Goal: Task Accomplishment & Management: Manage account settings

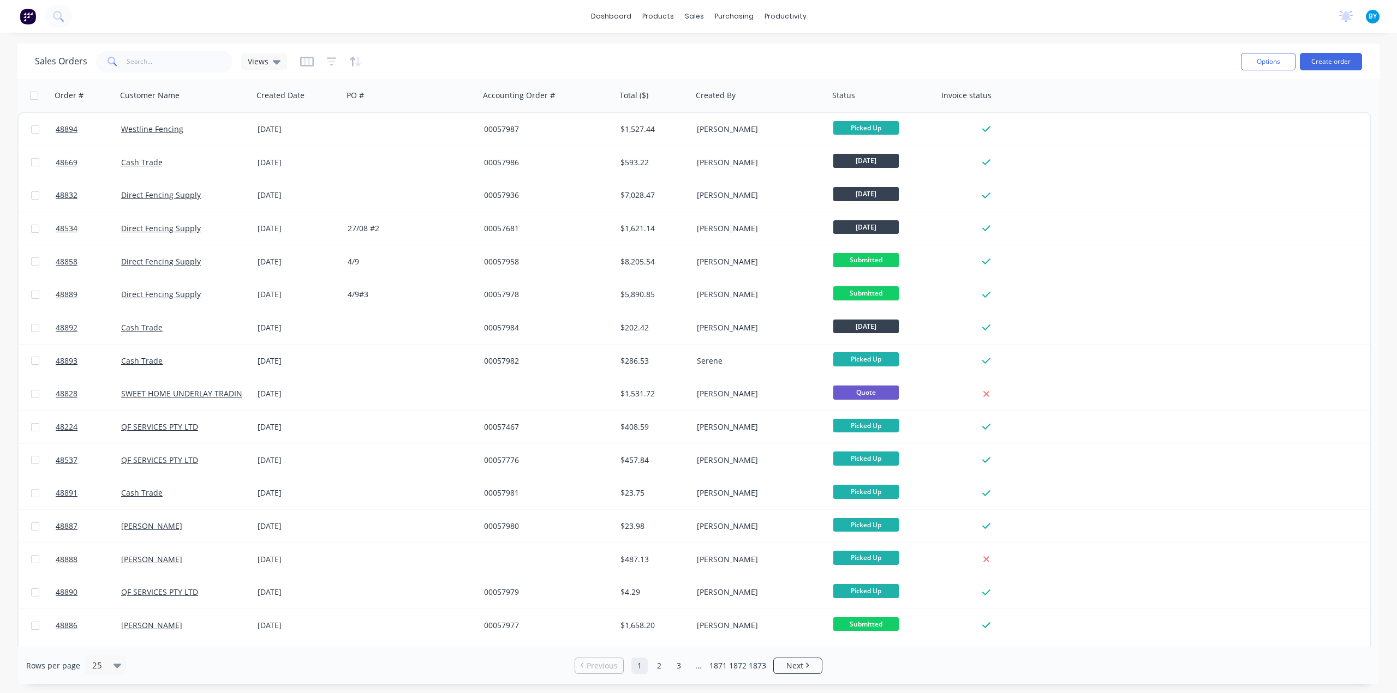
click at [475, 45] on div "Sales Orders Views Options Create order" at bounding box center [698, 61] width 1362 height 35
click at [149, 70] on input "text" at bounding box center [180, 62] width 106 height 22
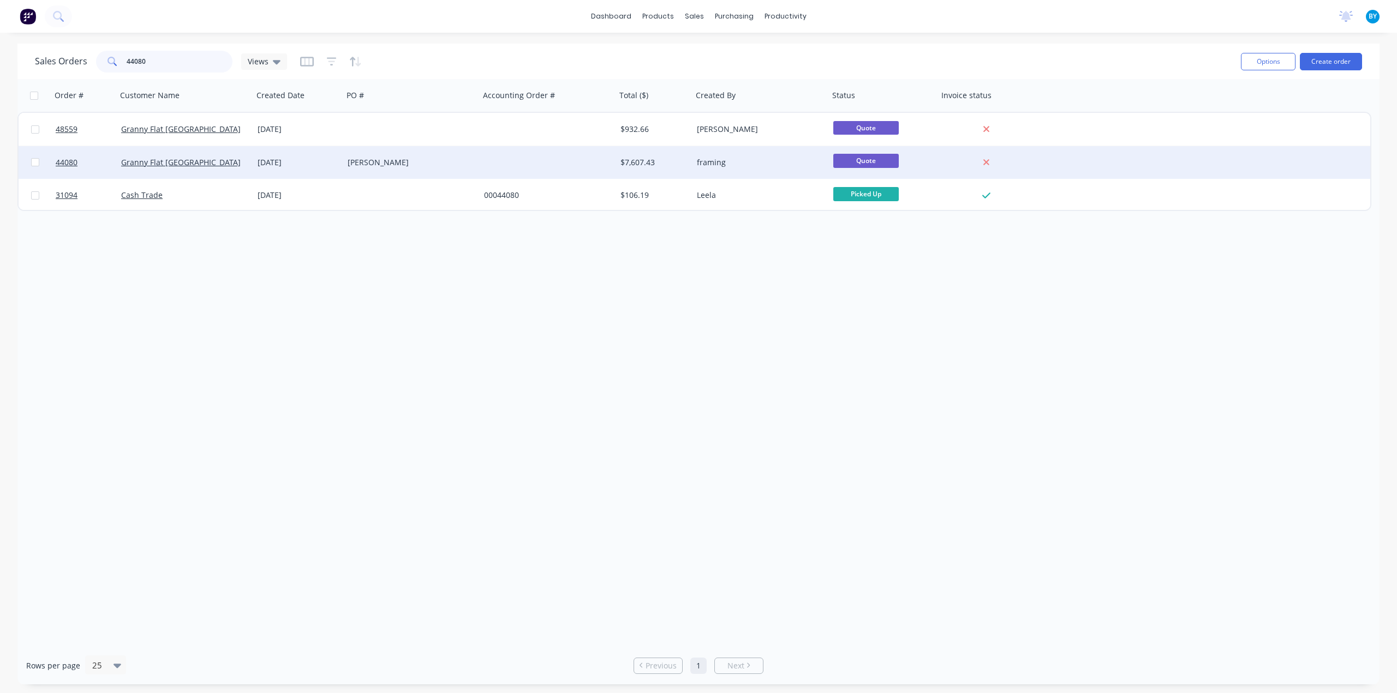
type input "44080"
click at [205, 159] on div "Granny Flat [GEOGRAPHIC_DATA]" at bounding box center [181, 162] width 121 height 11
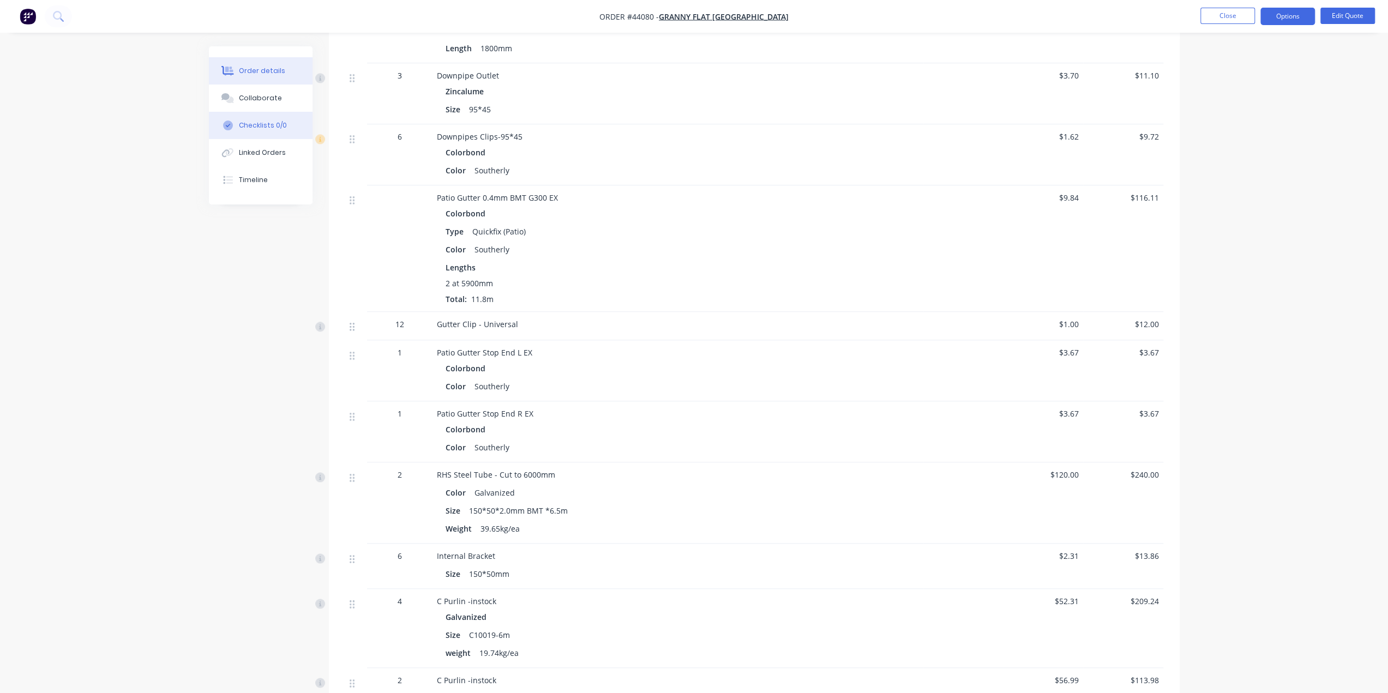
scroll to position [1146, 0]
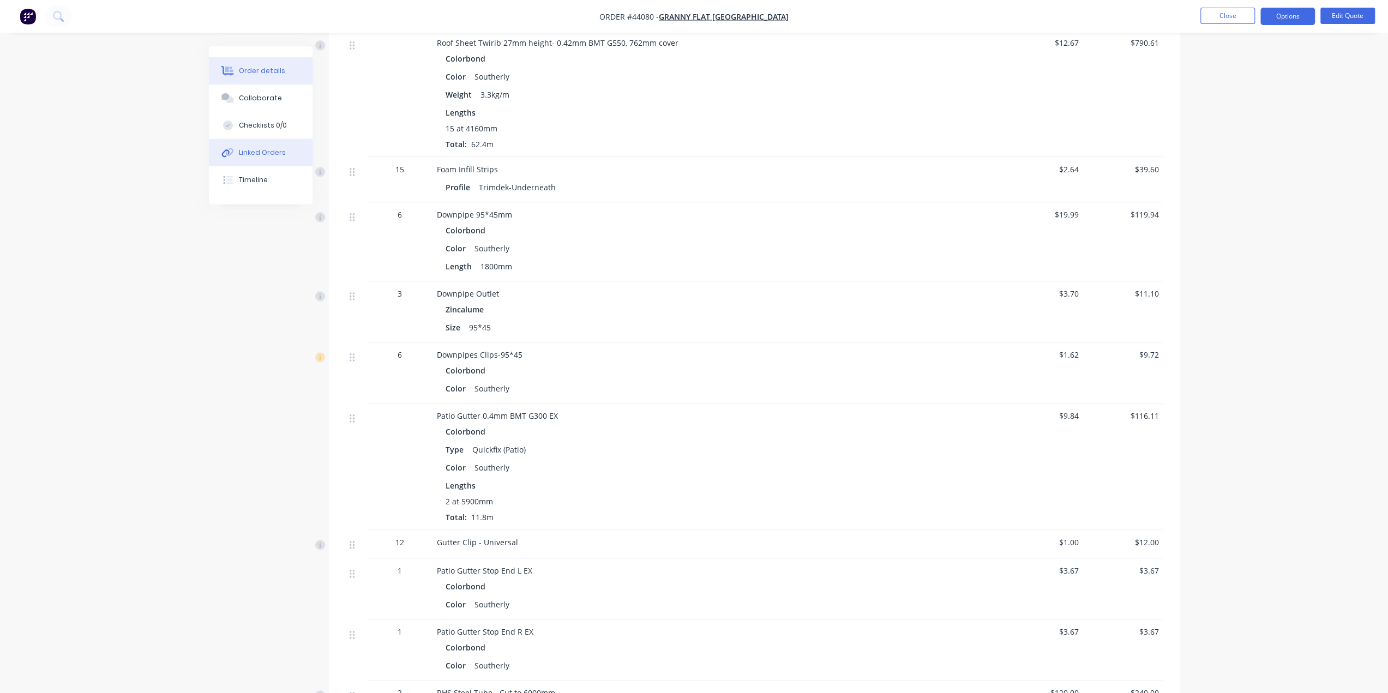
click at [245, 142] on button "Linked Orders" at bounding box center [261, 152] width 104 height 27
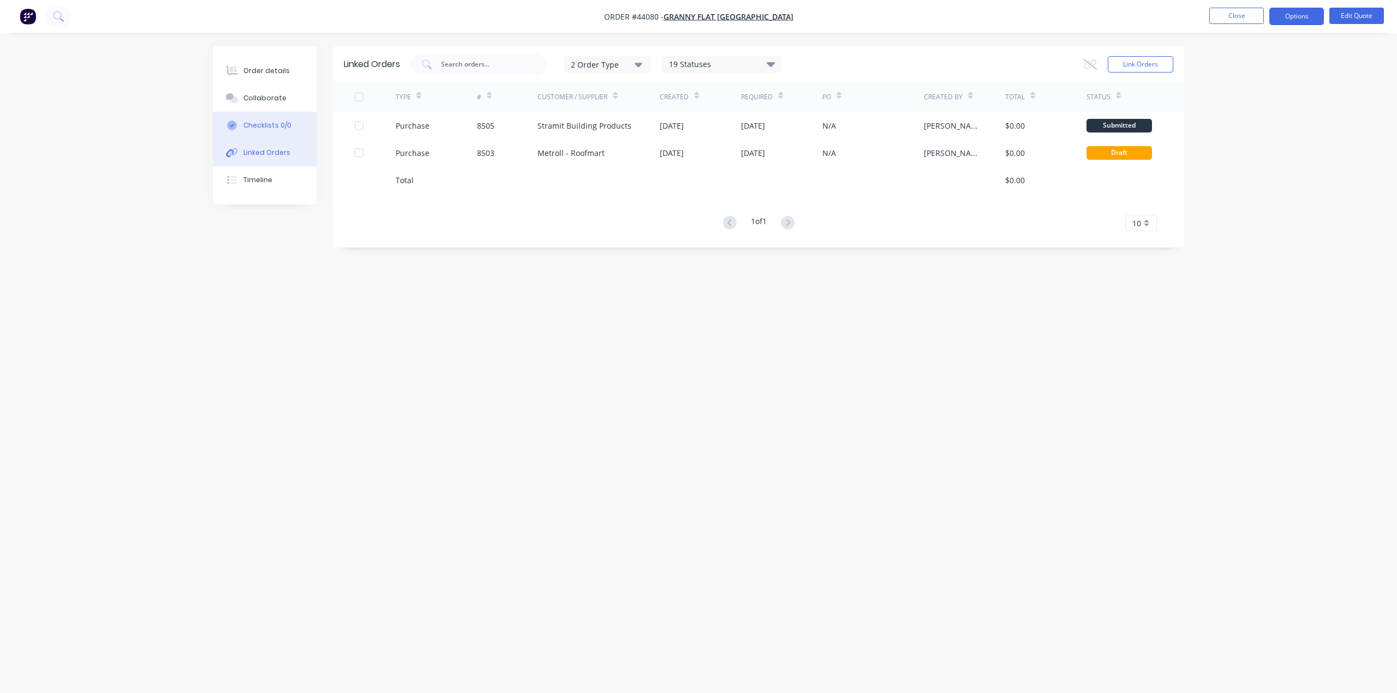
click at [255, 132] on button "Checklists 0/0" at bounding box center [265, 125] width 104 height 27
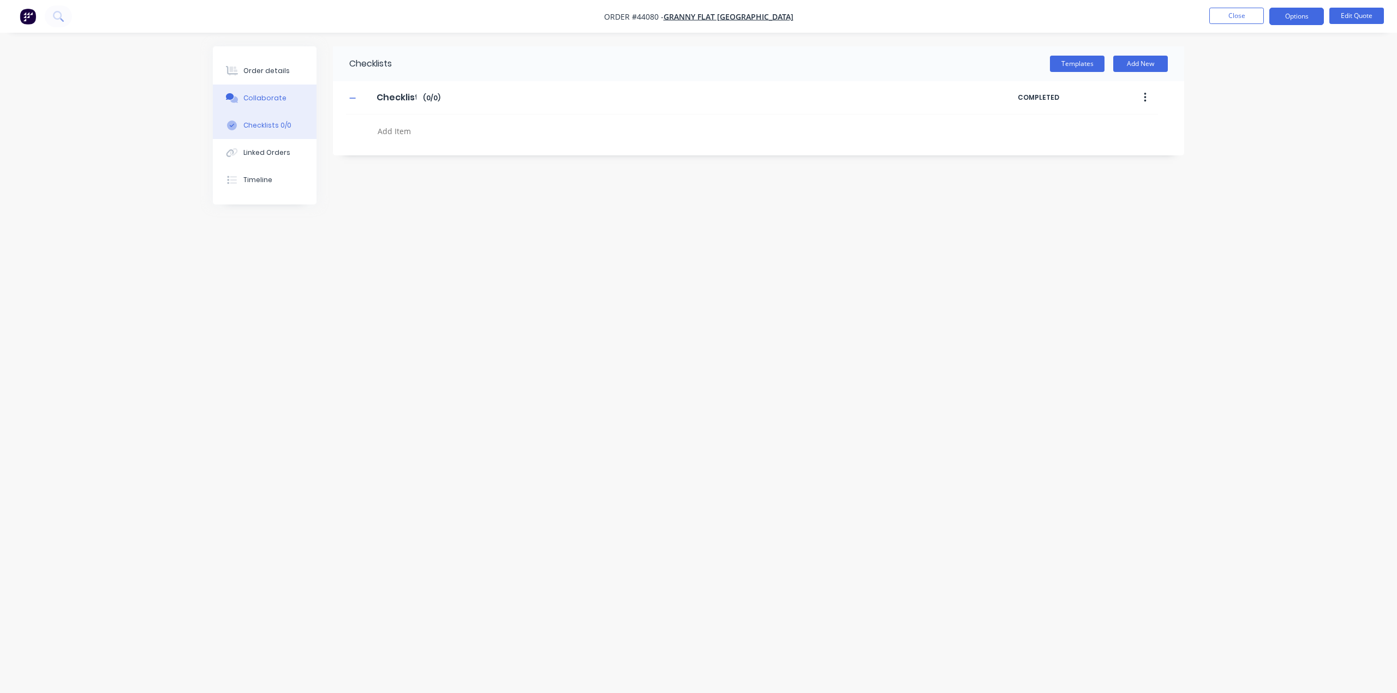
click at [257, 90] on button "Collaborate" at bounding box center [265, 98] width 104 height 27
click at [271, 131] on button "Checklists 0/0" at bounding box center [261, 125] width 104 height 27
click at [261, 74] on div "Order details" at bounding box center [266, 71] width 46 height 10
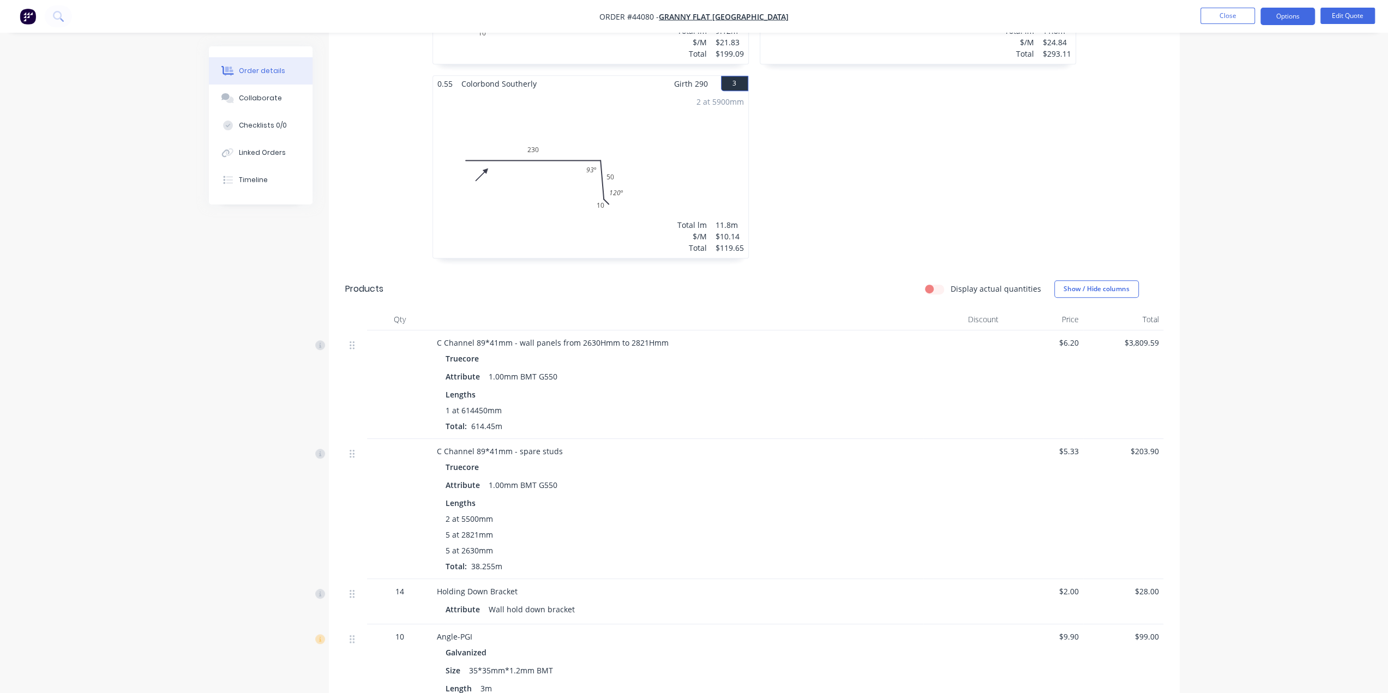
scroll to position [691, 0]
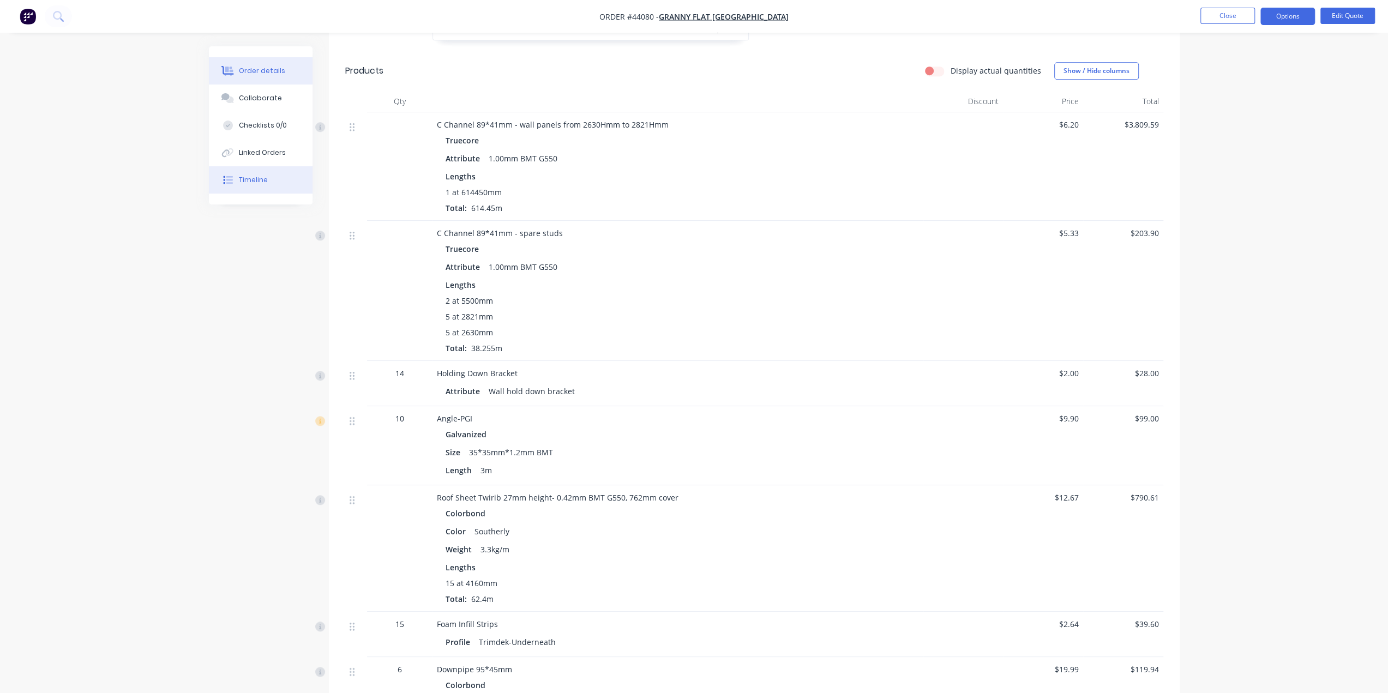
click at [257, 178] on div "Timeline" at bounding box center [253, 180] width 29 height 10
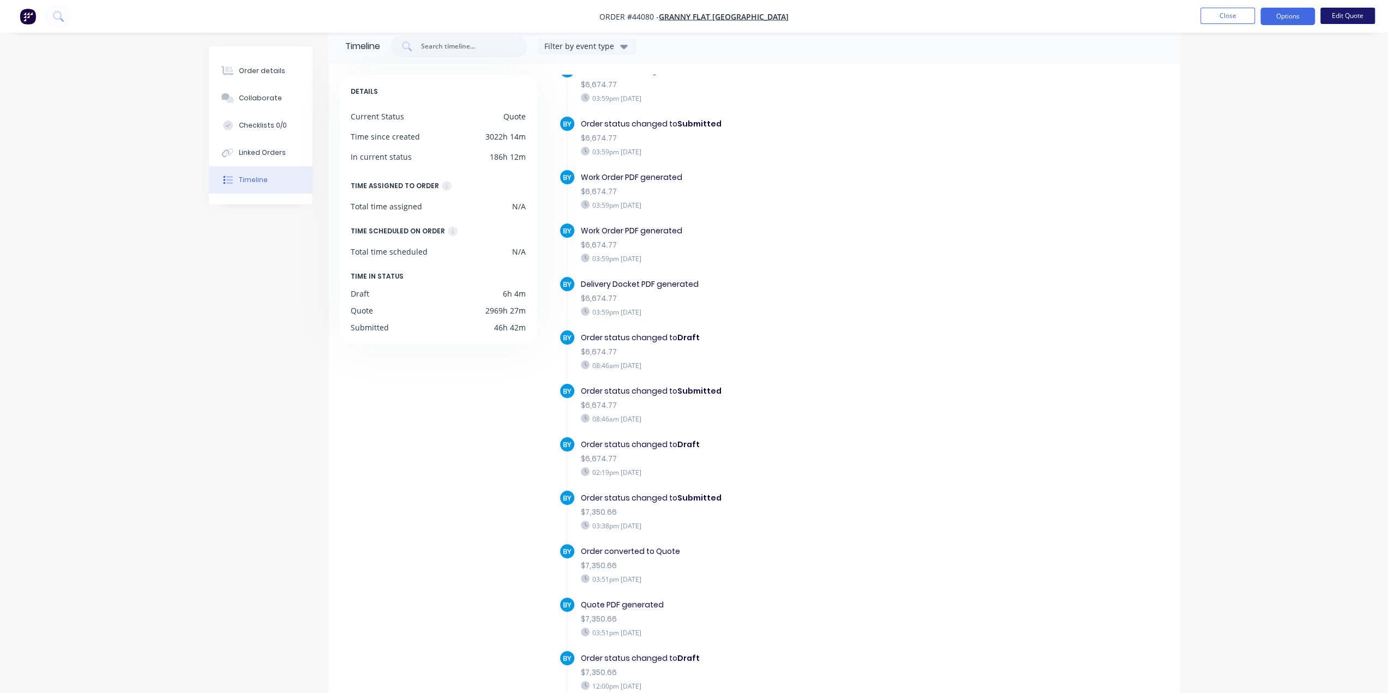
scroll to position [1546, 0]
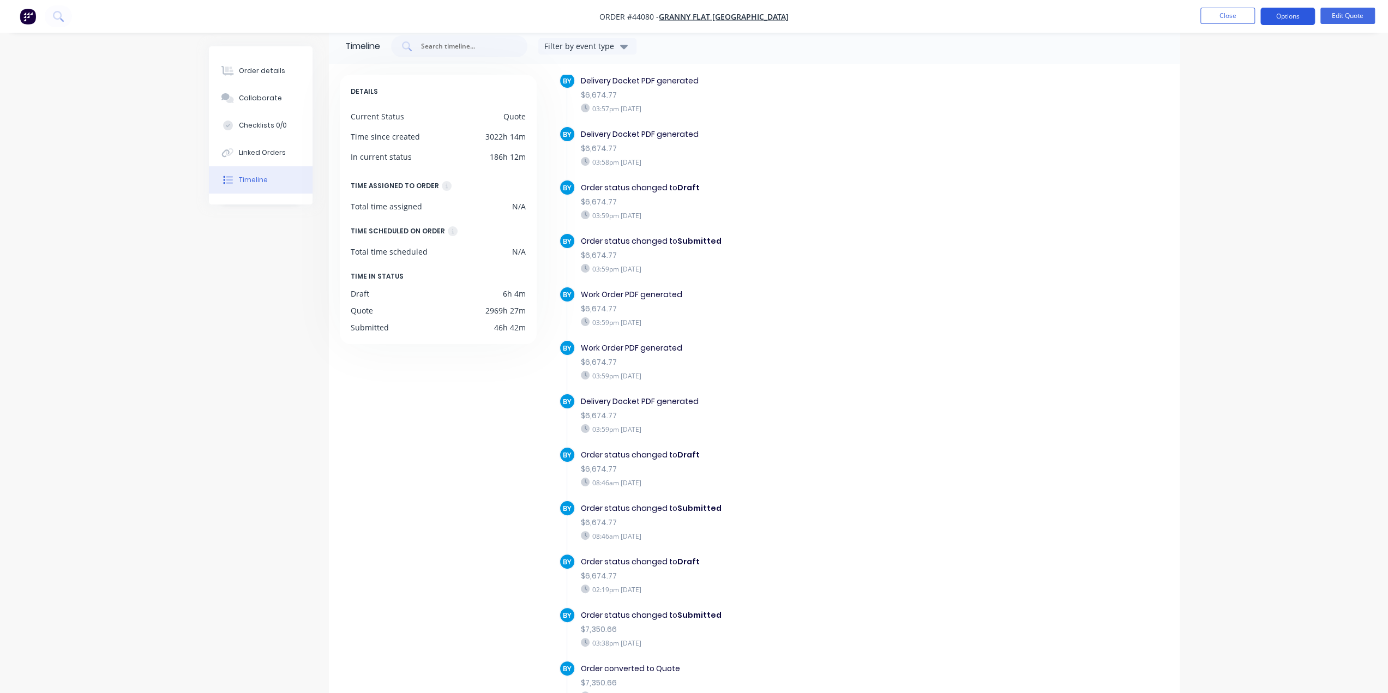
click at [1298, 16] on button "Options" at bounding box center [1288, 16] width 55 height 17
click at [1265, 129] on div "Convert to Order" at bounding box center [1255, 132] width 100 height 16
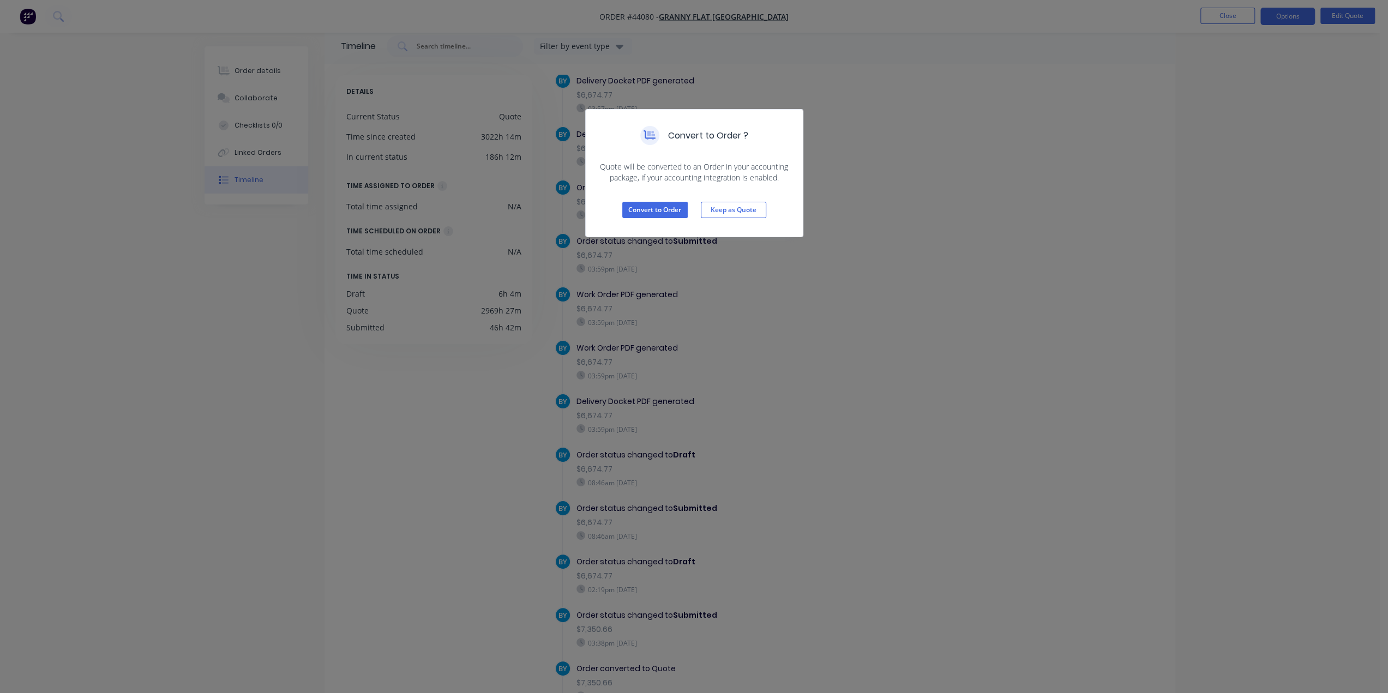
click at [664, 218] on div "Convert to Order Keep as Quote" at bounding box center [694, 209] width 217 height 53
click at [663, 209] on button "Convert to Order" at bounding box center [654, 210] width 65 height 16
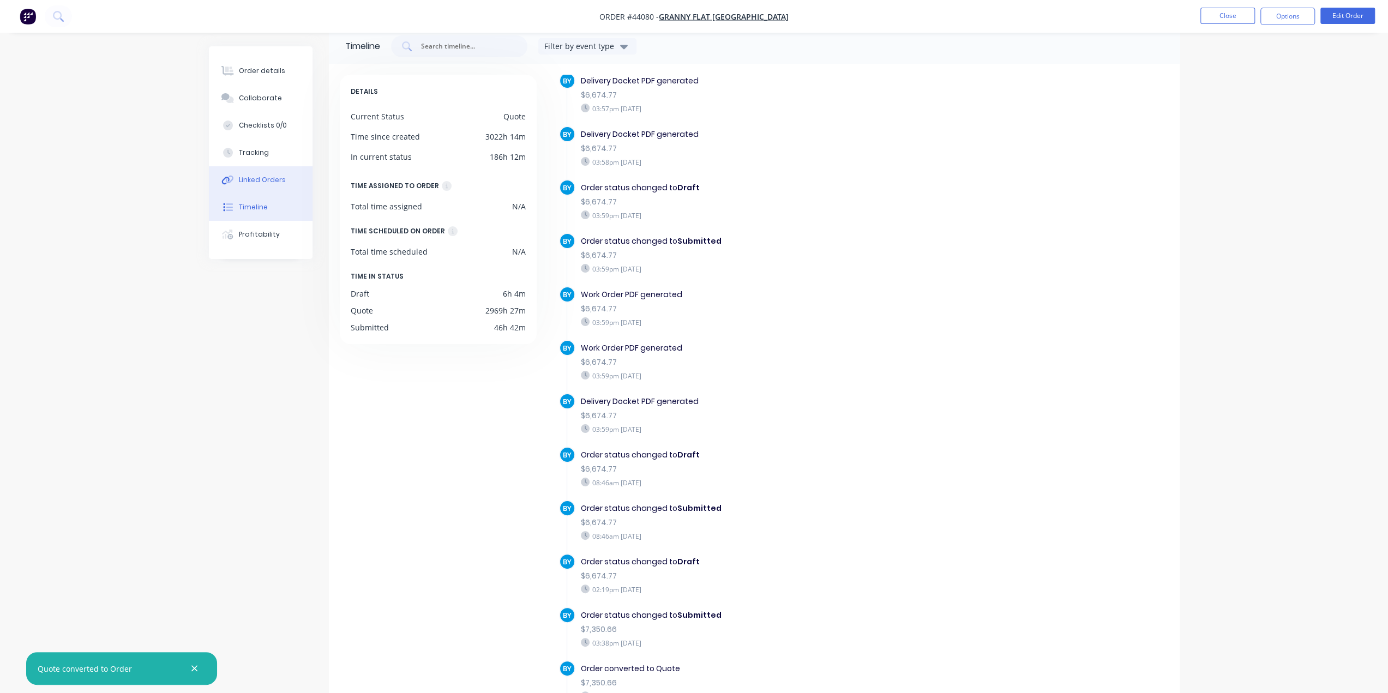
click at [264, 176] on div "Linked Orders" at bounding box center [262, 180] width 47 height 10
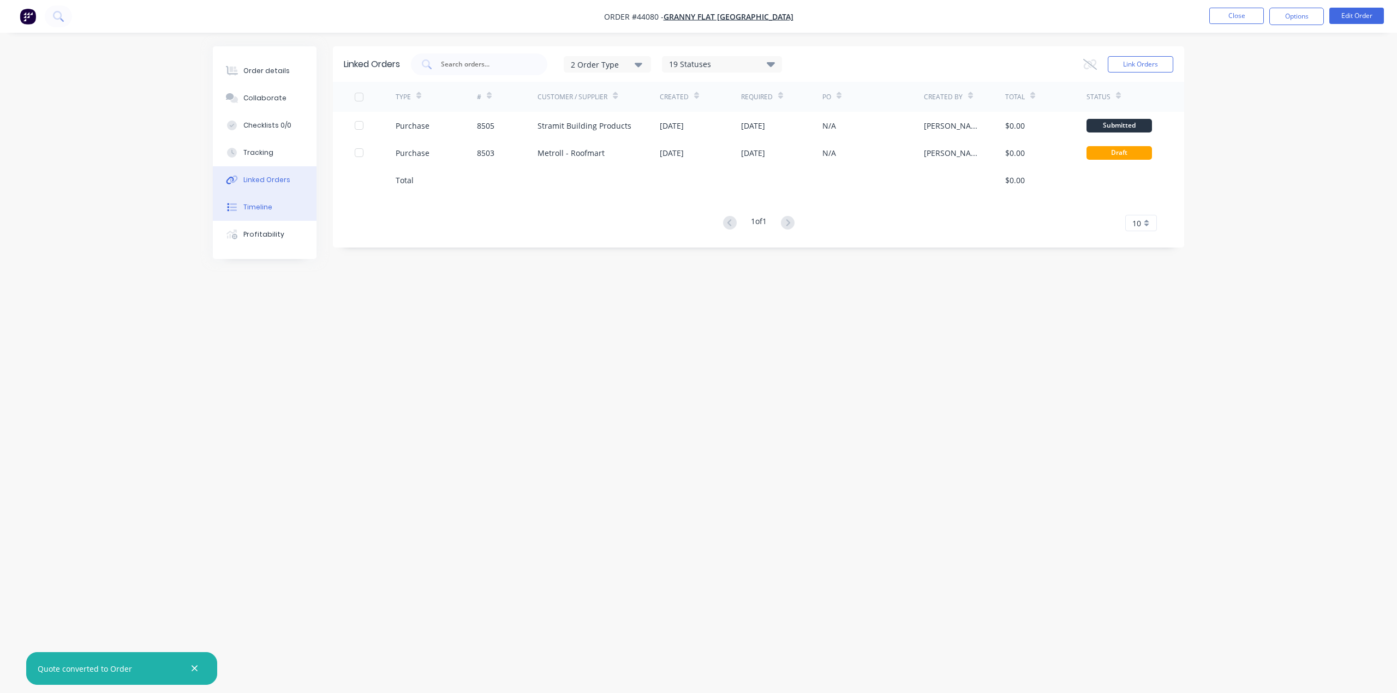
click at [255, 205] on div "Timeline" at bounding box center [257, 207] width 29 height 10
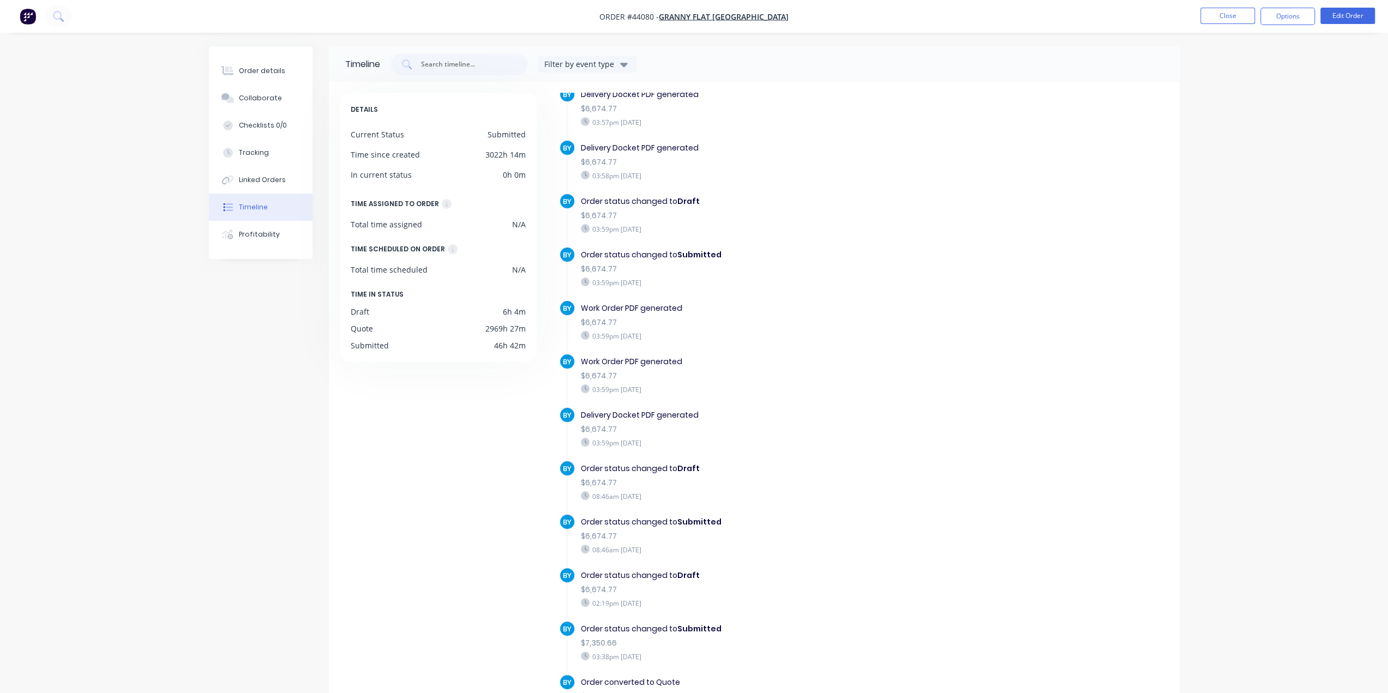
scroll to position [1691, 0]
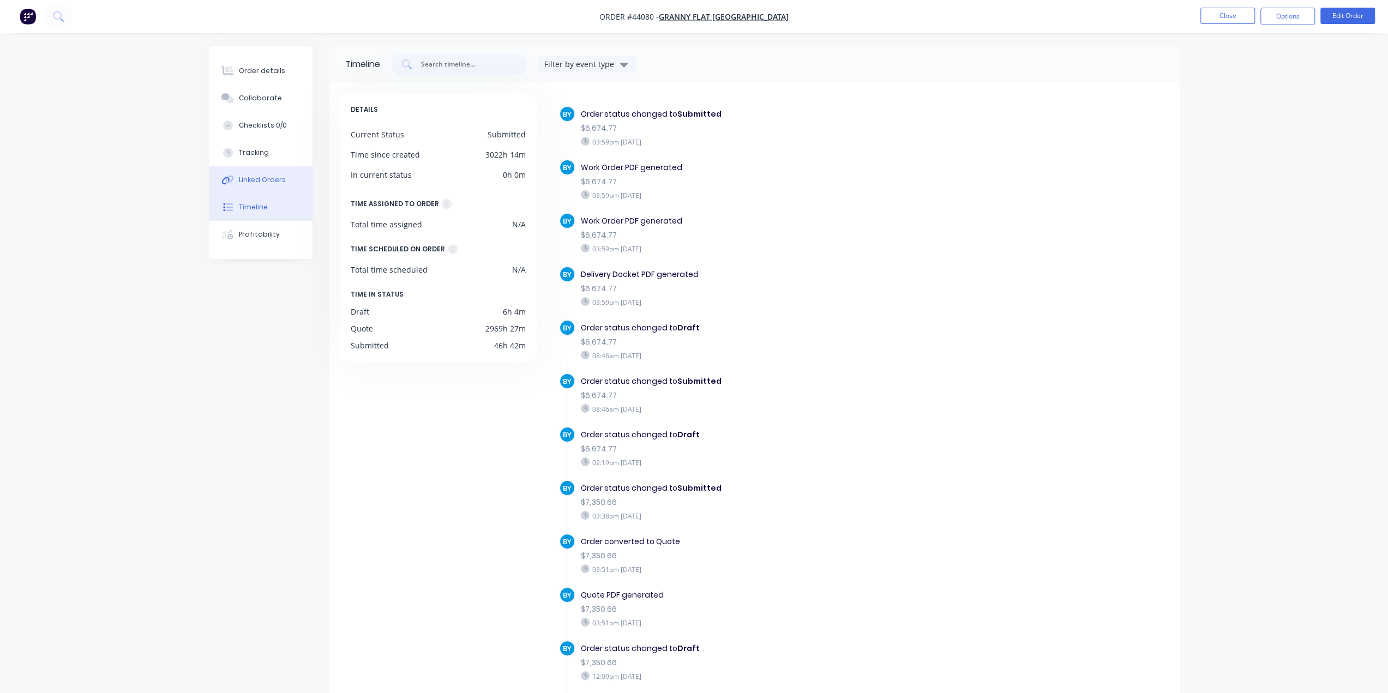
click at [257, 174] on button "Linked Orders" at bounding box center [261, 179] width 104 height 27
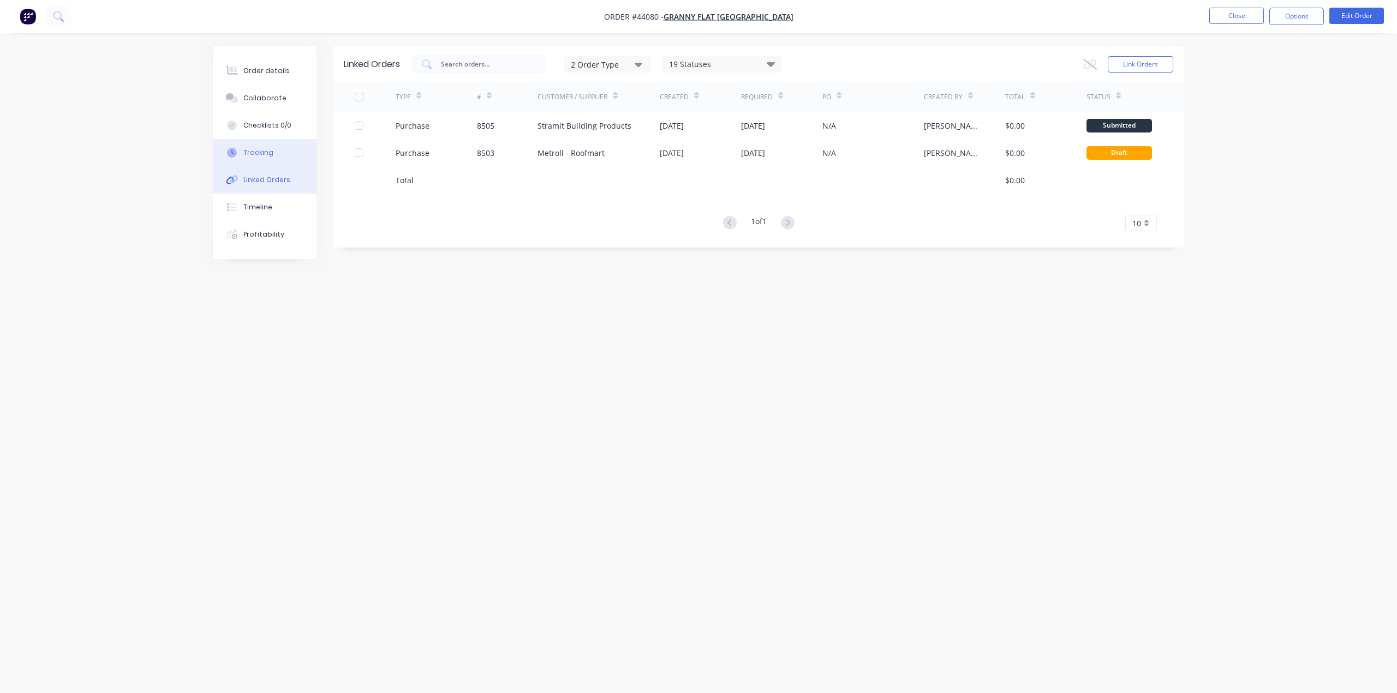
click at [245, 143] on button "Tracking" at bounding box center [265, 152] width 104 height 27
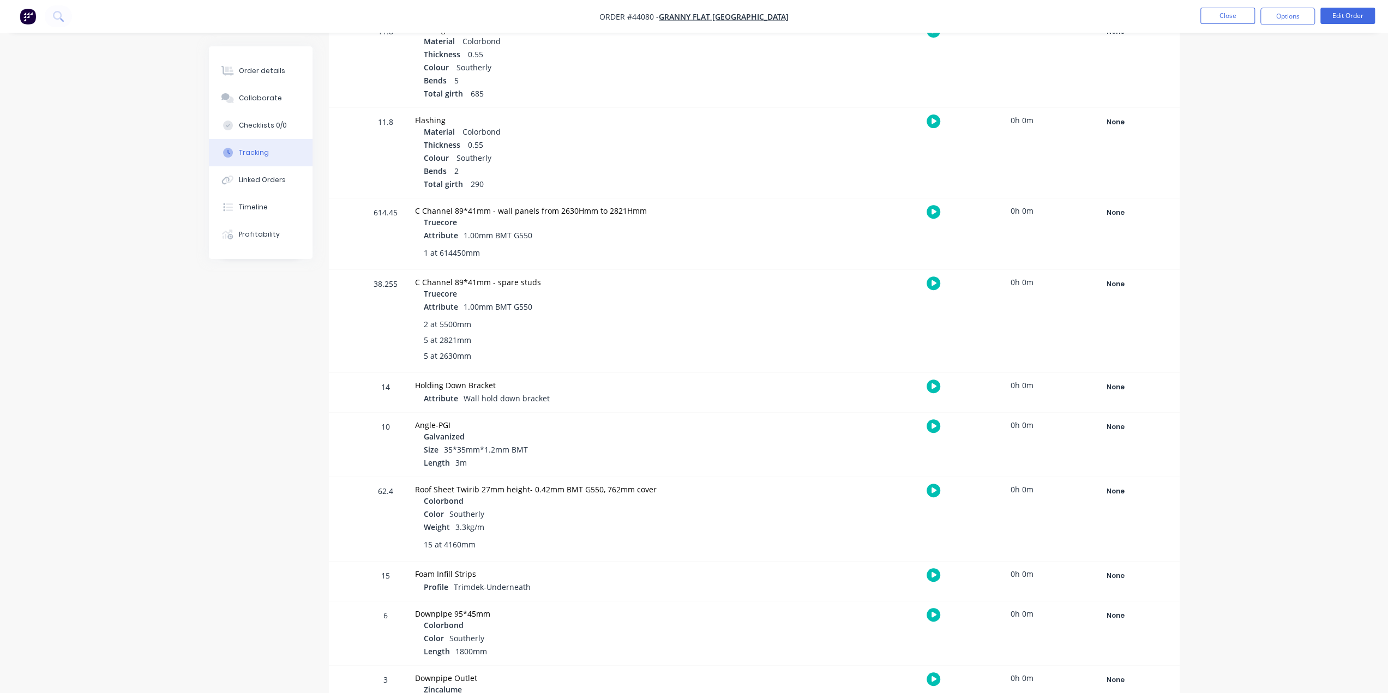
scroll to position [472, 0]
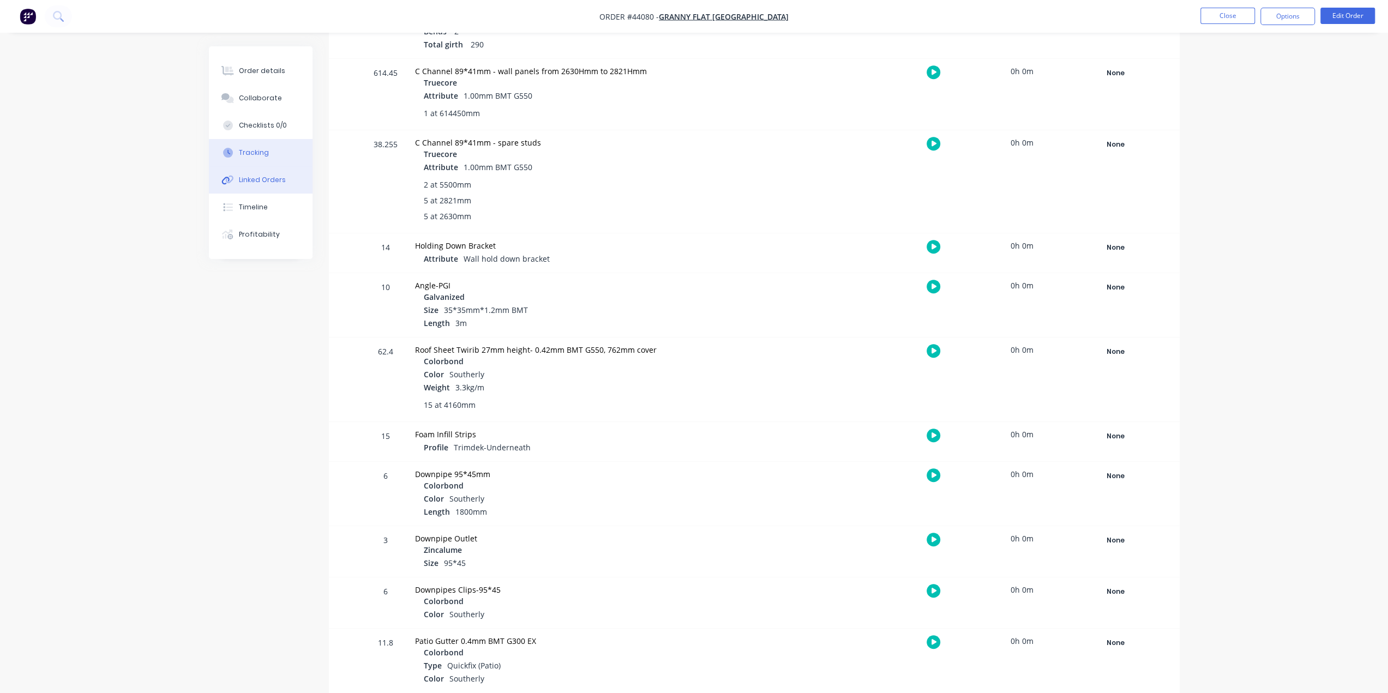
click at [252, 176] on div "Linked Orders" at bounding box center [262, 180] width 47 height 10
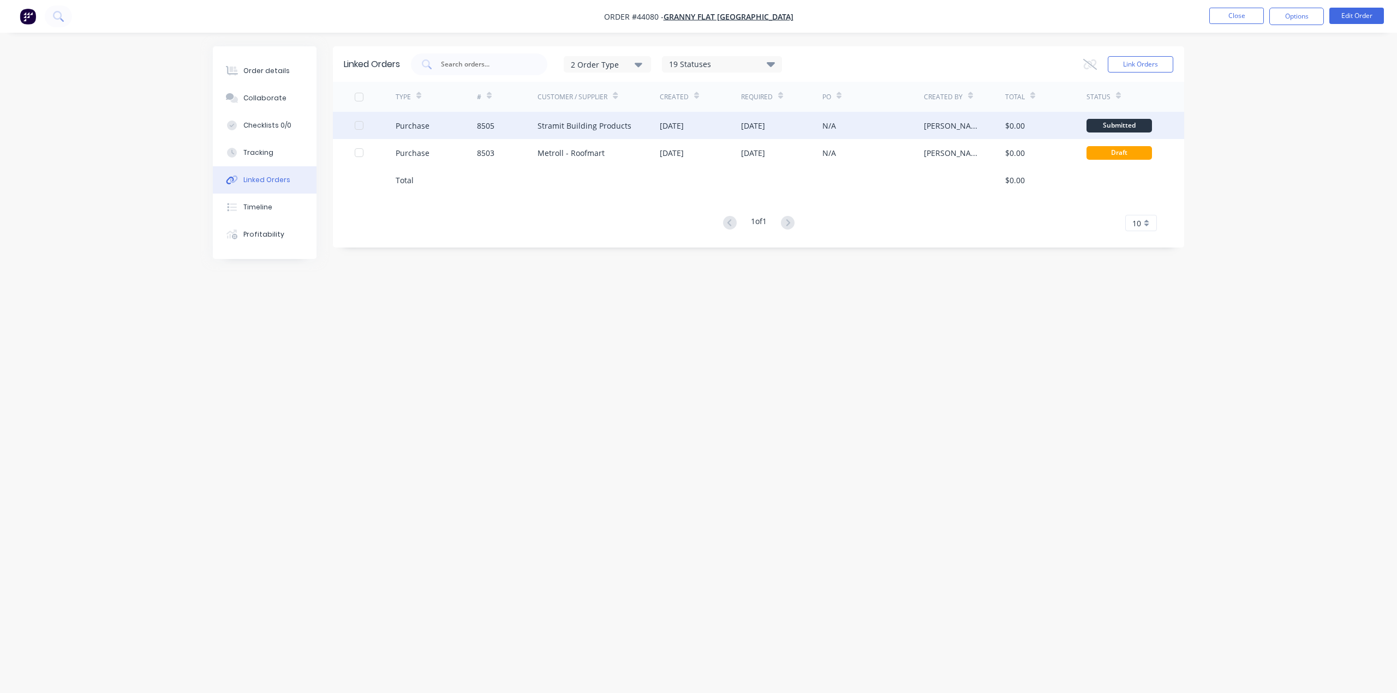
click at [560, 124] on div "Stramit Building Products" at bounding box center [584, 125] width 94 height 11
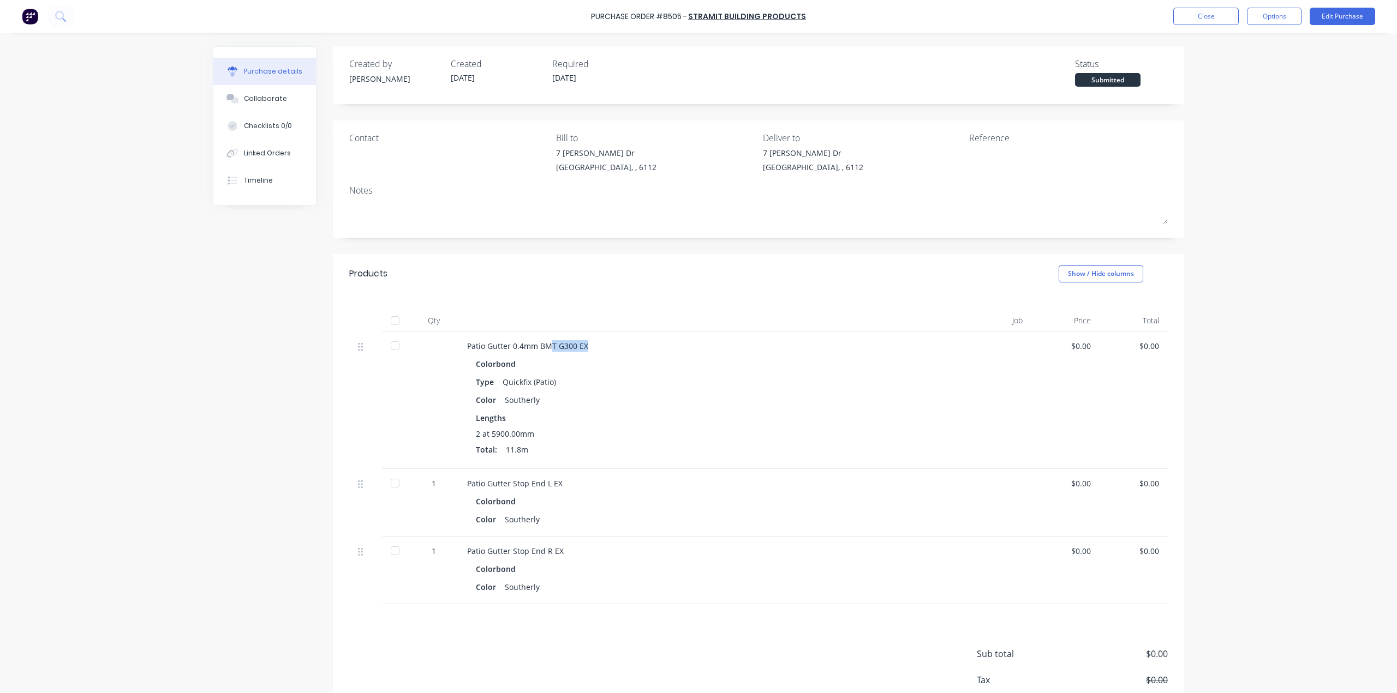
drag, startPoint x: 543, startPoint y: 346, endPoint x: 616, endPoint y: 348, distance: 73.1
click at [617, 347] on div "Patio Gutter 0.4mm BMT G300 EX" at bounding box center [704, 345] width 474 height 11
drag, startPoint x: 631, startPoint y: 423, endPoint x: 291, endPoint y: 143, distance: 439.9
click at [630, 423] on div "Lengths" at bounding box center [704, 417] width 456 height 11
click at [263, 99] on div "Collaborate" at bounding box center [265, 99] width 43 height 10
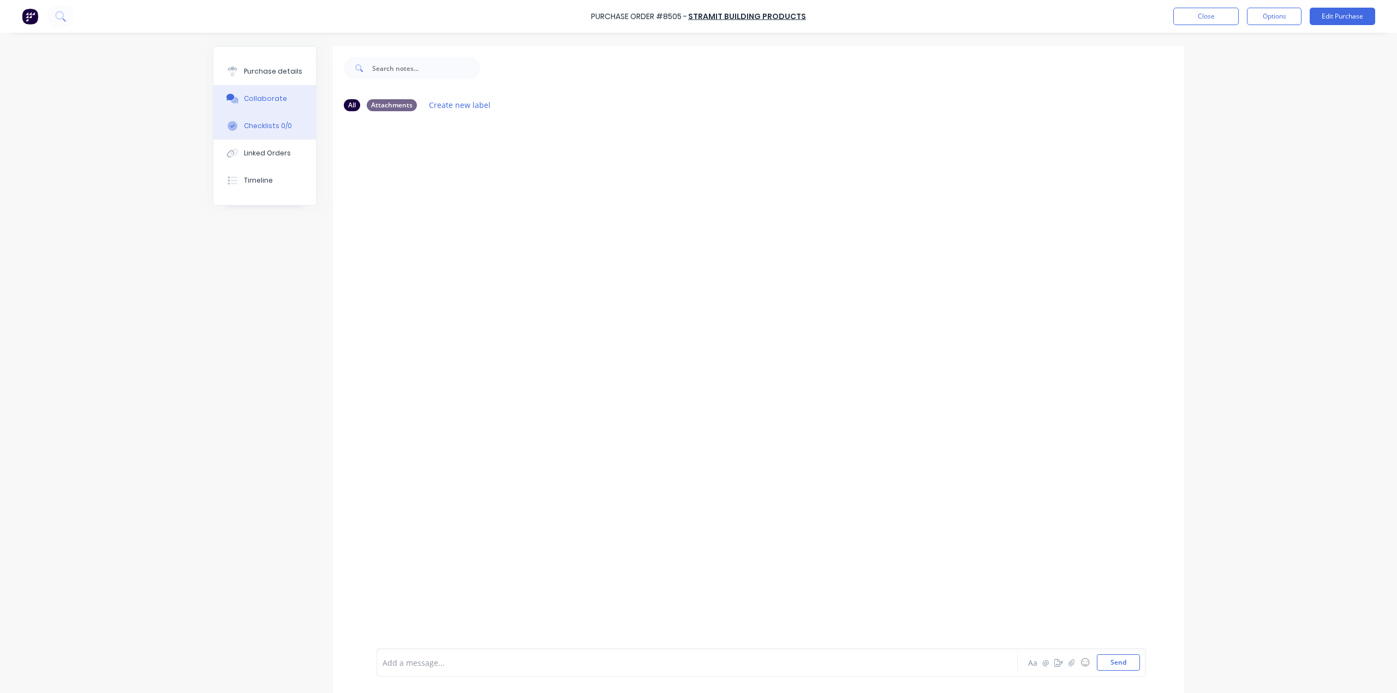
click at [270, 127] on div "Checklists 0/0" at bounding box center [268, 126] width 48 height 10
type textarea "x"
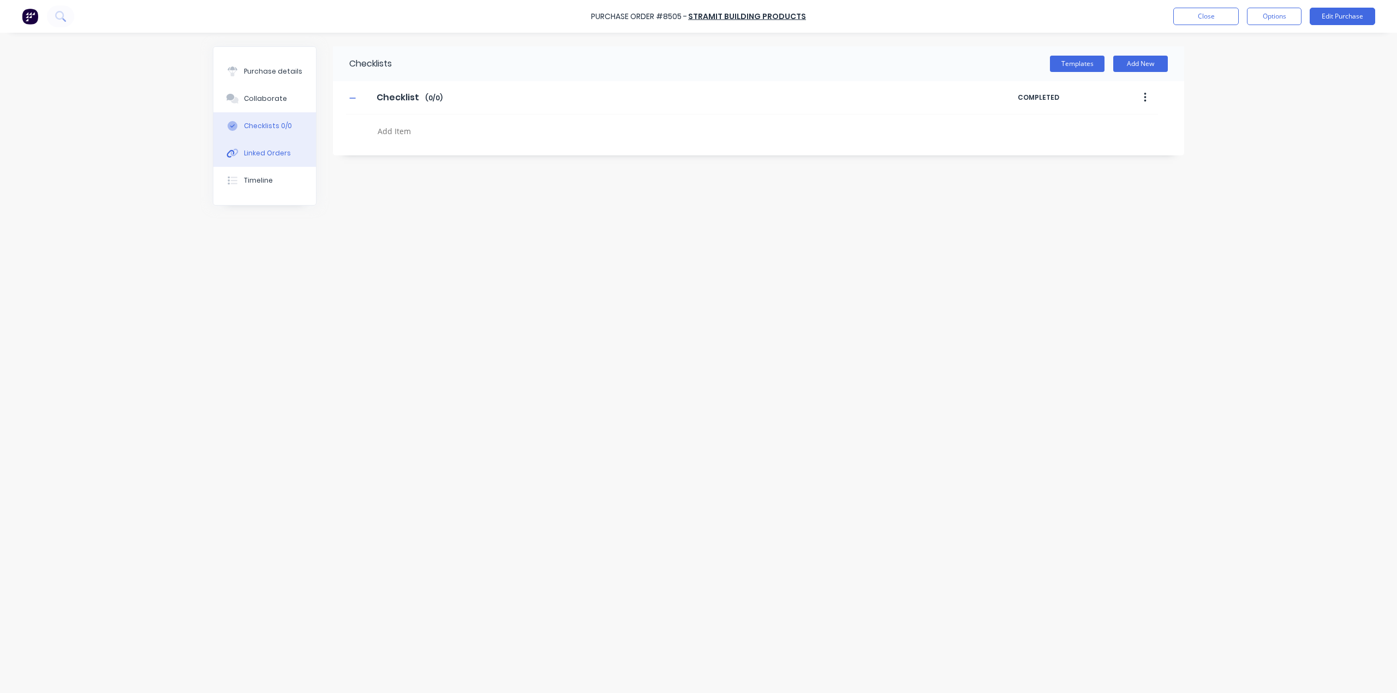
click at [272, 152] on div "Linked Orders" at bounding box center [267, 153] width 47 height 10
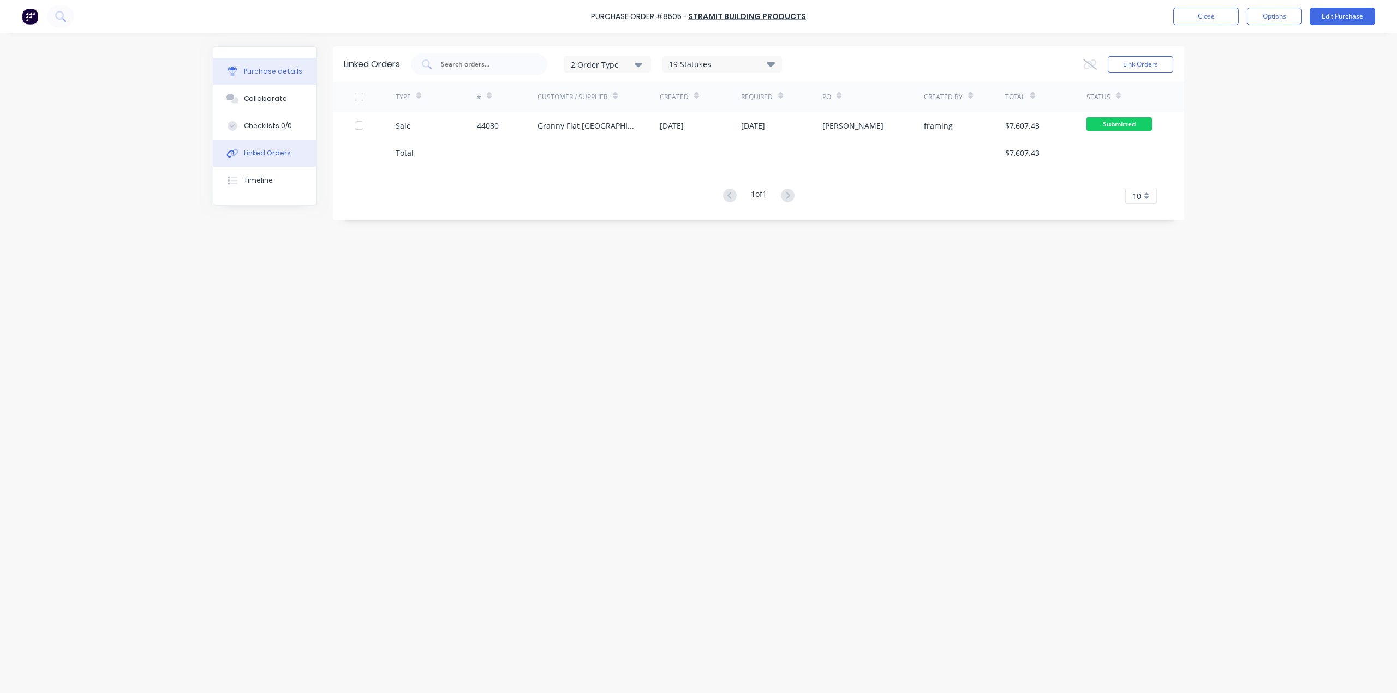
click at [259, 74] on div "Purchase details" at bounding box center [273, 72] width 58 height 10
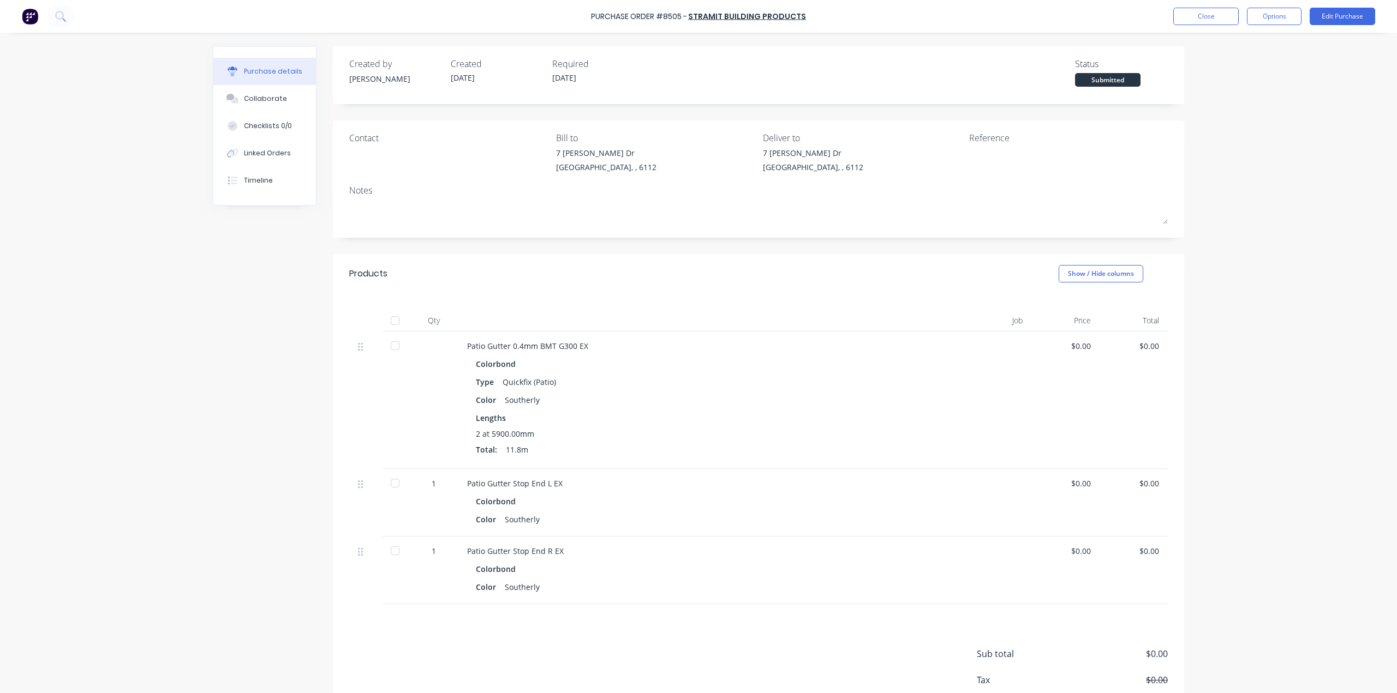
click at [1106, 81] on div "Submitted" at bounding box center [1107, 80] width 65 height 14
click at [1349, 18] on button "Edit Purchase" at bounding box center [1341, 16] width 65 height 17
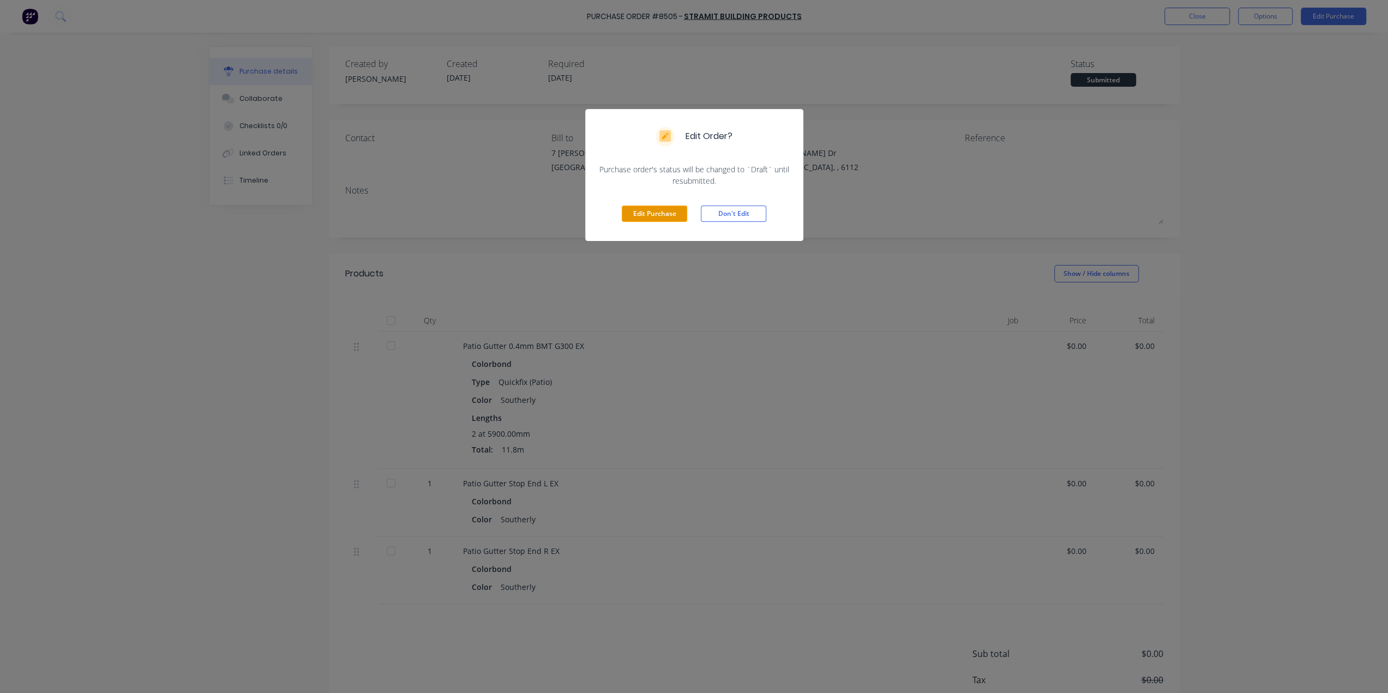
click at [667, 209] on button "Edit Purchase" at bounding box center [654, 214] width 65 height 16
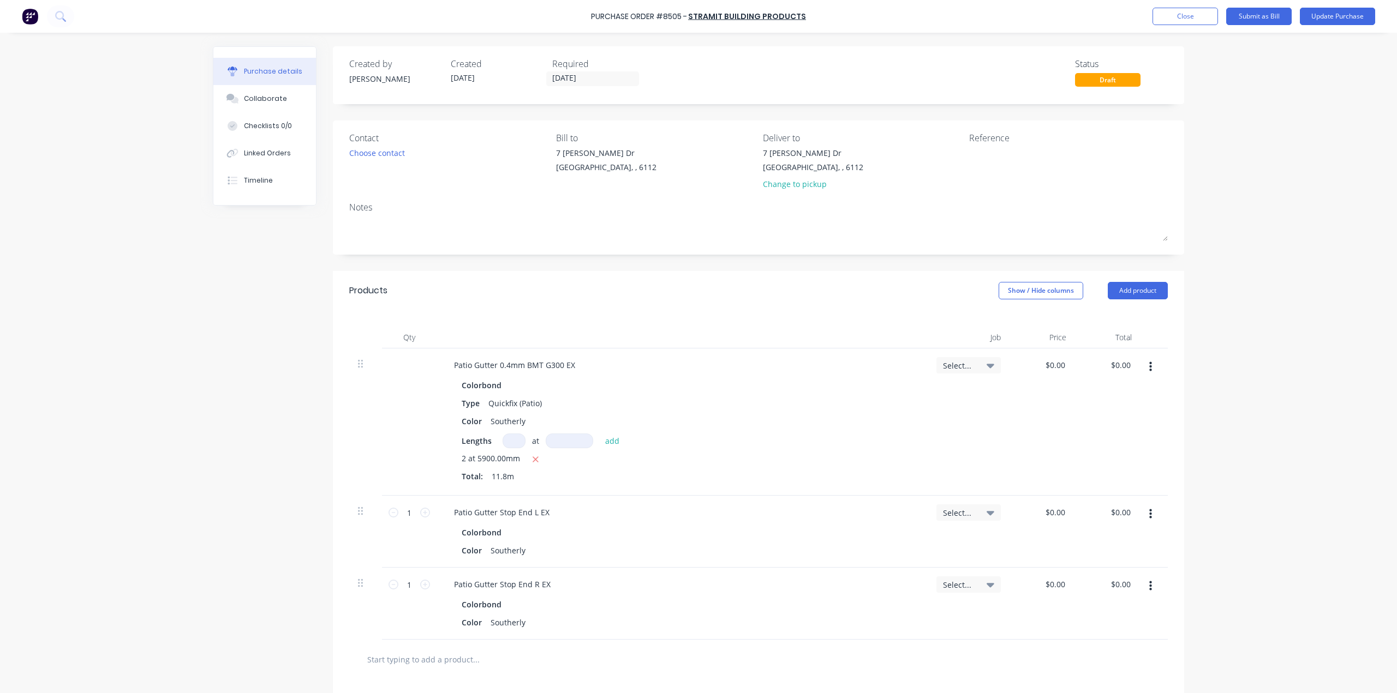
click at [1116, 87] on div "Created by Bob Created 26/08/25 Required 26/08/25 Status Draft" at bounding box center [758, 75] width 851 height 58
click at [1114, 82] on div "Draft" at bounding box center [1107, 80] width 65 height 14
click at [1319, 17] on button "Update Purchase" at bounding box center [1336, 16] width 75 height 17
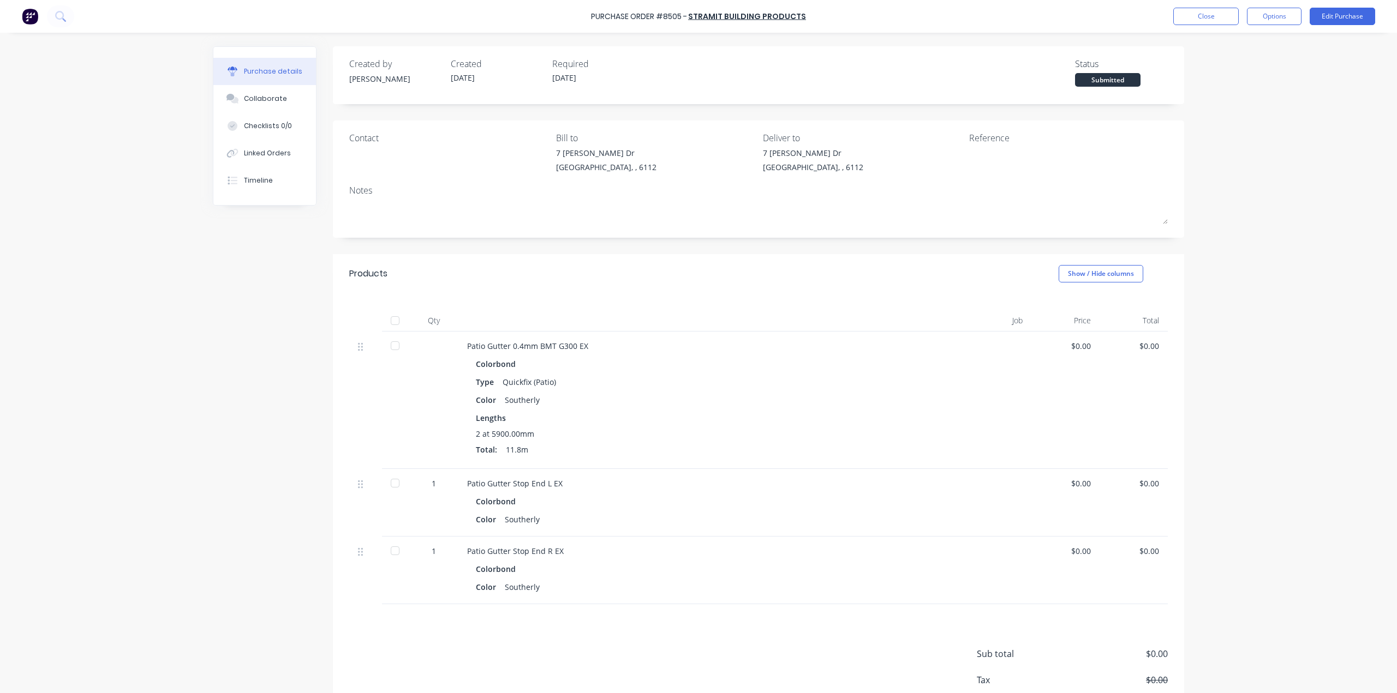
click at [1117, 73] on div "Submitted" at bounding box center [1107, 80] width 65 height 14
click at [1100, 80] on div "Submitted" at bounding box center [1107, 80] width 65 height 14
click at [1102, 82] on div "Submitted" at bounding box center [1107, 80] width 65 height 14
drag, startPoint x: 1141, startPoint y: 86, endPoint x: 1147, endPoint y: 79, distance: 8.5
click at [1141, 87] on div "Created by Bob Created 26/08/25 Required 26/08/25 Status Submitted" at bounding box center [758, 75] width 851 height 58
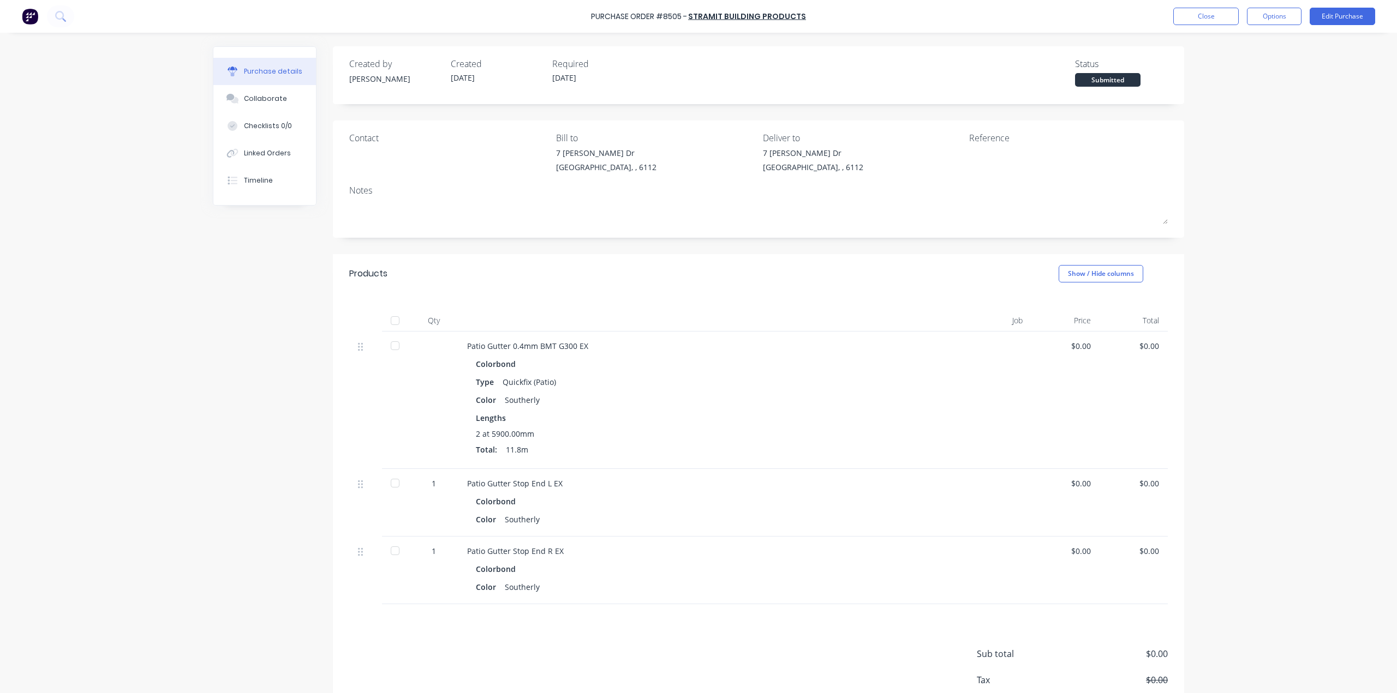
click at [1119, 81] on div "Submitted" at bounding box center [1107, 80] width 65 height 14
click at [1114, 81] on div "Submitted" at bounding box center [1107, 80] width 65 height 14
click at [1204, 79] on div "Purchase Order #8505 - Stramit Building Products Close Options Edit Purchase Pu…" at bounding box center [698, 346] width 1397 height 693
drag, startPoint x: 1212, startPoint y: 81, endPoint x: 1135, endPoint y: 83, distance: 77.0
click at [1214, 80] on div "Purchase Order #8505 - Stramit Building Products Close Options Edit Purchase Pu…" at bounding box center [698, 346] width 1397 height 693
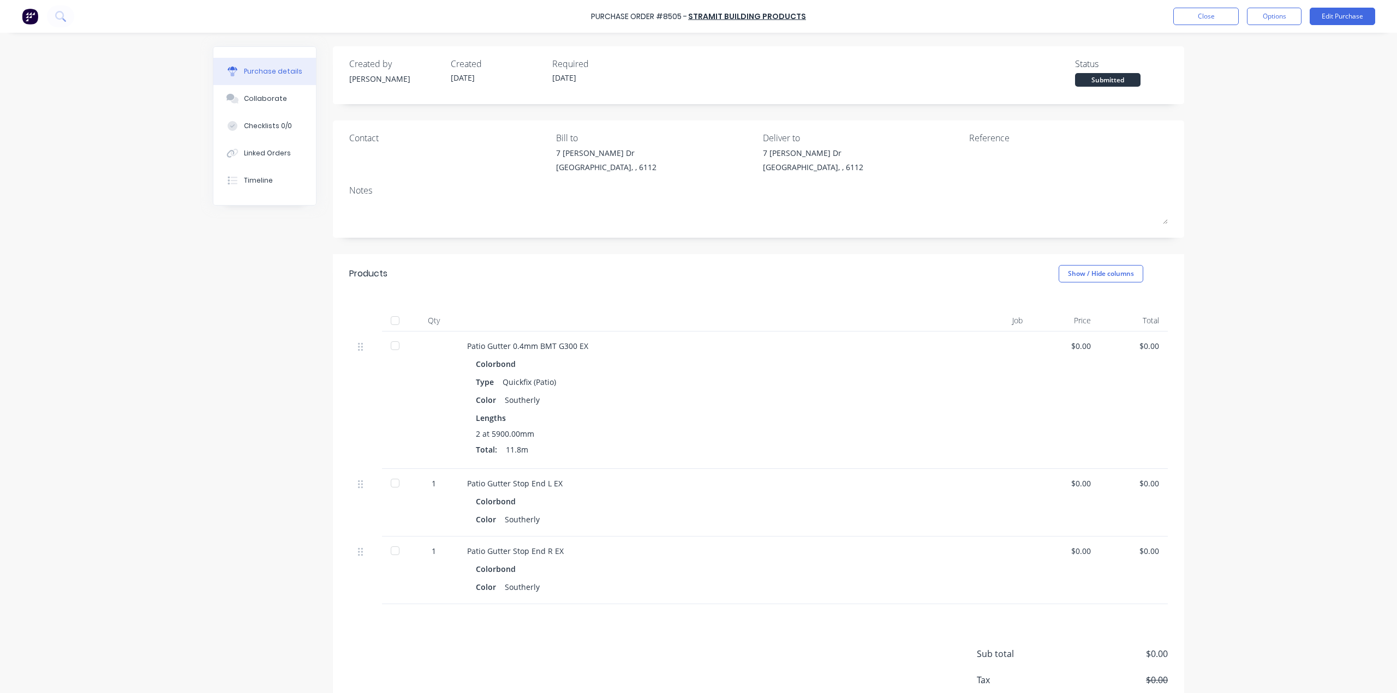
click at [1120, 83] on div "Submitted" at bounding box center [1107, 80] width 65 height 14
click at [1123, 73] on div "Submitted" at bounding box center [1107, 80] width 65 height 14
click at [1105, 70] on div "Status Submitted" at bounding box center [1121, 71] width 93 height 29
click at [1104, 76] on div "Submitted" at bounding box center [1107, 80] width 65 height 14
click at [1105, 75] on div "Submitted" at bounding box center [1107, 80] width 65 height 14
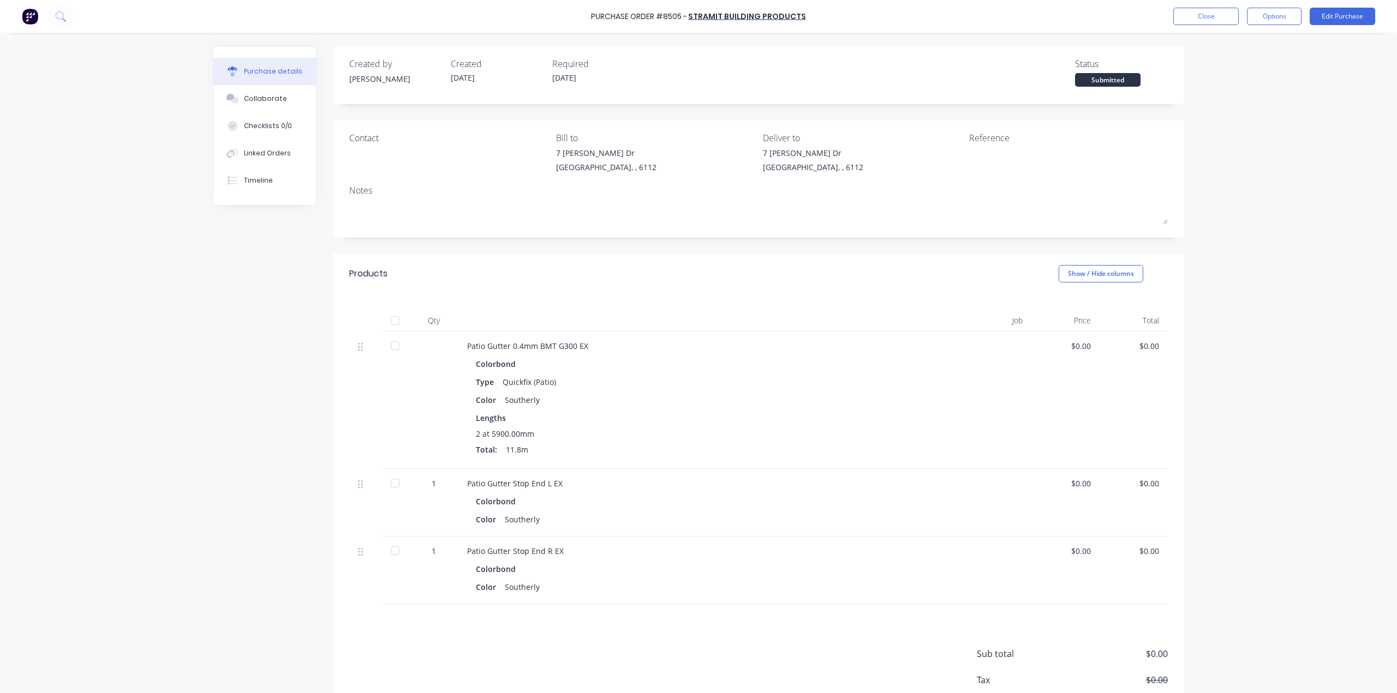
click at [1105, 72] on div "Status Submitted" at bounding box center [1121, 71] width 93 height 29
click at [1199, 20] on button "Close" at bounding box center [1205, 16] width 65 height 17
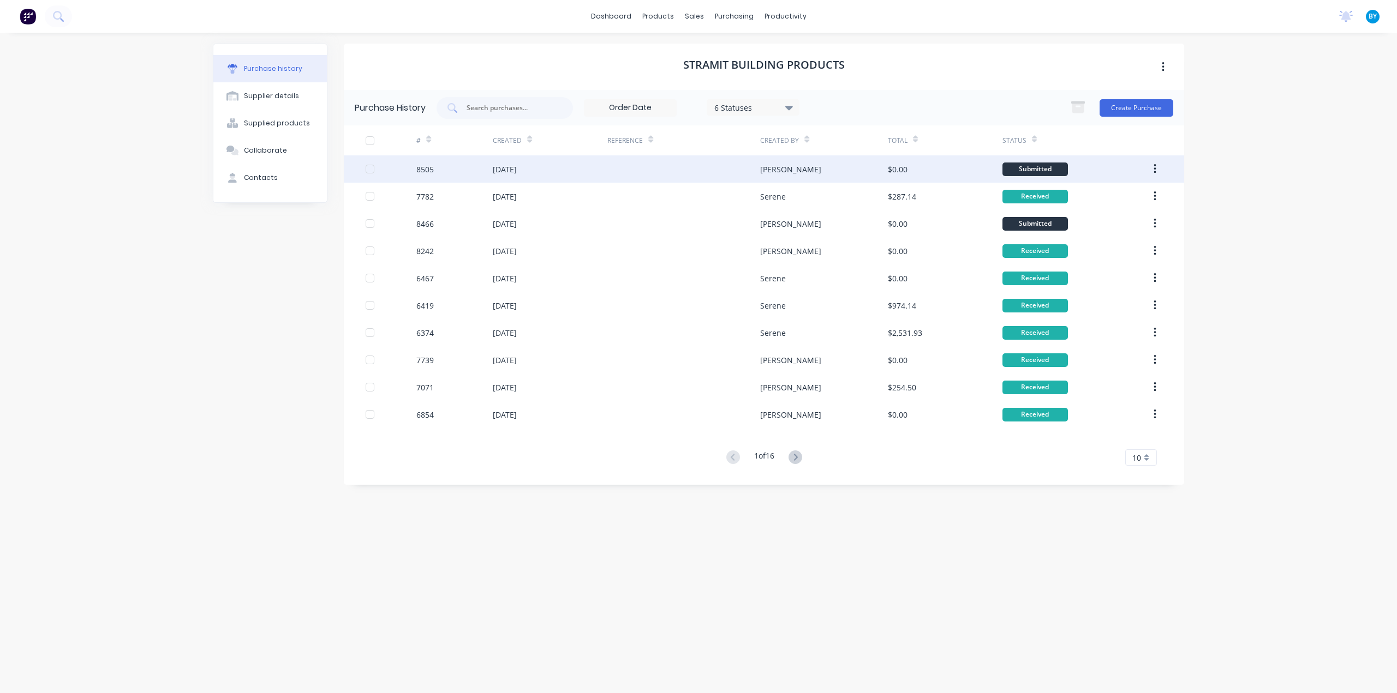
click at [642, 180] on div at bounding box center [683, 168] width 153 height 27
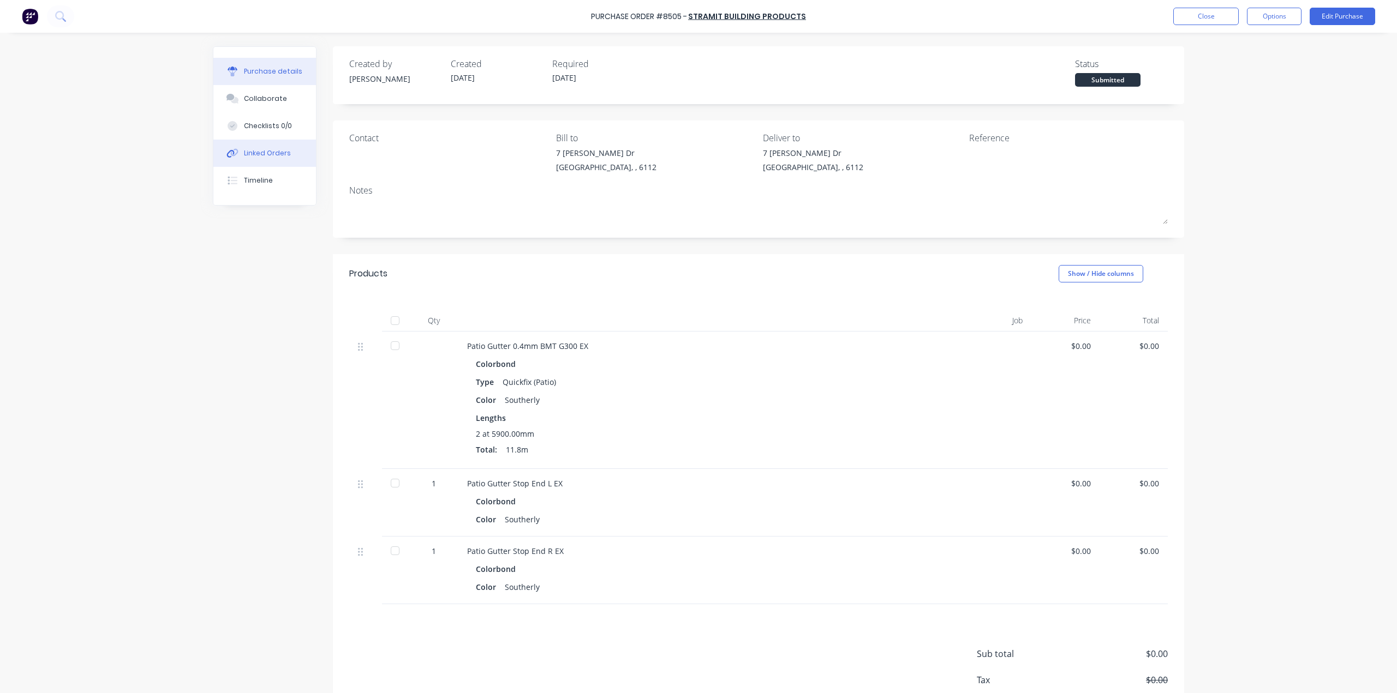
click at [267, 152] on div "Linked Orders" at bounding box center [267, 153] width 47 height 10
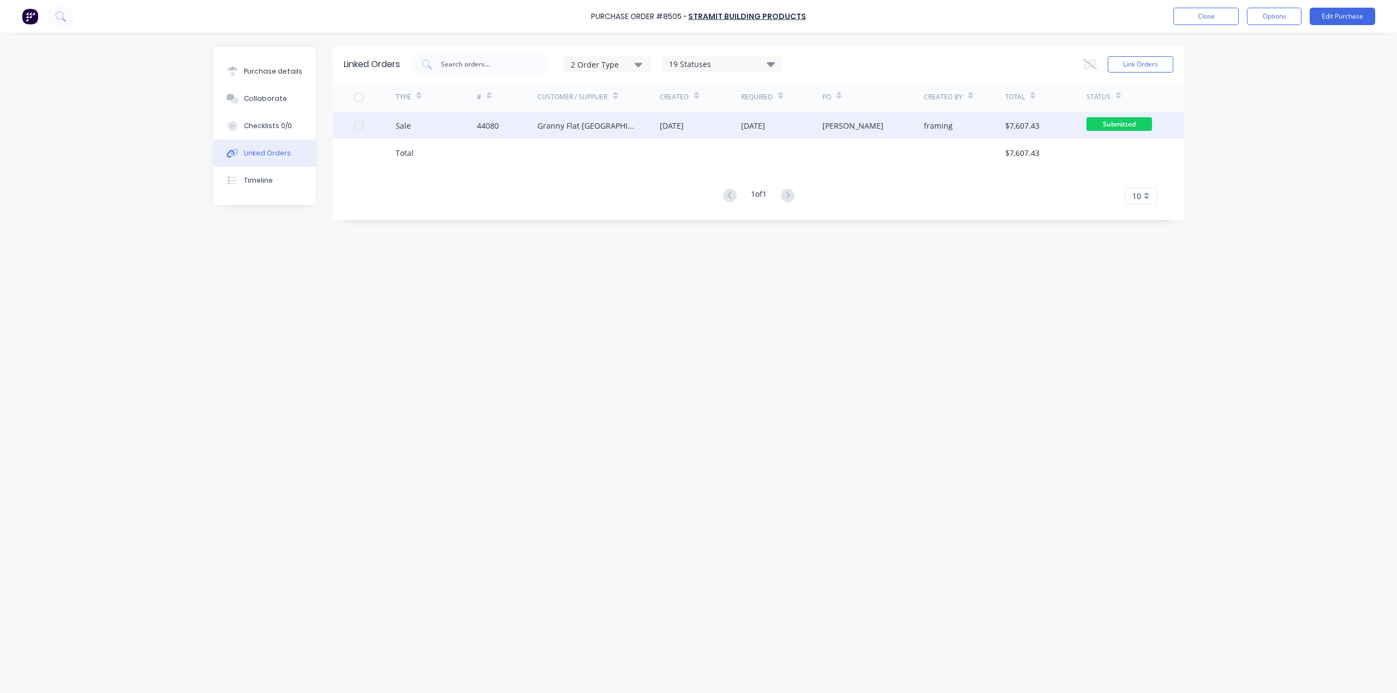
click at [714, 126] on div "[DATE]" at bounding box center [700, 125] width 81 height 27
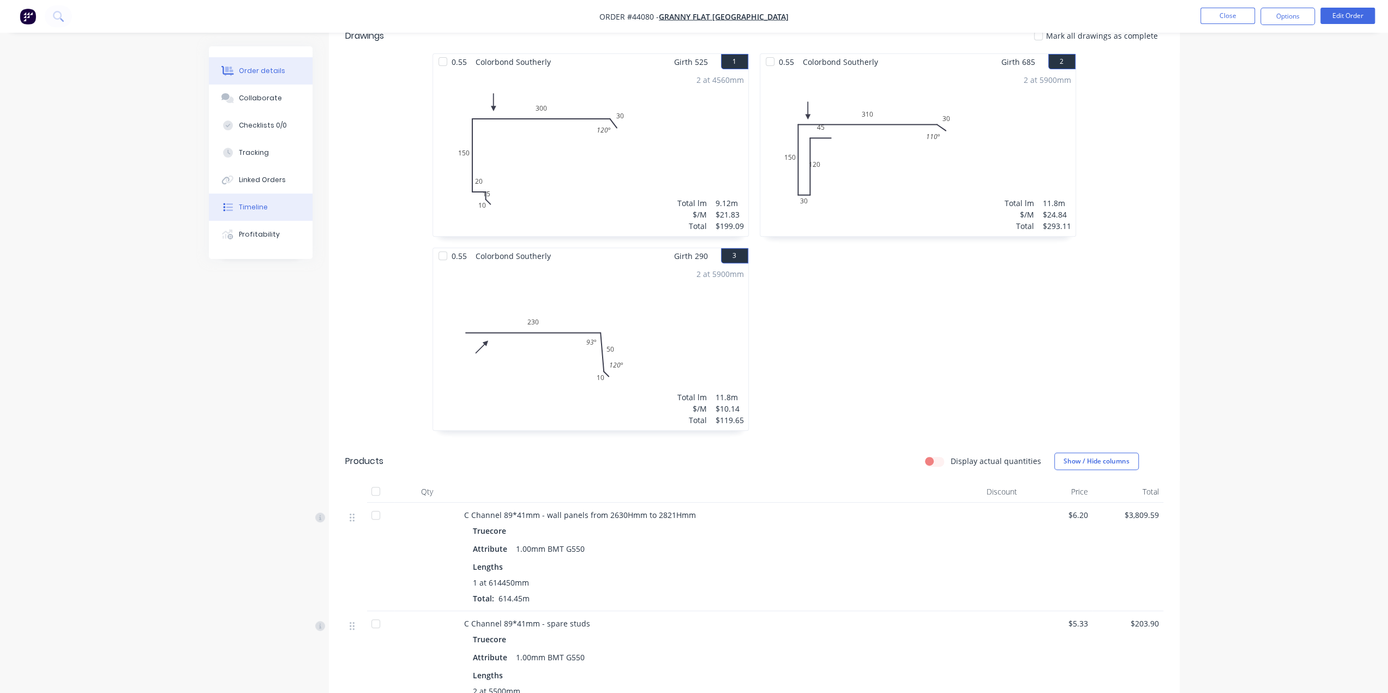
scroll to position [491, 0]
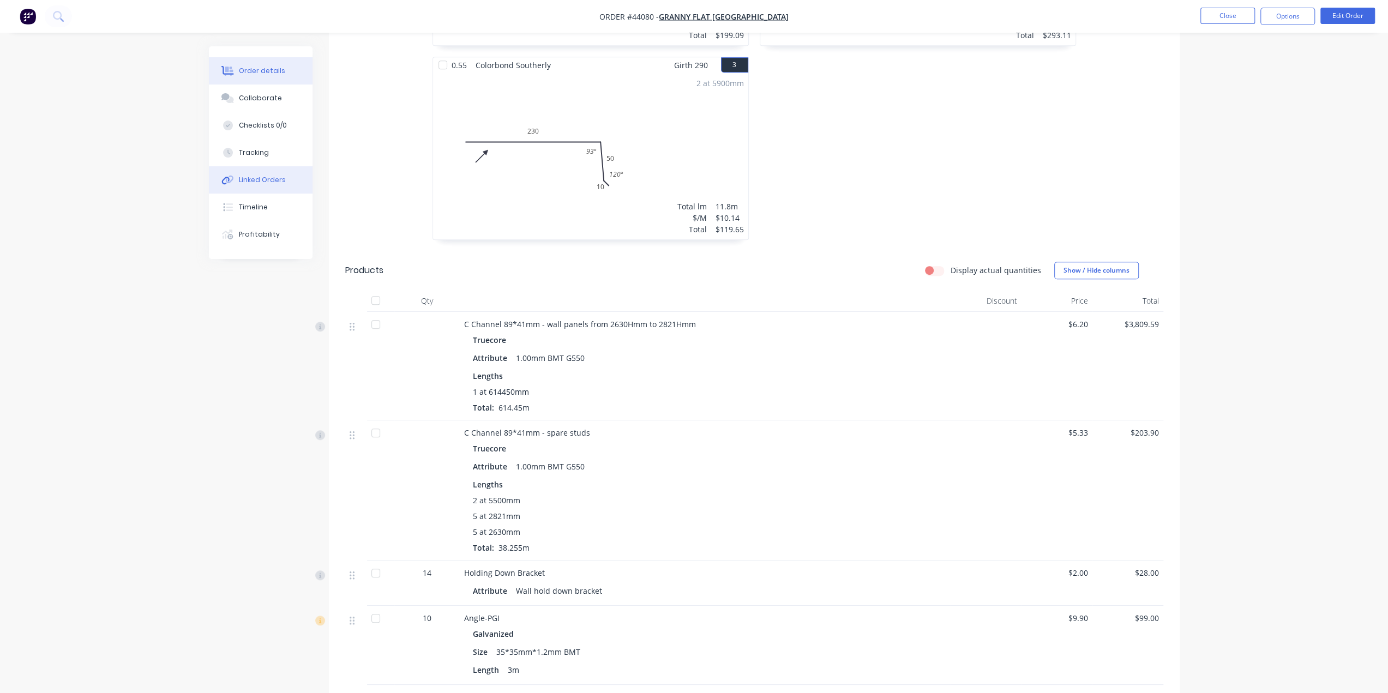
click at [253, 191] on button "Linked Orders" at bounding box center [261, 179] width 104 height 27
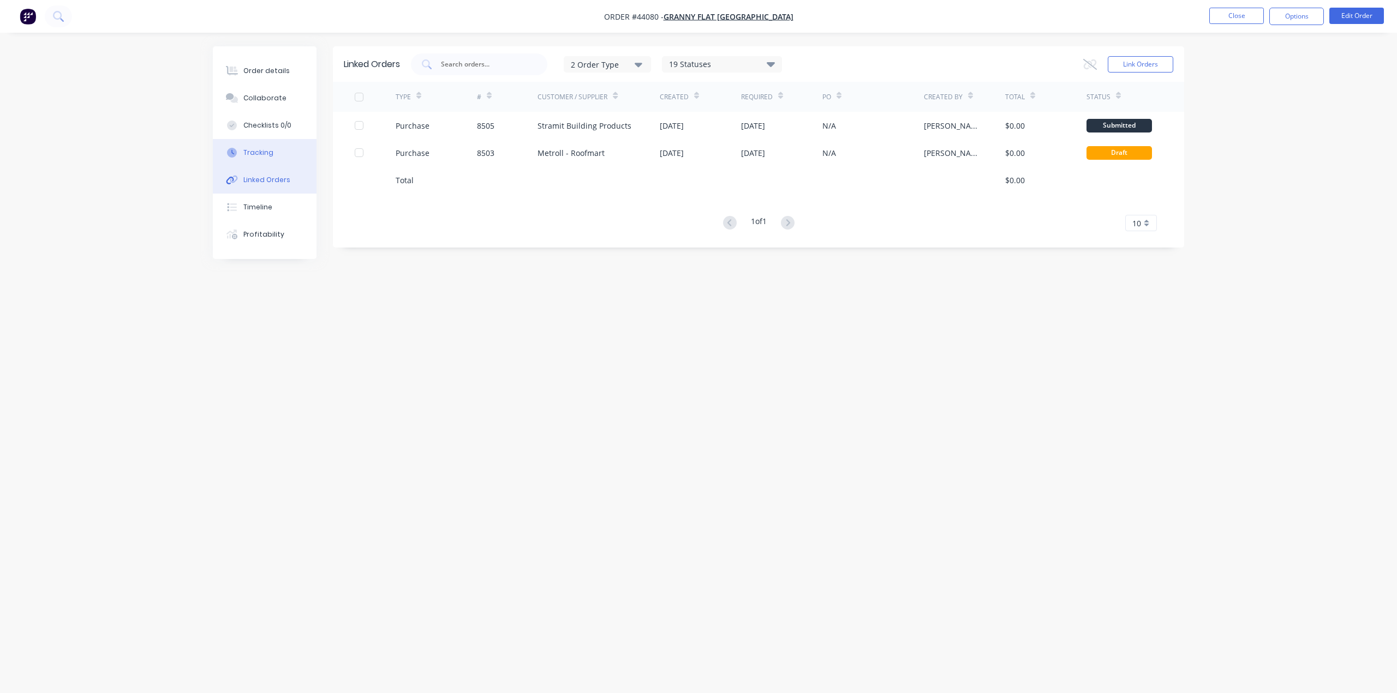
click at [255, 161] on button "Tracking" at bounding box center [265, 152] width 104 height 27
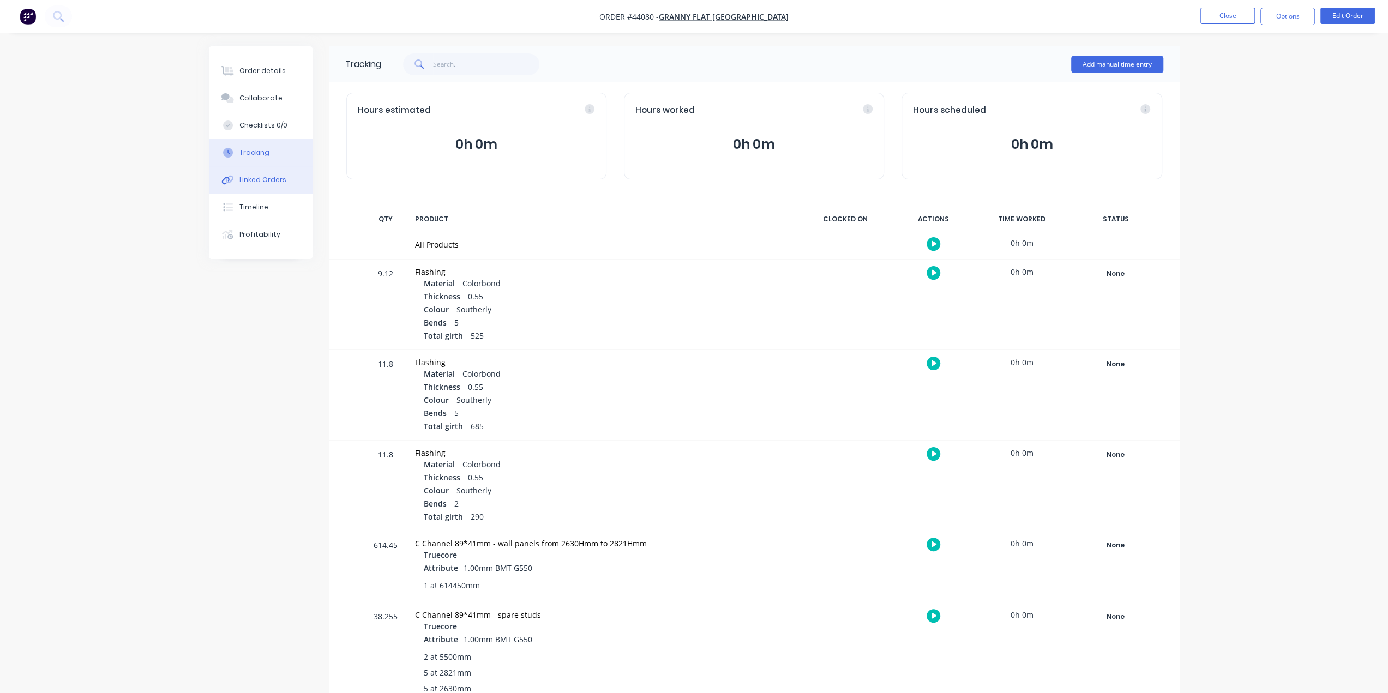
click at [258, 176] on div "Linked Orders" at bounding box center [262, 180] width 47 height 10
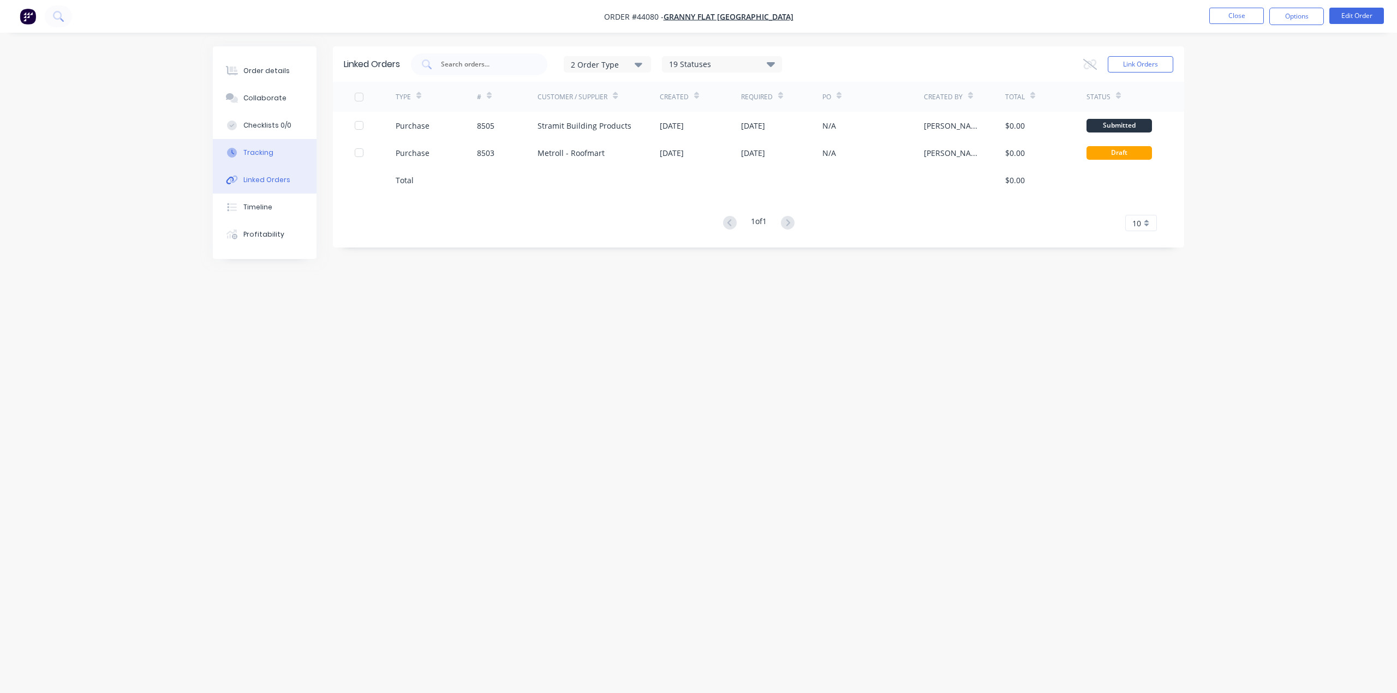
click at [262, 147] on button "Tracking" at bounding box center [265, 152] width 104 height 27
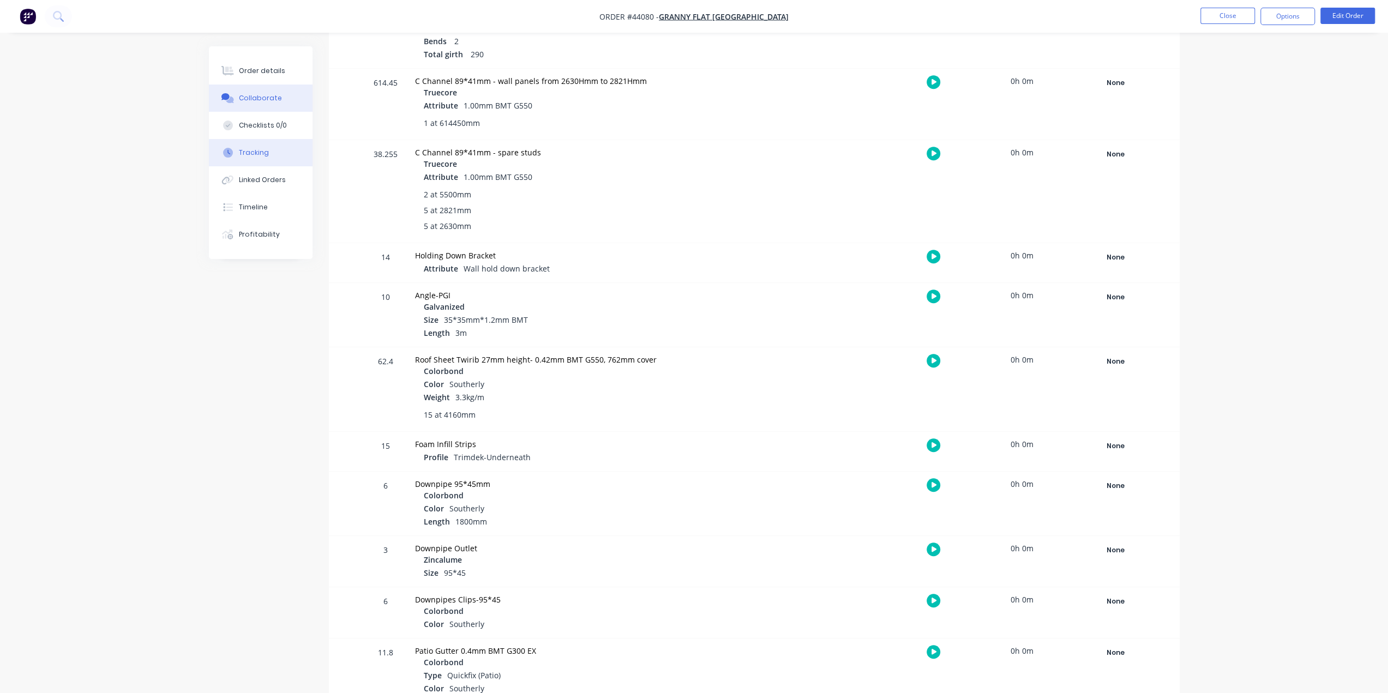
scroll to position [388, 0]
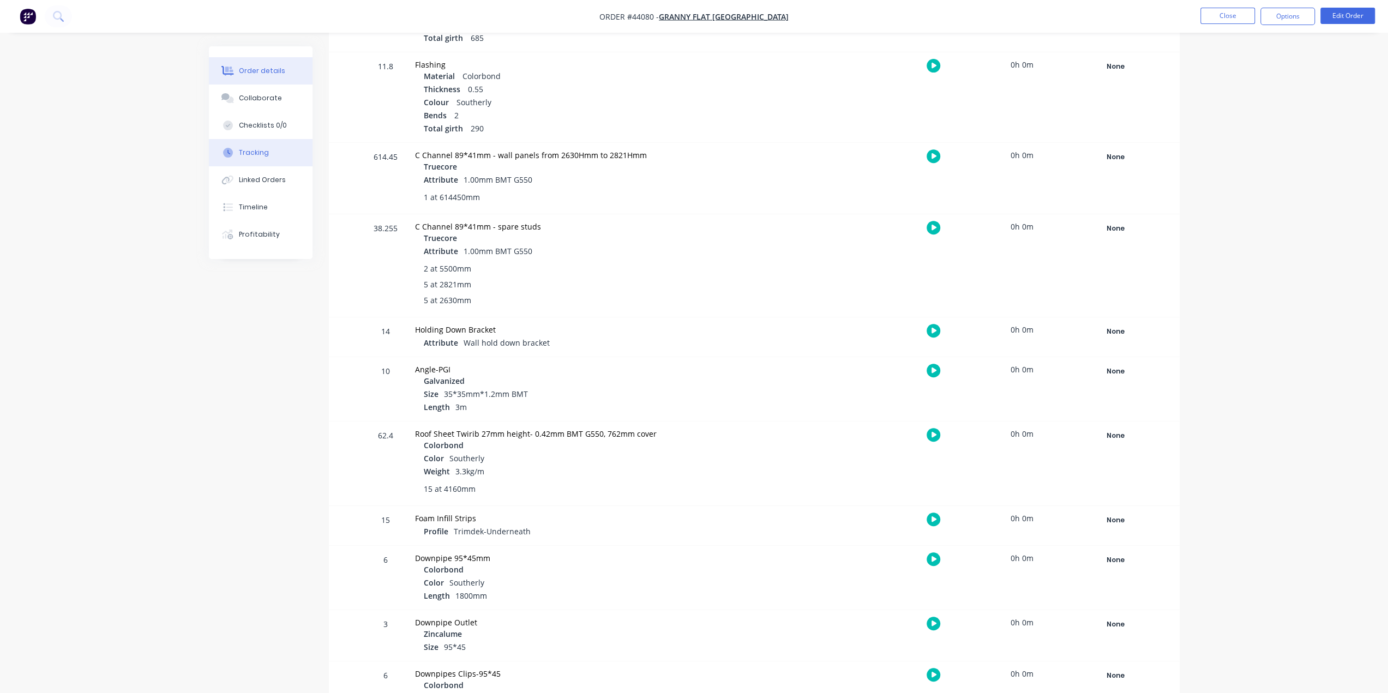
click at [266, 70] on div "Order details" at bounding box center [262, 71] width 46 height 10
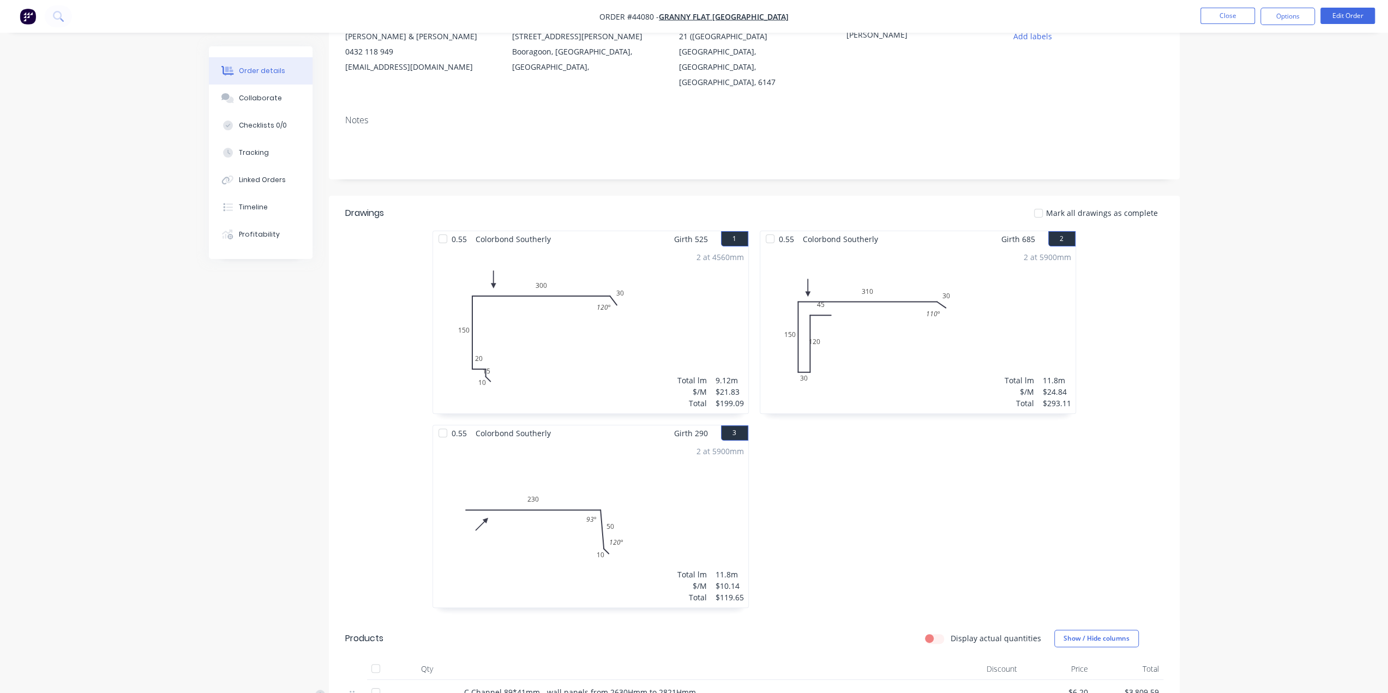
scroll to position [200, 0]
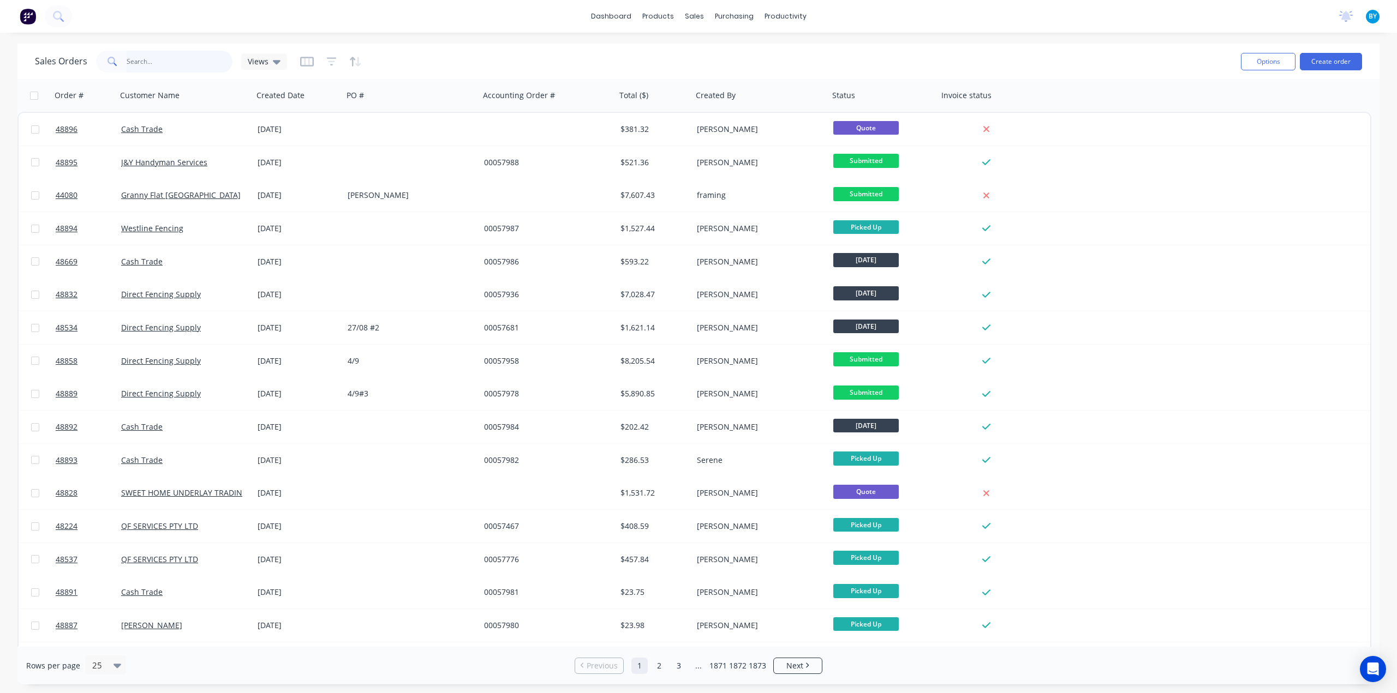
click at [137, 57] on input "text" at bounding box center [180, 62] width 106 height 22
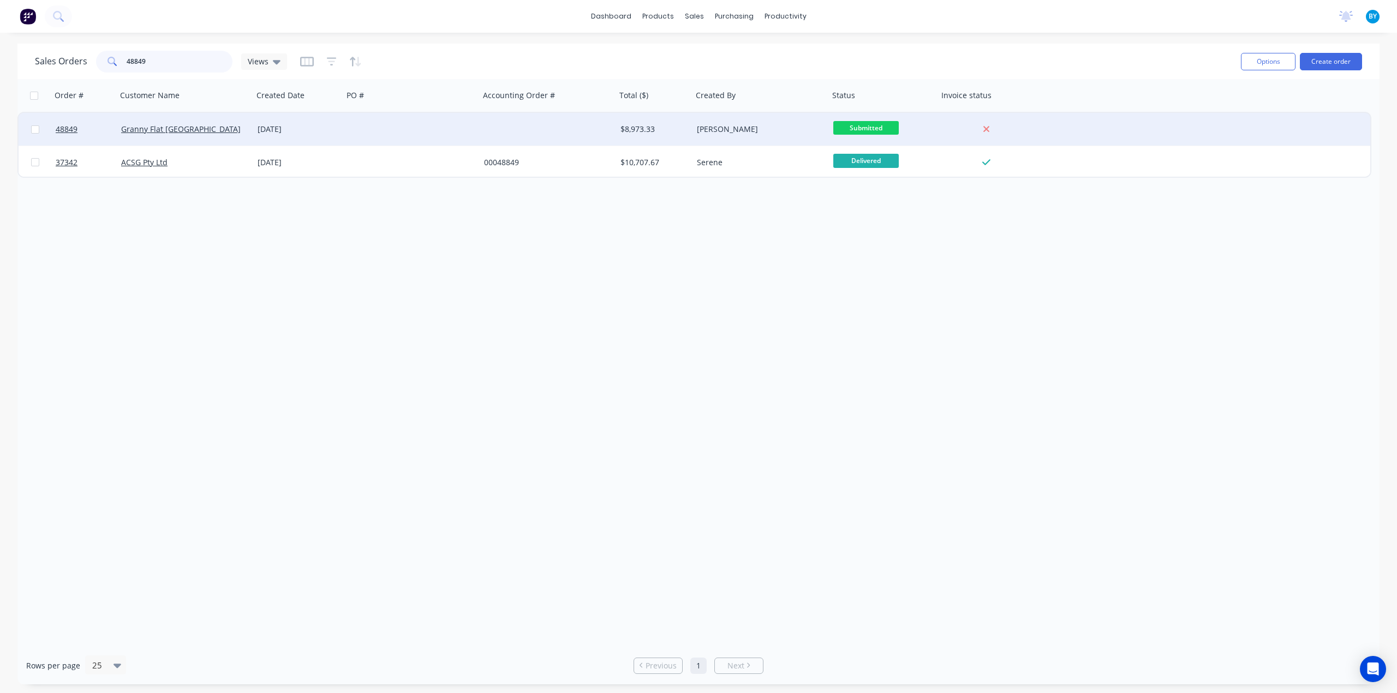
type input "48849"
click at [241, 131] on div "Granny Flat [GEOGRAPHIC_DATA]" at bounding box center [181, 129] width 121 height 11
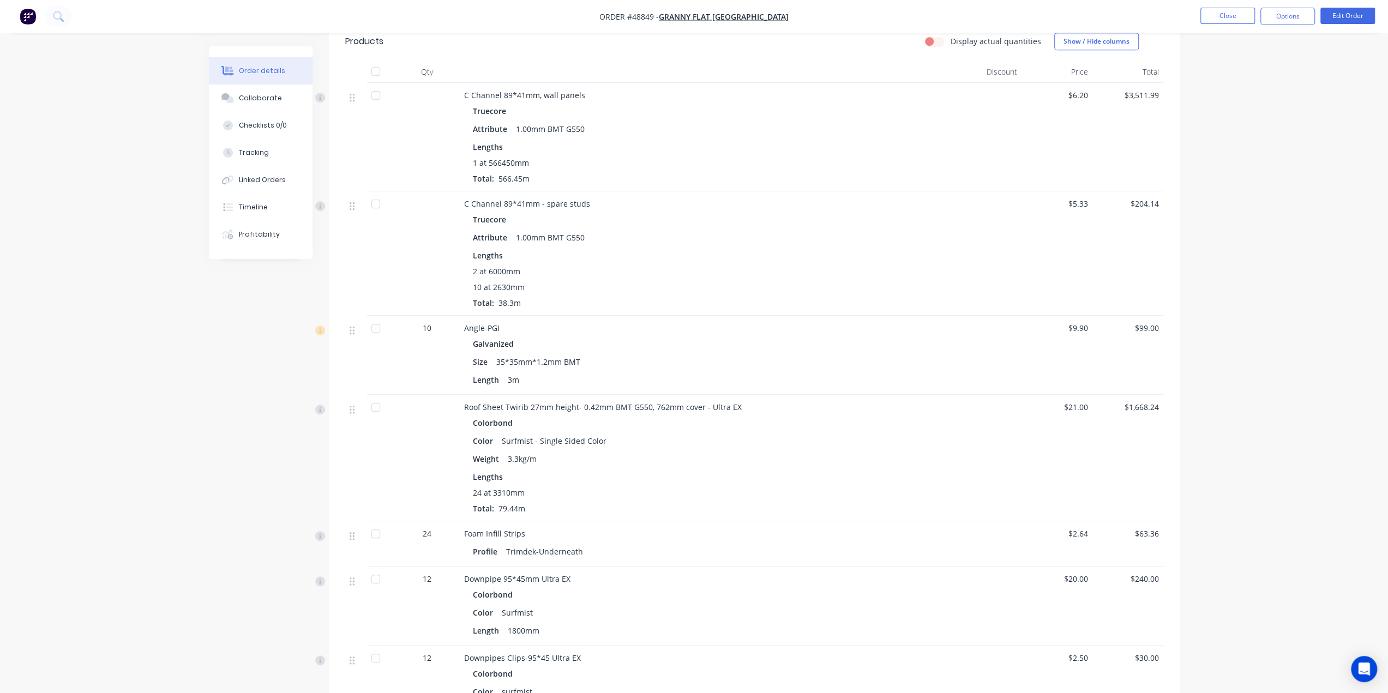
scroll to position [436, 0]
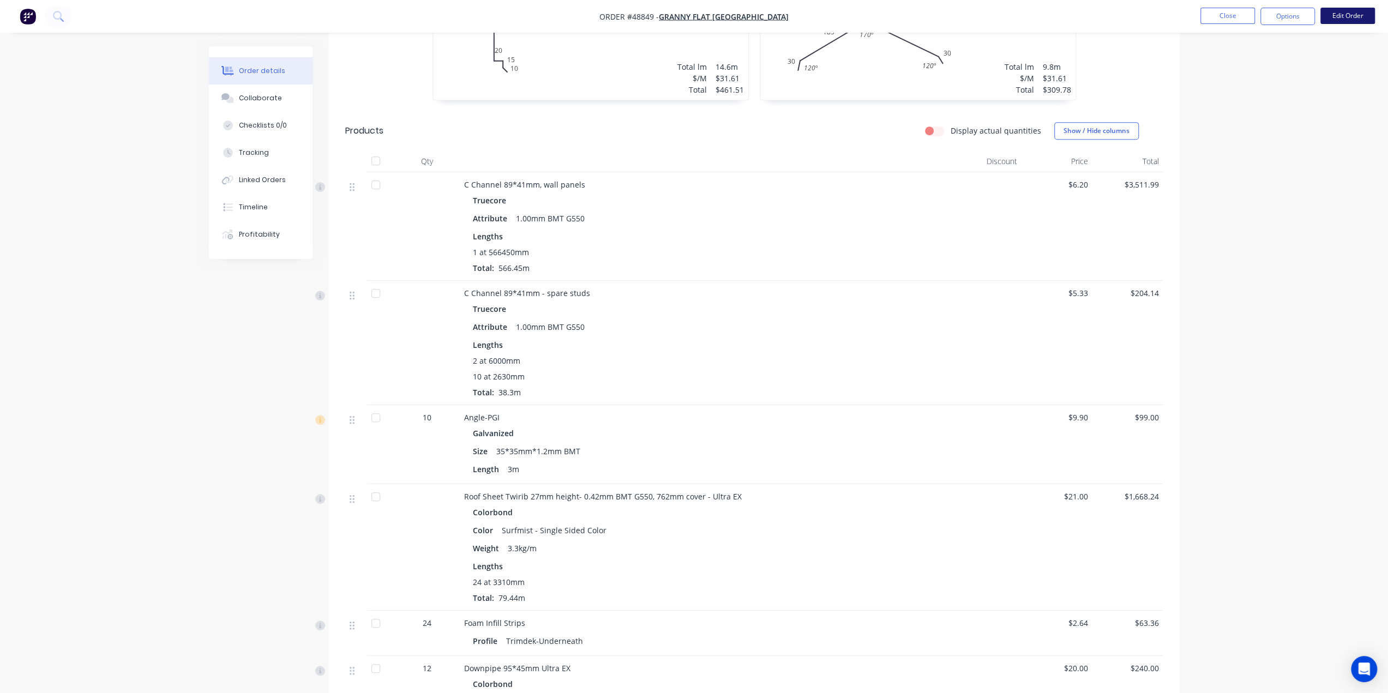
click at [1336, 14] on button "Edit Order" at bounding box center [1348, 16] width 55 height 16
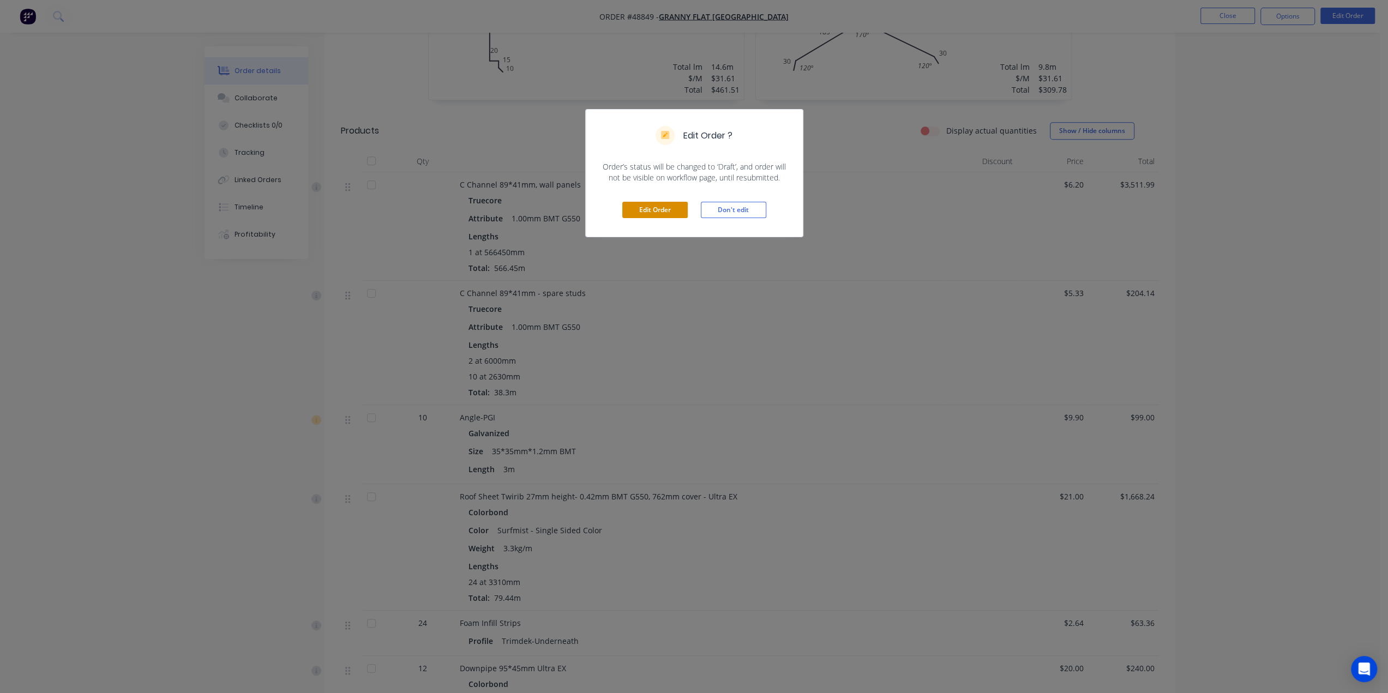
click at [654, 210] on button "Edit Order" at bounding box center [654, 210] width 65 height 16
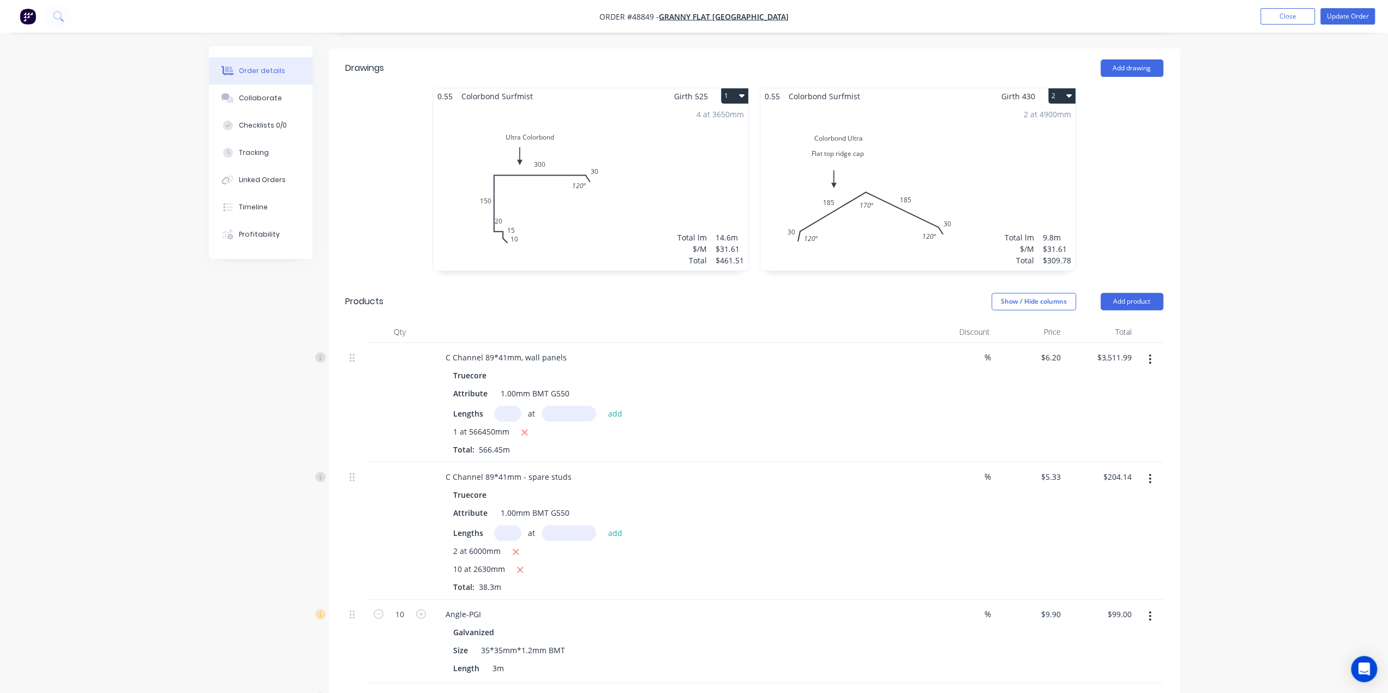
scroll to position [327, 0]
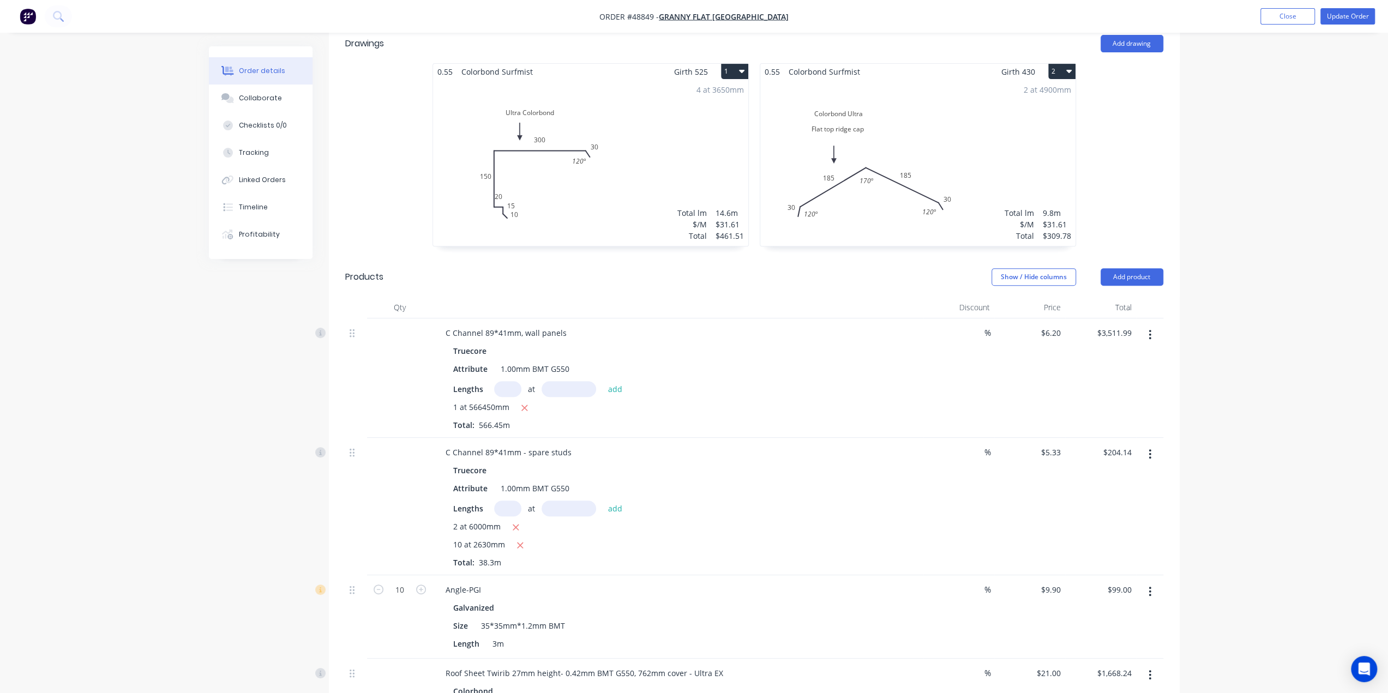
click at [510, 381] on input "text" at bounding box center [507, 389] width 27 height 16
type input "1"
type input "666260mm"
click at [603, 381] on button "add" at bounding box center [616, 388] width 26 height 15
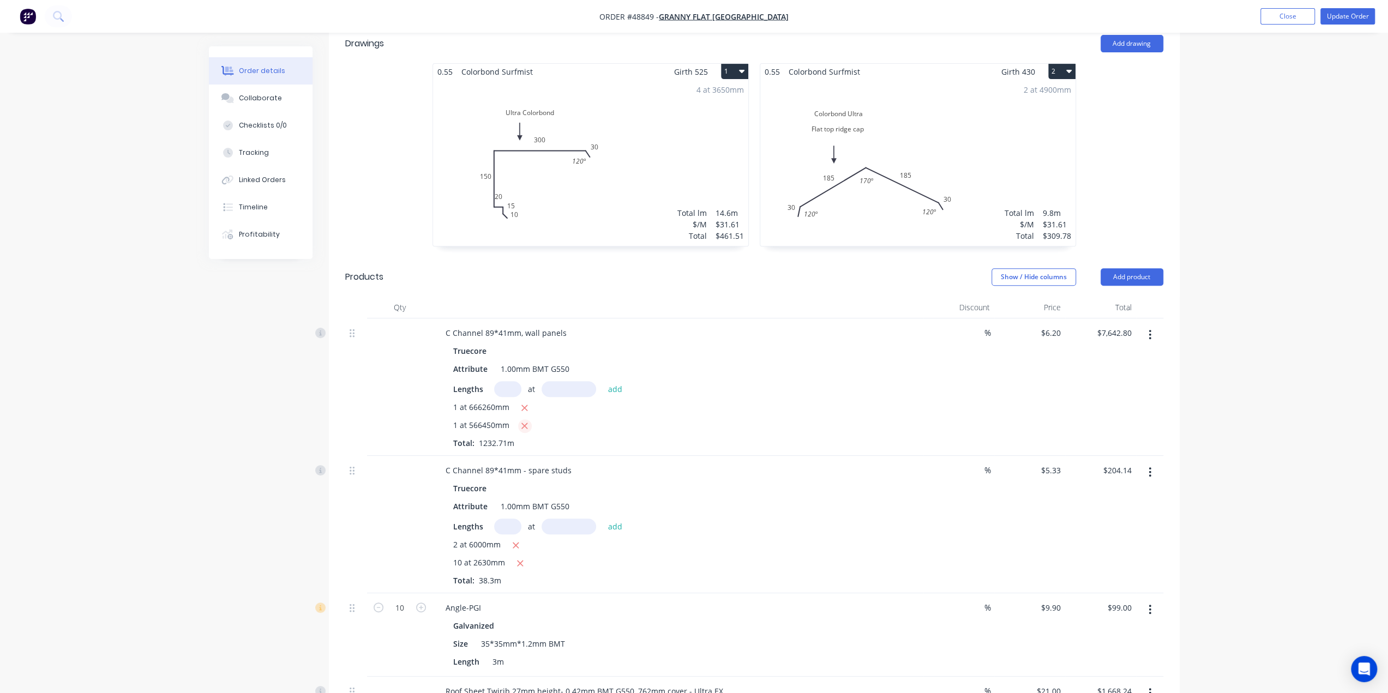
click at [524, 421] on icon "button" at bounding box center [524, 426] width 7 height 10
type input "$4,130.81"
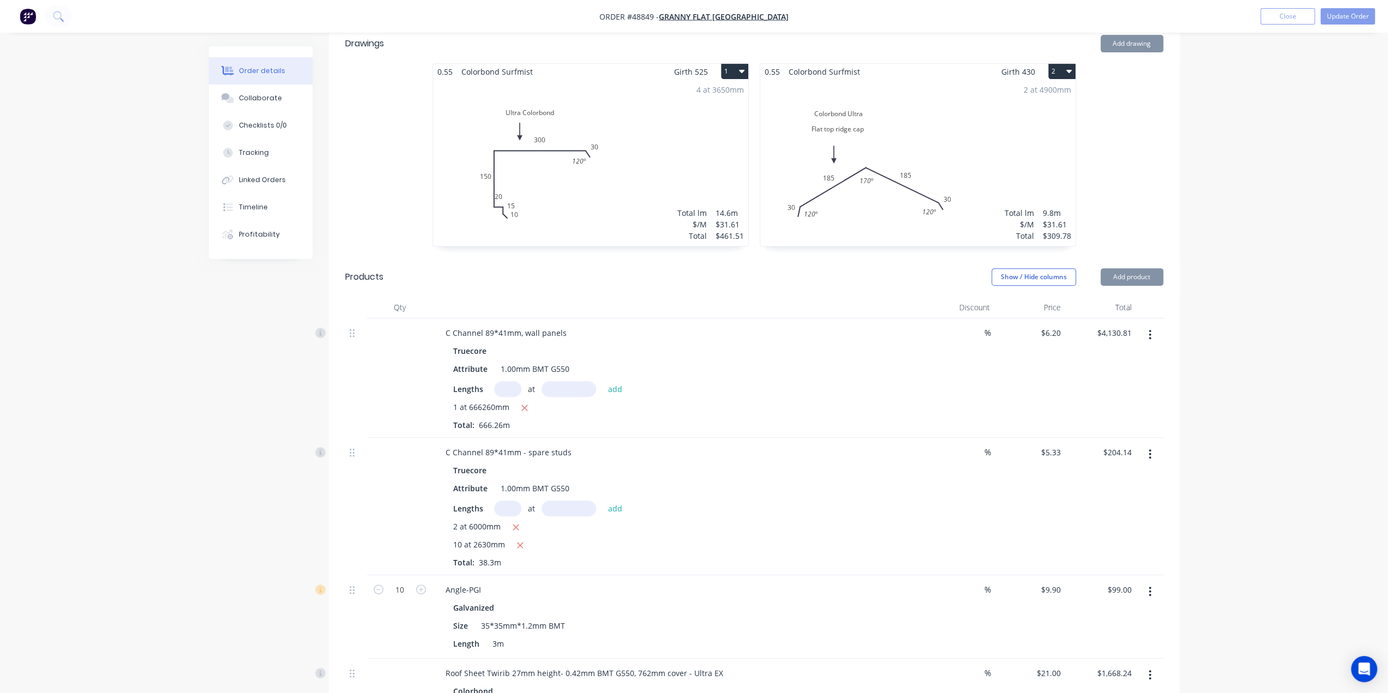
click at [1336, 17] on button "Update Order" at bounding box center [1348, 16] width 55 height 16
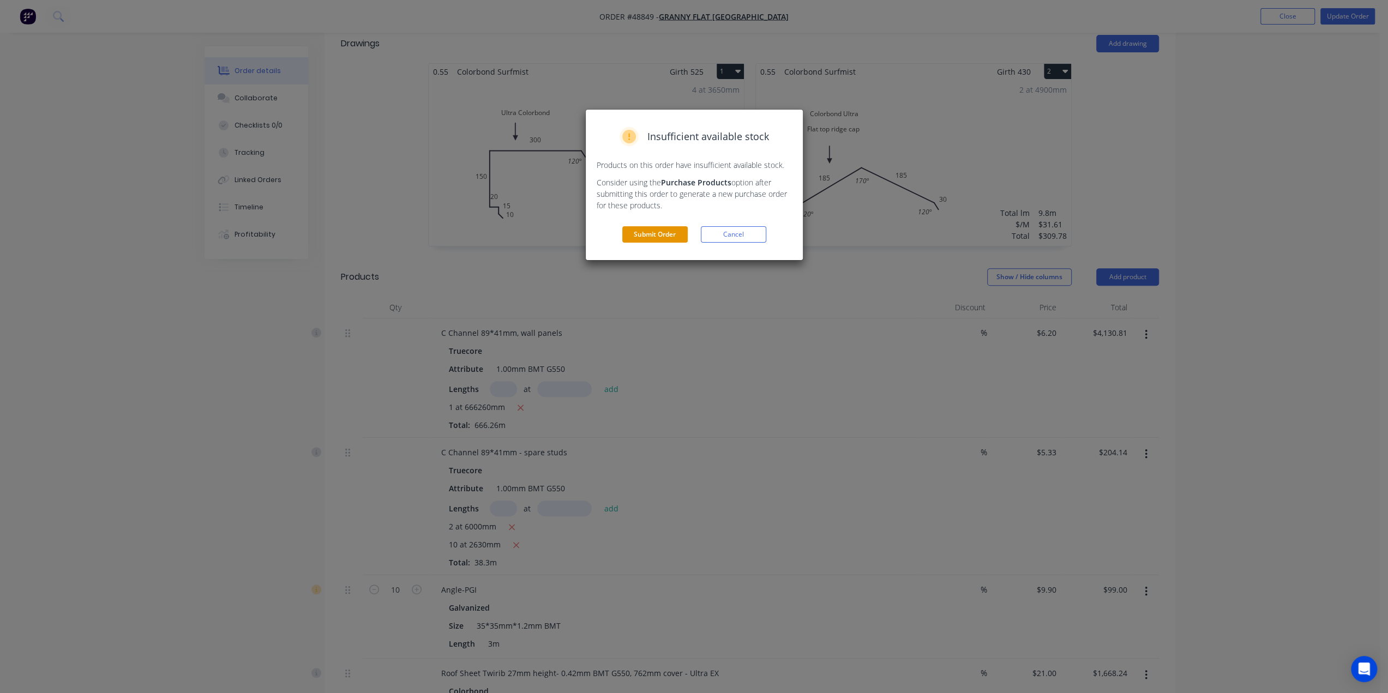
click at [663, 231] on button "Submit Order" at bounding box center [654, 234] width 65 height 16
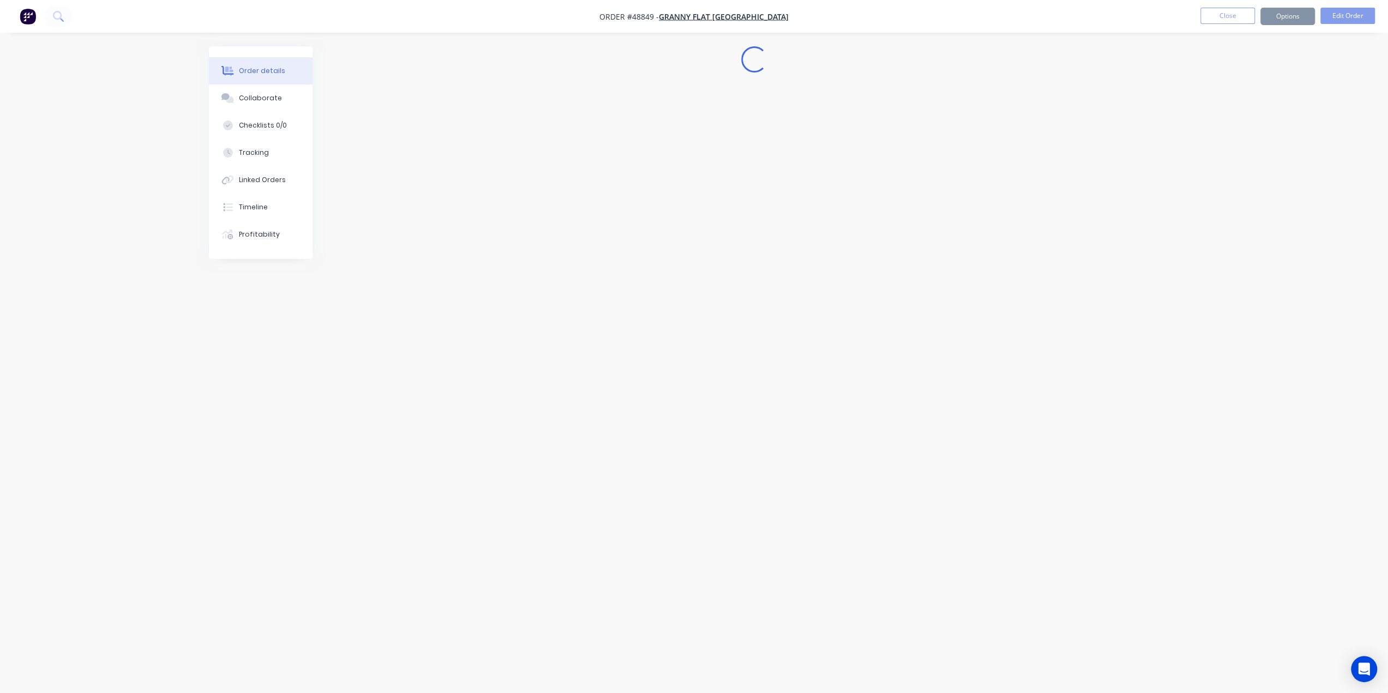
scroll to position [0, 0]
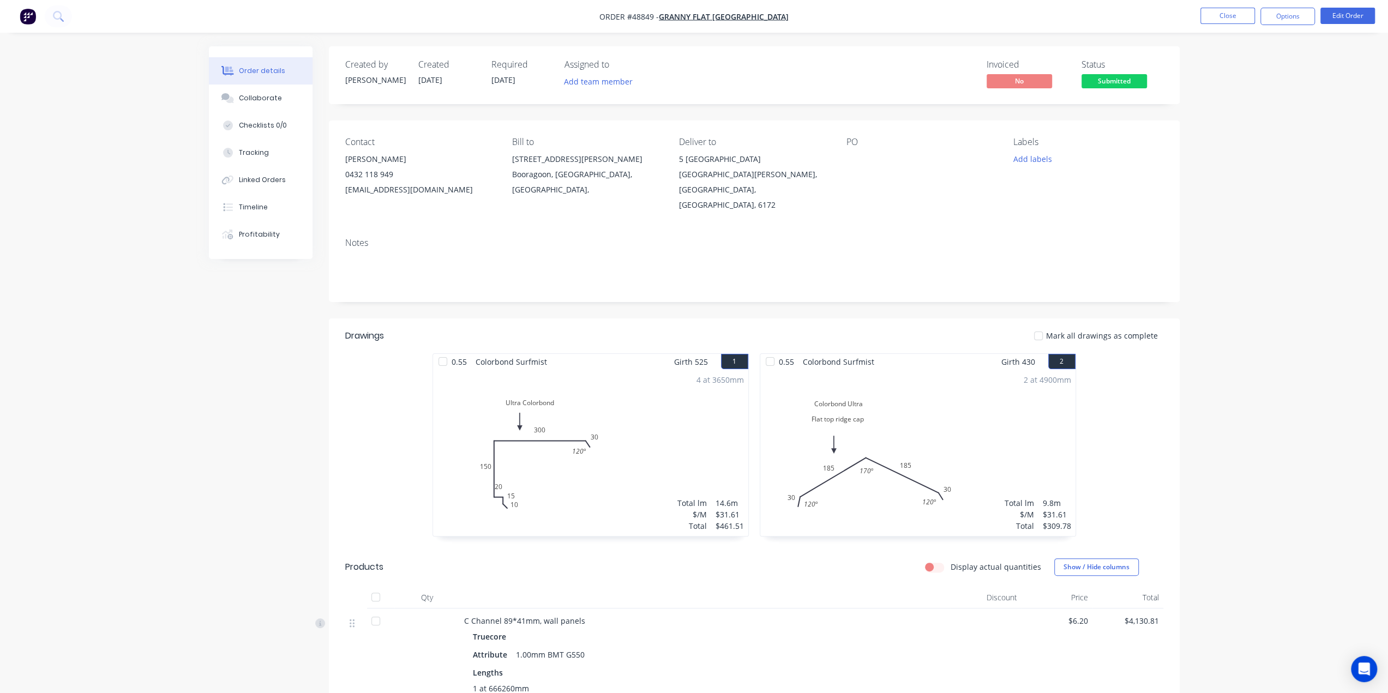
drag, startPoint x: 1265, startPoint y: 572, endPoint x: 1302, endPoint y: 442, distance: 135.0
drag, startPoint x: 1380, startPoint y: 157, endPoint x: 1326, endPoint y: 91, distance: 85.3
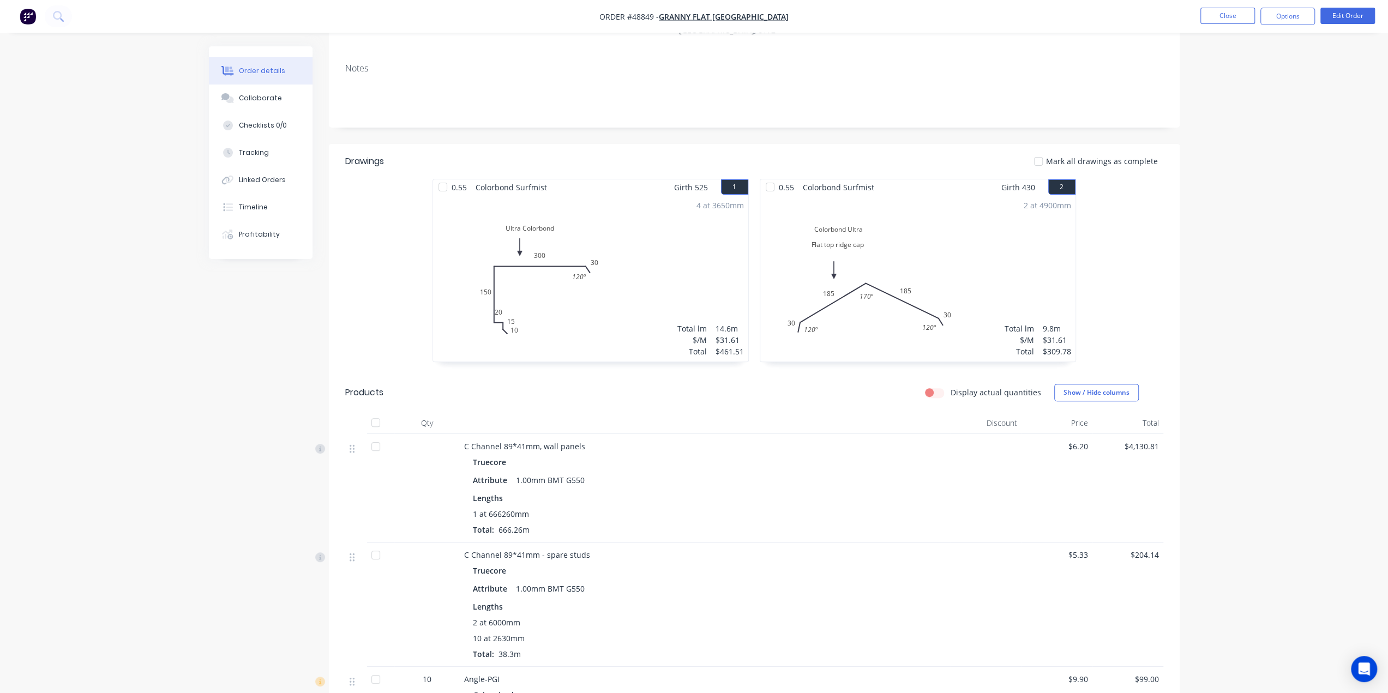
scroll to position [291, 0]
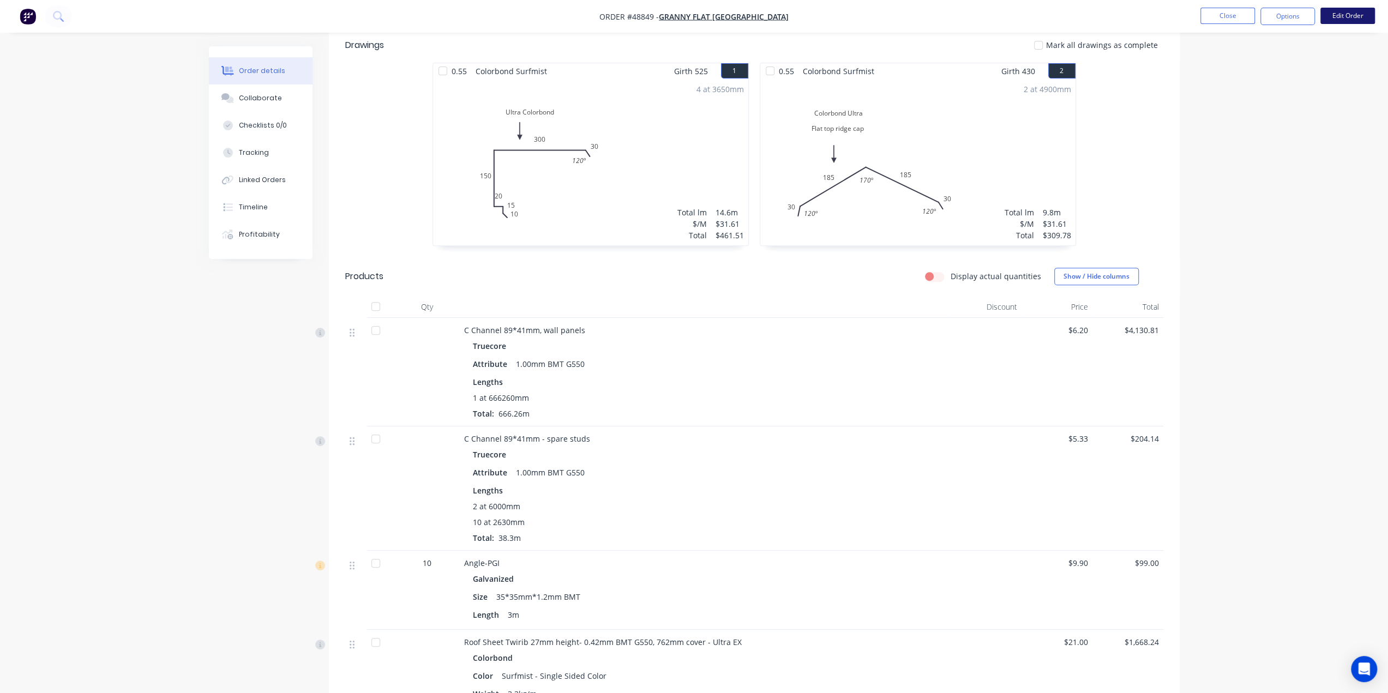
click at [1330, 12] on button "Edit Order" at bounding box center [1348, 16] width 55 height 16
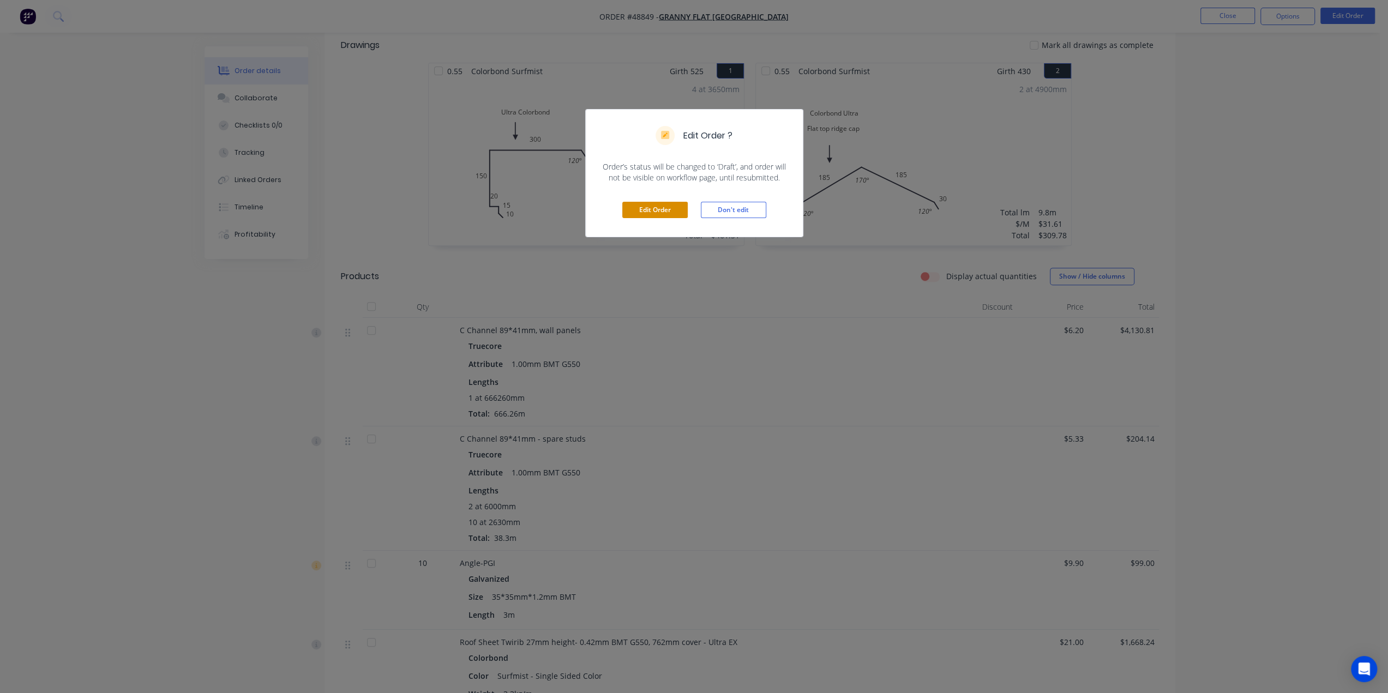
click at [658, 213] on button "Edit Order" at bounding box center [654, 210] width 65 height 16
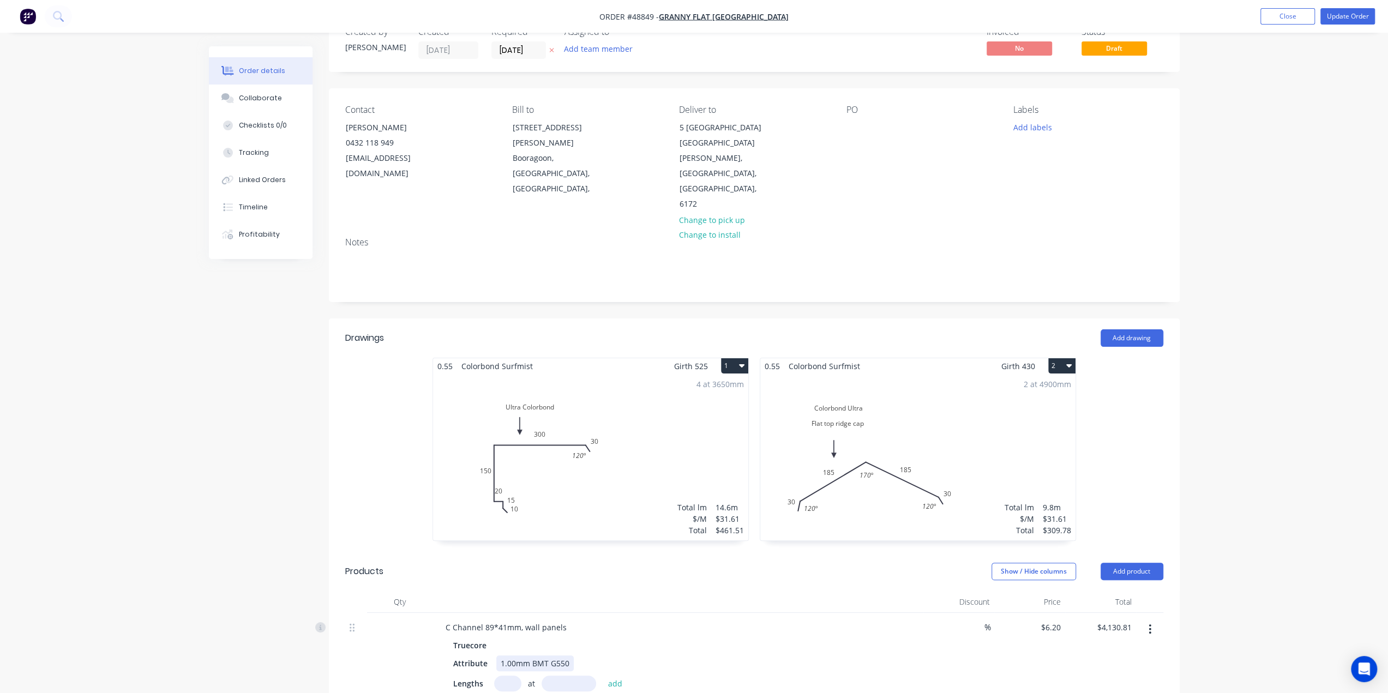
scroll to position [127, 0]
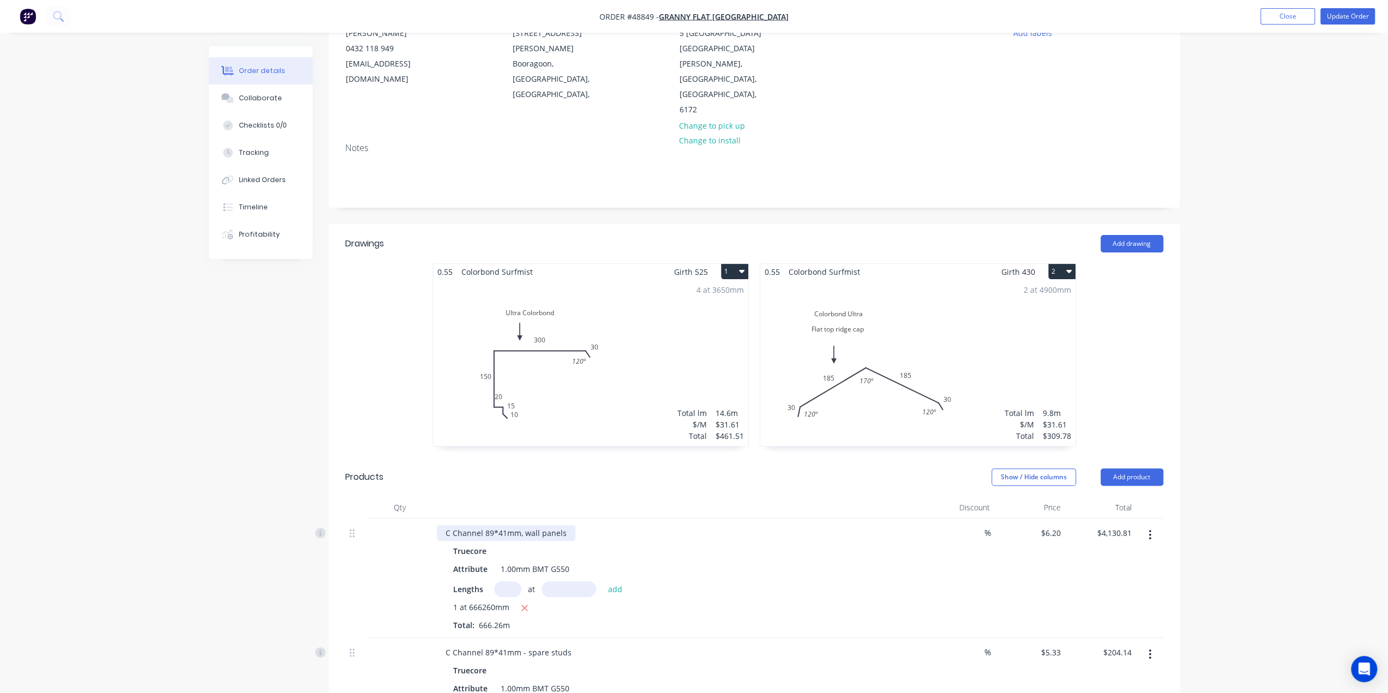
click at [563, 525] on div "C Channel 89*41mm, wall panels" at bounding box center [506, 533] width 139 height 16
click at [1336, 21] on button "Update Order" at bounding box center [1348, 16] width 55 height 16
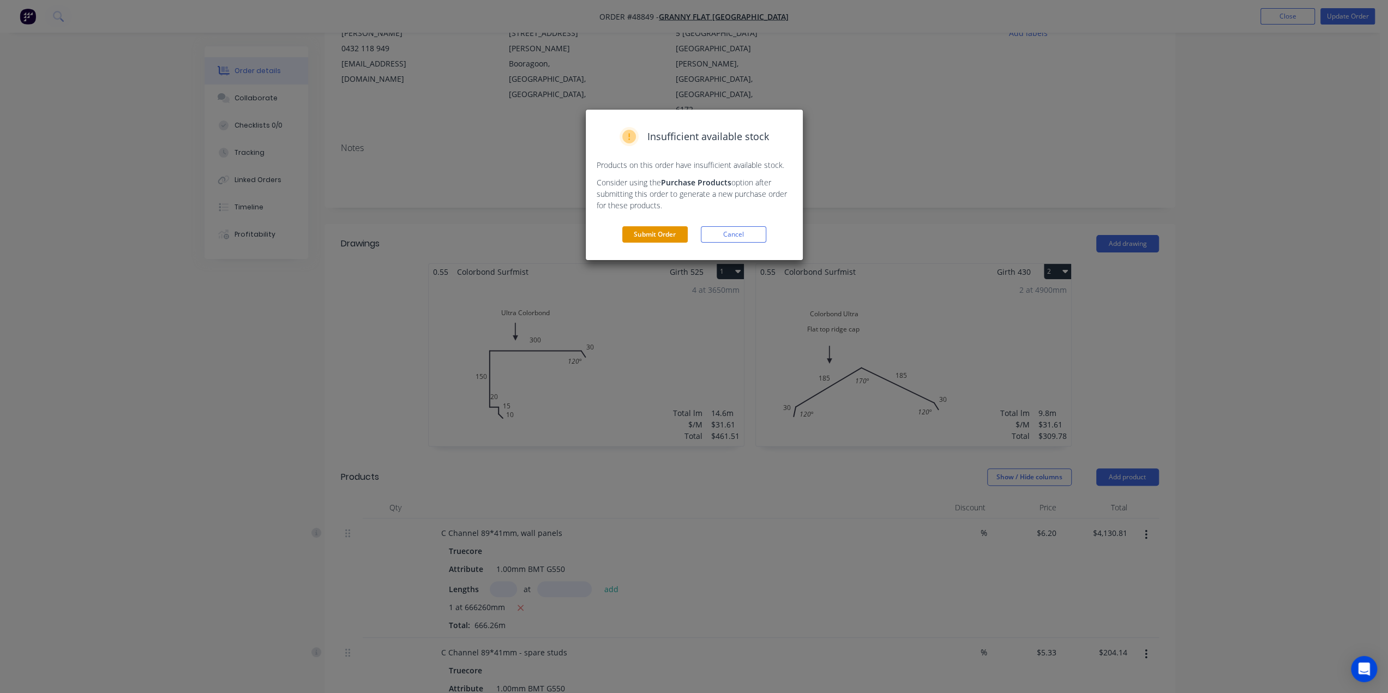
click at [673, 239] on button "Submit Order" at bounding box center [654, 234] width 65 height 16
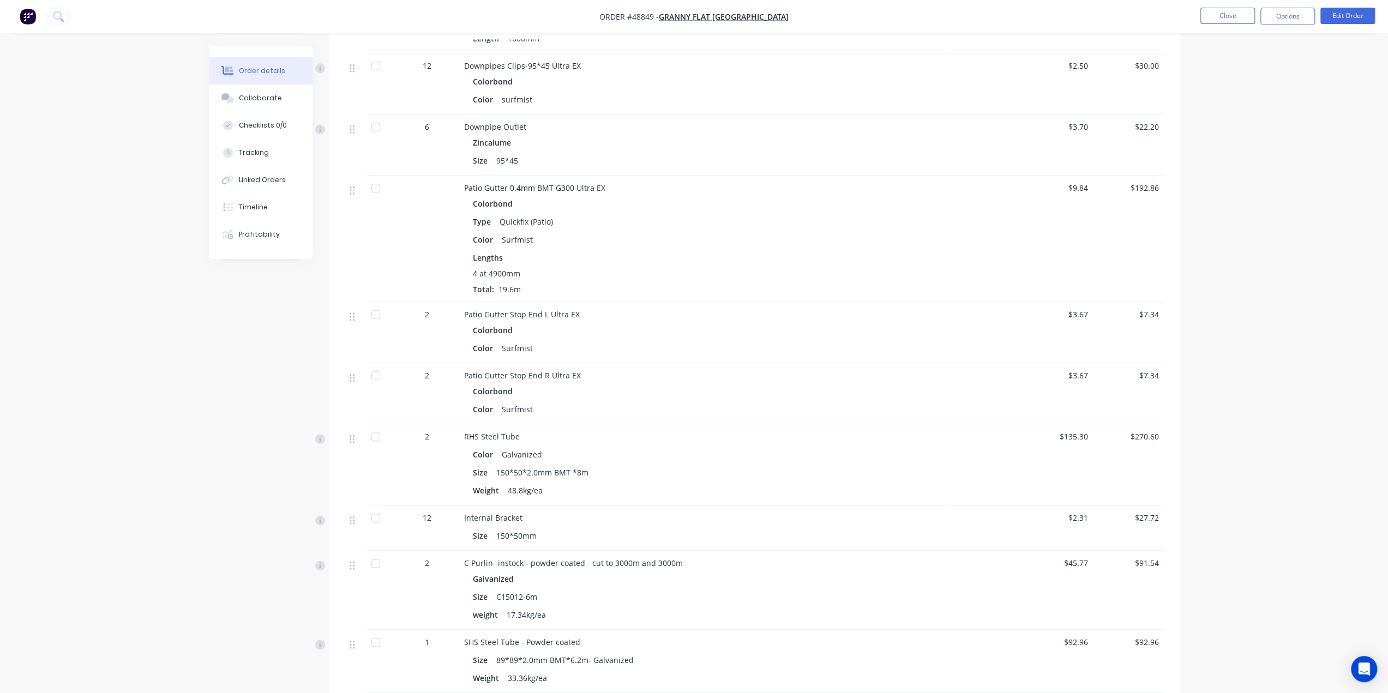
scroll to position [994, 0]
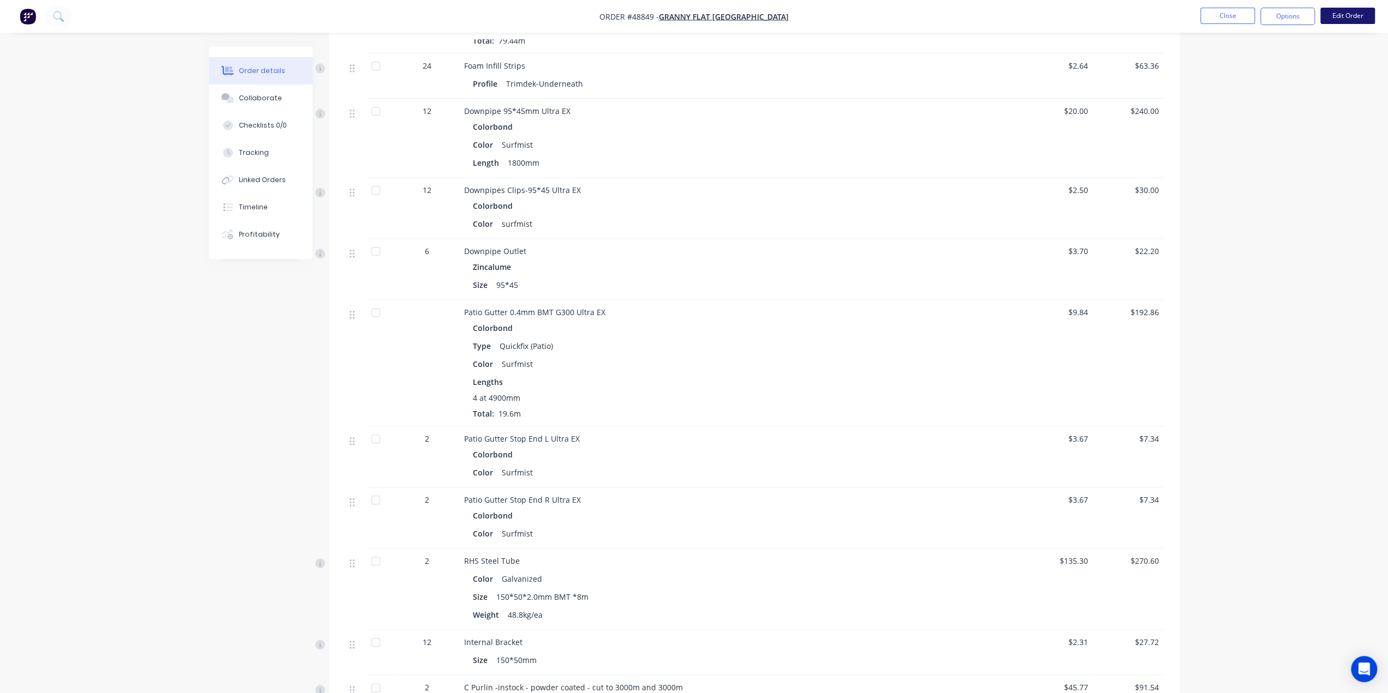
click at [1346, 18] on button "Edit Order" at bounding box center [1348, 16] width 55 height 16
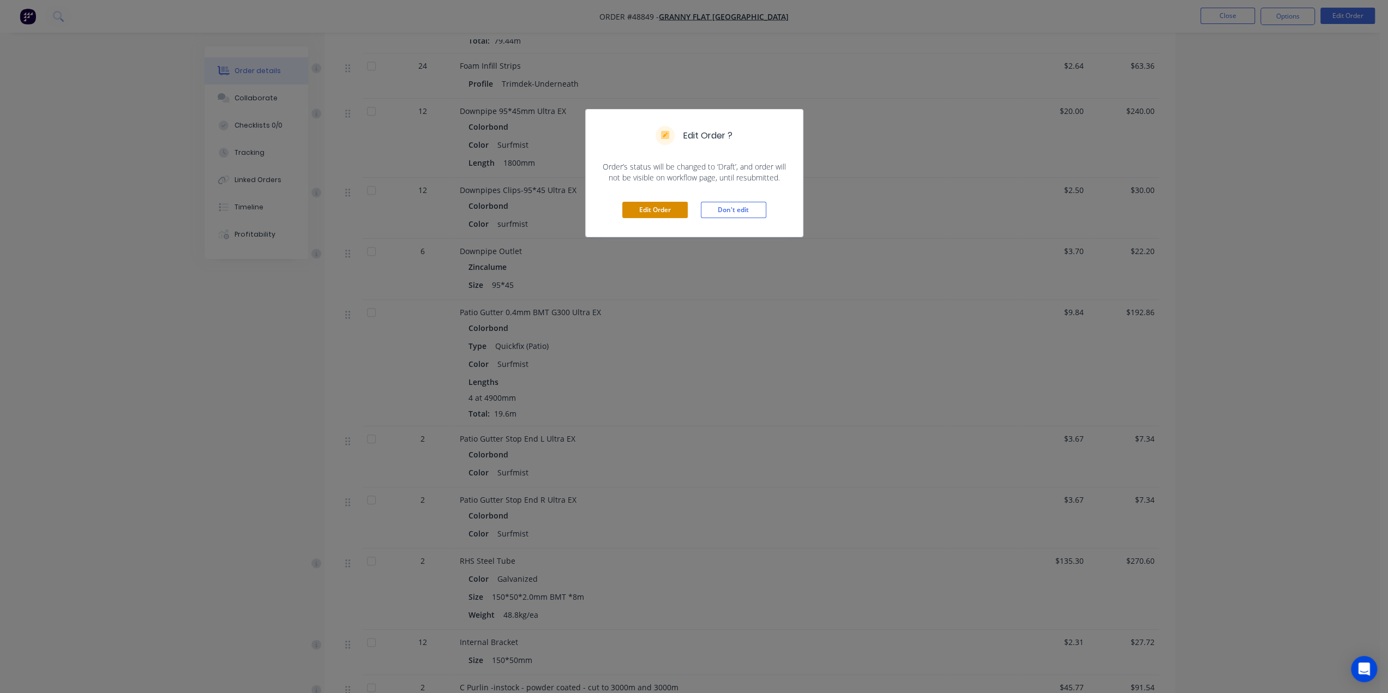
click at [674, 203] on button "Edit Order" at bounding box center [654, 210] width 65 height 16
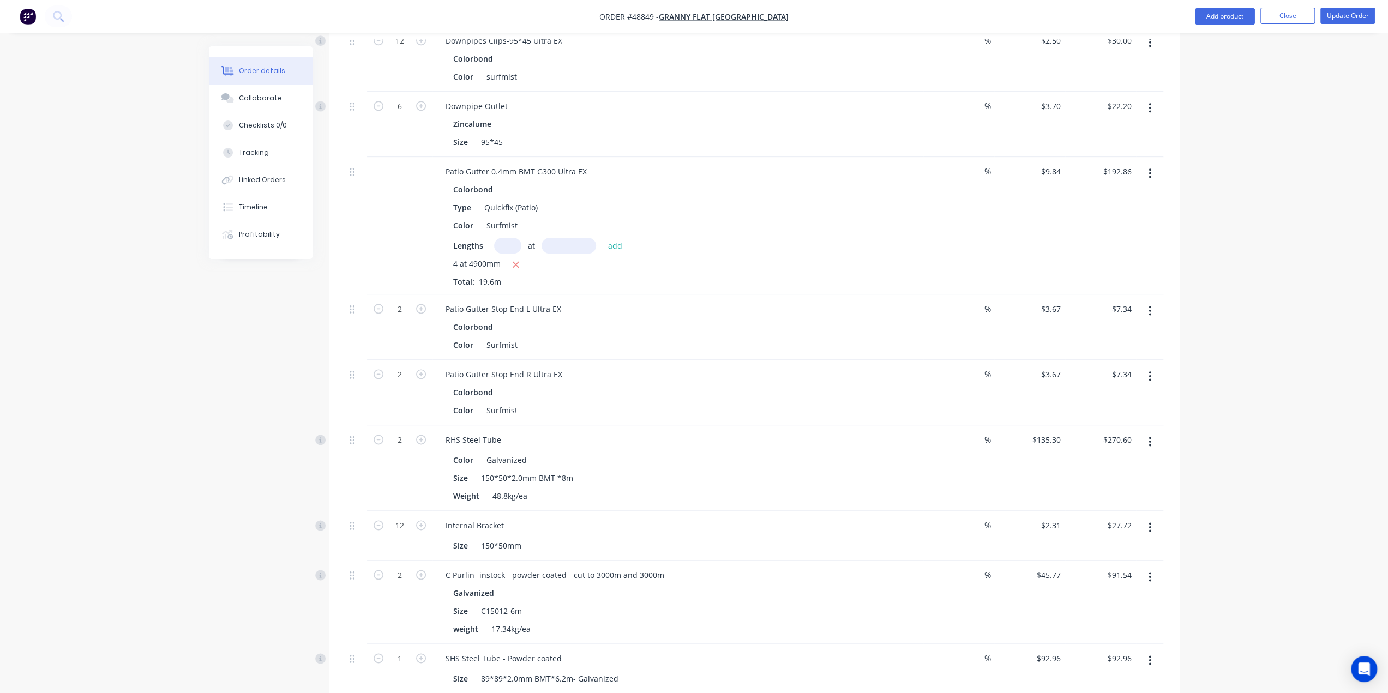
scroll to position [1055, 0]
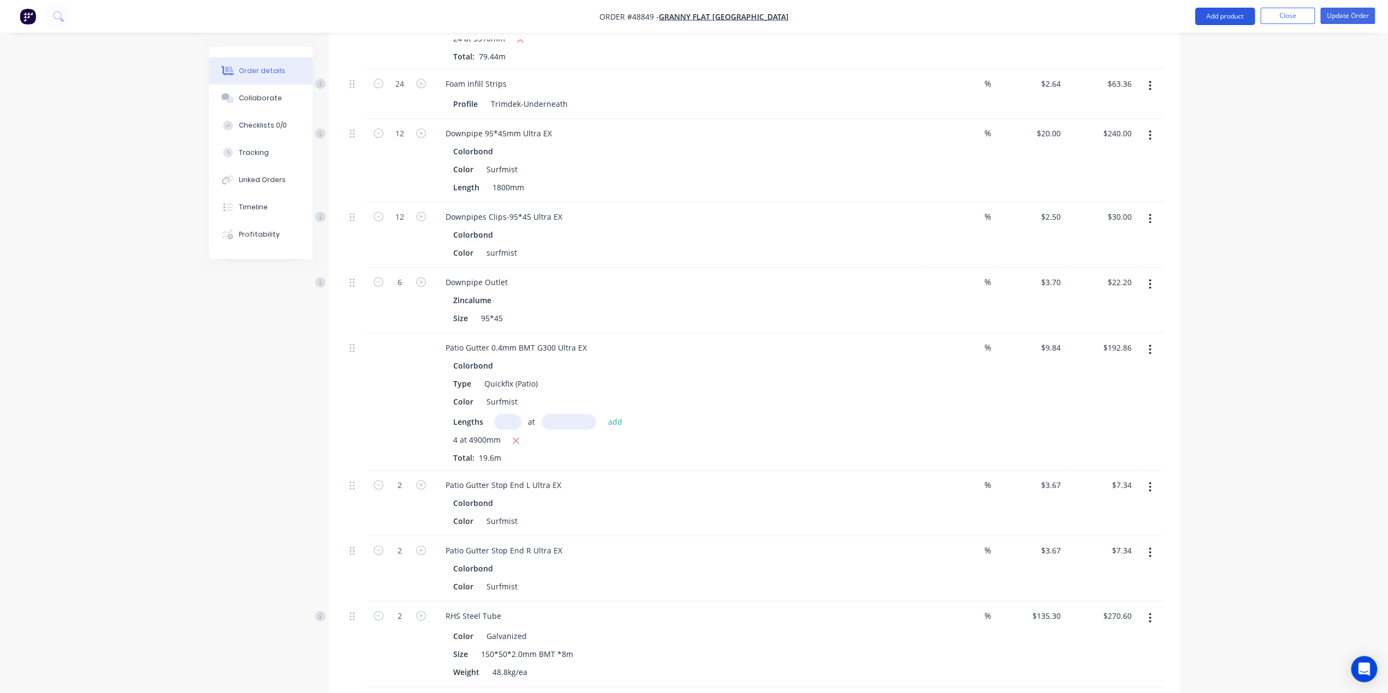
click at [1221, 12] on button "Add product" at bounding box center [1225, 16] width 60 height 17
click at [1211, 37] on div "Product catalogue" at bounding box center [1203, 45] width 84 height 16
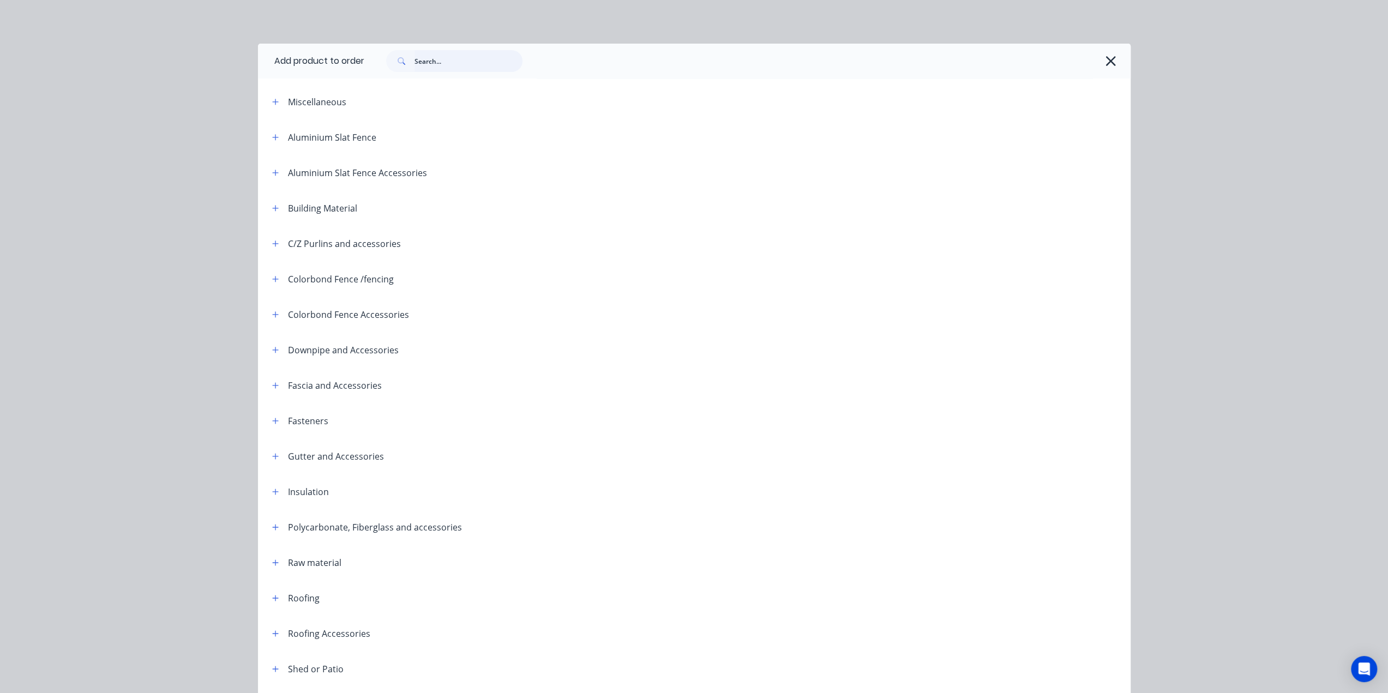
click at [513, 63] on input "text" at bounding box center [469, 61] width 108 height 22
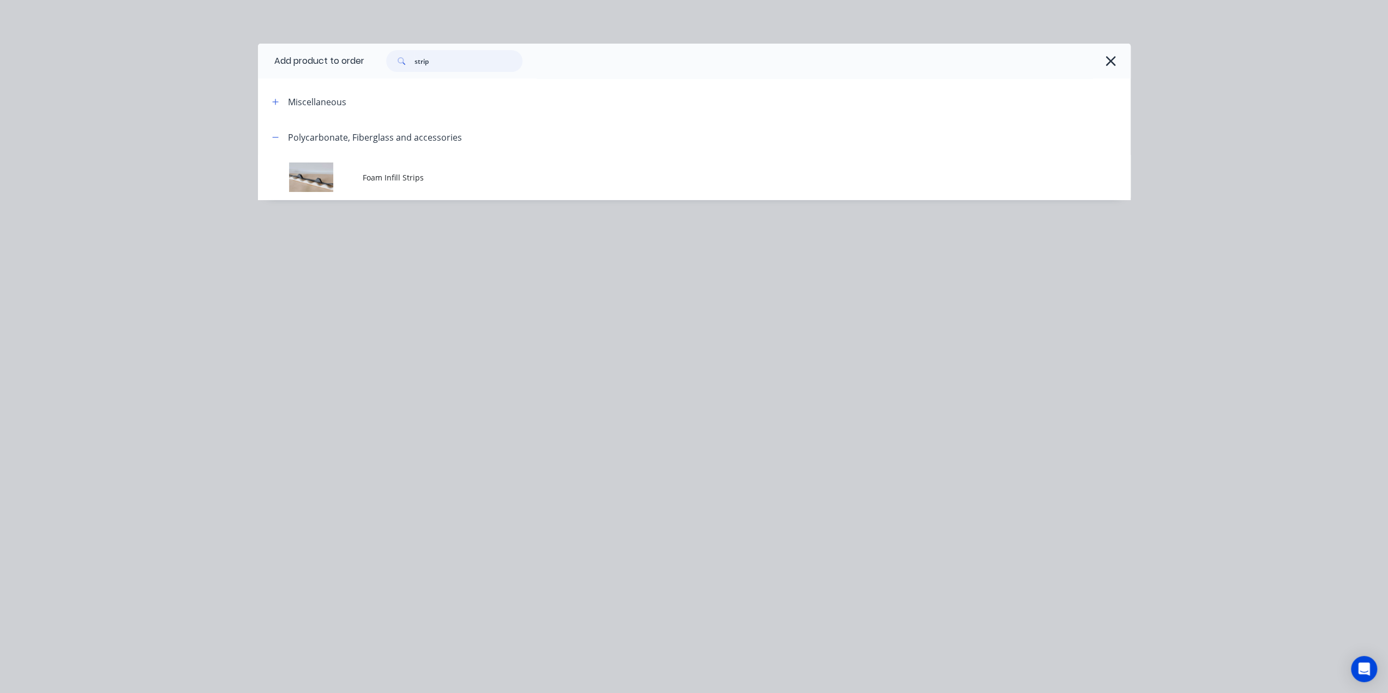
drag, startPoint x: 460, startPoint y: 59, endPoint x: 254, endPoint y: 62, distance: 206.2
click at [257, 62] on div "Add product to order strip Miscellaneous Polycarbonate, Fiberglass and accessor…" at bounding box center [694, 346] width 1388 height 693
type input "g"
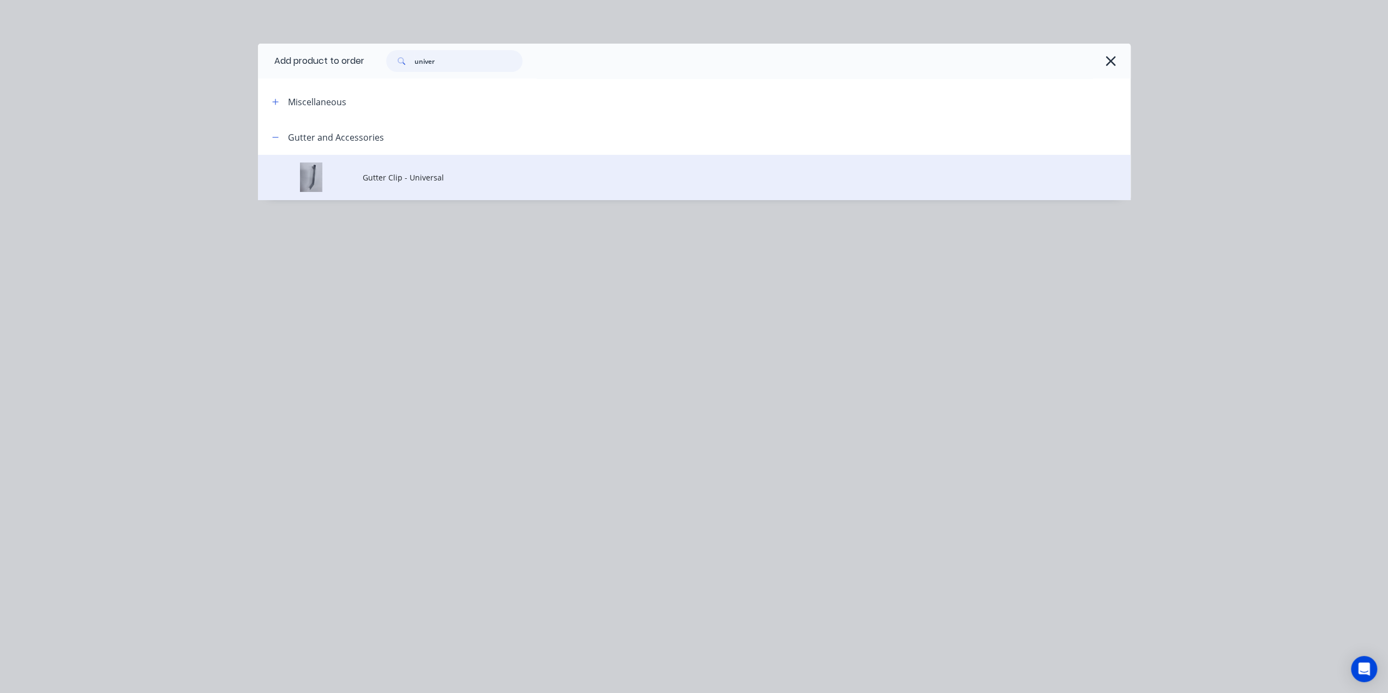
type input "univer"
click at [415, 173] on span "Gutter Clip - Universal" at bounding box center [670, 177] width 614 height 11
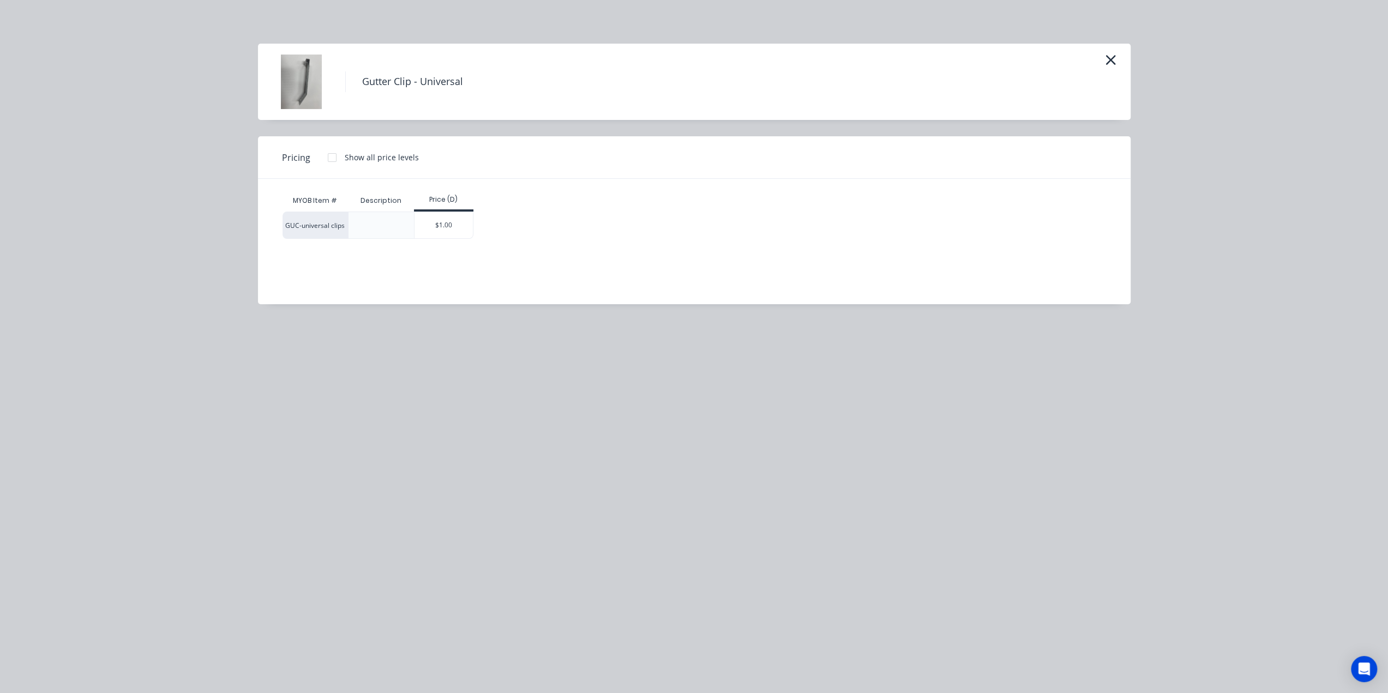
click at [454, 231] on div "$1.00" at bounding box center [444, 225] width 58 height 26
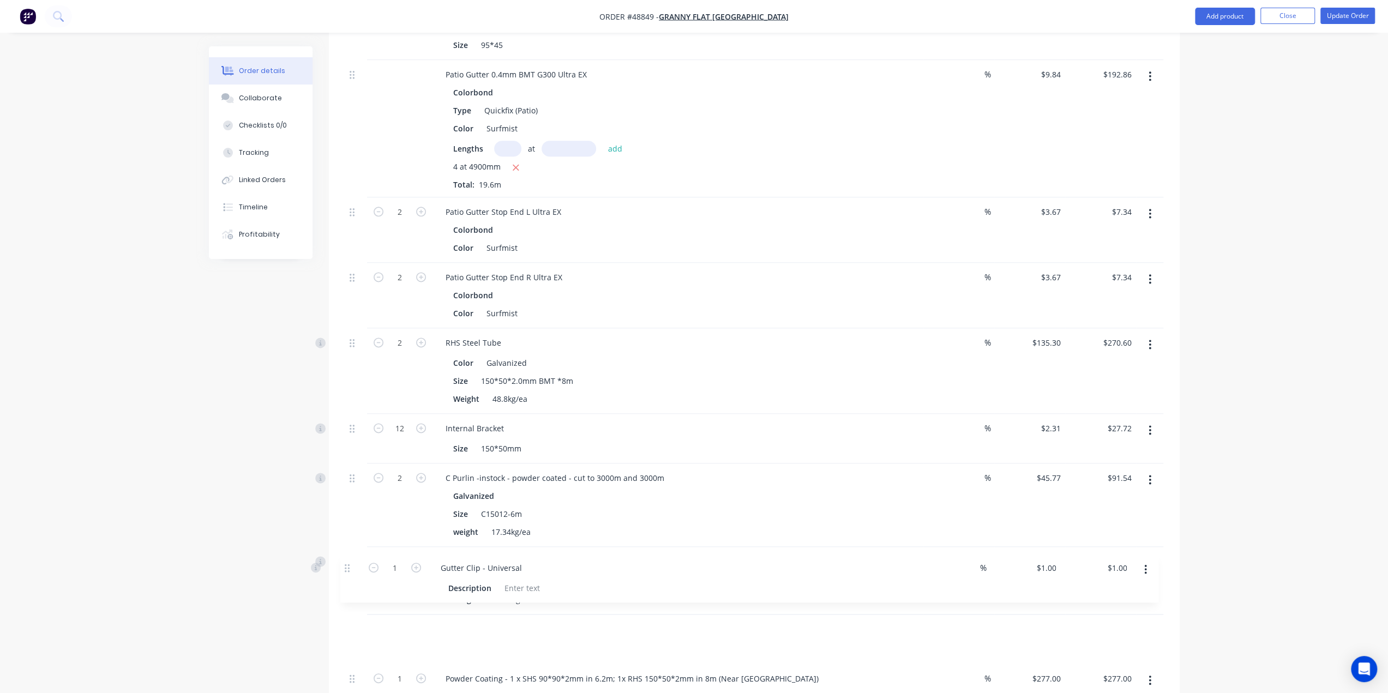
scroll to position [1337, 0]
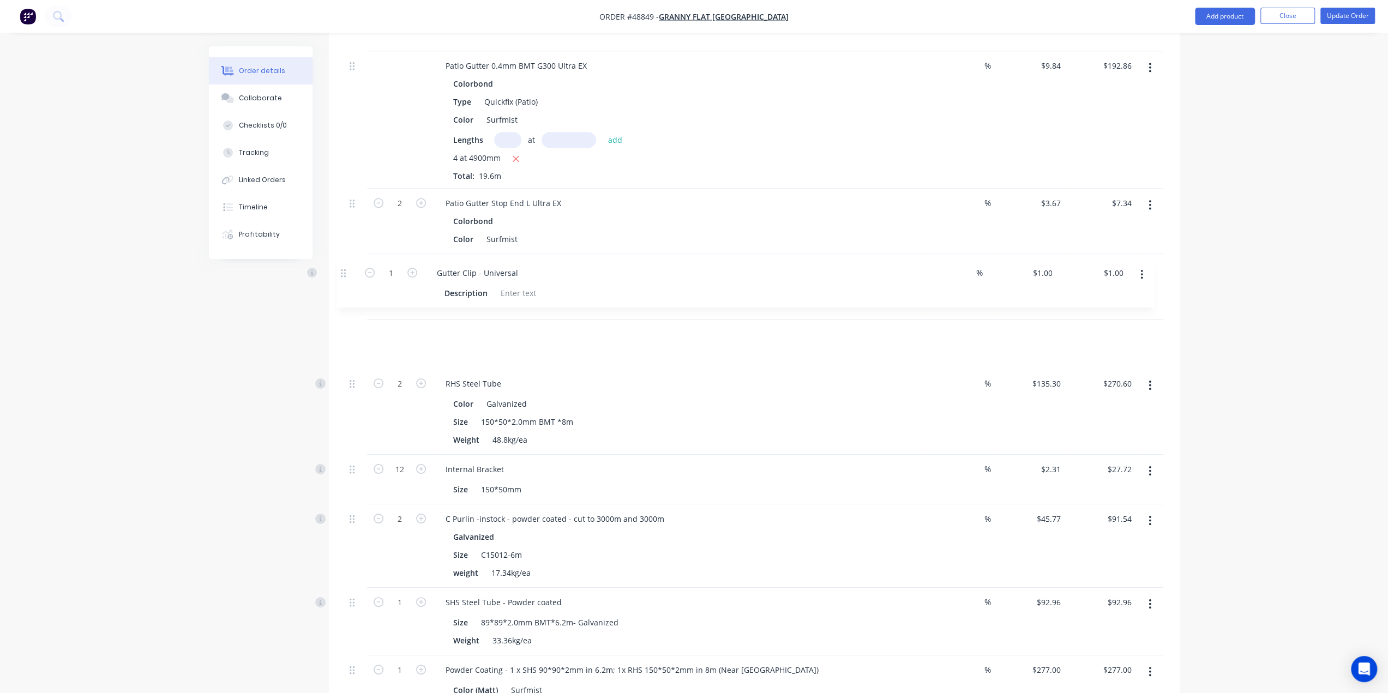
drag, startPoint x: 349, startPoint y: 632, endPoint x: 340, endPoint y: 272, distance: 360.2
click at [340, 272] on div "Qty Discount Price Total C Channel 89*41mm, wall panels Truecore Attribute 1.00…" at bounding box center [754, 14] width 851 height 1453
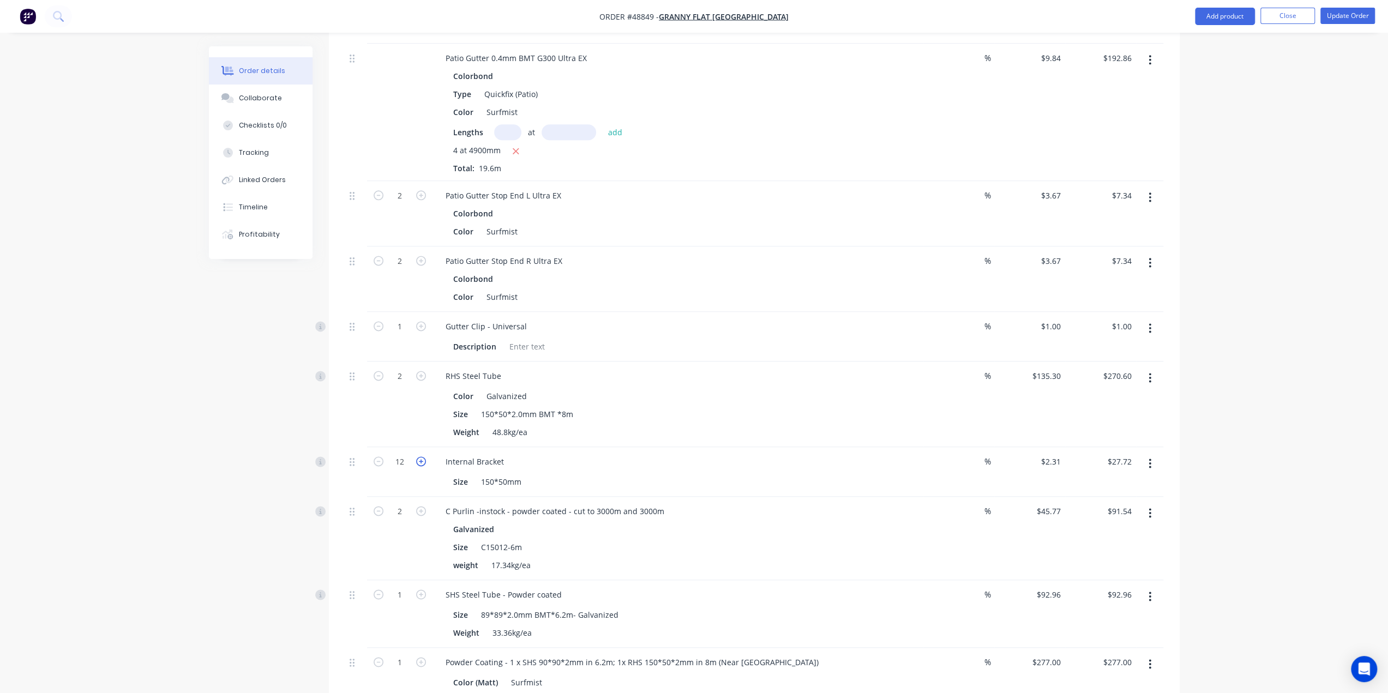
scroll to position [1355, 0]
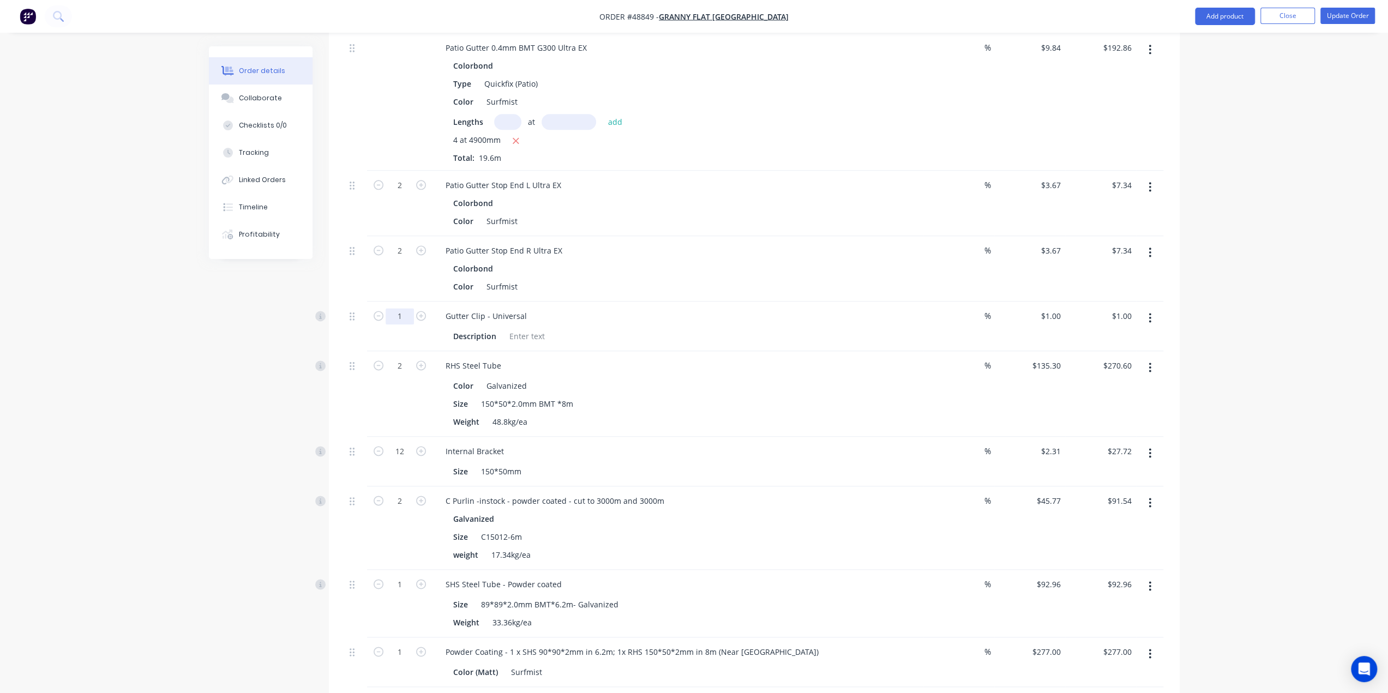
click at [401, 308] on input "1" at bounding box center [400, 316] width 28 height 16
type input "22"
type input "$22.00"
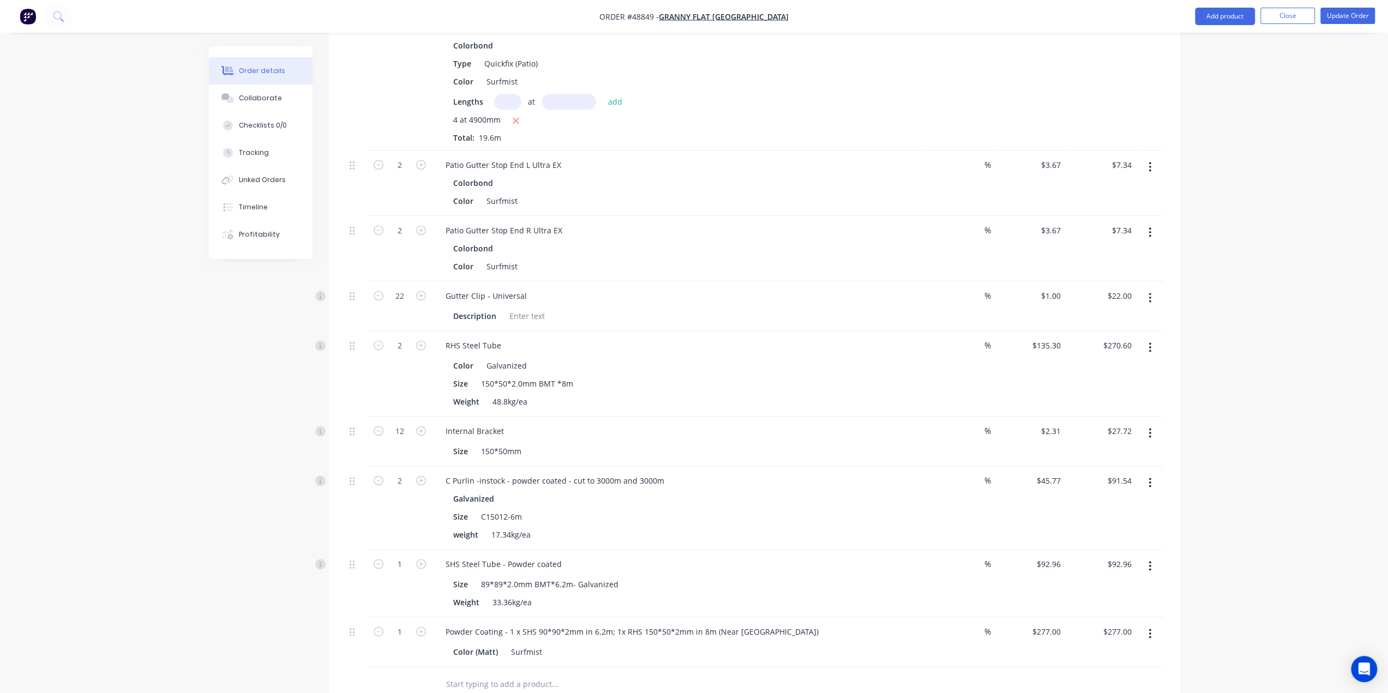
scroll to position [1373, 0]
click at [1352, 13] on button "Update Order" at bounding box center [1348, 16] width 55 height 16
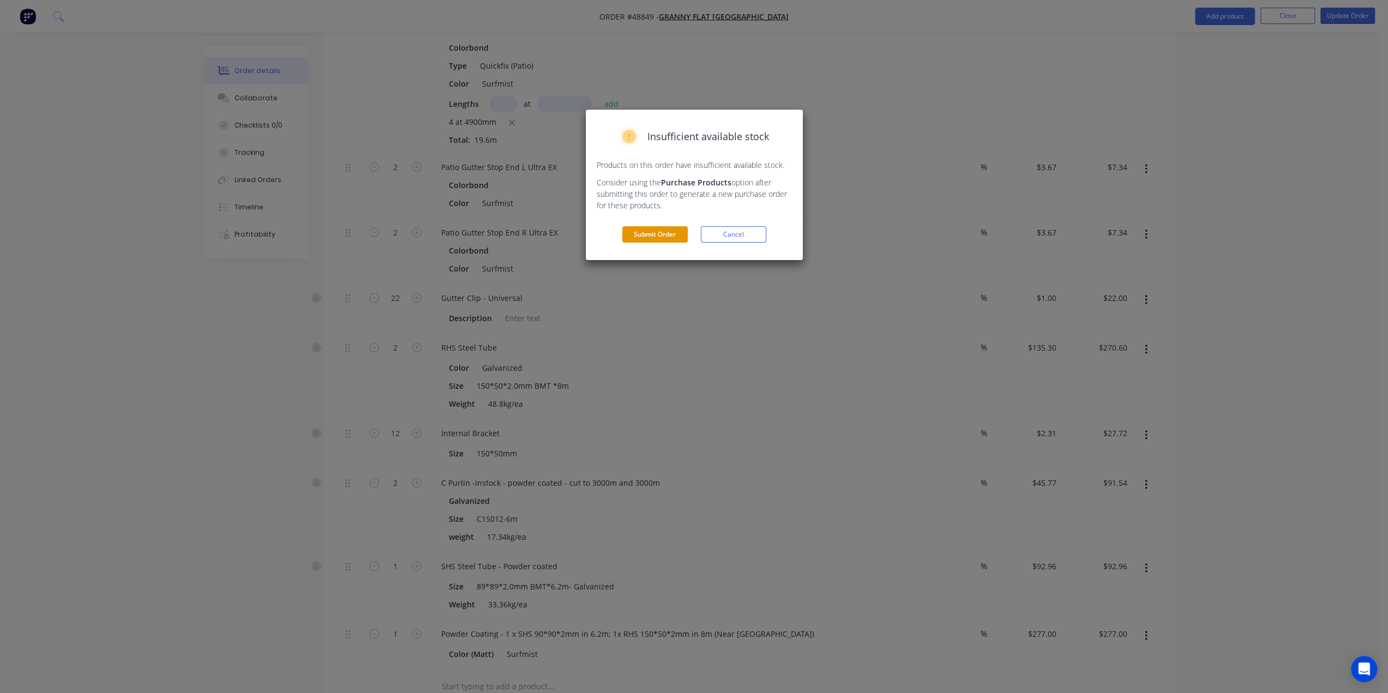
click at [651, 236] on button "Submit Order" at bounding box center [654, 234] width 65 height 16
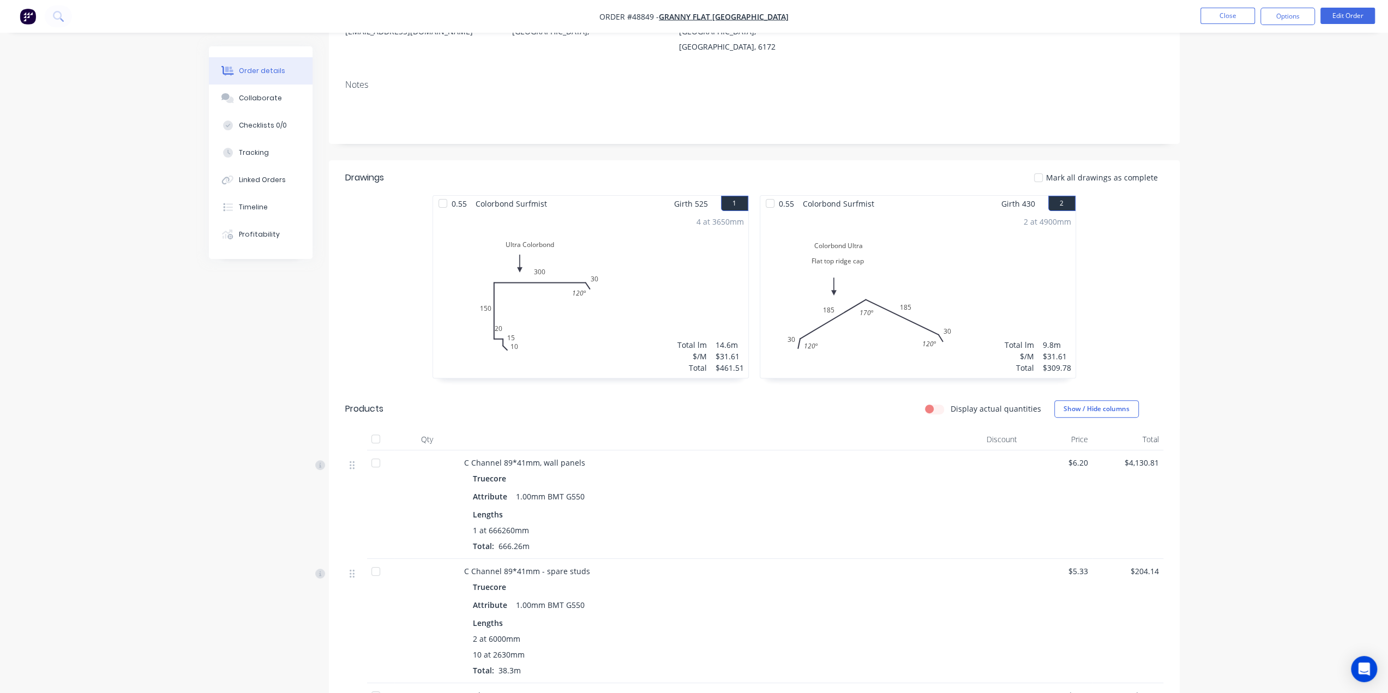
scroll to position [0, 0]
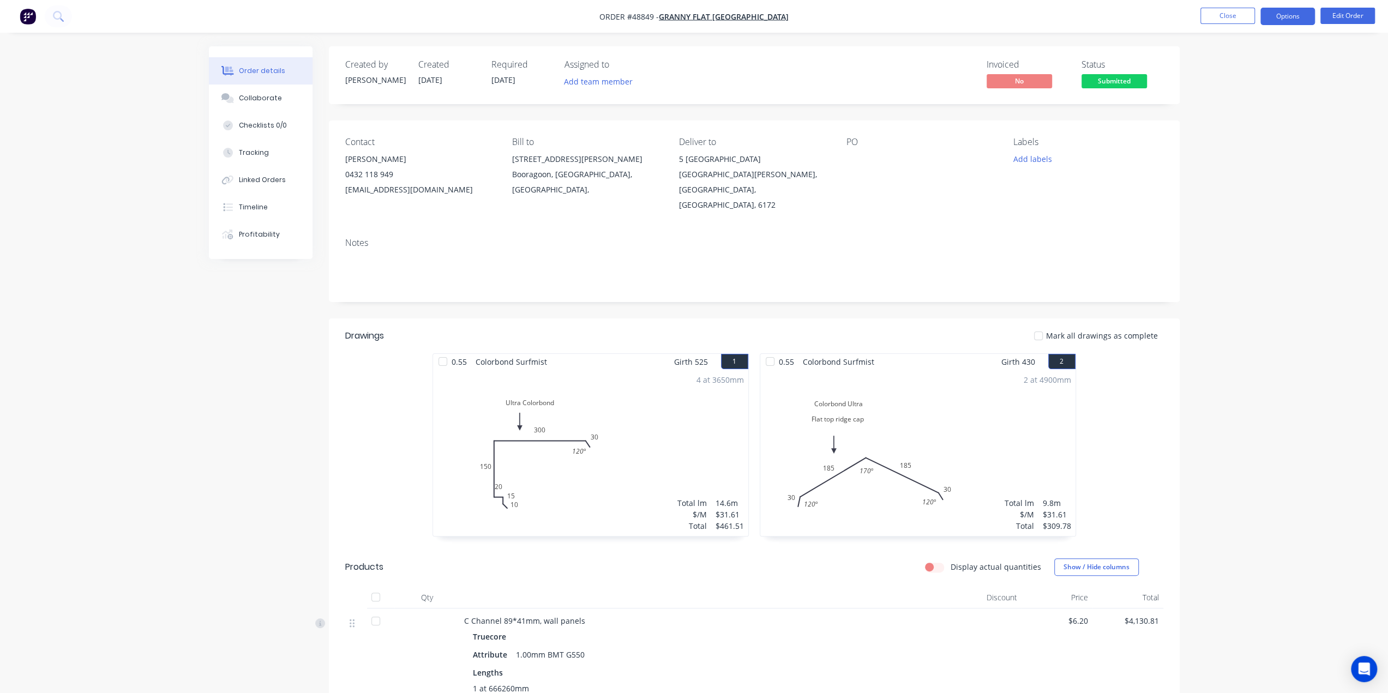
click at [1285, 16] on button "Options" at bounding box center [1288, 16] width 55 height 17
click at [1241, 70] on div "Invoice" at bounding box center [1255, 66] width 100 height 16
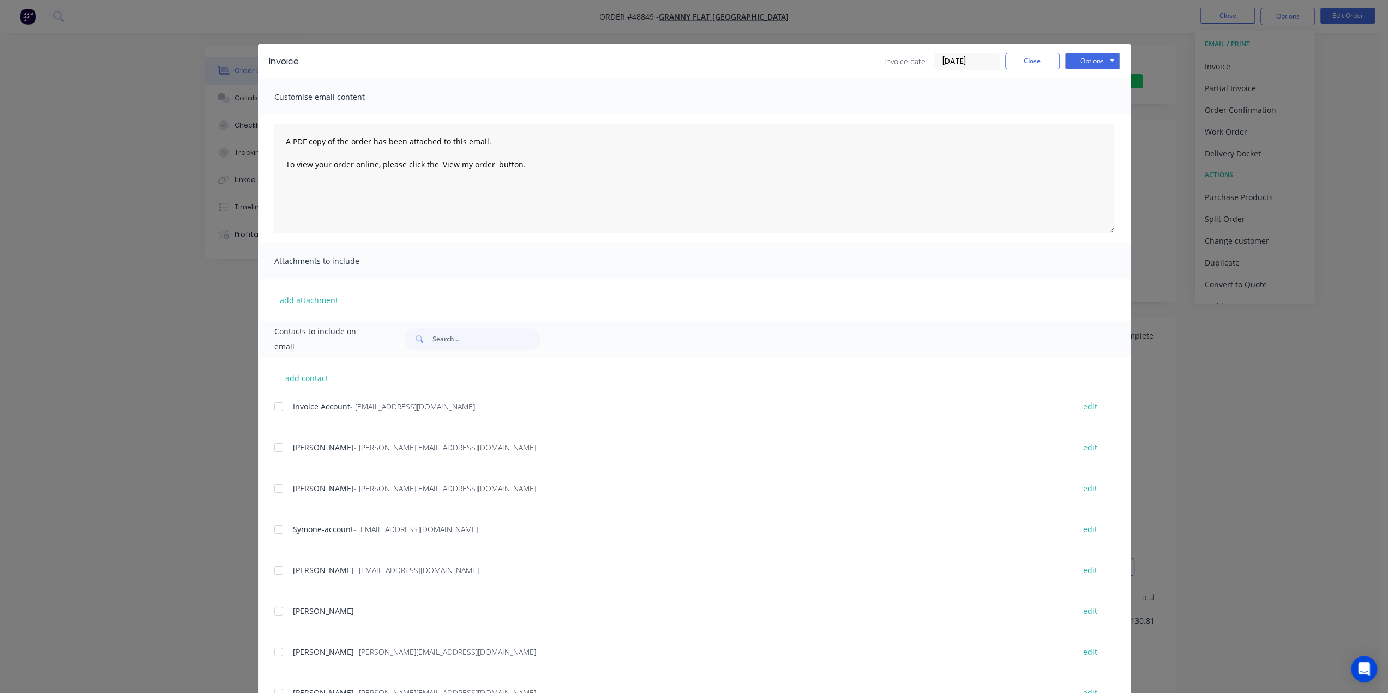
drag, startPoint x: 1281, startPoint y: 414, endPoint x: 1261, endPoint y: 281, distance: 134.6
click at [1281, 413] on div "Invoice Invoice date 05/09/25 Close Options Preview Print Email Customise email…" at bounding box center [694, 346] width 1388 height 693
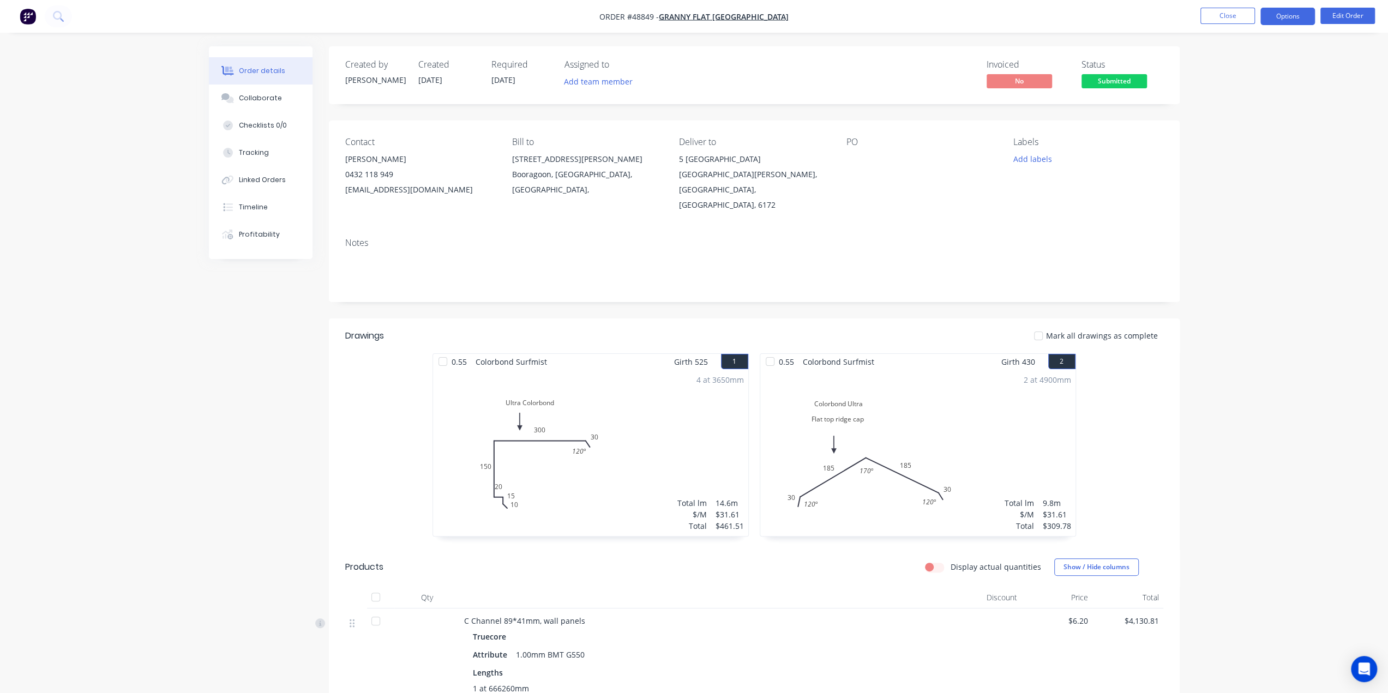
click at [1289, 21] on button "Options" at bounding box center [1288, 16] width 55 height 17
click at [1257, 295] on button "Archive" at bounding box center [1255, 306] width 120 height 22
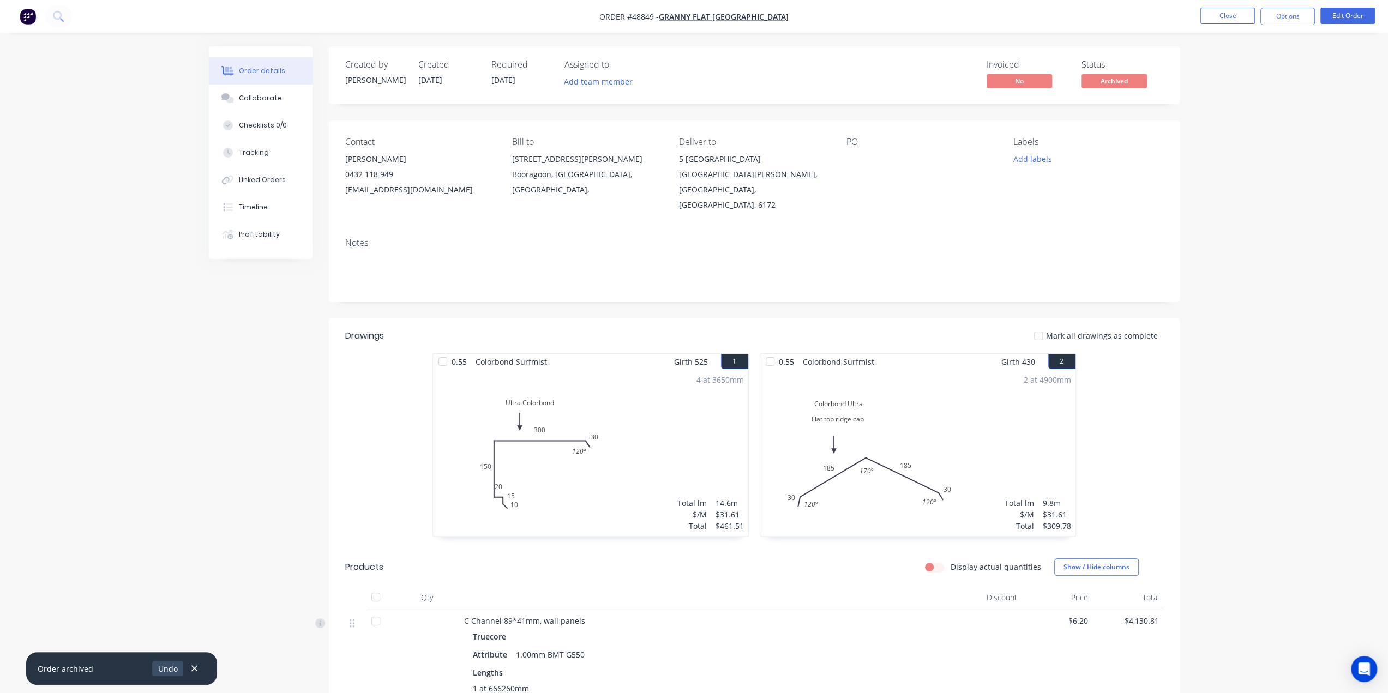
click at [168, 673] on button "Undo" at bounding box center [167, 668] width 31 height 15
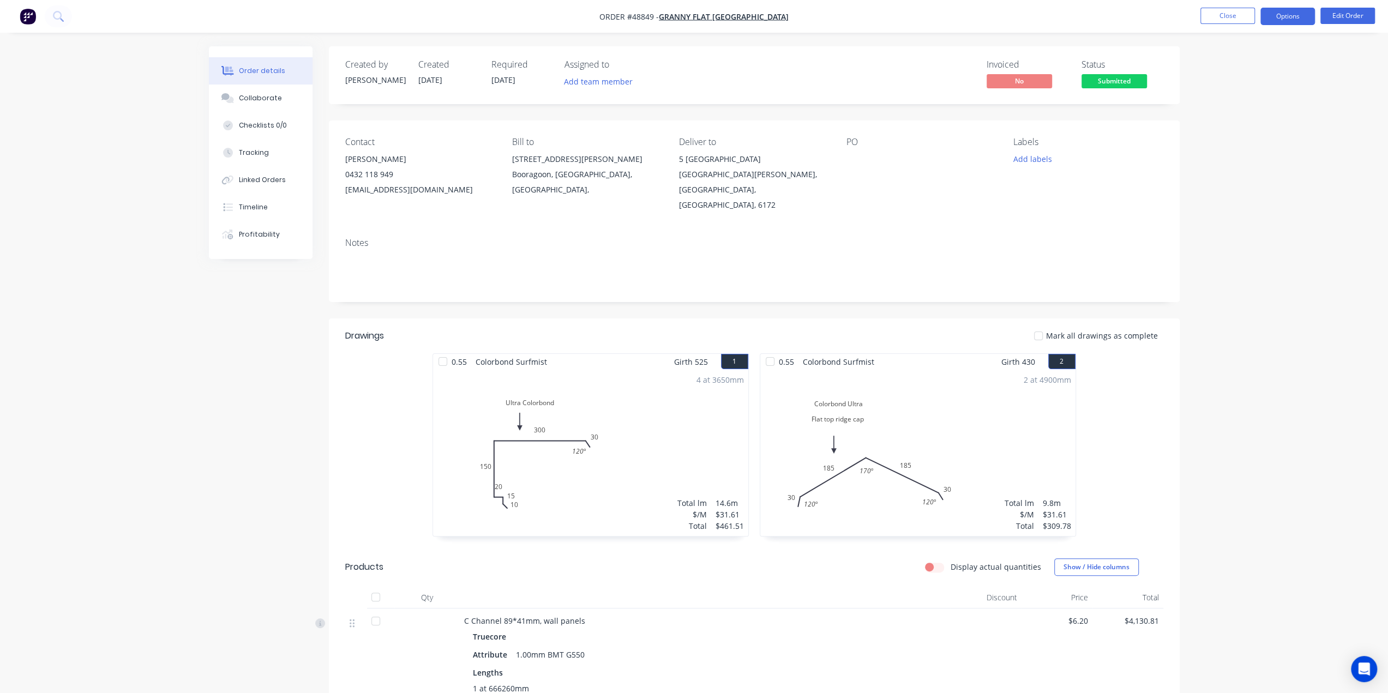
click at [1279, 14] on button "Options" at bounding box center [1288, 16] width 55 height 17
click at [1260, 266] on div "Convert to Quote" at bounding box center [1255, 268] width 100 height 16
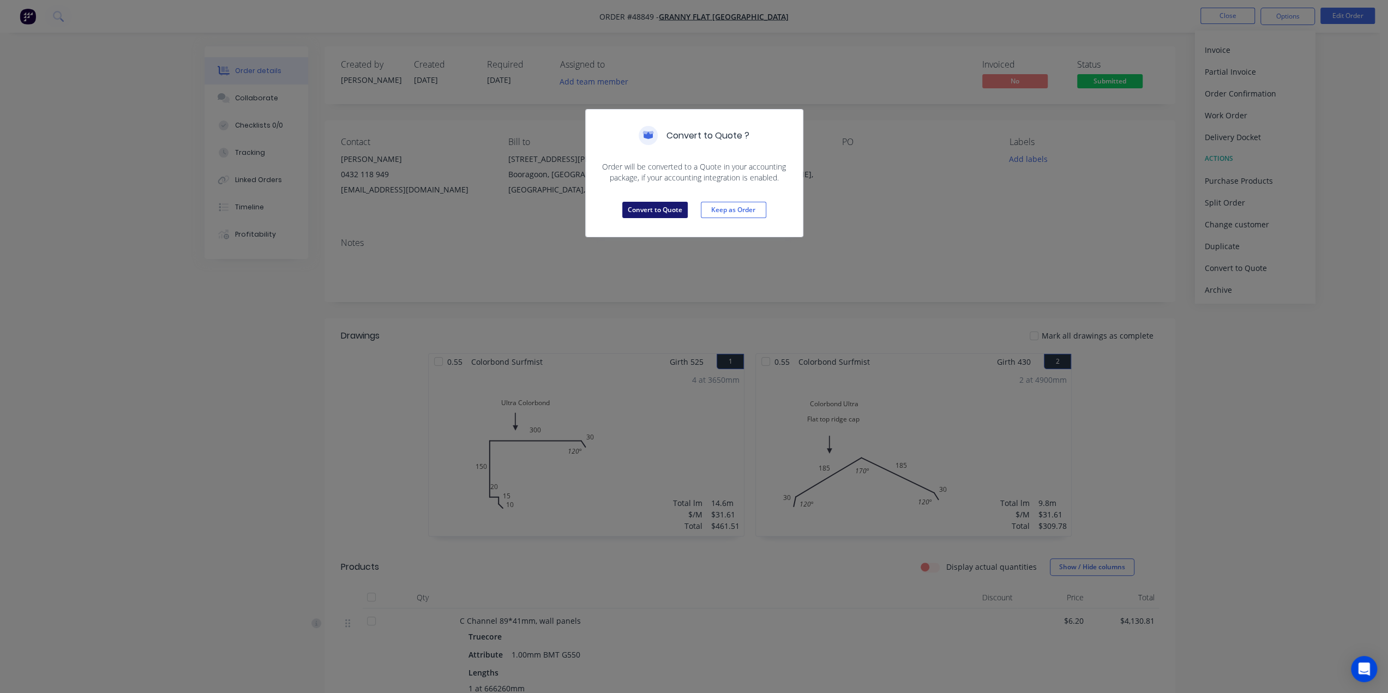
click at [657, 210] on button "Convert to Quote" at bounding box center [654, 210] width 65 height 16
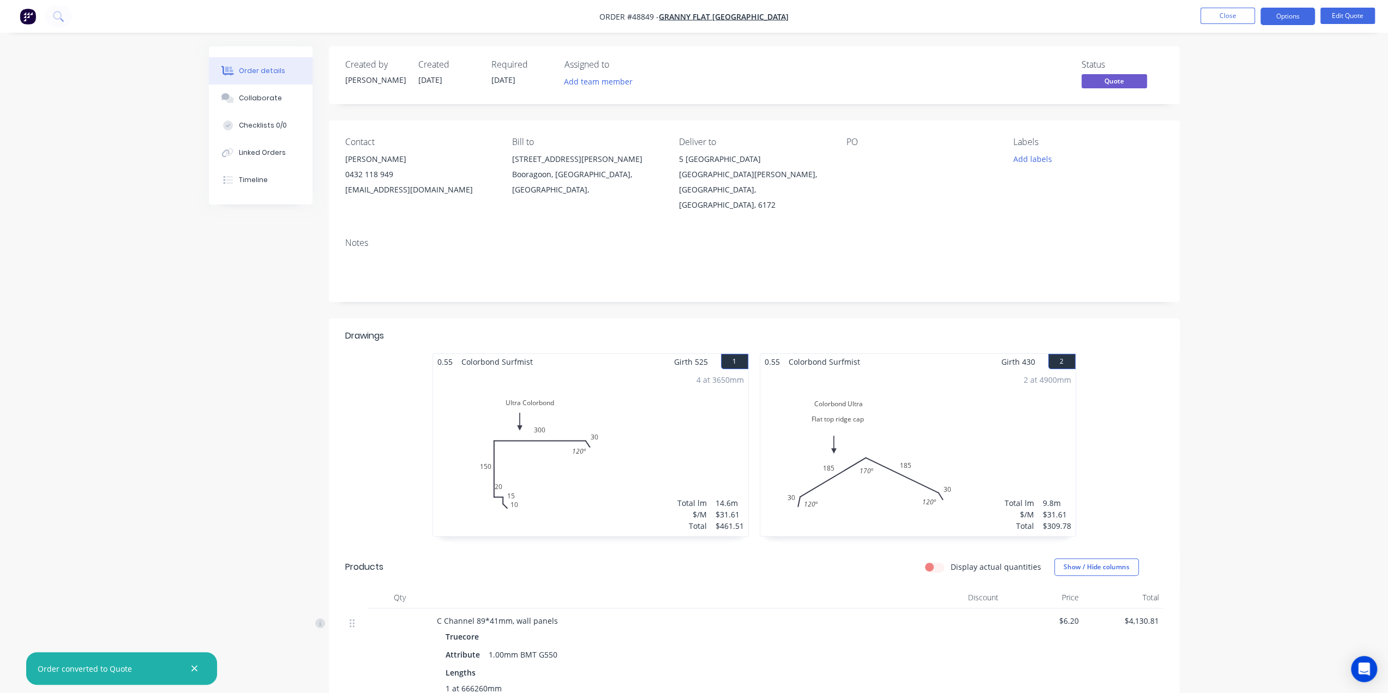
drag, startPoint x: 1284, startPoint y: 15, endPoint x: 1284, endPoint y: 26, distance: 10.9
click at [1284, 15] on button "Options" at bounding box center [1288, 16] width 55 height 17
click at [1244, 64] on div "Quote" at bounding box center [1255, 66] width 100 height 16
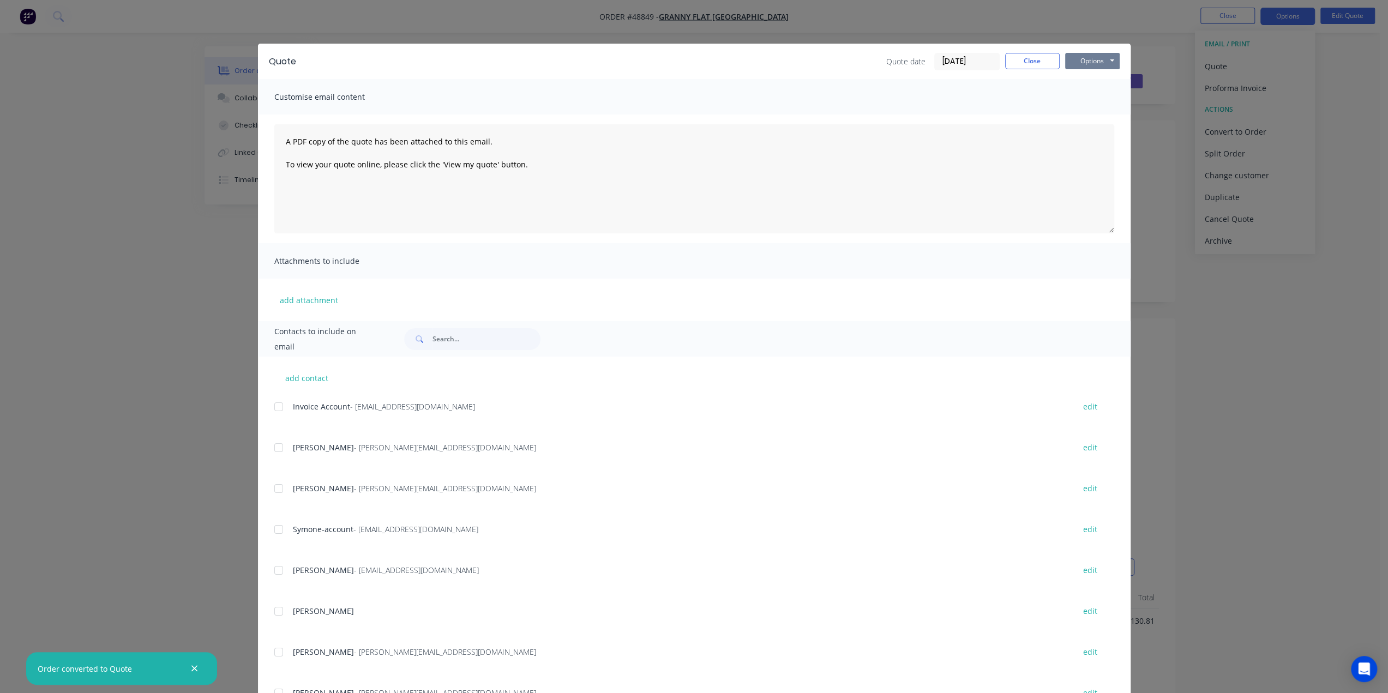
click at [1094, 56] on button "Options" at bounding box center [1092, 61] width 55 height 16
click at [1089, 98] on button "Print" at bounding box center [1100, 98] width 70 height 18
click at [1219, 123] on div "Quote Quote date 05/09/25 Close Options Preview Print Email Customise email con…" at bounding box center [694, 346] width 1388 height 693
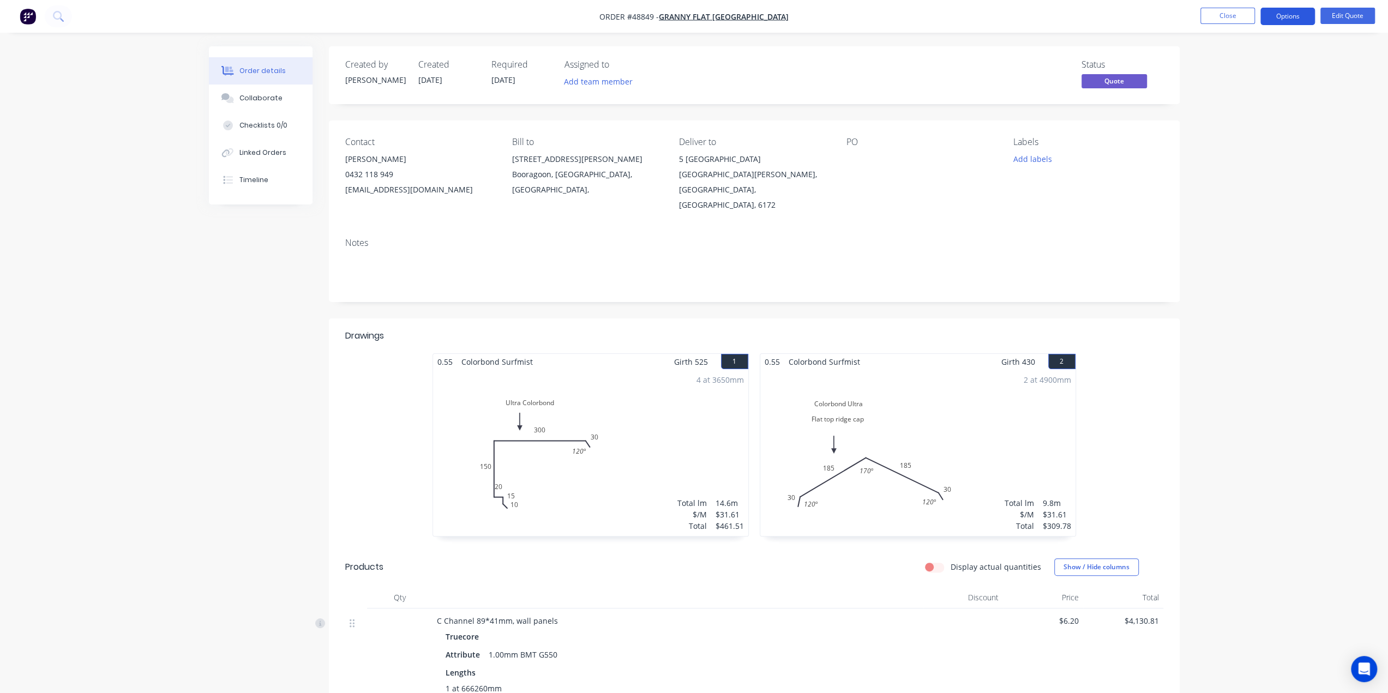
drag, startPoint x: 1280, startPoint y: 16, endPoint x: 1275, endPoint y: 22, distance: 7.0
click at [1280, 16] on button "Options" at bounding box center [1288, 16] width 55 height 17
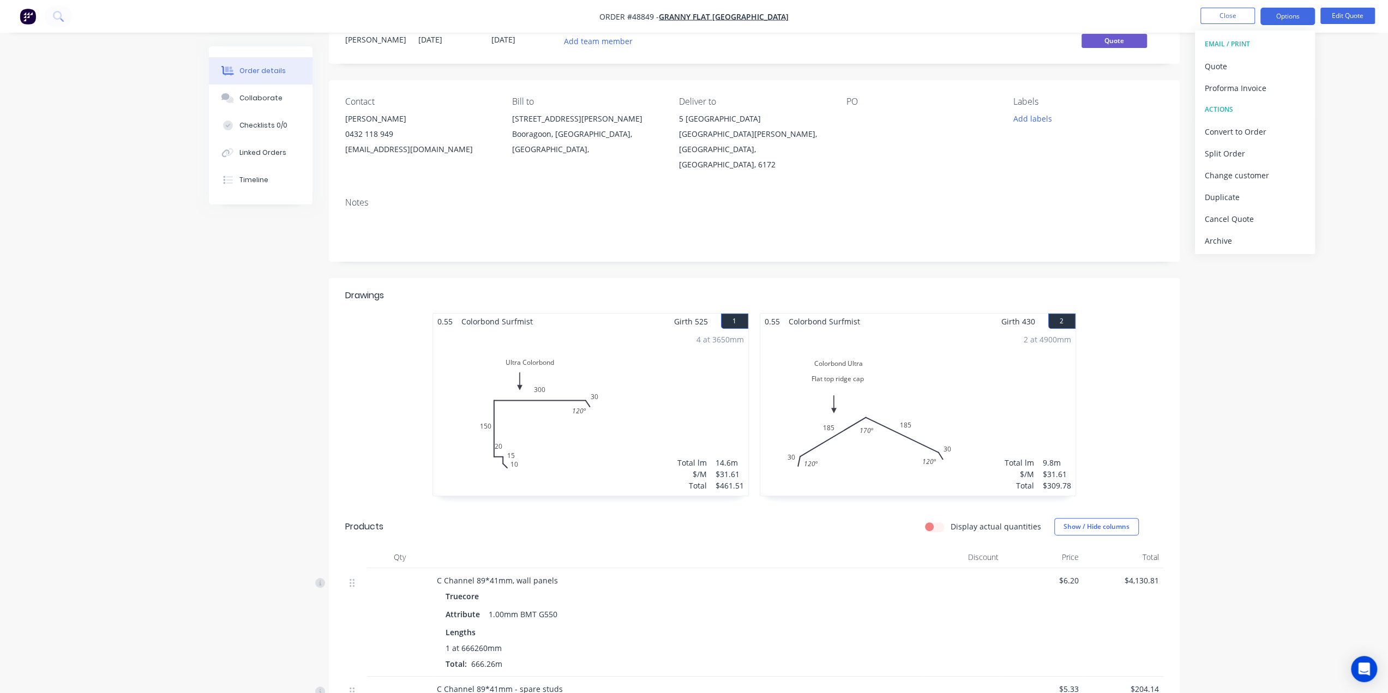
scroll to position [127, 0]
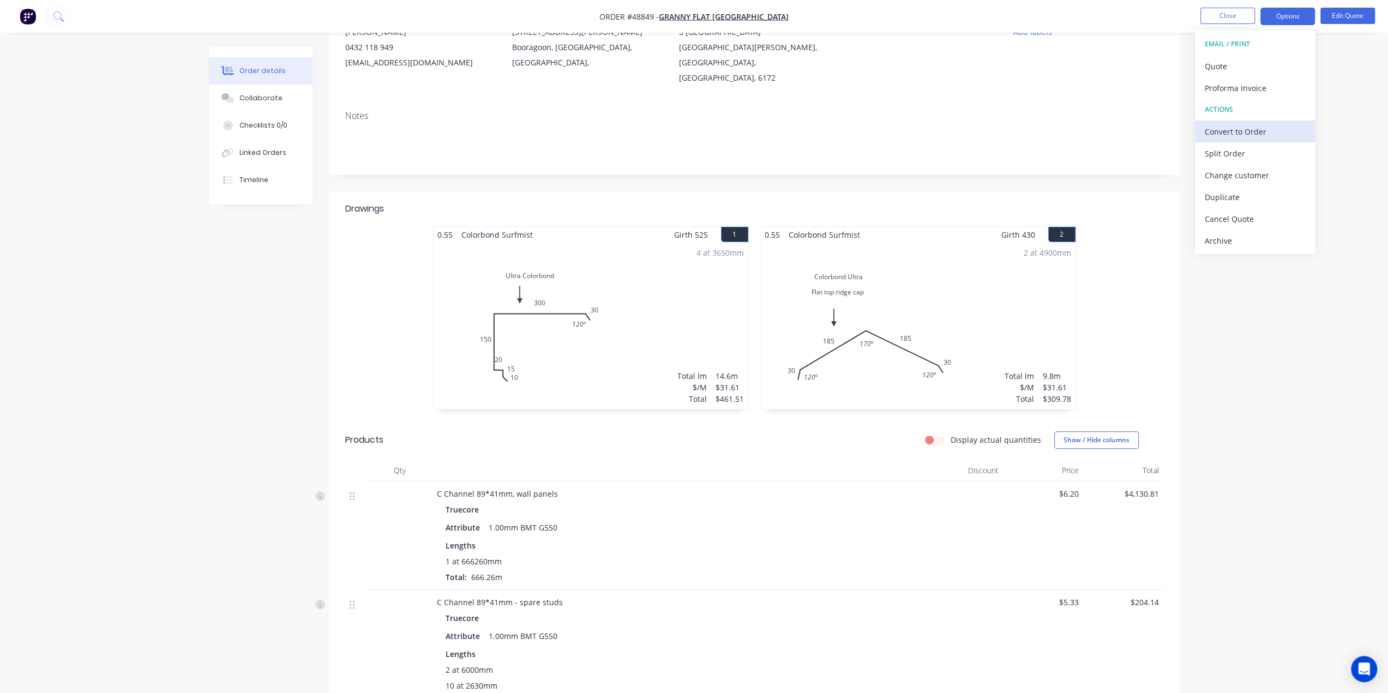
click at [1254, 128] on div "Convert to Order" at bounding box center [1255, 132] width 100 height 16
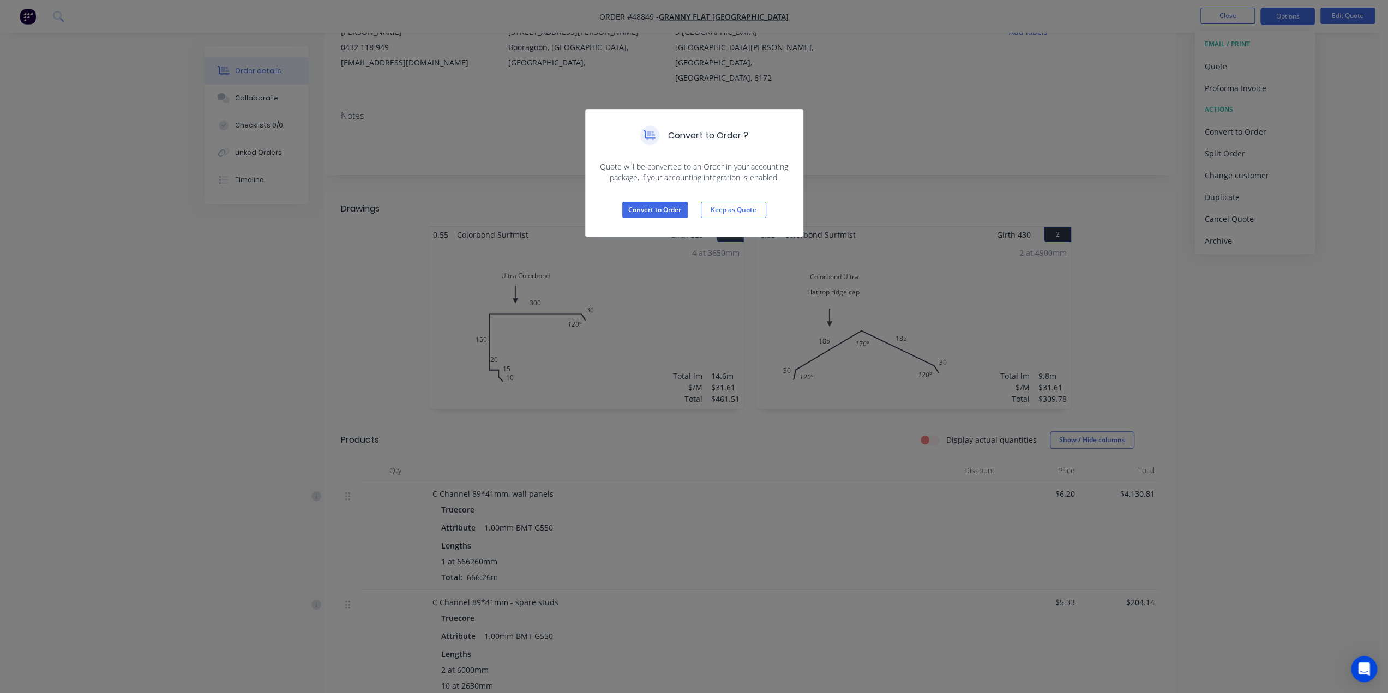
click at [657, 219] on div "Convert to Order Keep as Quote" at bounding box center [694, 209] width 217 height 53
click at [658, 211] on button "Convert to Order" at bounding box center [654, 210] width 65 height 16
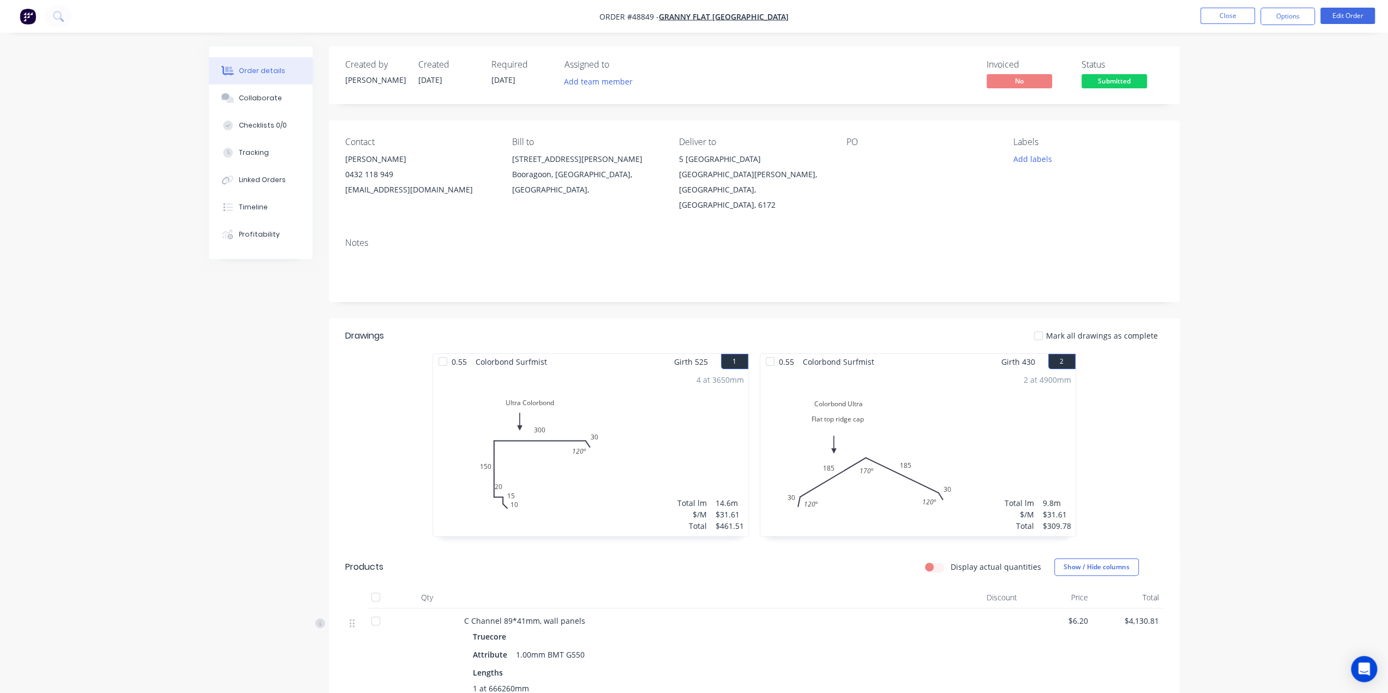
drag, startPoint x: 1217, startPoint y: 207, endPoint x: 1187, endPoint y: 153, distance: 61.0
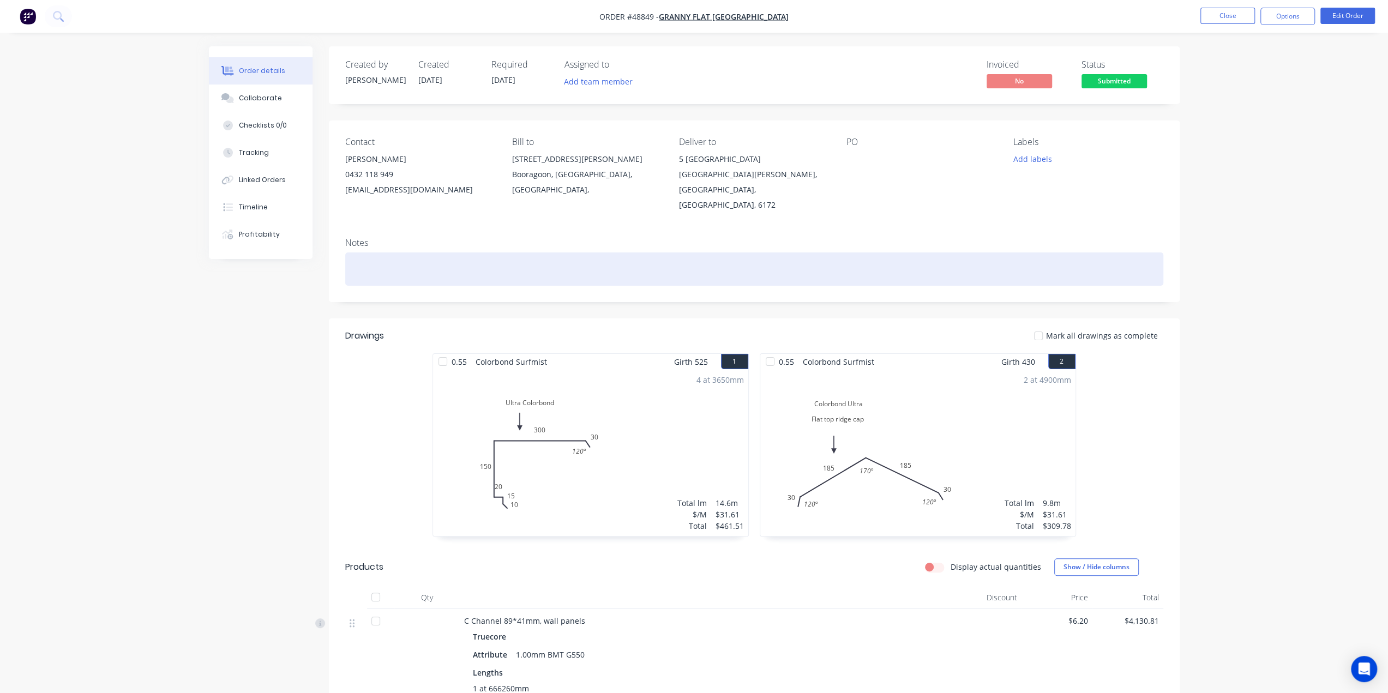
click at [984, 253] on div at bounding box center [754, 269] width 818 height 33
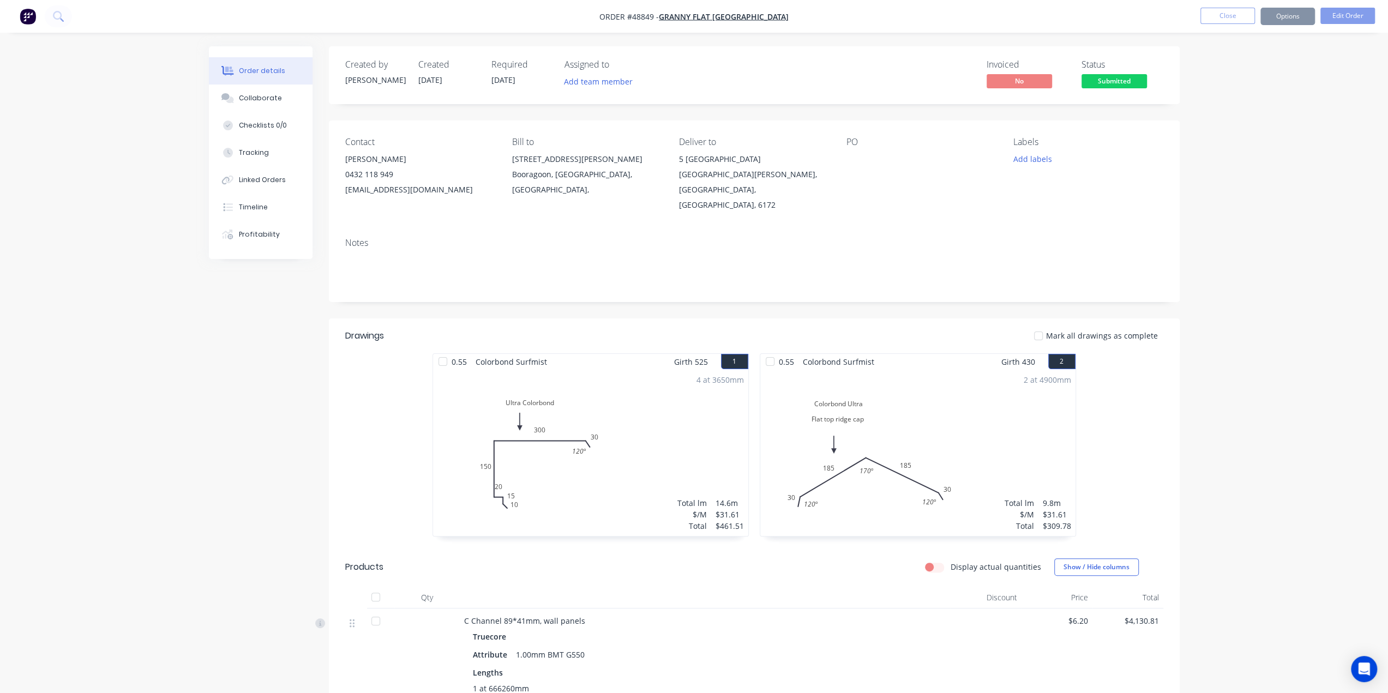
click at [966, 238] on div "Notes" at bounding box center [754, 243] width 818 height 10
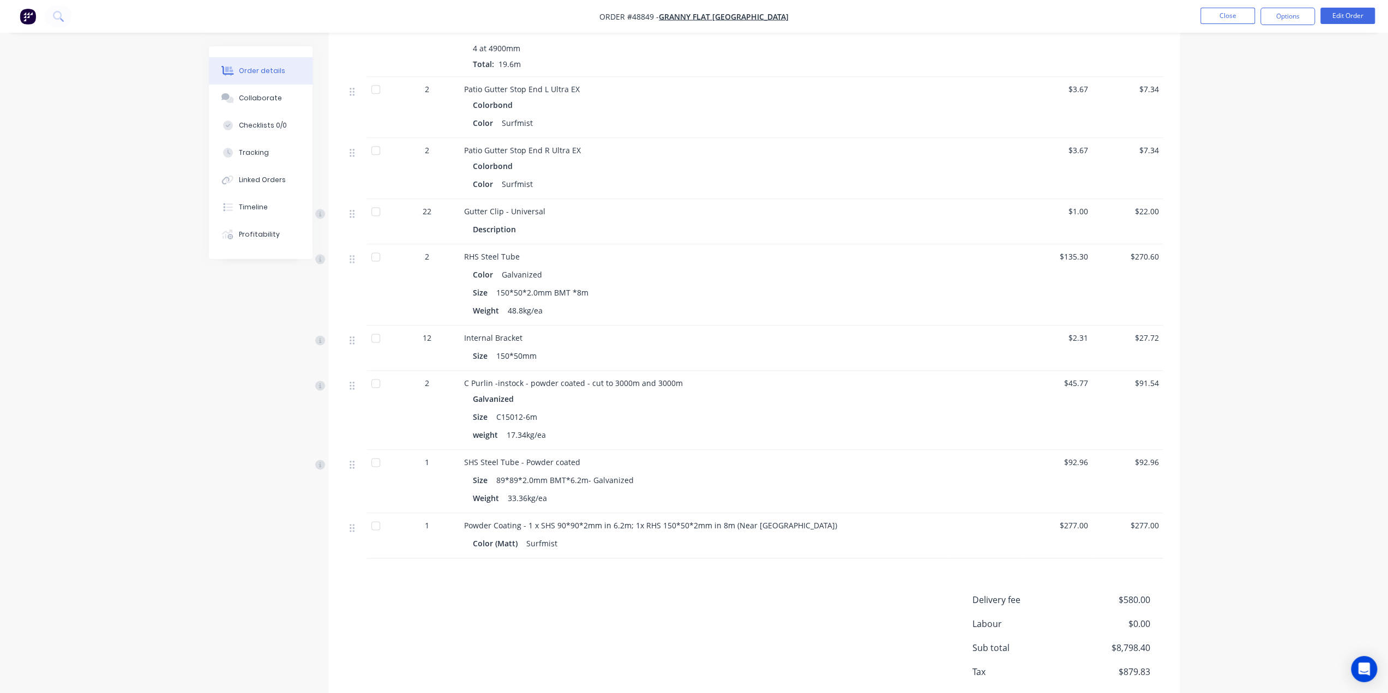
scroll to position [1385, 0]
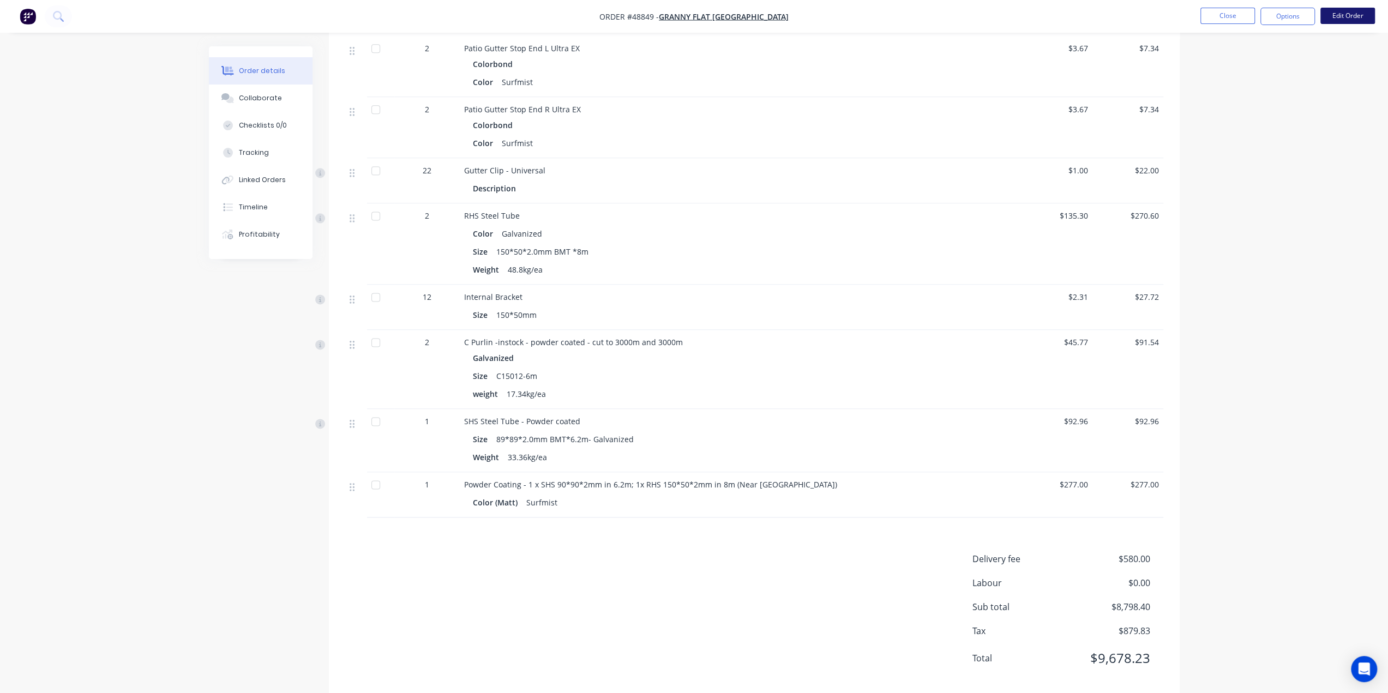
click at [1356, 16] on button "Edit Order" at bounding box center [1348, 16] width 55 height 16
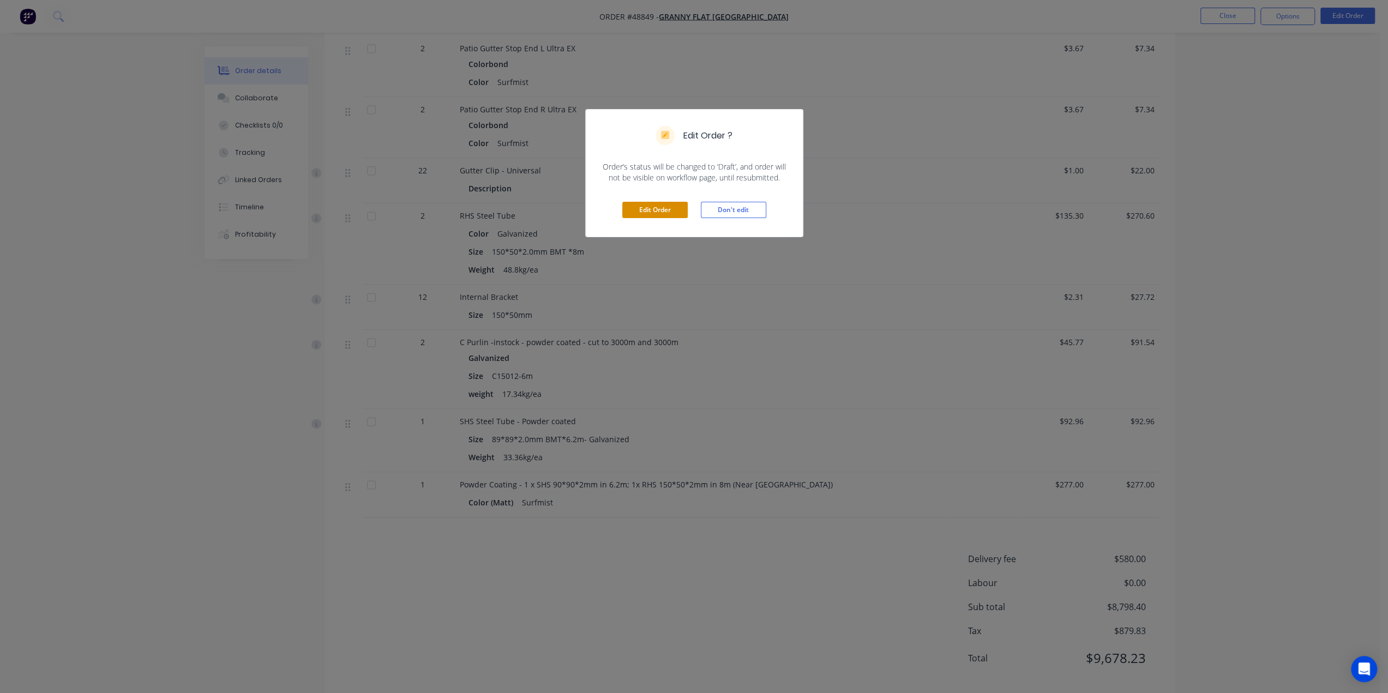
click at [651, 203] on button "Edit Order" at bounding box center [654, 210] width 65 height 16
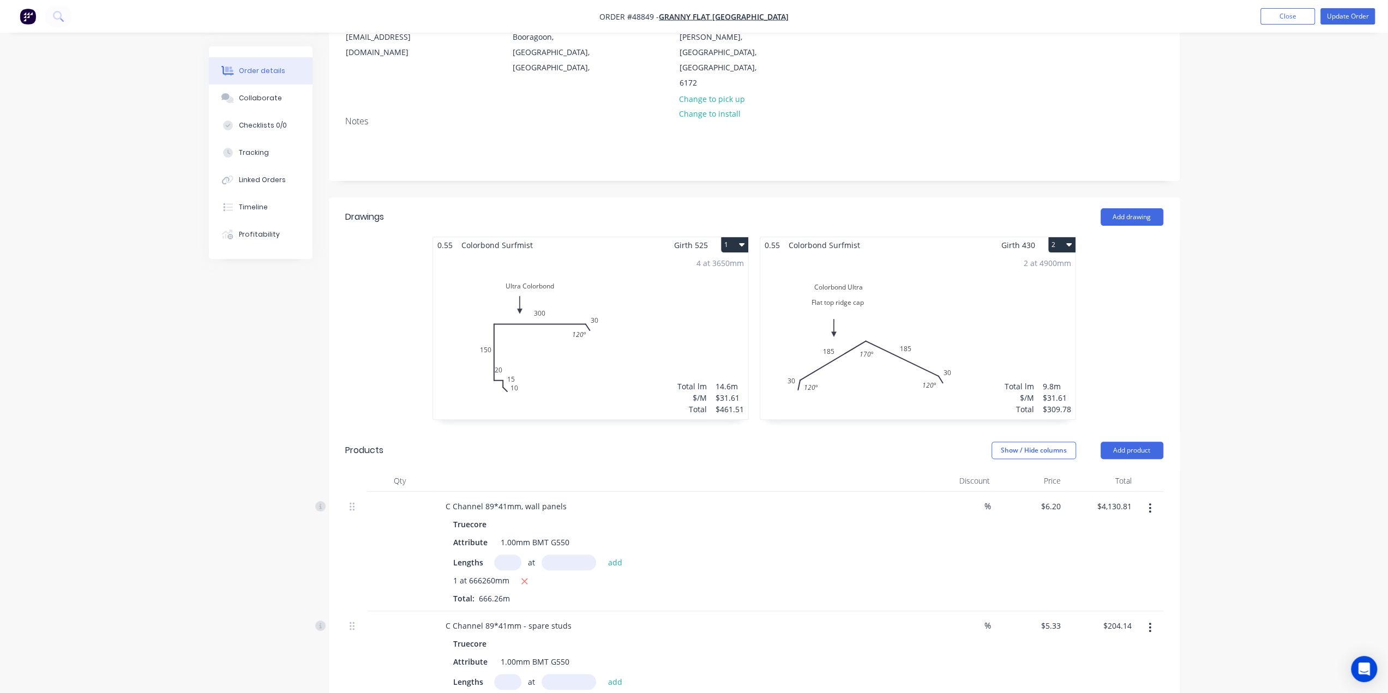
scroll to position [200, 0]
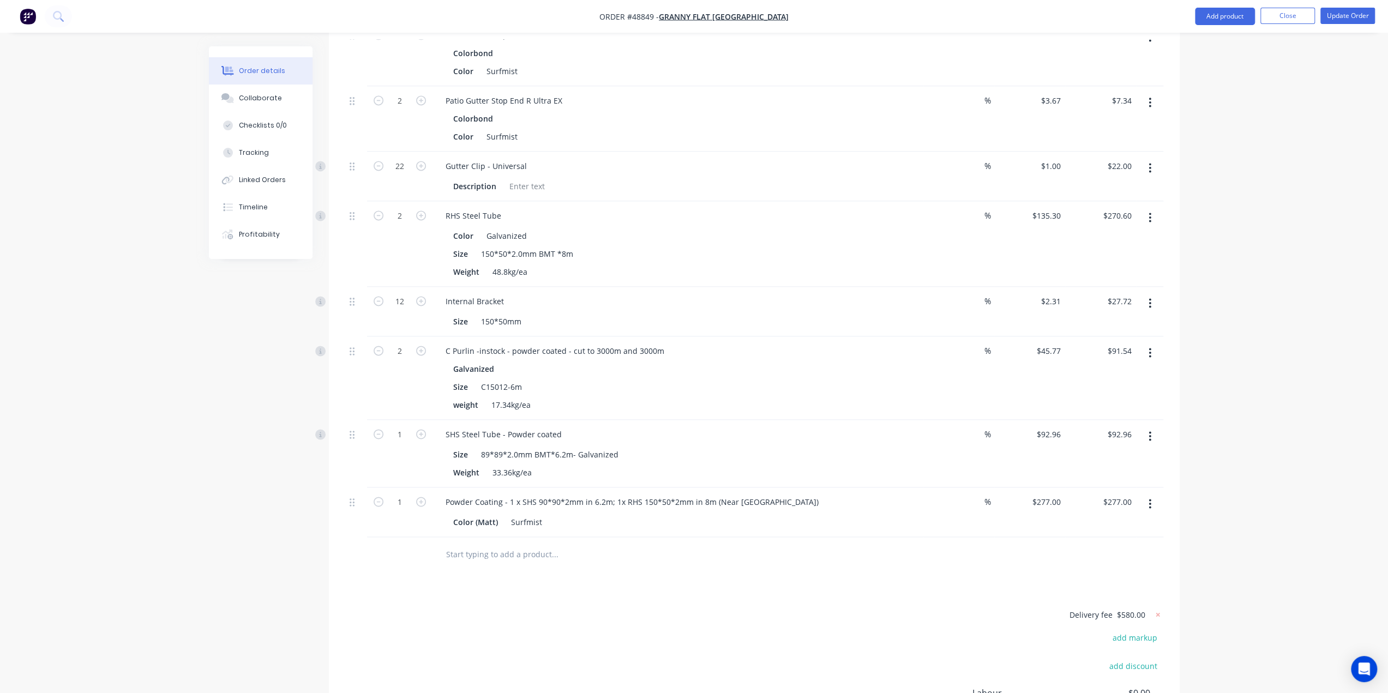
scroll to position [1473, 0]
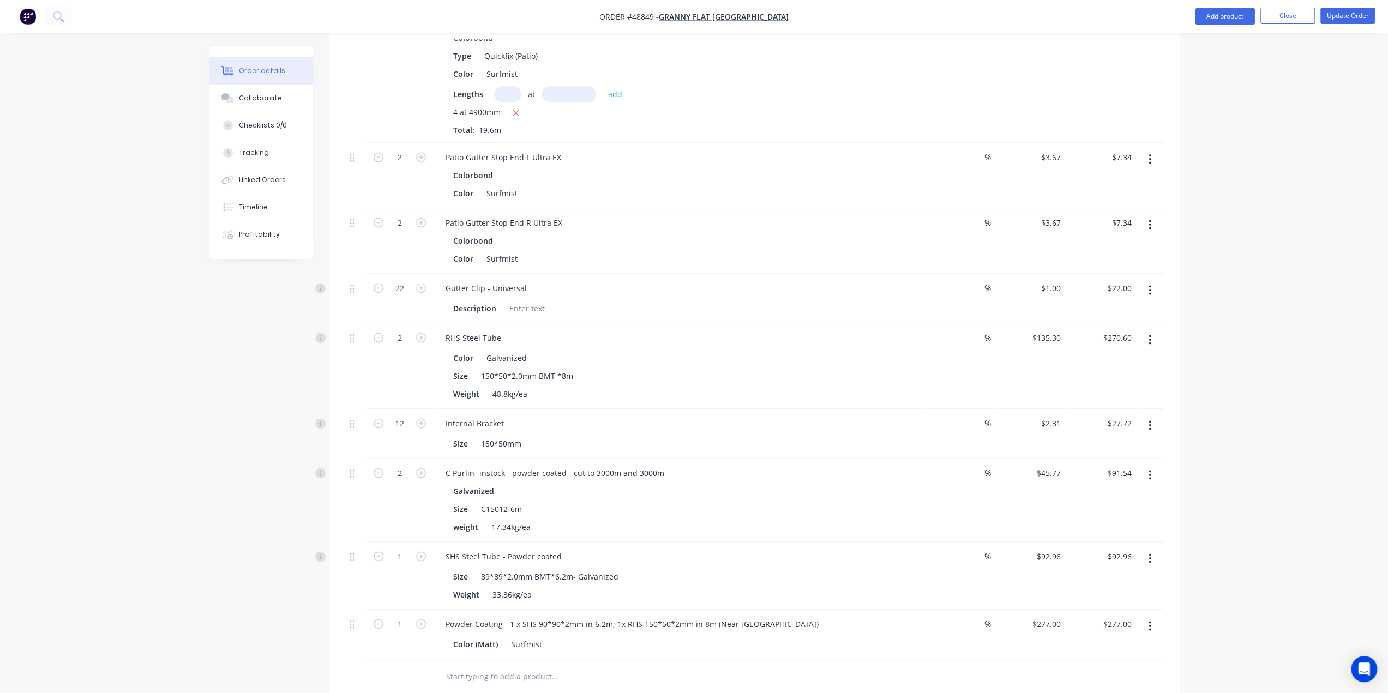
scroll to position [1582, 0]
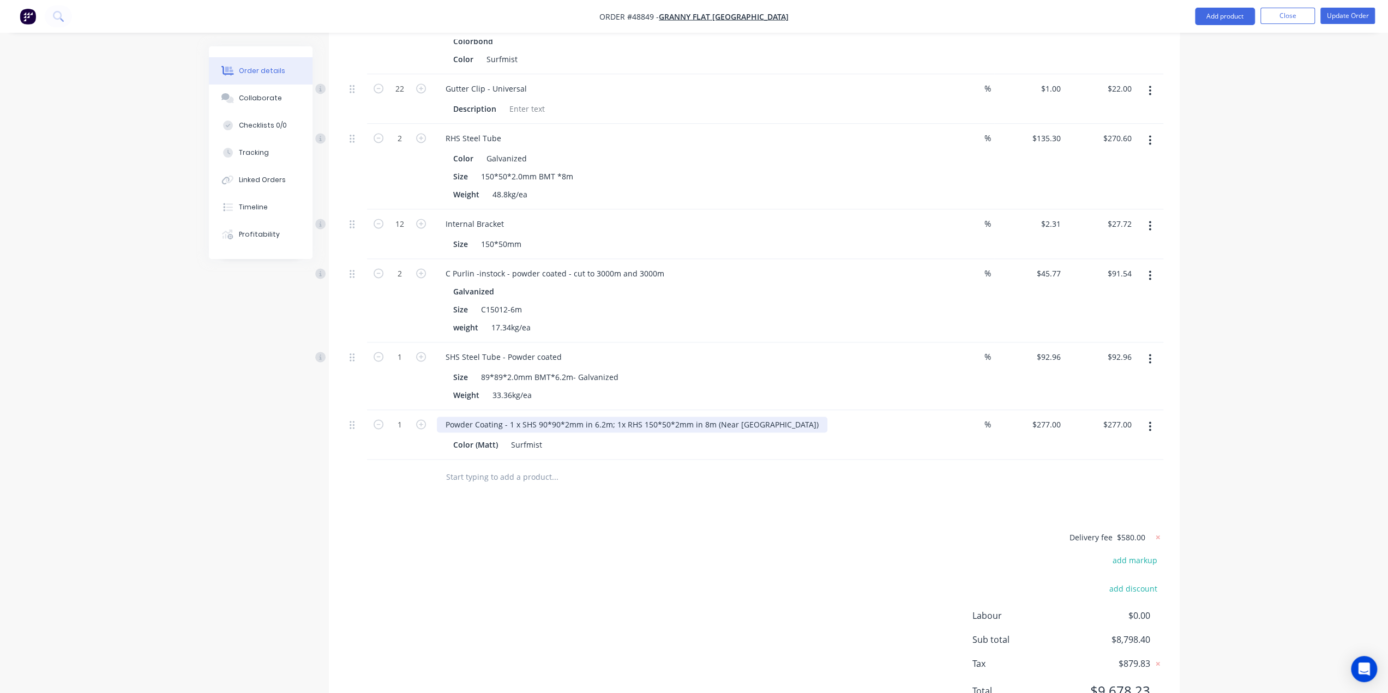
click at [546, 417] on div "Powder Coating - 1 x SHS 90*90*2mm in 6.2m; 1x RHS 150*50*2mm in 8m (Near Costa…" at bounding box center [632, 425] width 391 height 16
click at [545, 417] on div "Powder Coating - 1 x SHS 90*90*2mm in 6.2m; 1x RHS 150*50*2mm in 8m (Near Costa…" at bounding box center [632, 425] width 391 height 16
drag, startPoint x: 548, startPoint y: 374, endPoint x: 557, endPoint y: 374, distance: 8.7
click at [557, 417] on div "Powder Coating - 1 x SHS 89*90*2mm in 6.2m; 1x RHS 150*50*2mm in 8m (Near Costa…" at bounding box center [632, 425] width 391 height 16
click at [1032, 460] on div at bounding box center [754, 477] width 818 height 35
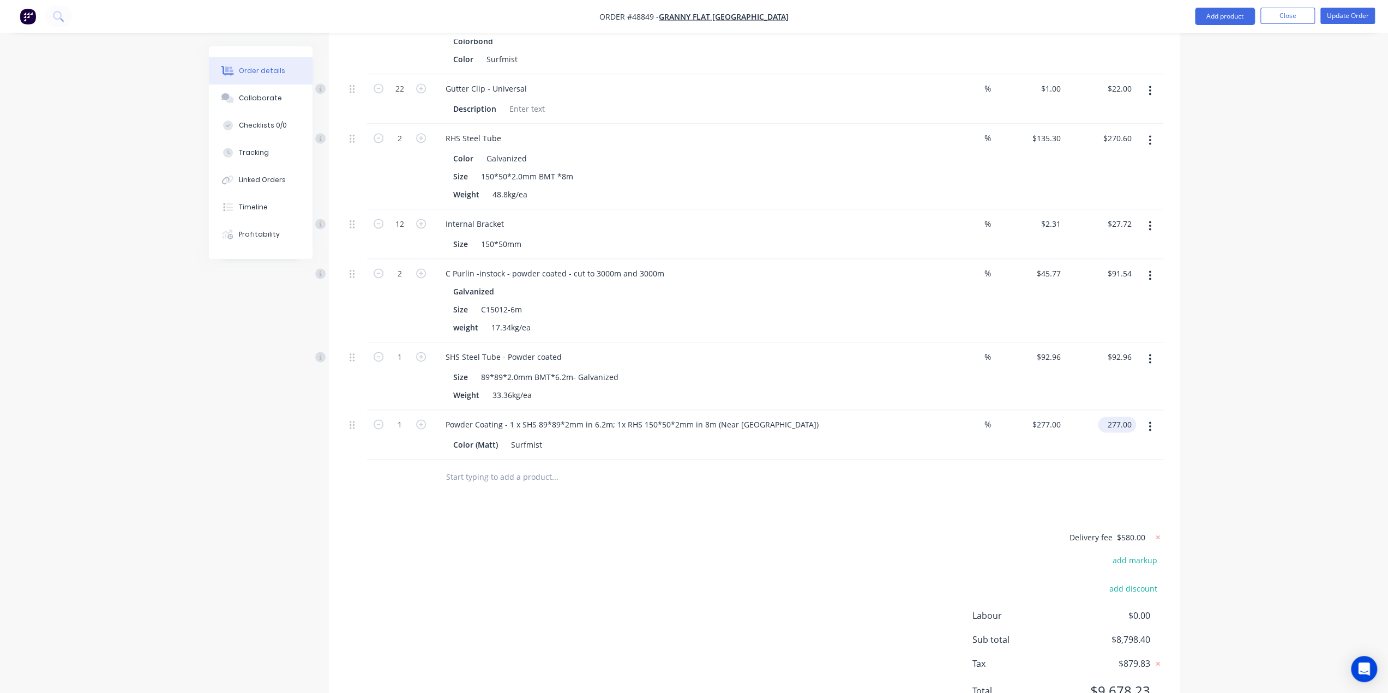
click at [1112, 417] on input "277.00" at bounding box center [1120, 425] width 34 height 16
type input "7"
type input "273.93"
type input "$273.93"
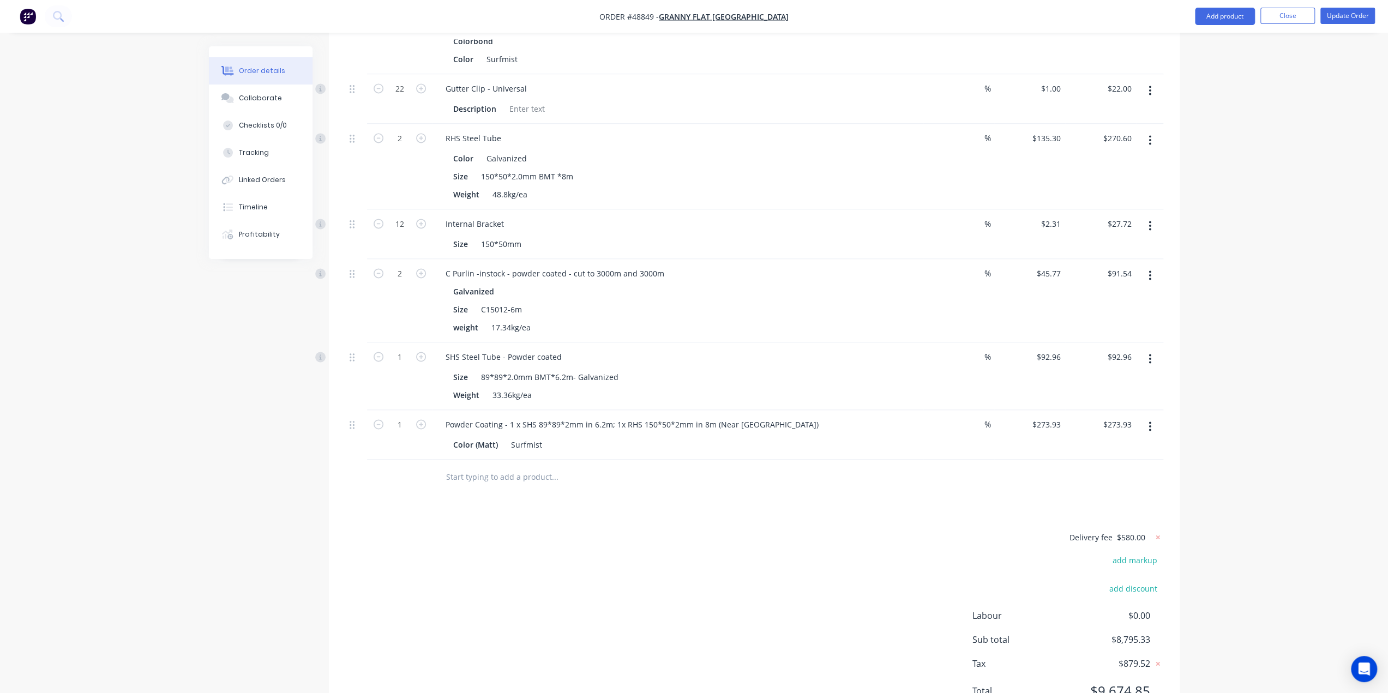
click at [695, 530] on div "Delivery fee $580.00 add markup add discount Labour $0.00 Sub total $8,795.33 T…" at bounding box center [754, 620] width 818 height 181
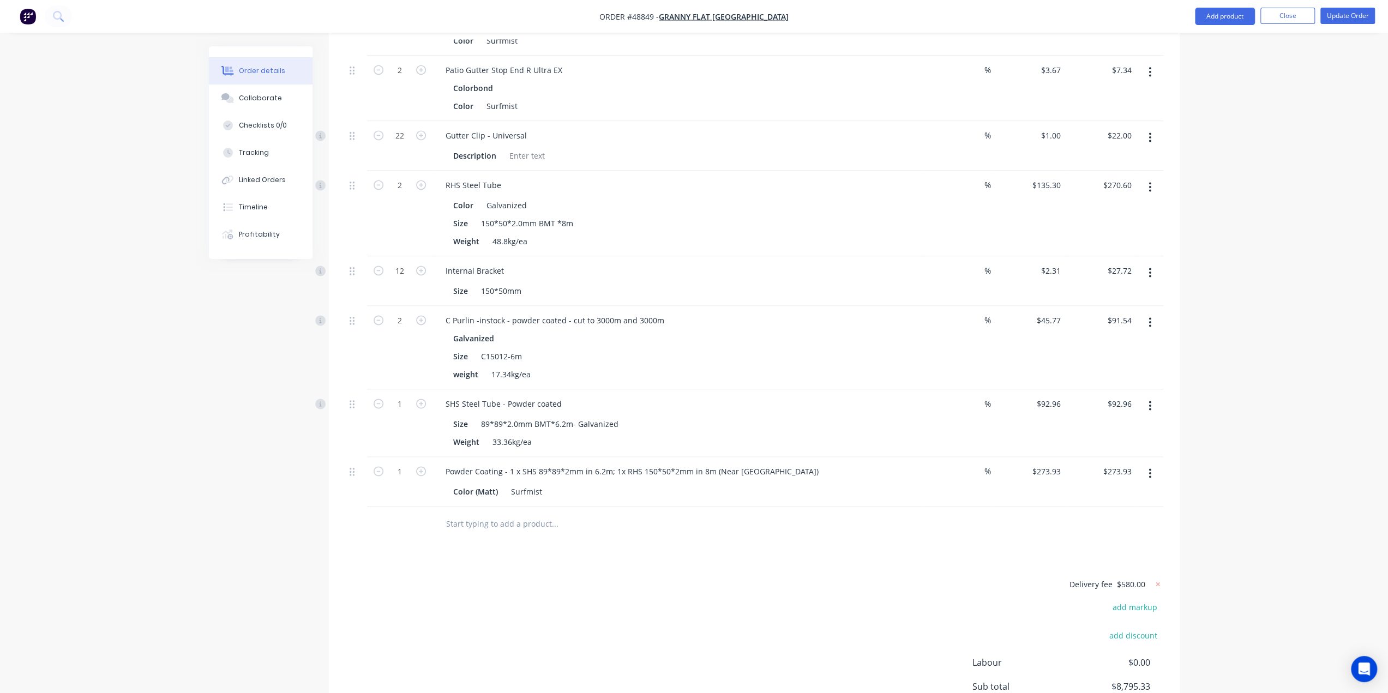
scroll to position [1528, 0]
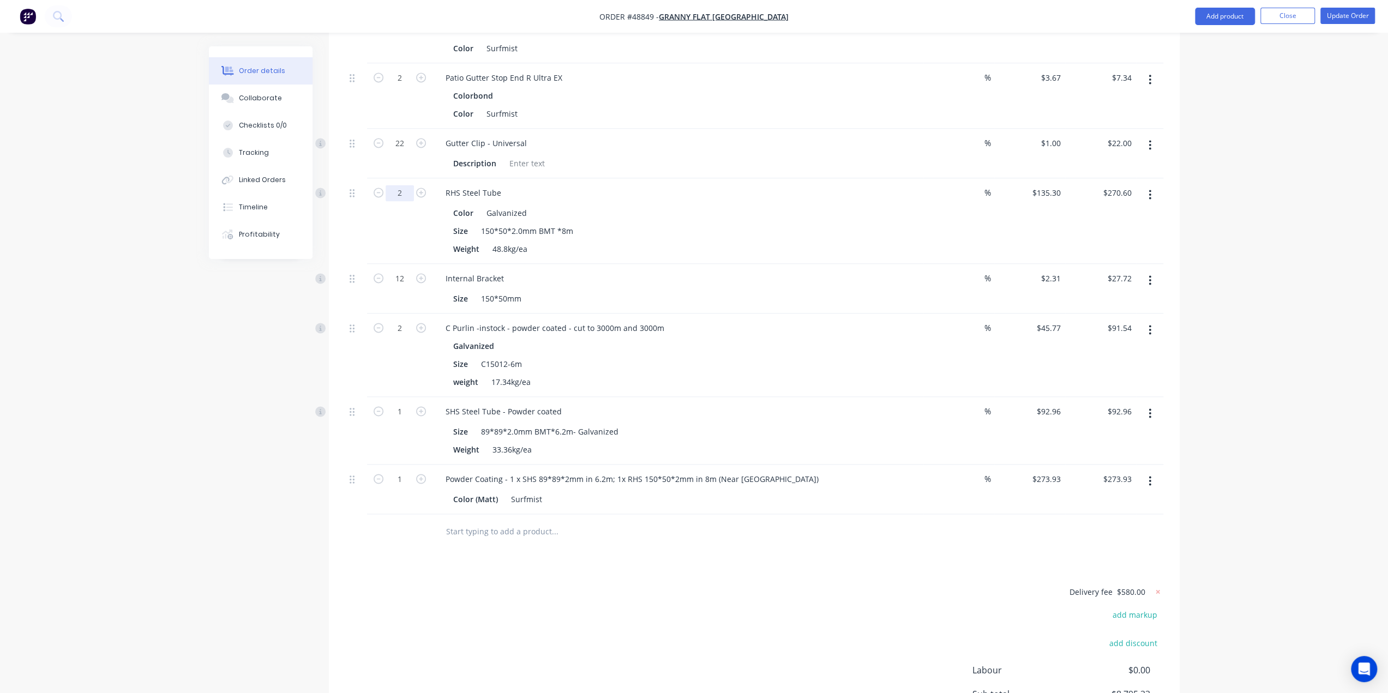
click at [404, 185] on input "2" at bounding box center [400, 193] width 28 height 16
type input "3"
type input "$405.90"
click at [656, 205] on div "Color Galvanized" at bounding box center [676, 213] width 454 height 16
click at [509, 185] on div "RHS Steel Tube" at bounding box center [678, 193] width 482 height 16
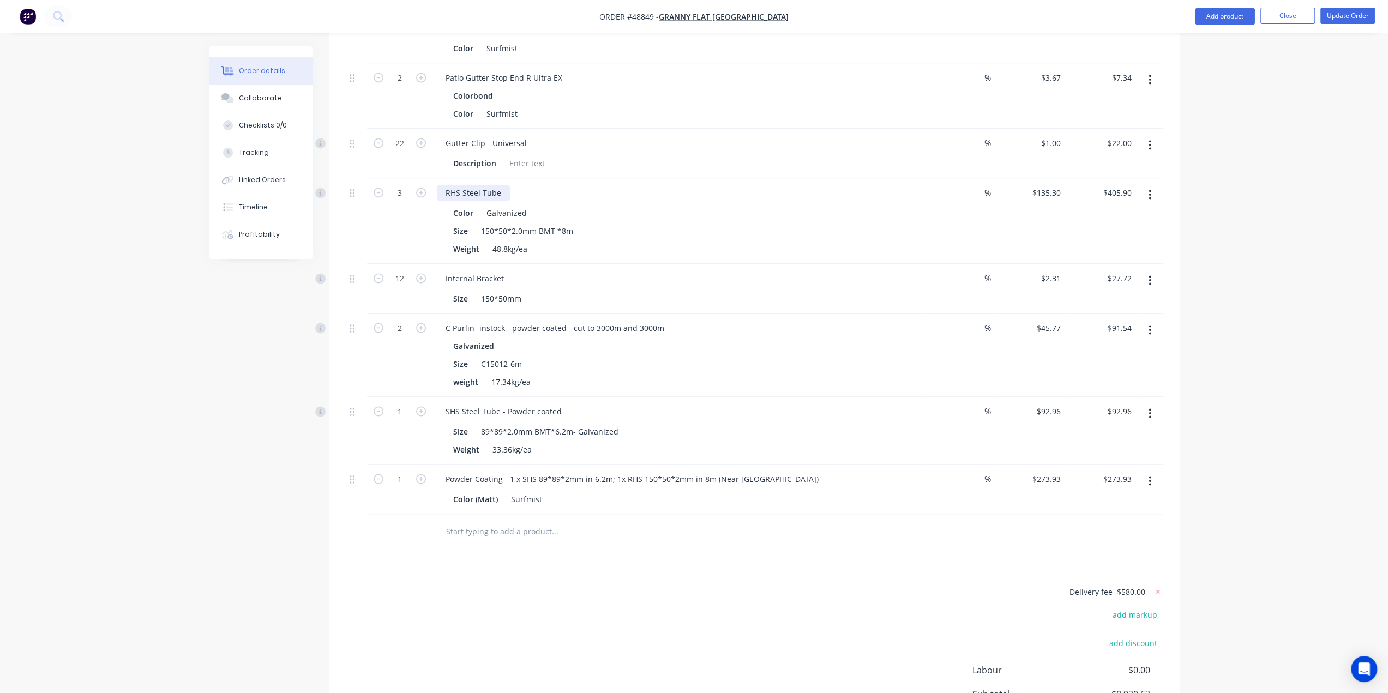
drag, startPoint x: 501, startPoint y: 139, endPoint x: 533, endPoint y: 150, distance: 34.0
click at [502, 185] on div "RHS Steel Tube" at bounding box center [473, 193] width 73 height 16
type input "2"
type input "$270.60"
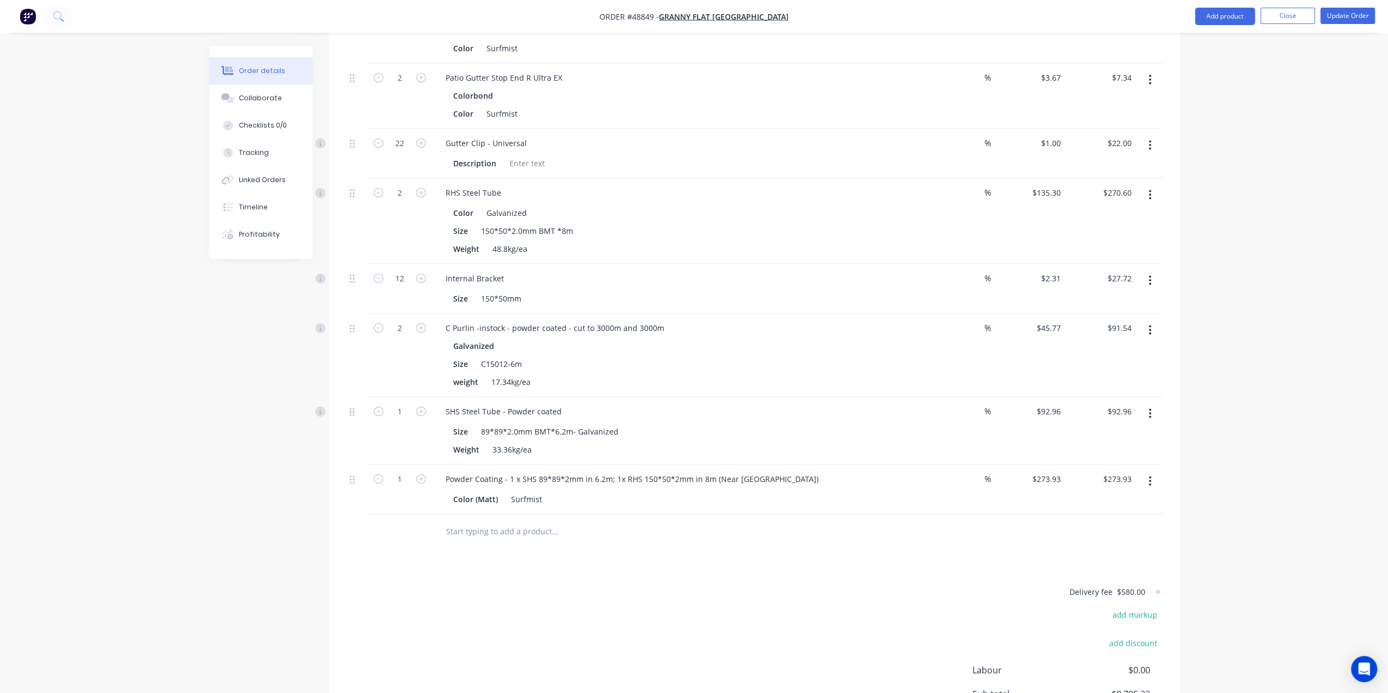
click at [1146, 185] on button "button" at bounding box center [1150, 195] width 26 height 20
click at [1090, 237] on div "Duplicate" at bounding box center [1112, 245] width 84 height 16
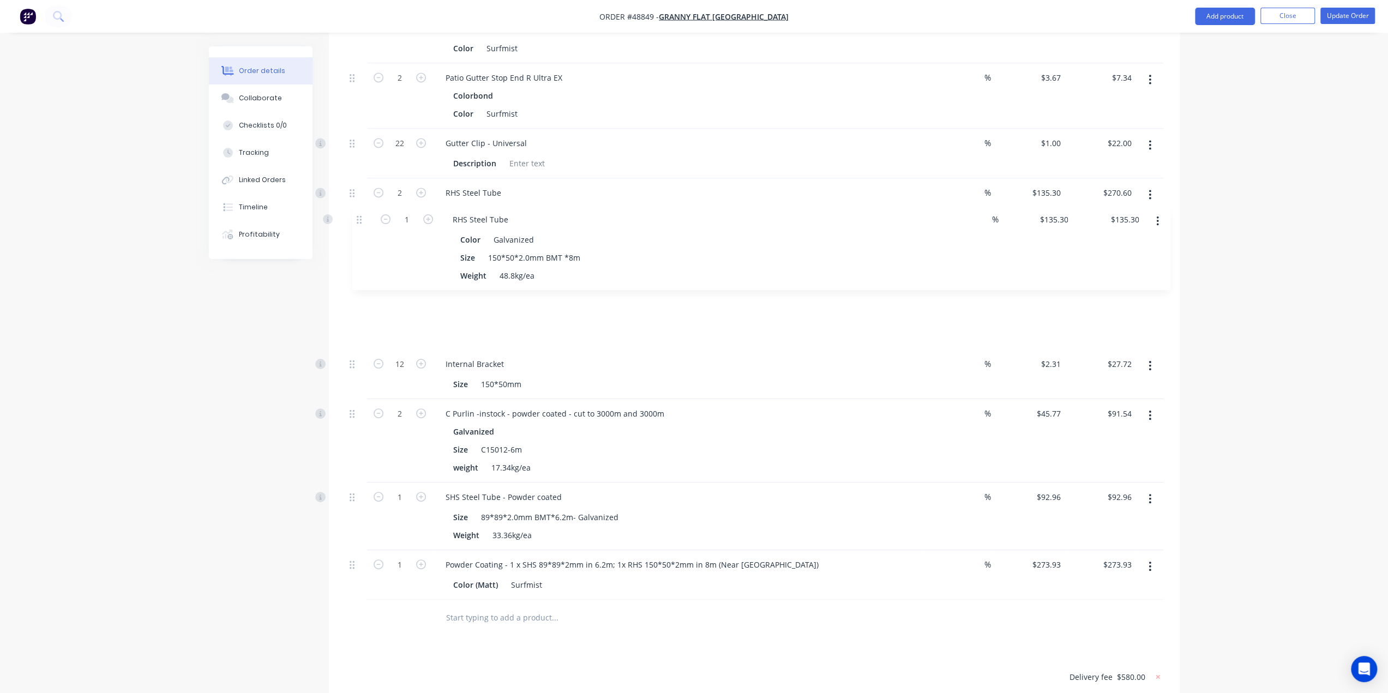
drag, startPoint x: 354, startPoint y: 482, endPoint x: 362, endPoint y: 219, distance: 262.5
click at [502, 271] on div "RHS Steel Tube" at bounding box center [473, 279] width 73 height 16
click at [379, 276] on div "1" at bounding box center [399, 307] width 65 height 86
click at [534, 489] on div "SHS Steel Tube - Powder coated" at bounding box center [504, 497] width 134 height 16
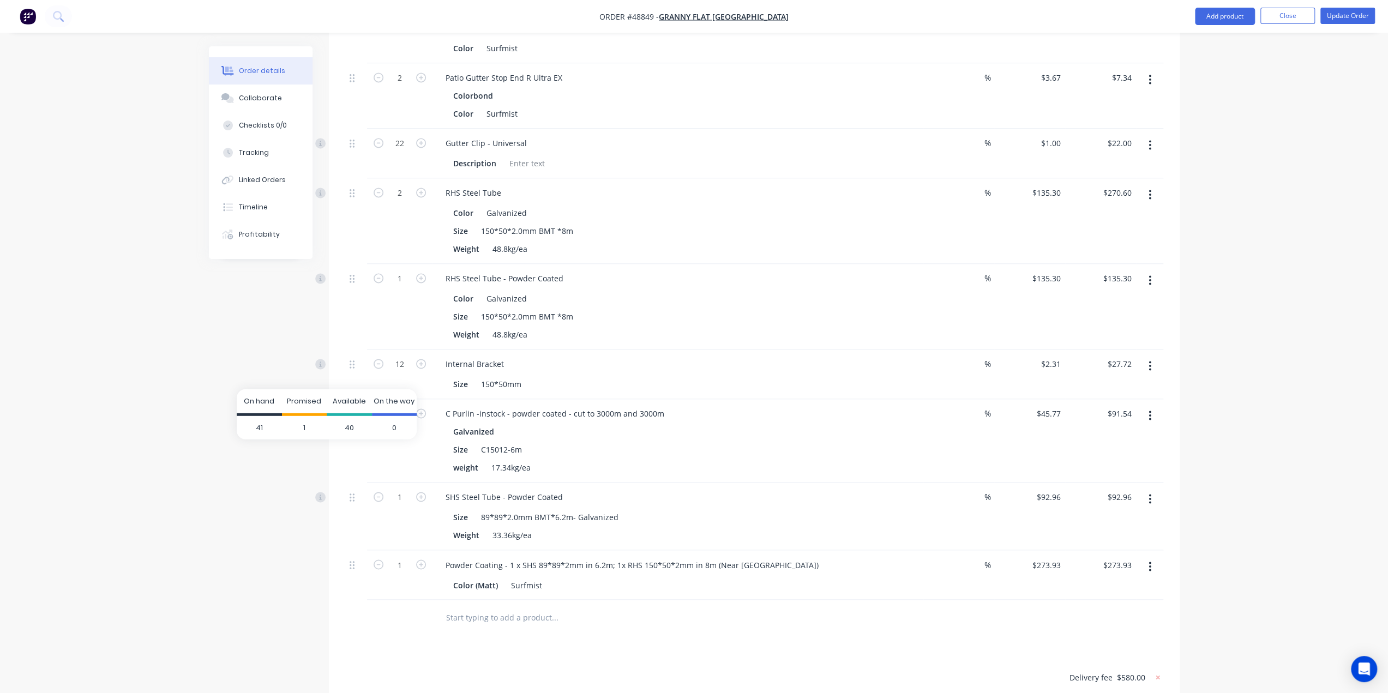
click at [308, 411] on div "Promised" at bounding box center [304, 402] width 45 height 27
click at [1342, 17] on button "Update Order" at bounding box center [1348, 16] width 55 height 16
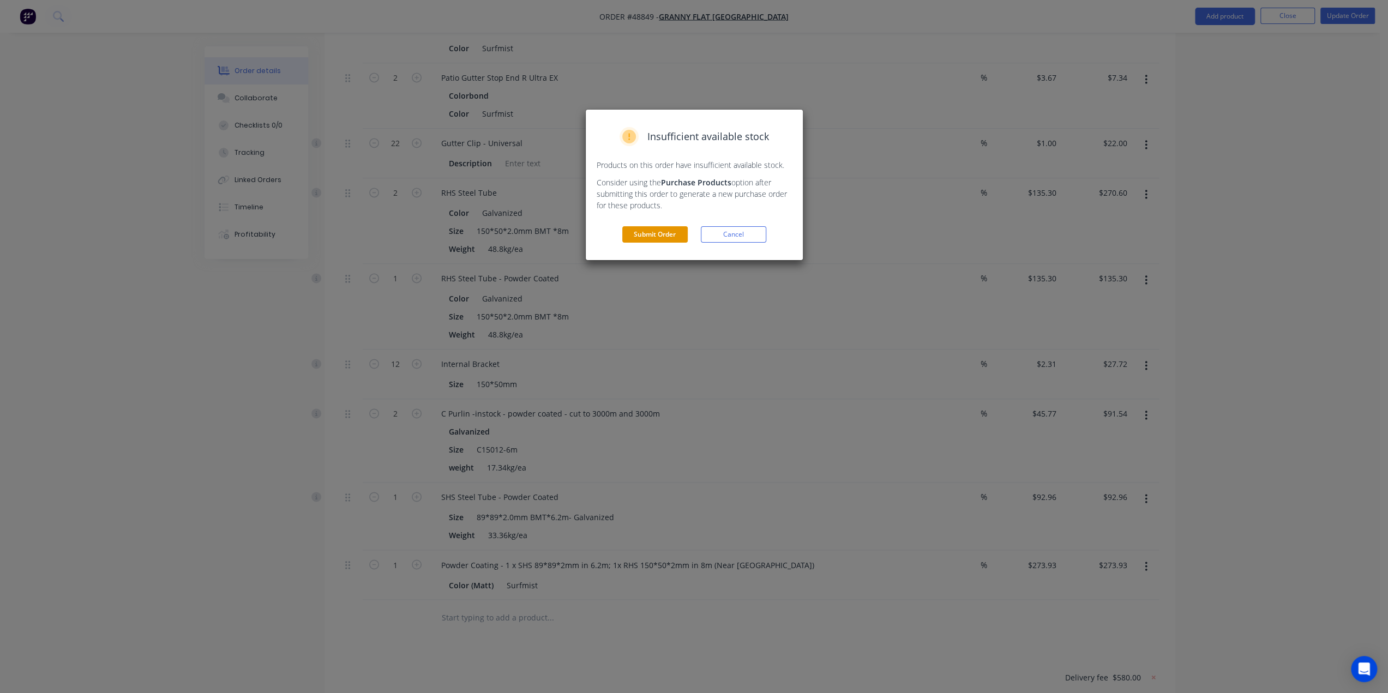
click at [663, 230] on button "Submit Order" at bounding box center [654, 234] width 65 height 16
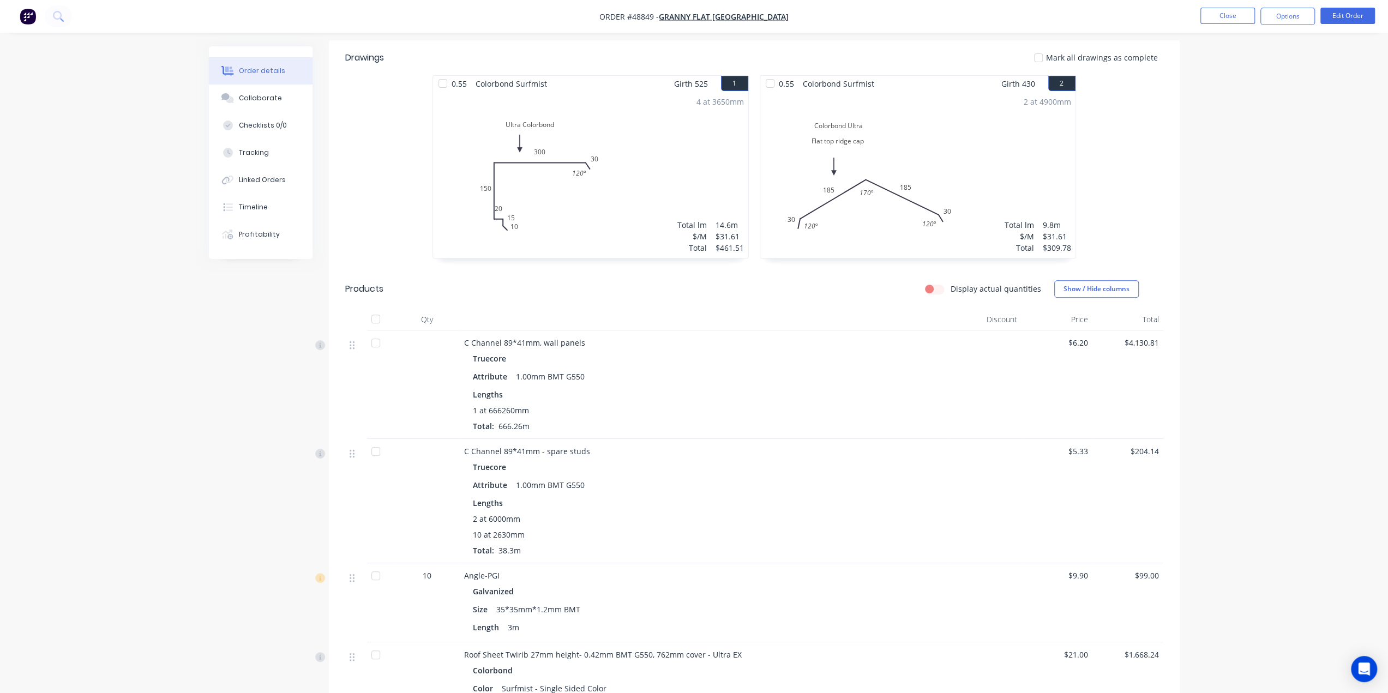
scroll to position [265, 0]
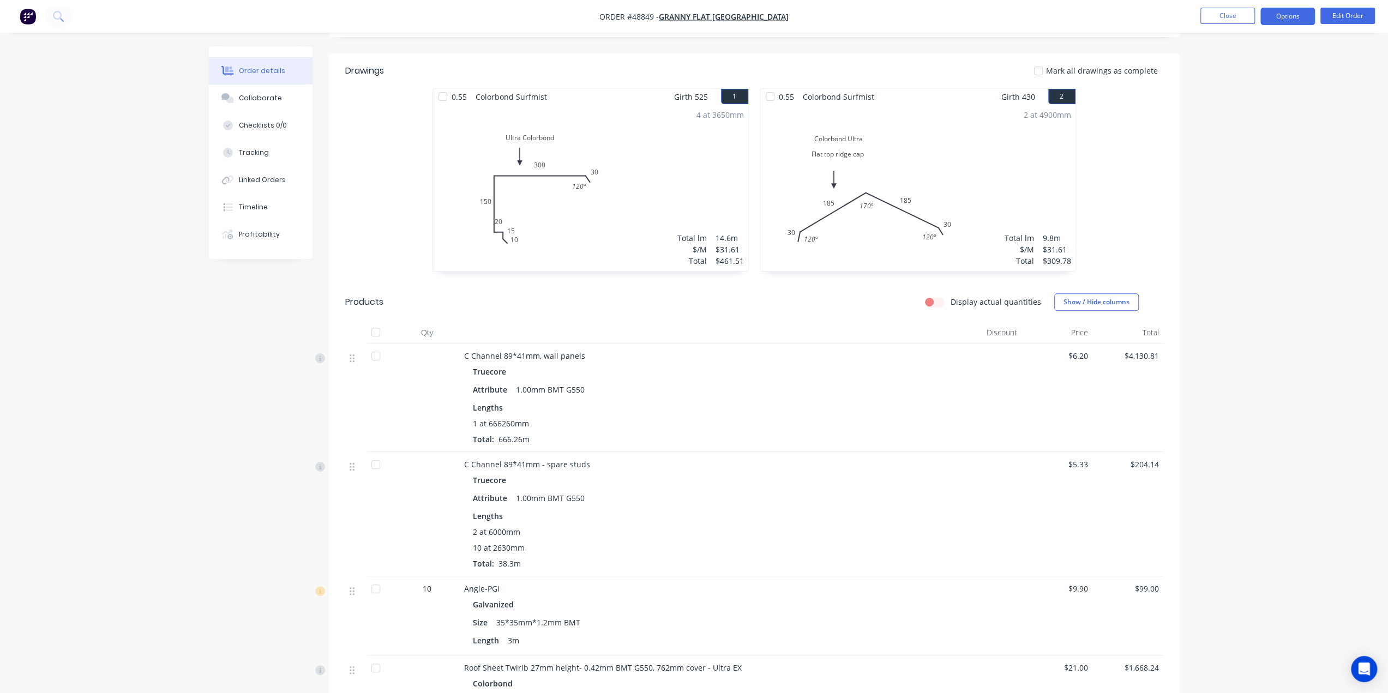
click at [1290, 20] on button "Options" at bounding box center [1288, 16] width 55 height 17
click at [1261, 283] on div "Convert to Quote" at bounding box center [1255, 285] width 100 height 16
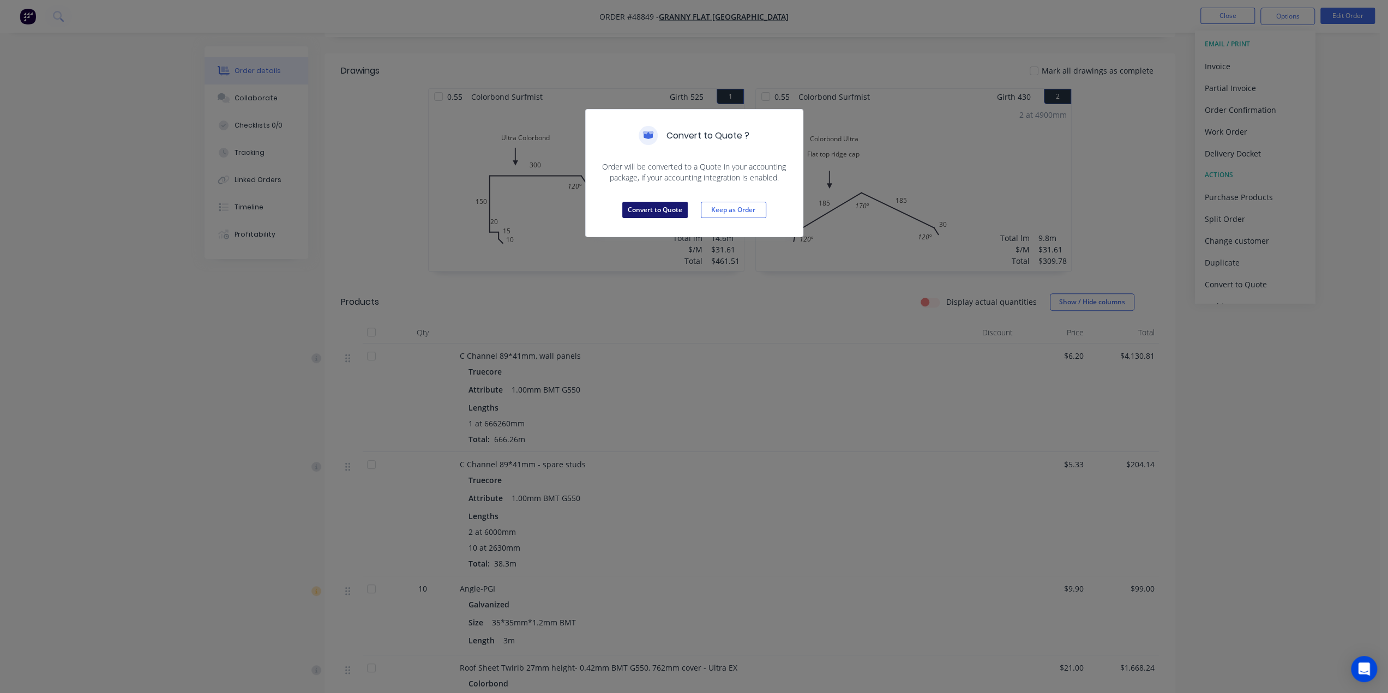
click at [662, 213] on button "Convert to Quote" at bounding box center [654, 210] width 65 height 16
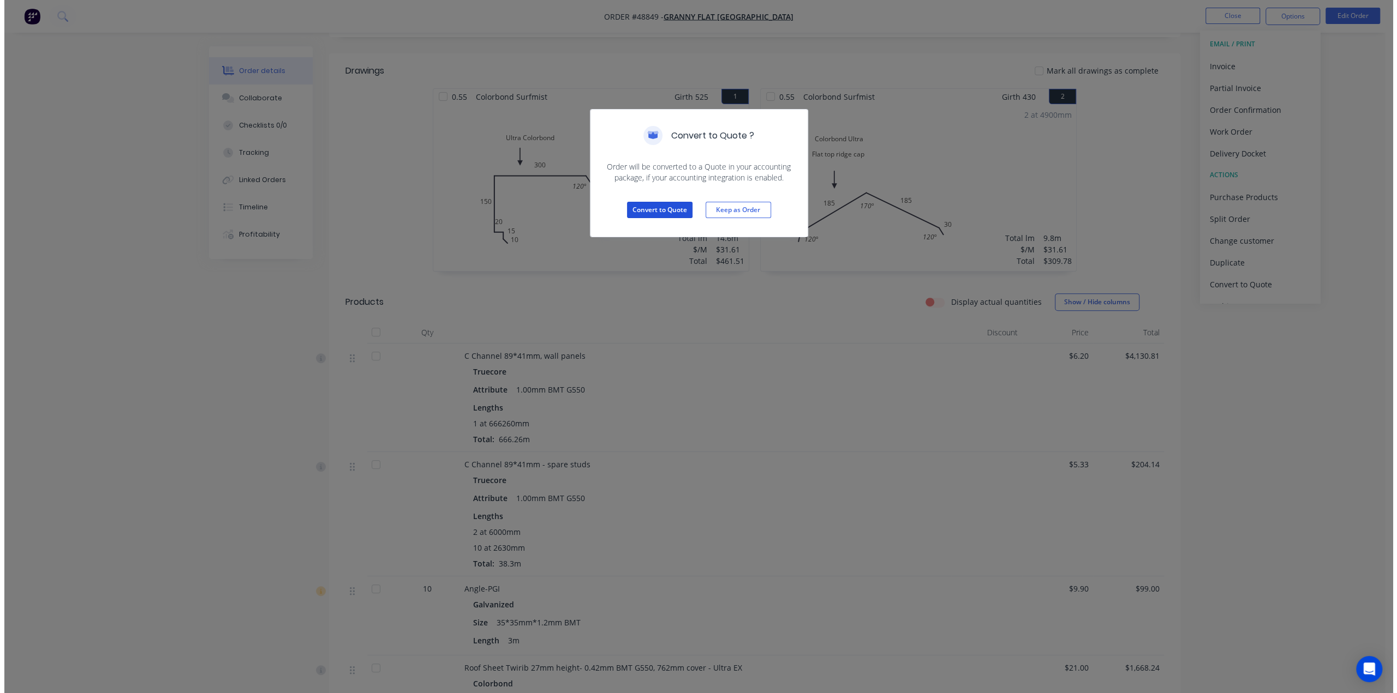
scroll to position [0, 0]
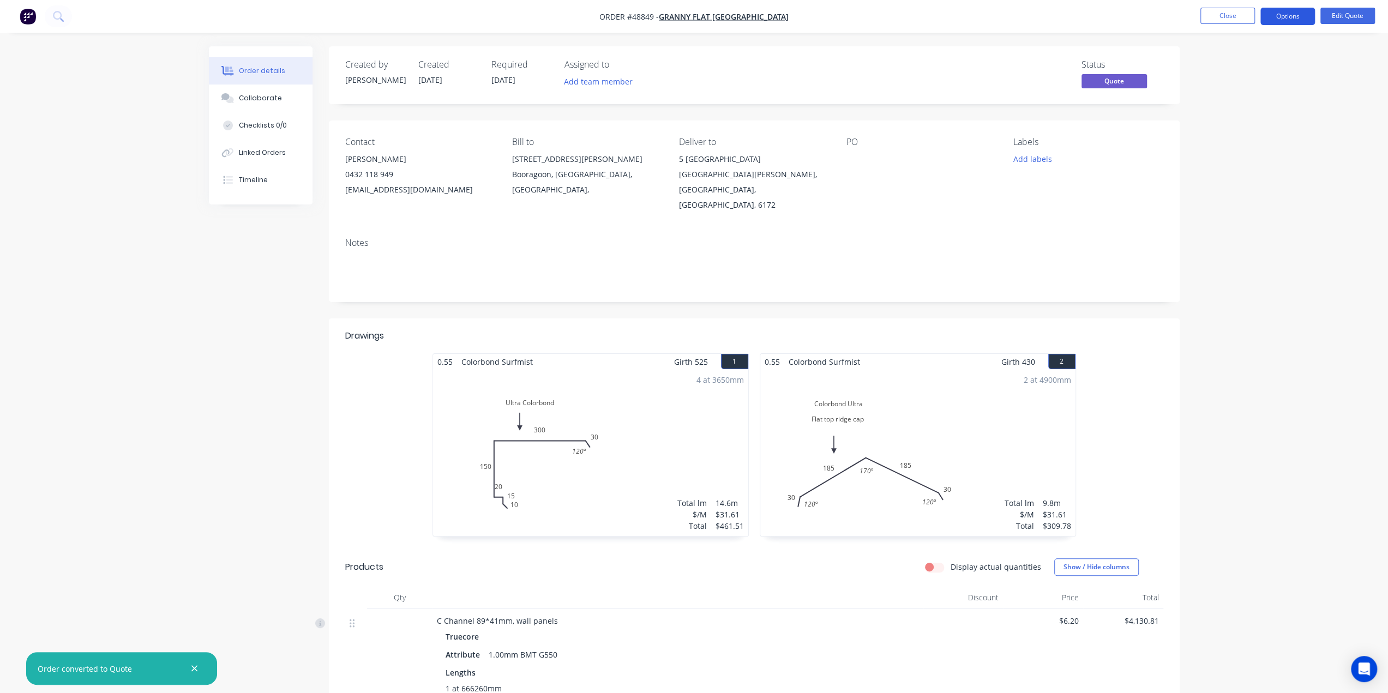
click at [1289, 16] on button "Options" at bounding box center [1288, 16] width 55 height 17
click at [1244, 68] on div "Quote" at bounding box center [1255, 66] width 100 height 16
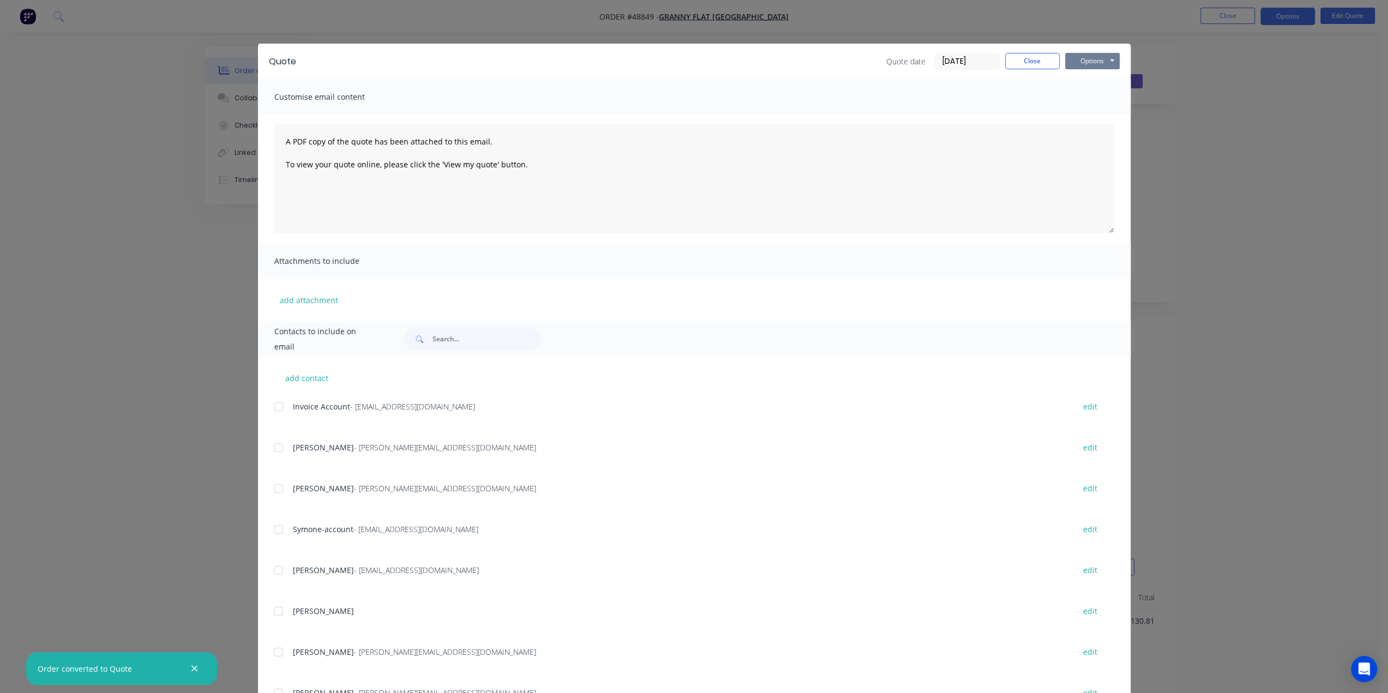
click at [1077, 59] on button "Options" at bounding box center [1092, 61] width 55 height 16
click at [1080, 101] on button "Print" at bounding box center [1100, 98] width 70 height 18
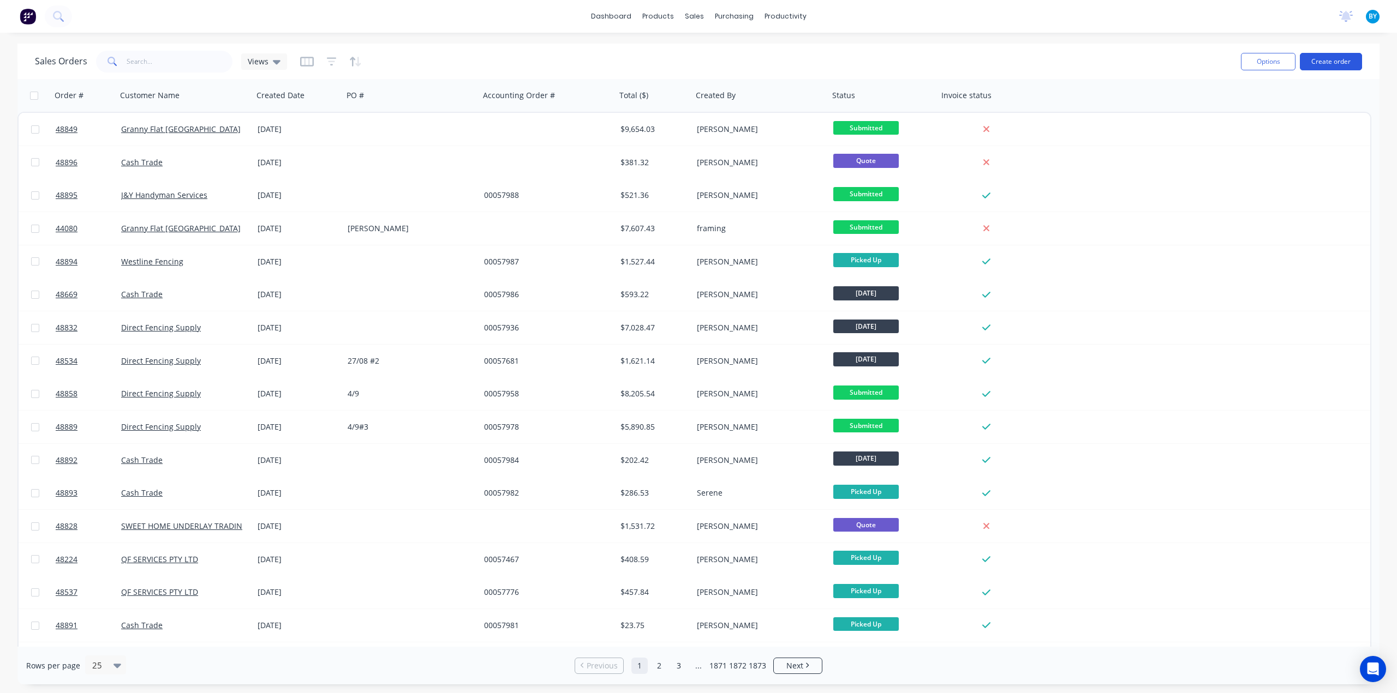
click at [1337, 57] on button "Create order" at bounding box center [1330, 61] width 62 height 17
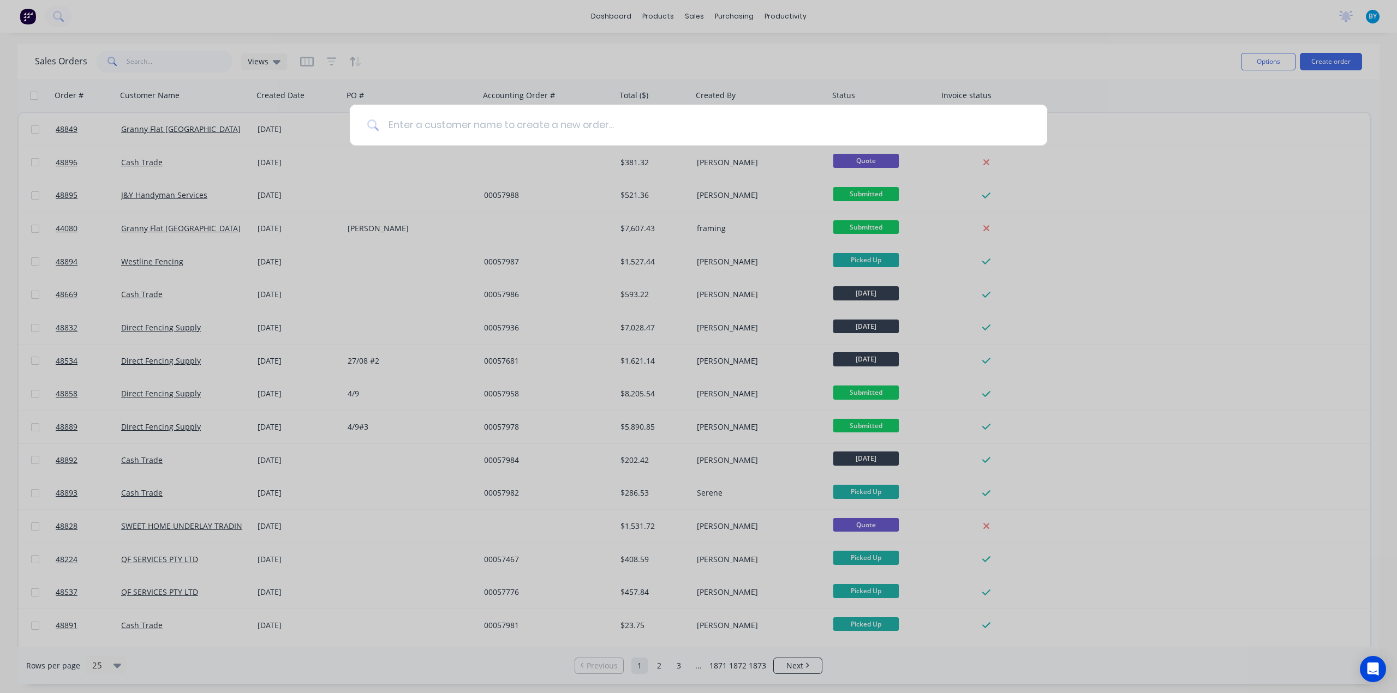
click at [579, 122] on input at bounding box center [704, 125] width 650 height 41
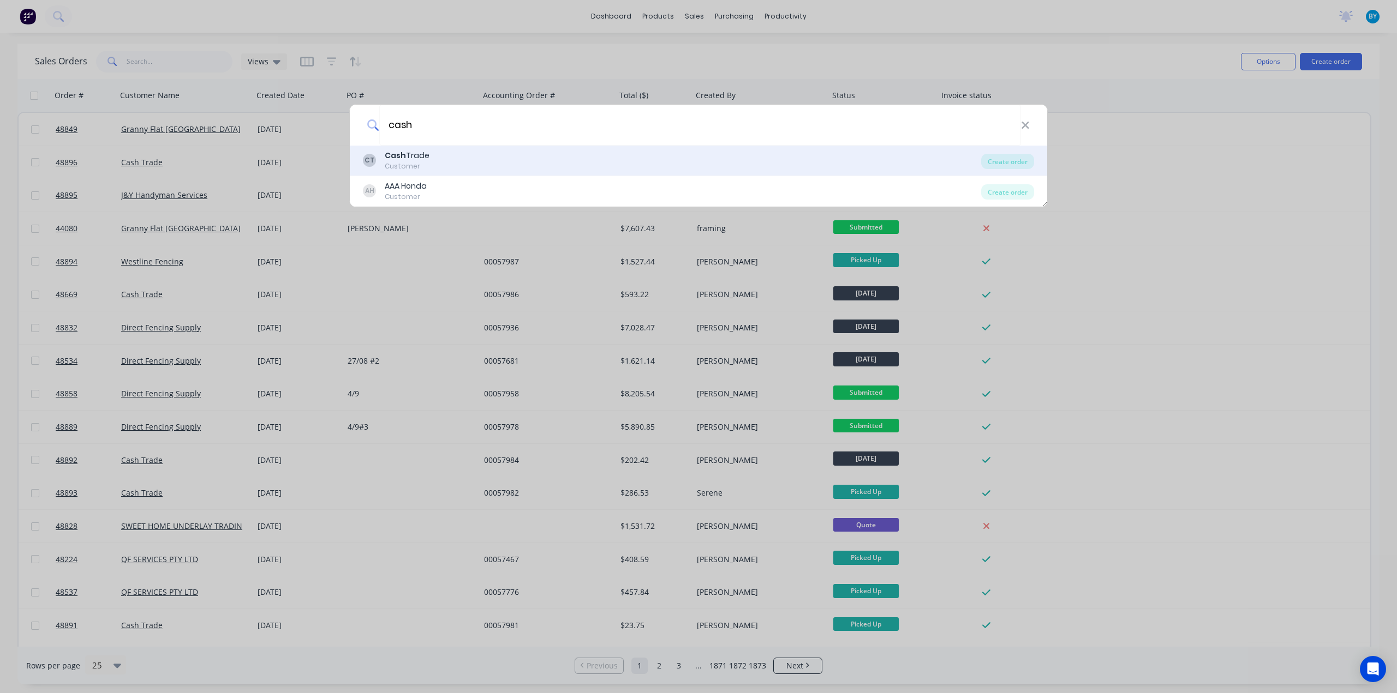
type input "cash"
click at [459, 163] on div "CT Cash Trade Customer" at bounding box center [672, 160] width 618 height 21
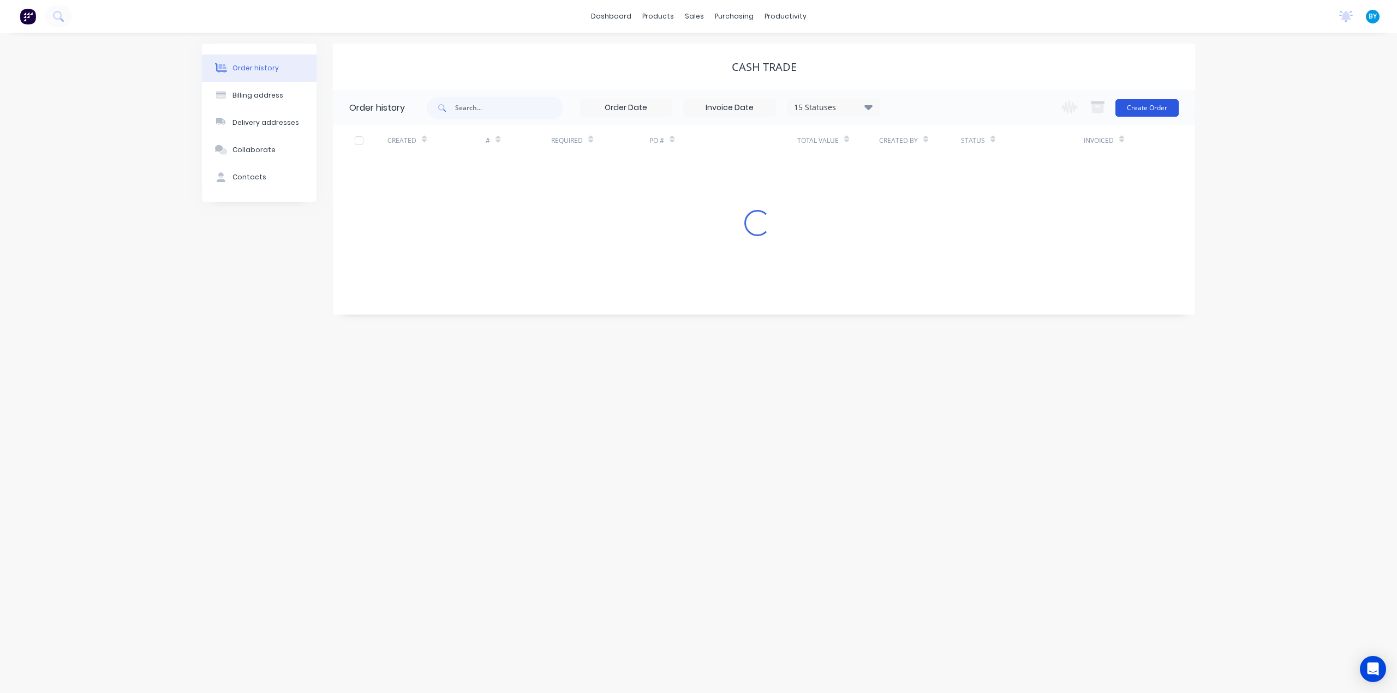
click at [1147, 105] on button "Create Order" at bounding box center [1146, 107] width 63 height 17
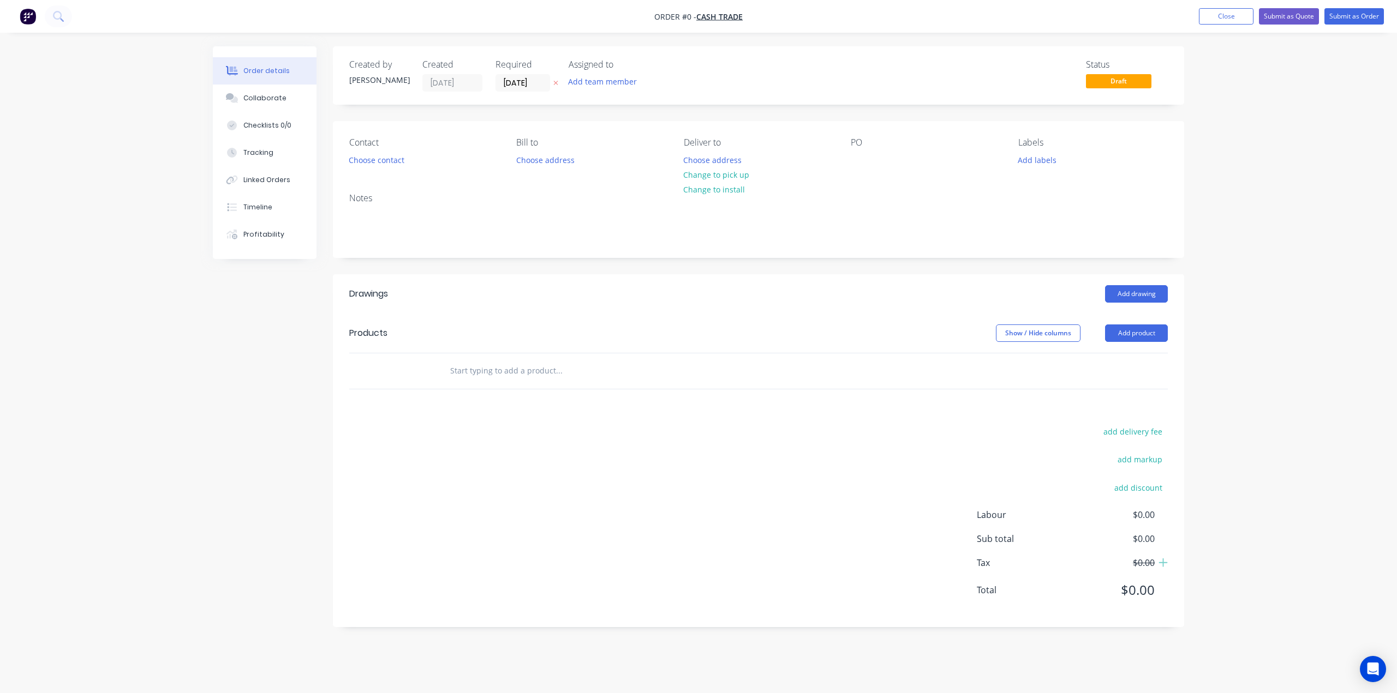
click at [758, 254] on div "Notes" at bounding box center [758, 220] width 851 height 73
click at [744, 262] on div "Created by Bob Created 05/09/25 Required 05/09/25 Assigned to Add team member S…" at bounding box center [758, 336] width 851 height 581
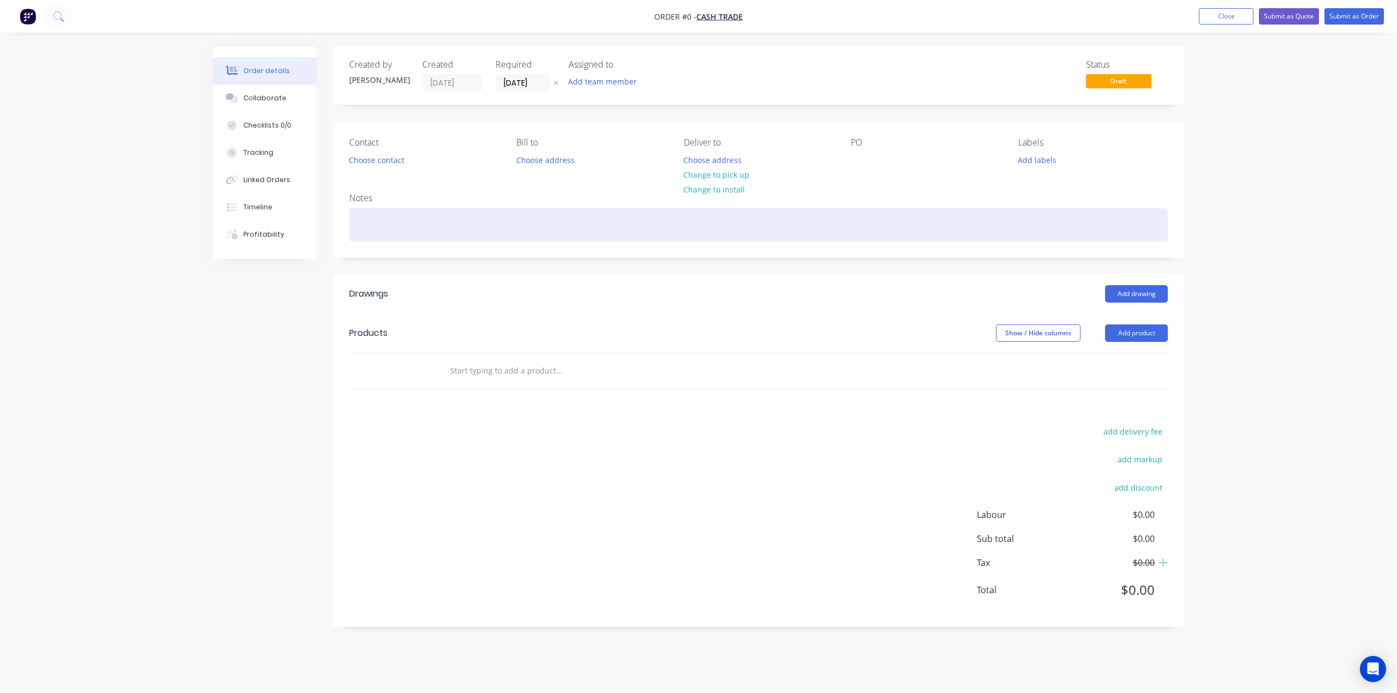
click at [769, 237] on div at bounding box center [758, 224] width 818 height 33
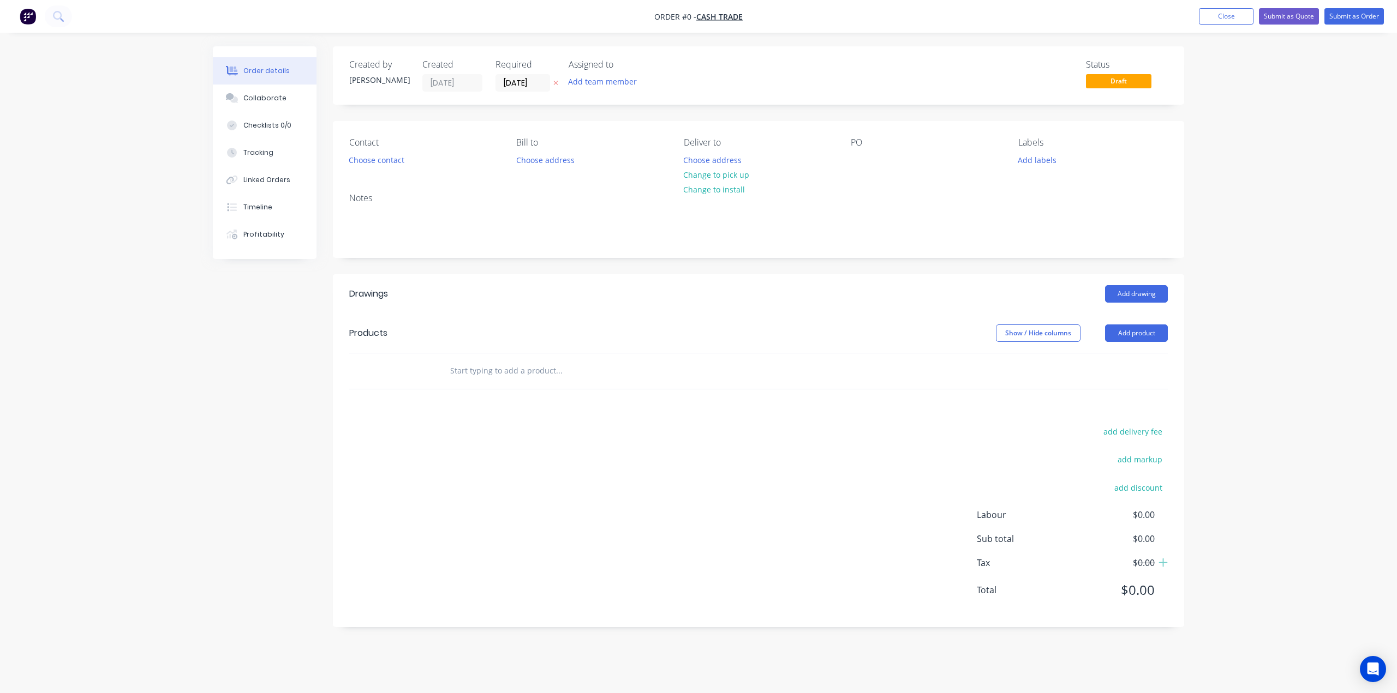
click at [768, 278] on div "Order details Collaborate Checklists 0/0 Tracking Linked Orders Timeline Profit…" at bounding box center [698, 344] width 993 height 597
click at [1140, 330] on button "Add product" at bounding box center [1136, 333] width 63 height 17
click at [1098, 360] on div "Product catalogue" at bounding box center [1116, 361] width 84 height 16
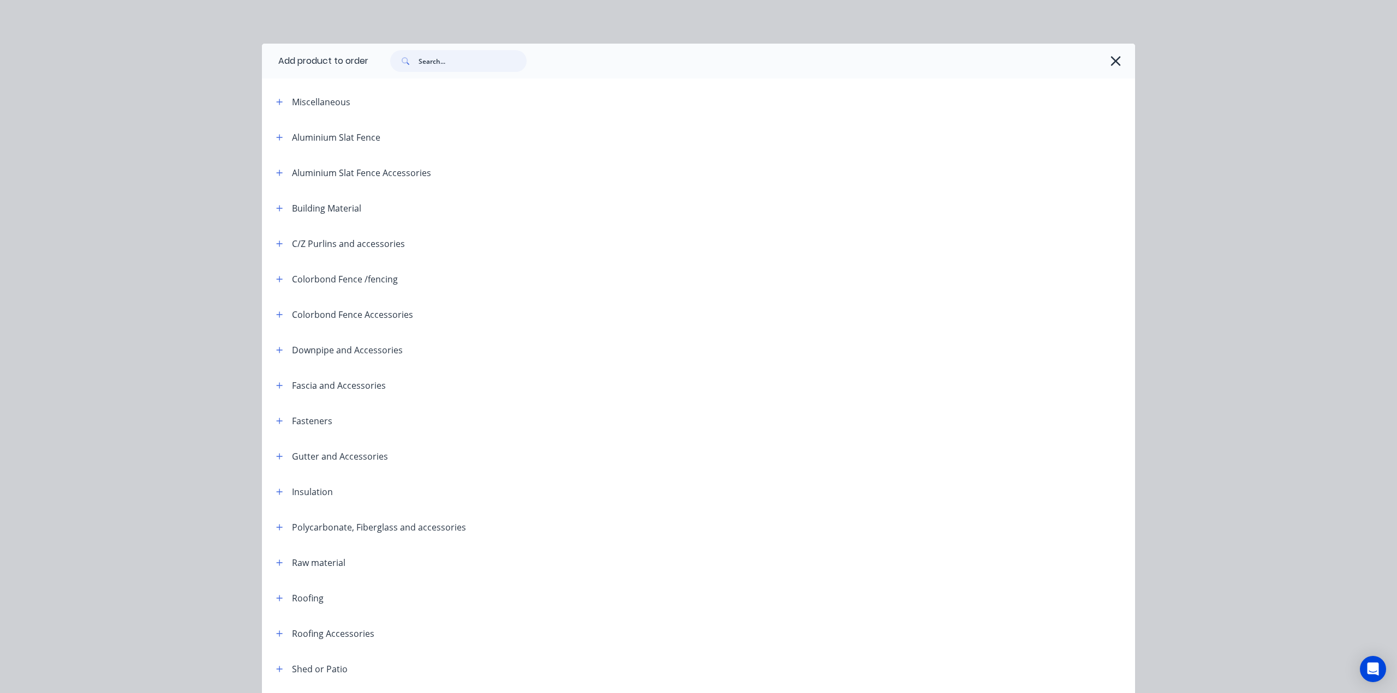
click at [445, 66] on input "text" at bounding box center [472, 61] width 108 height 22
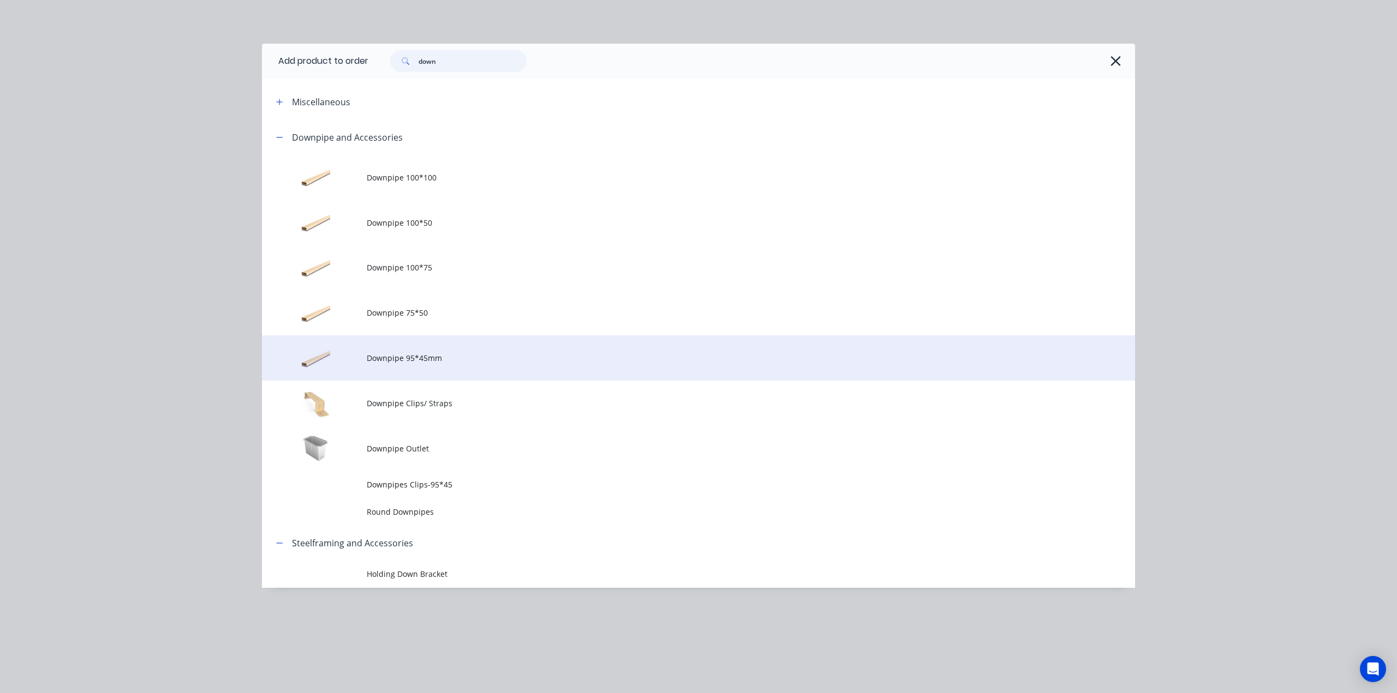
type input "down"
click at [482, 361] on span "Downpipe 95*45mm" at bounding box center [674, 357] width 614 height 11
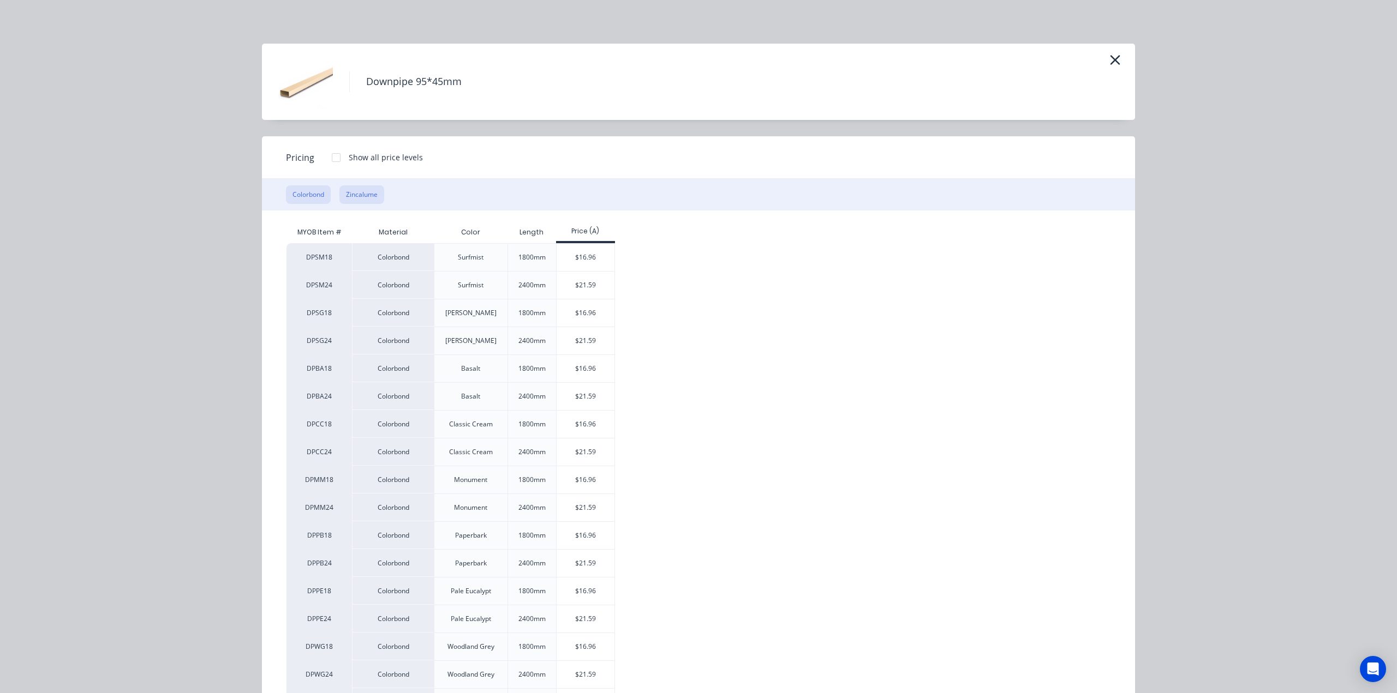
click at [355, 196] on button "Zincalume" at bounding box center [361, 194] width 45 height 19
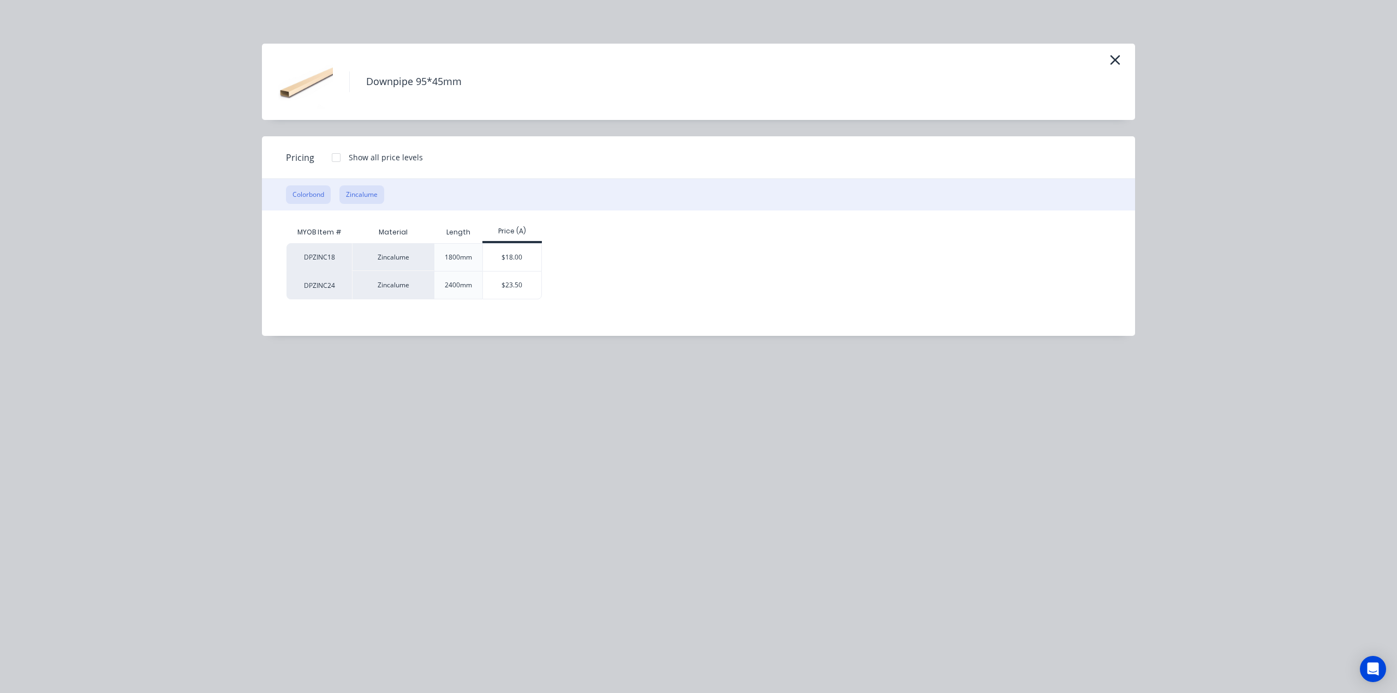
drag, startPoint x: 306, startPoint y: 198, endPoint x: 349, endPoint y: 198, distance: 43.1
click at [308, 199] on button "Colorbond" at bounding box center [308, 194] width 45 height 19
click at [369, 196] on button "Zincalume" at bounding box center [361, 194] width 45 height 19
click at [1118, 62] on icon "button" at bounding box center [1115, 60] width 10 height 10
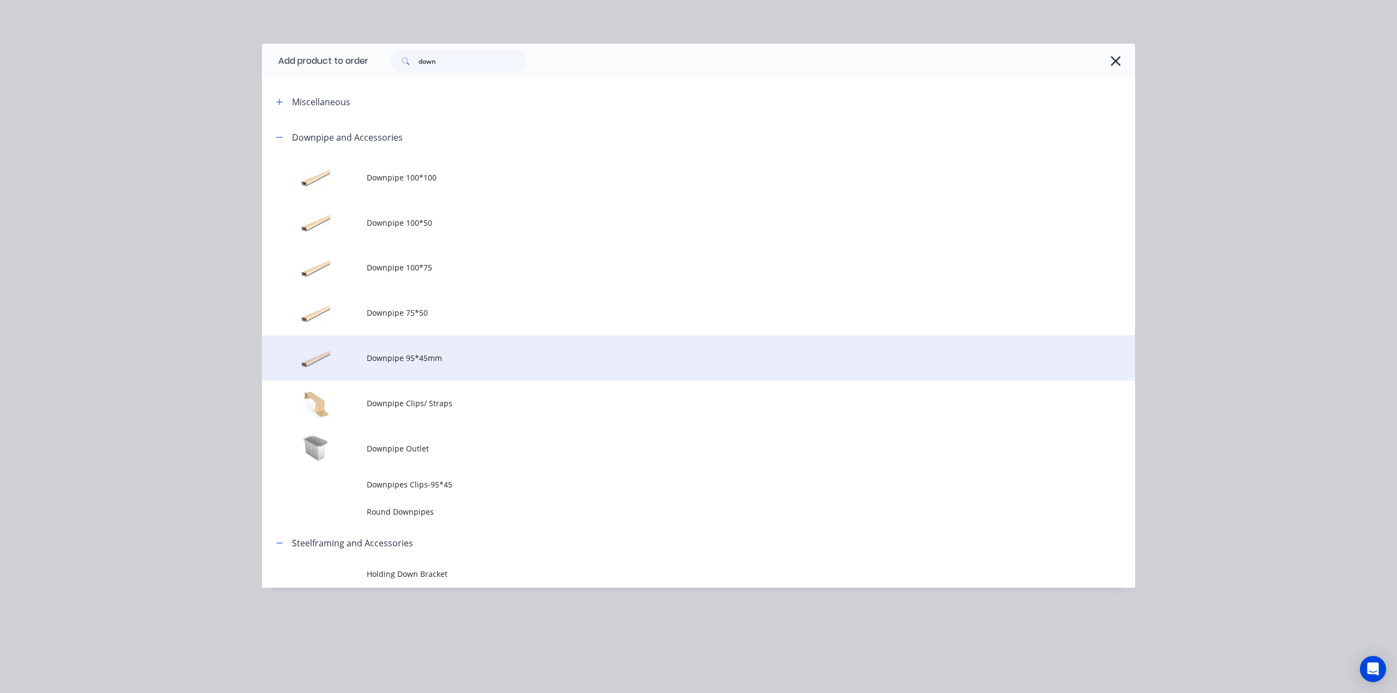
click at [709, 351] on td "Downpipe 95*45mm" at bounding box center [751, 358] width 768 height 45
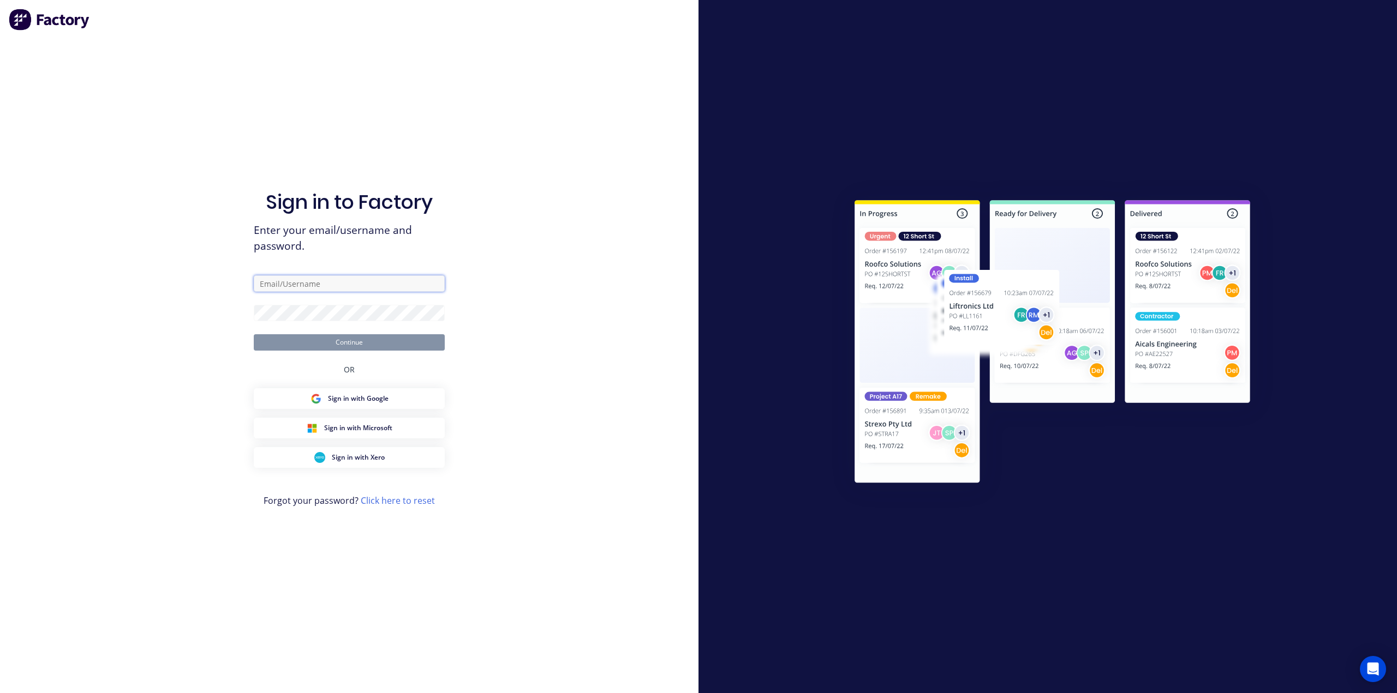
drag, startPoint x: 322, startPoint y: 286, endPoint x: 327, endPoint y: 289, distance: 6.1
click at [322, 286] on input "text" at bounding box center [349, 284] width 191 height 16
type input "Bob@dynamicsteelform.com.au"
click at [372, 340] on button "Continue" at bounding box center [349, 342] width 191 height 16
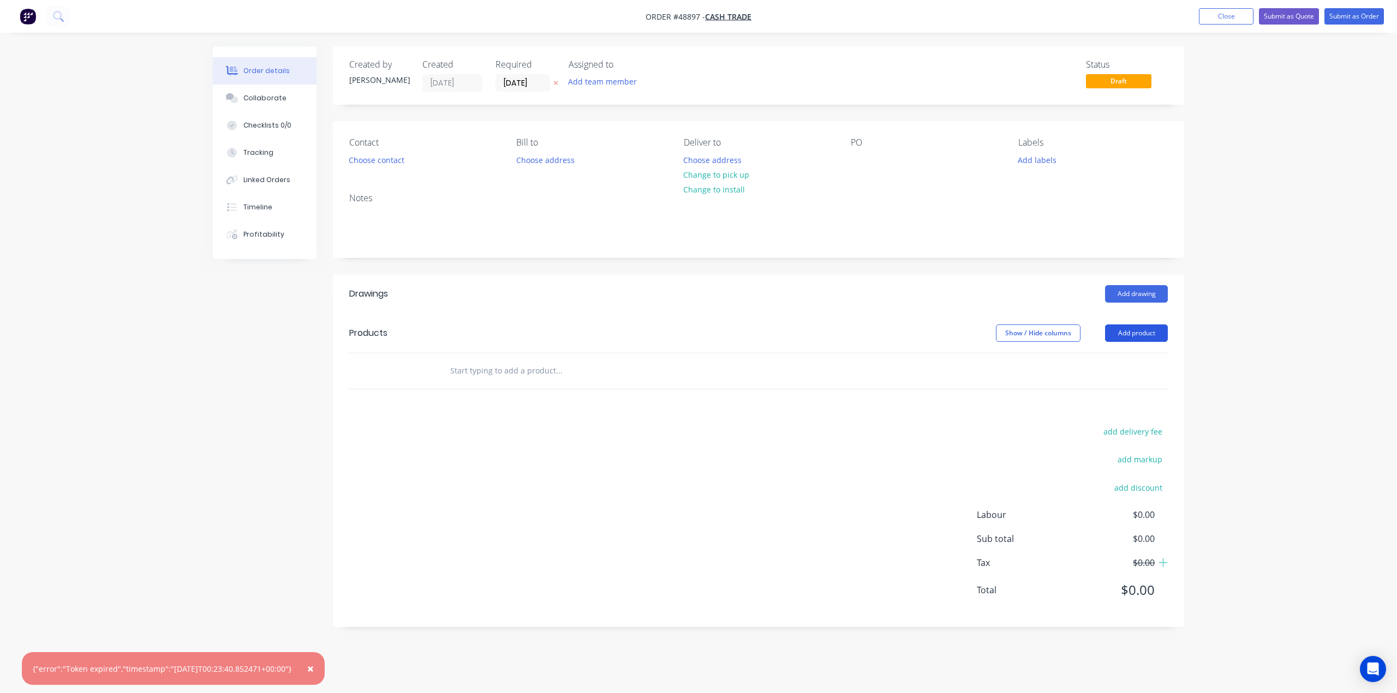
click at [1136, 333] on button "Add product" at bounding box center [1136, 333] width 63 height 17
click at [1077, 366] on div "Product catalogue" at bounding box center [1116, 361] width 84 height 16
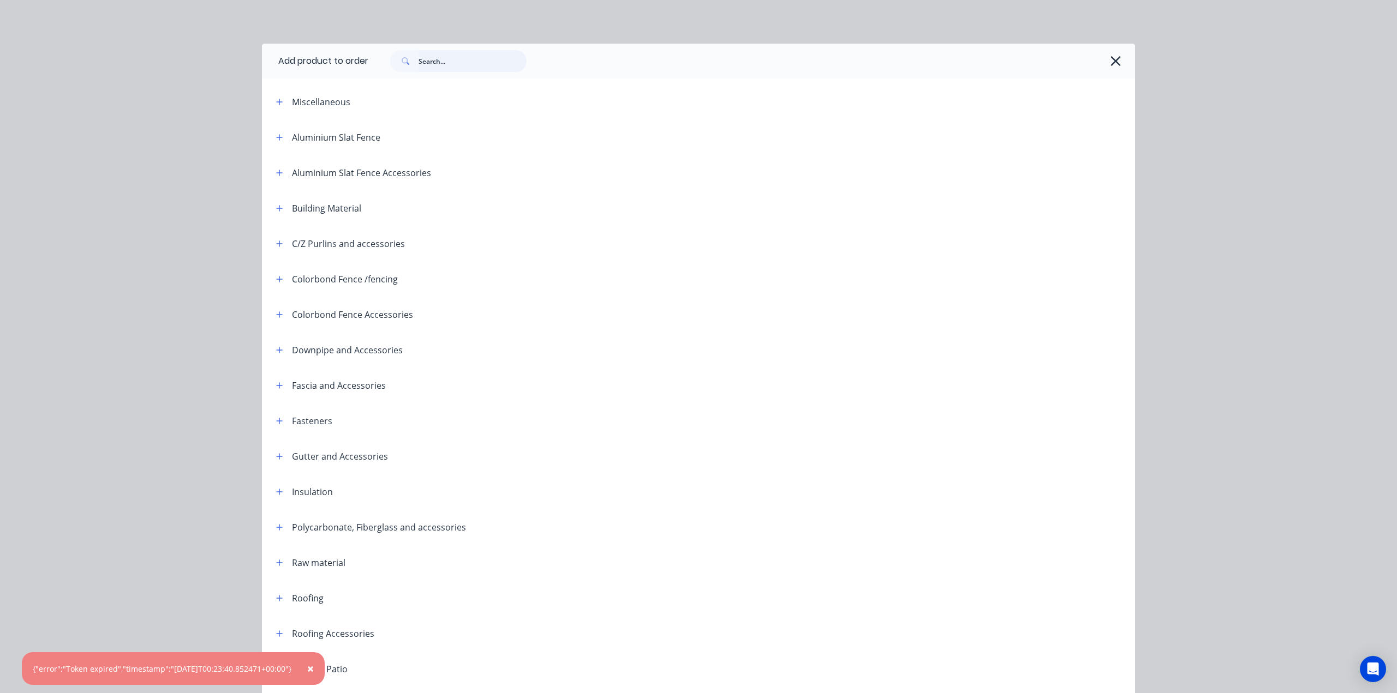
click at [434, 62] on input "text" at bounding box center [472, 61] width 108 height 22
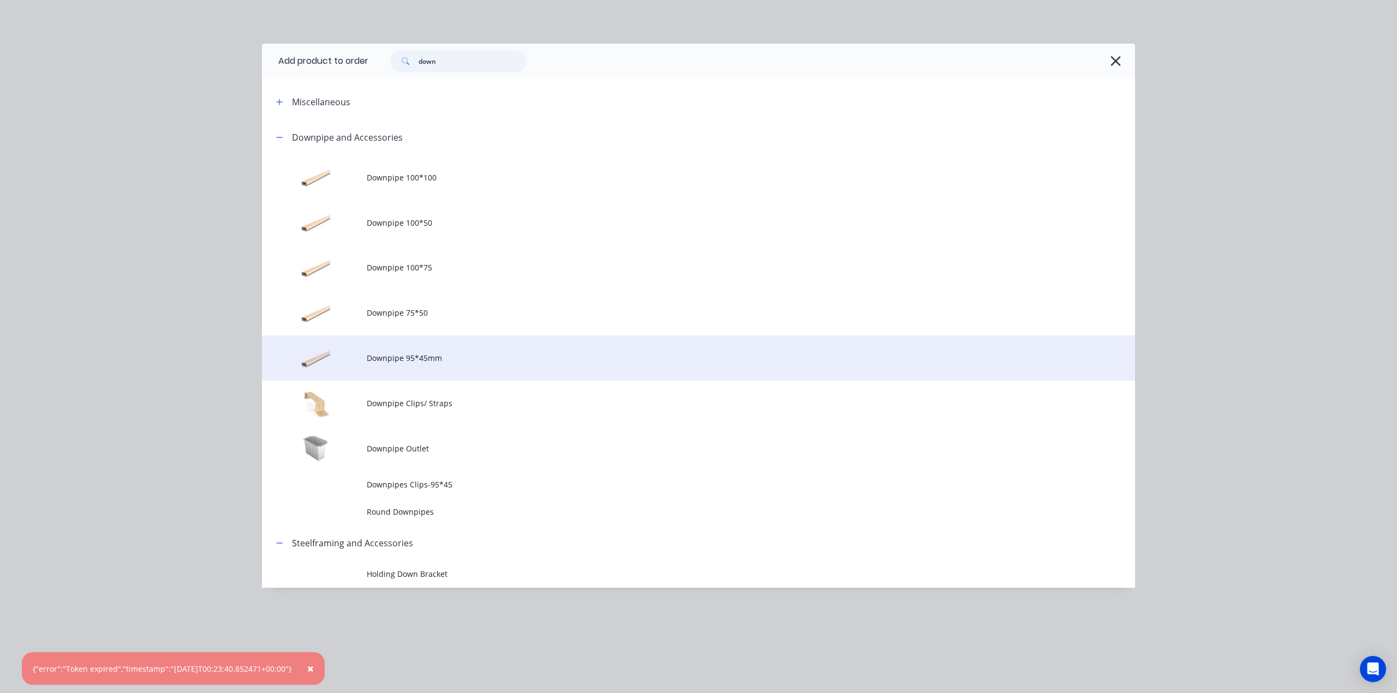
type input "down"
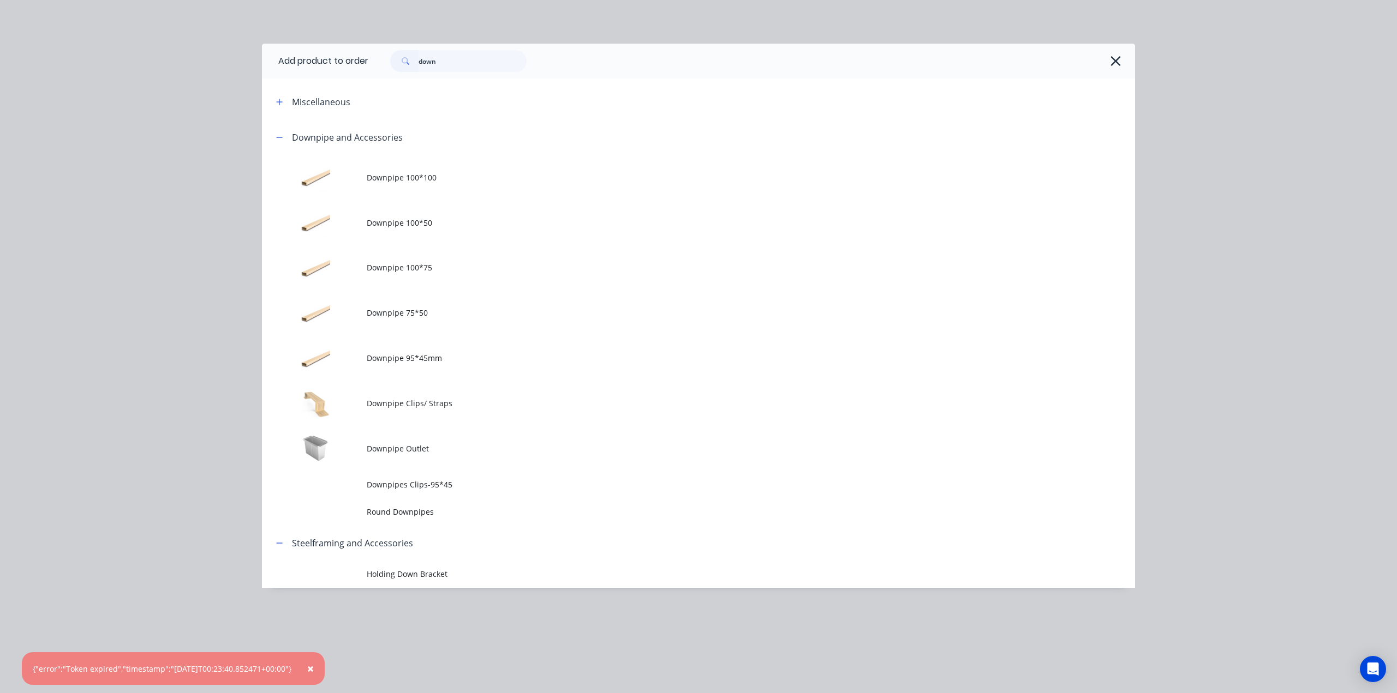
drag, startPoint x: 465, startPoint y: 366, endPoint x: 464, endPoint y: 347, distance: 19.1
click at [465, 366] on td "Downpipe 95*45mm" at bounding box center [751, 358] width 768 height 45
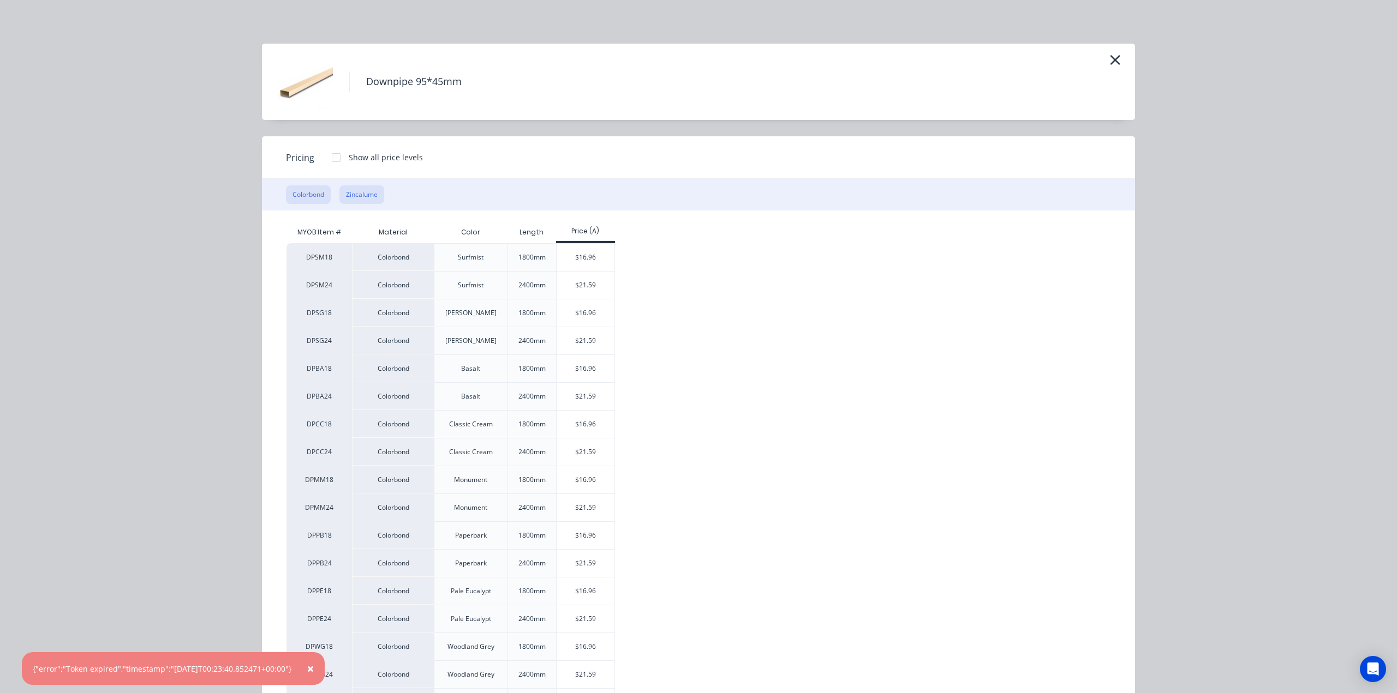
click at [349, 192] on button "Zincalume" at bounding box center [361, 194] width 45 height 19
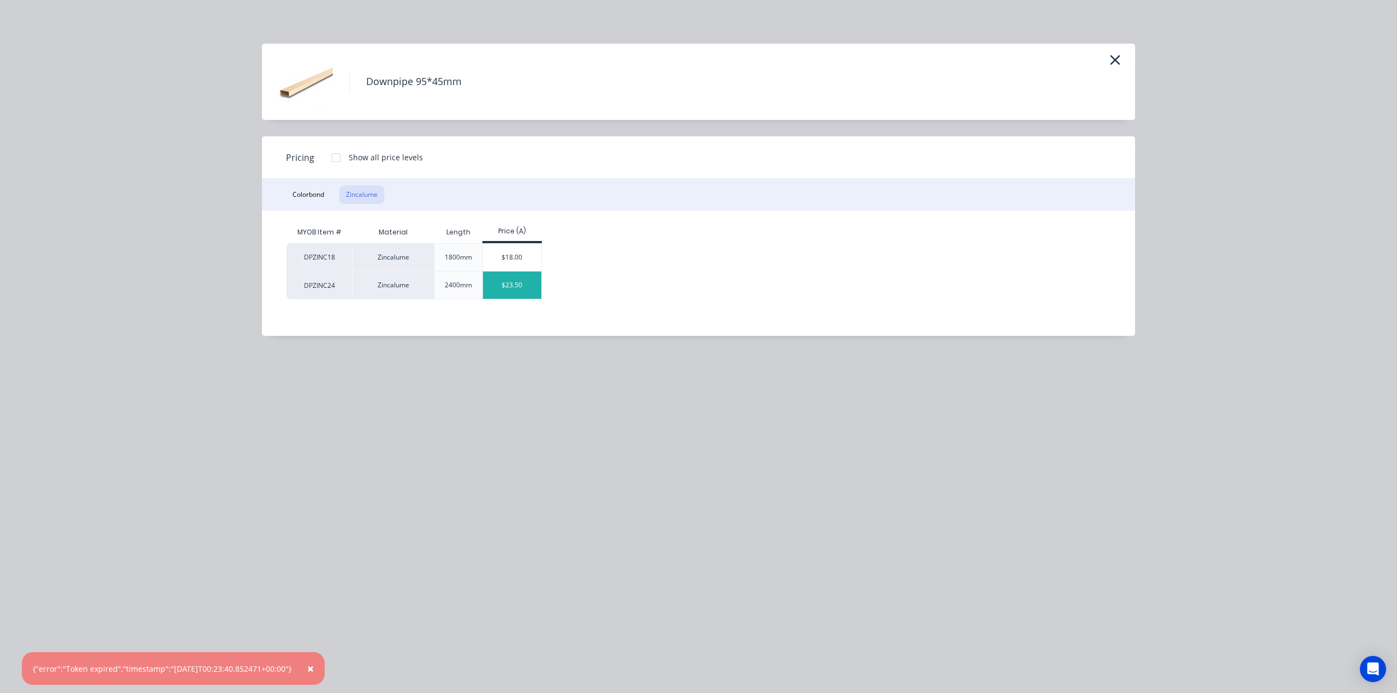
click at [514, 288] on div "$23.50" at bounding box center [512, 285] width 58 height 27
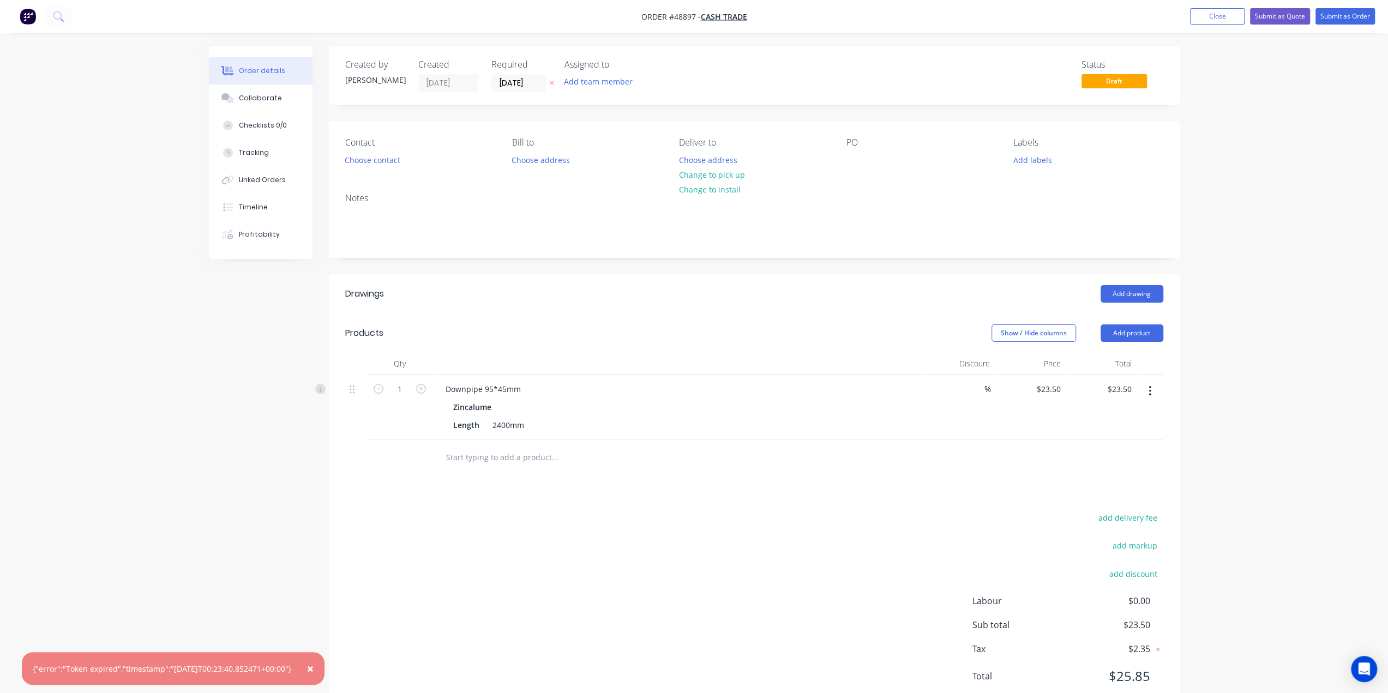
click at [314, 670] on span "×" at bounding box center [310, 668] width 7 height 15
click at [321, 505] on div "Created by Bob Created 05/09/25 Required 05/09/25 Assigned to Add team member S…" at bounding box center [694, 388] width 971 height 684
click at [382, 513] on div "add delivery fee add markup add discount Labour $0.00 Sub total $23.50 Tax $2.3…" at bounding box center [754, 604] width 818 height 187
click at [402, 387] on input "1" at bounding box center [400, 389] width 28 height 16
type input "4"
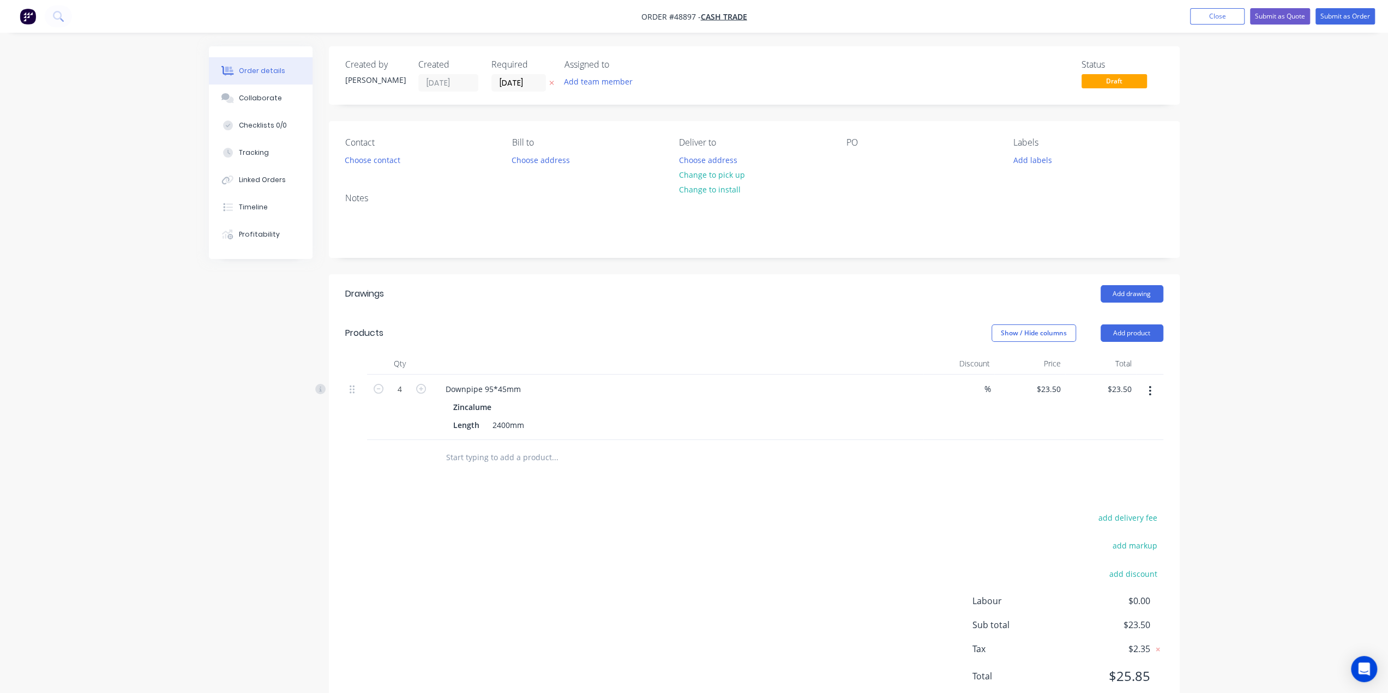
type input "$94.00"
click at [254, 486] on div "Created by Bob Created 05/09/25 Required 05/09/25 Assigned to Add team member S…" at bounding box center [694, 388] width 971 height 684
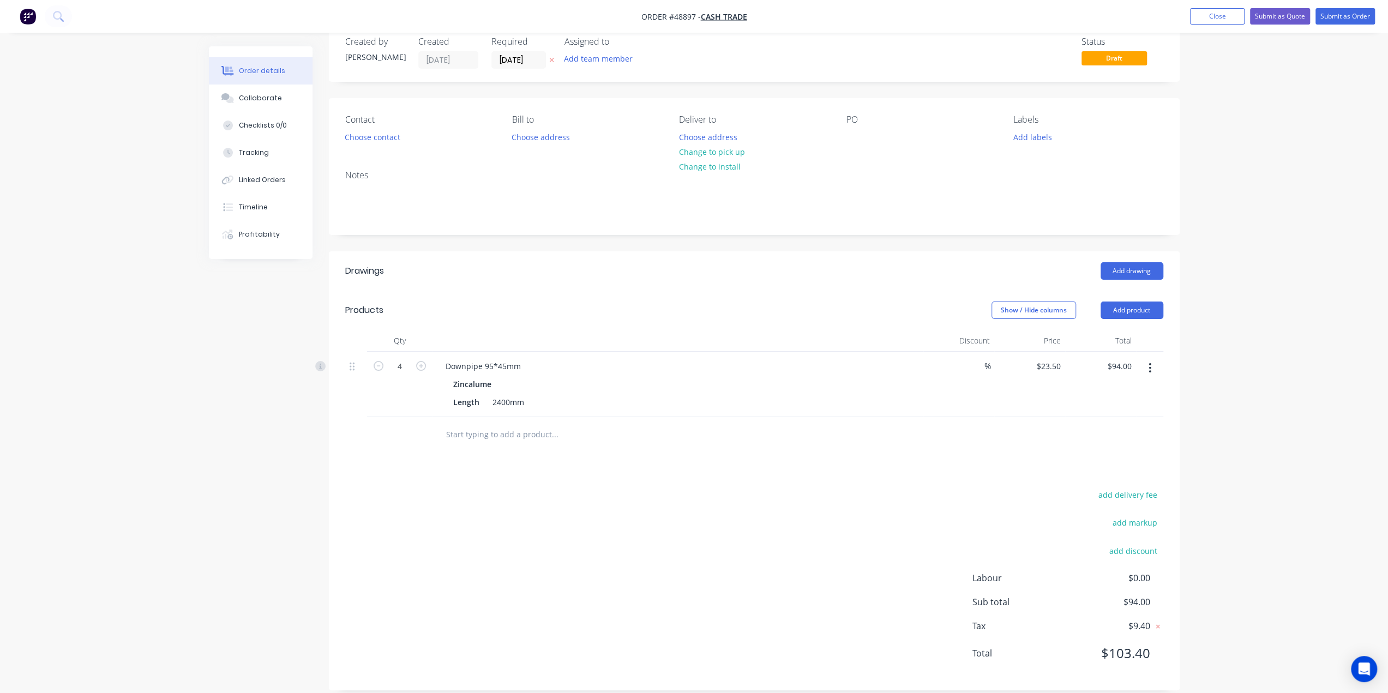
scroll to position [35, 0]
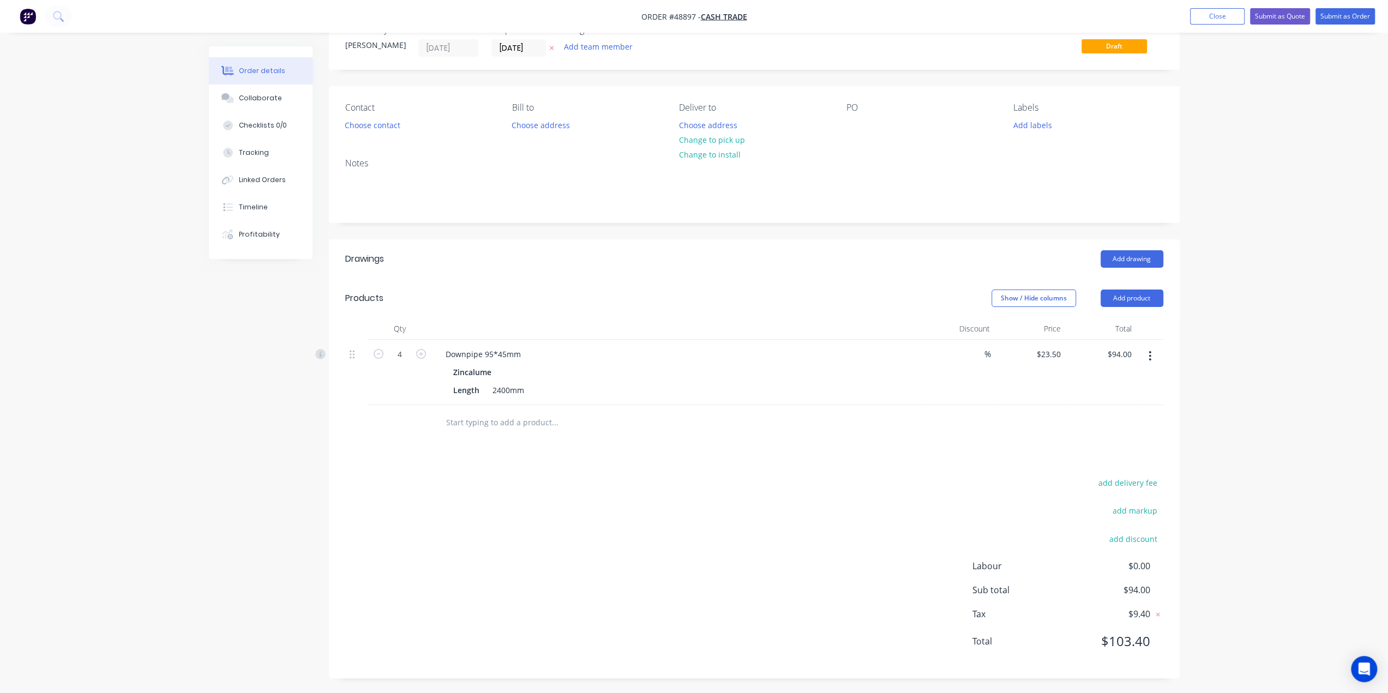
drag, startPoint x: 889, startPoint y: 540, endPoint x: 799, endPoint y: 133, distance: 416.4
click at [889, 536] on div "add delivery fee add markup add discount Labour $0.00 Sub total $94.00 Tax $9.4…" at bounding box center [754, 569] width 818 height 187
click at [730, 141] on button "Change to pick up" at bounding box center [711, 140] width 77 height 15
click at [713, 324] on div at bounding box center [678, 329] width 491 height 22
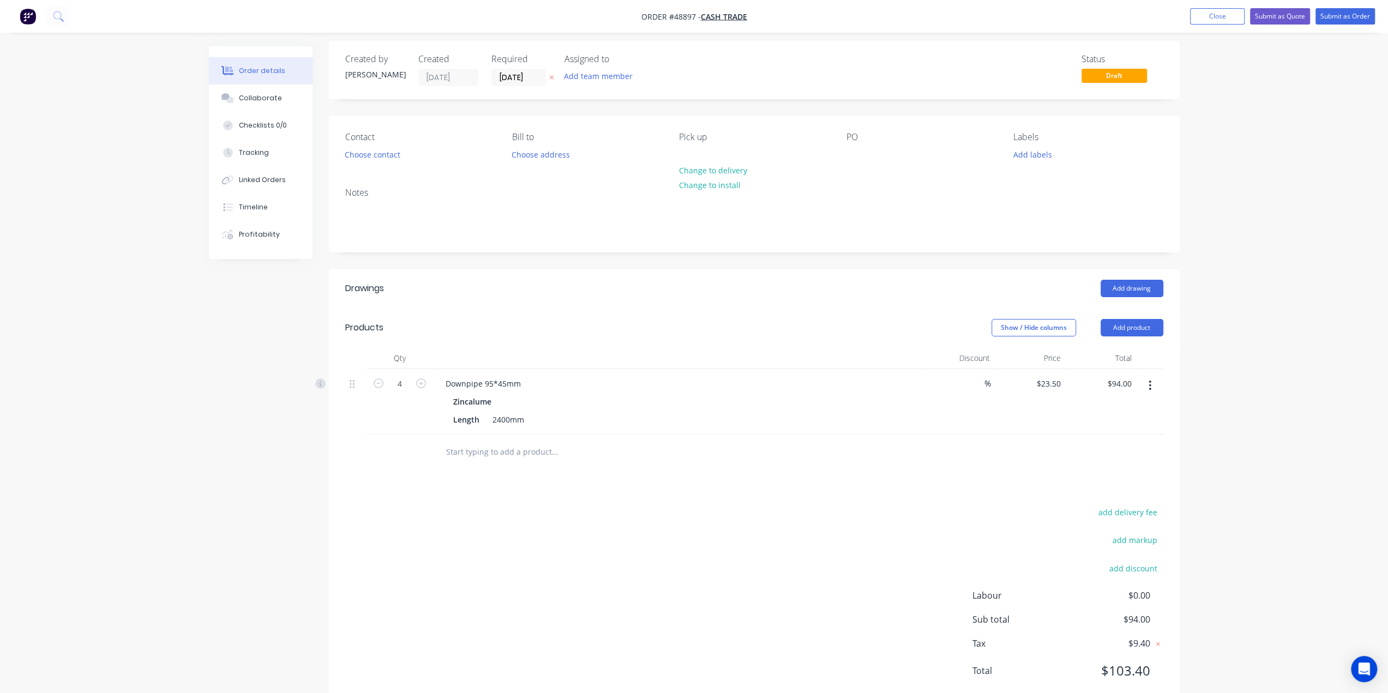
scroll to position [0, 0]
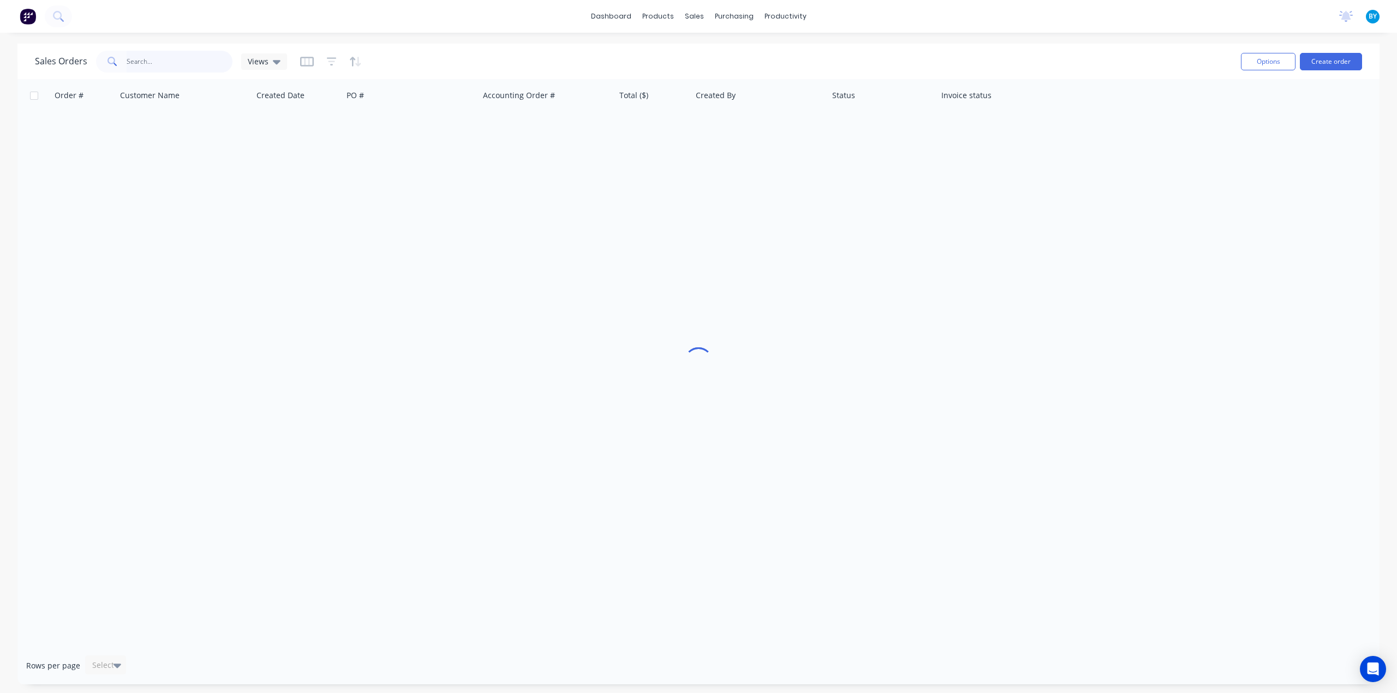
click at [171, 58] on input "text" at bounding box center [180, 62] width 106 height 22
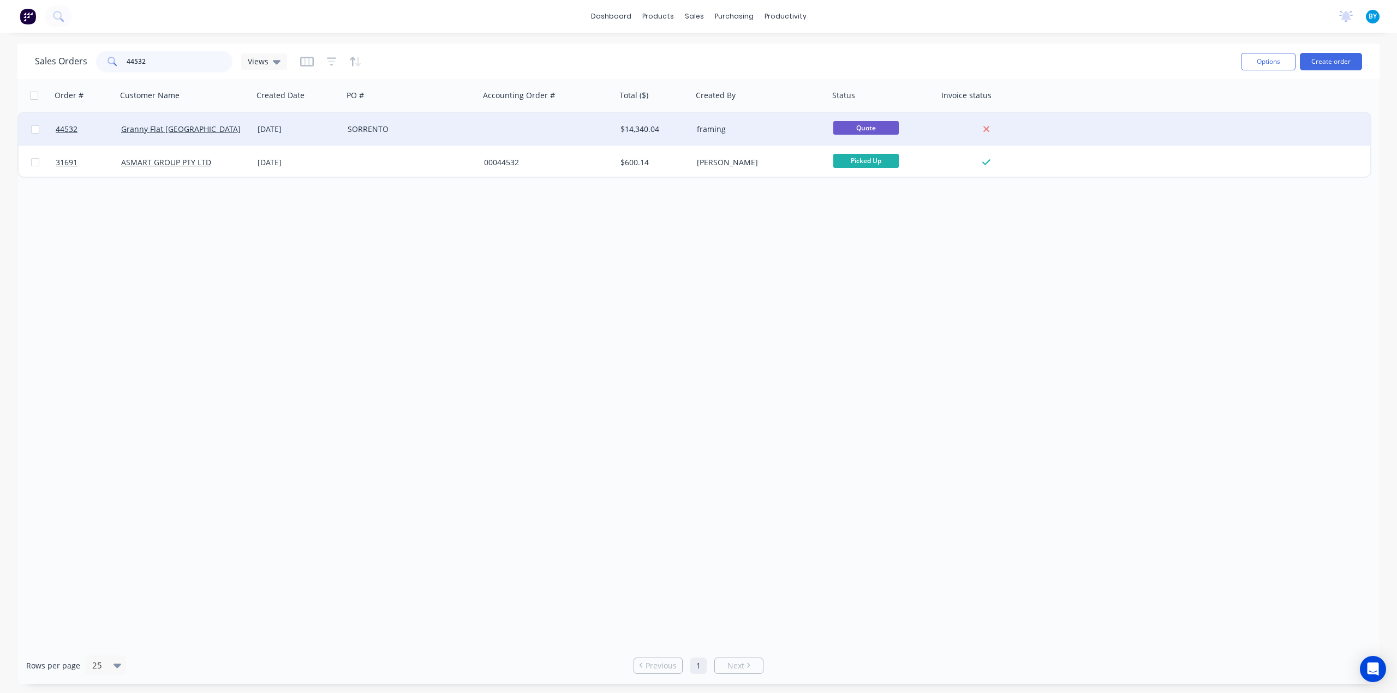
type input "44532"
click at [229, 122] on div "Granny Flat [GEOGRAPHIC_DATA]" at bounding box center [185, 129] width 136 height 33
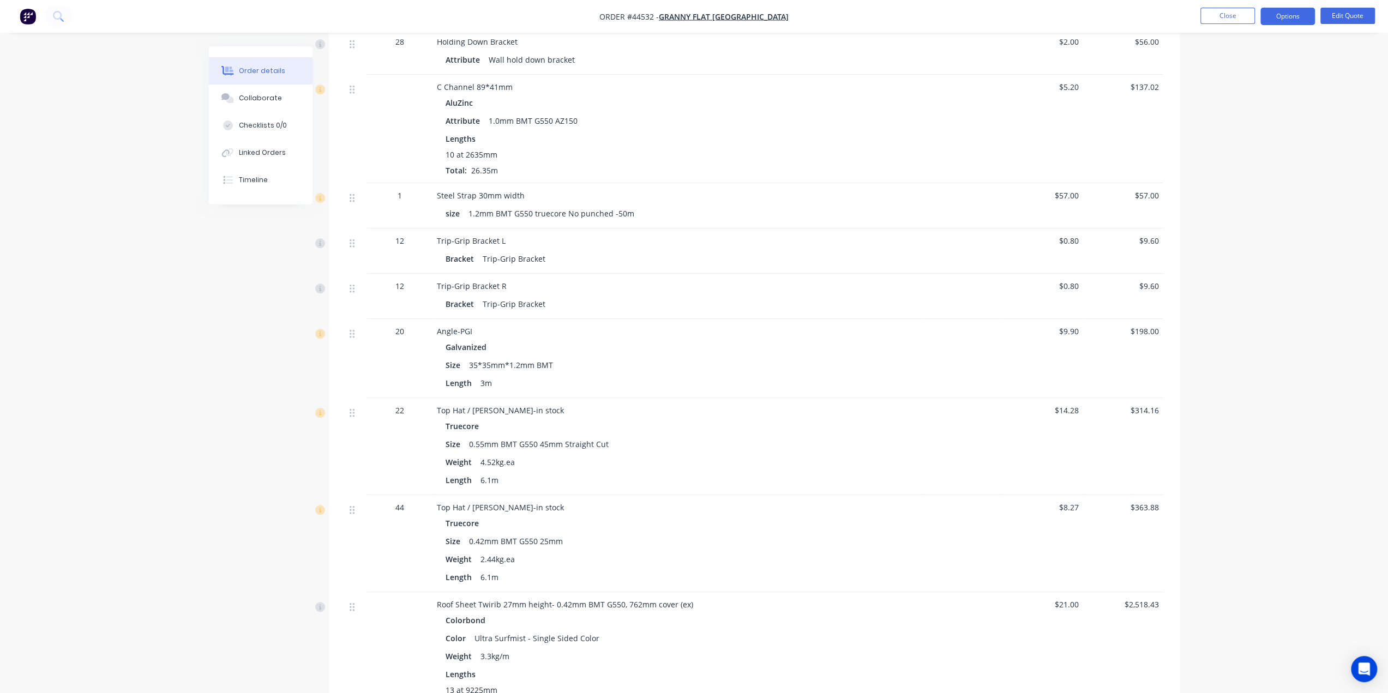
scroll to position [709, 0]
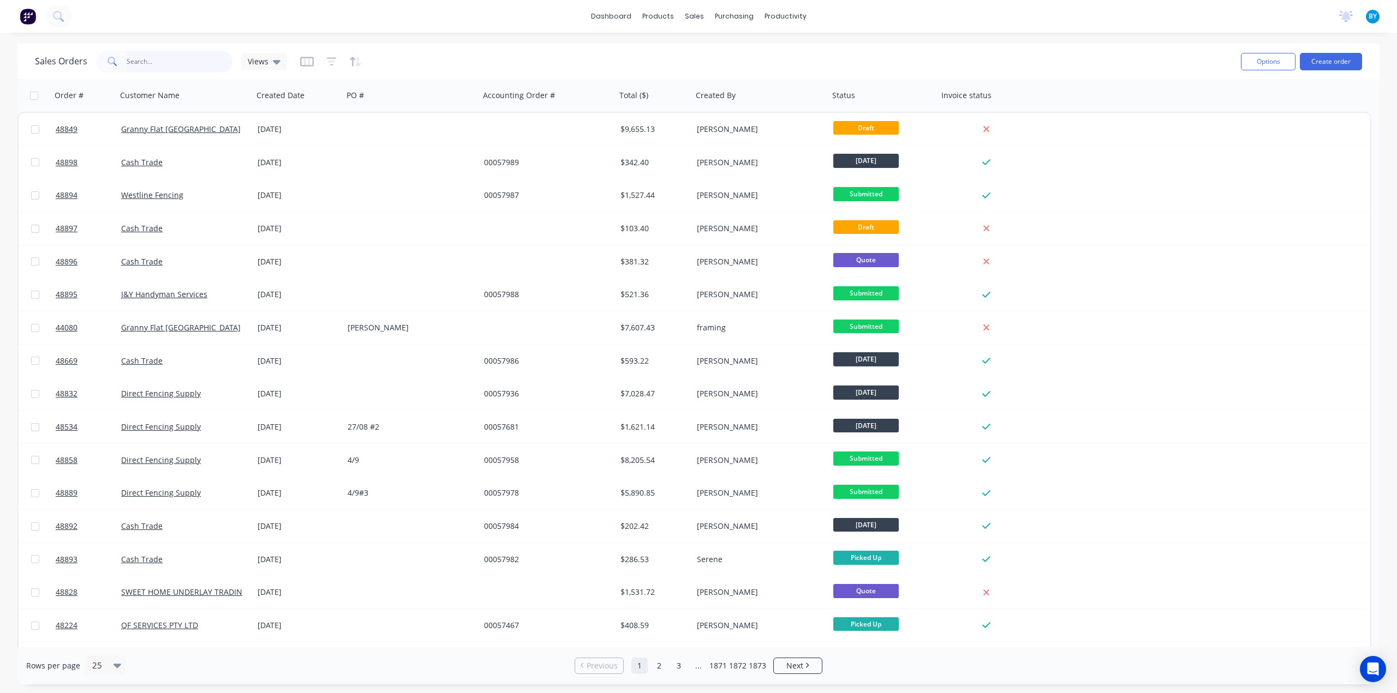
click at [137, 66] on input "text" at bounding box center [180, 62] width 106 height 22
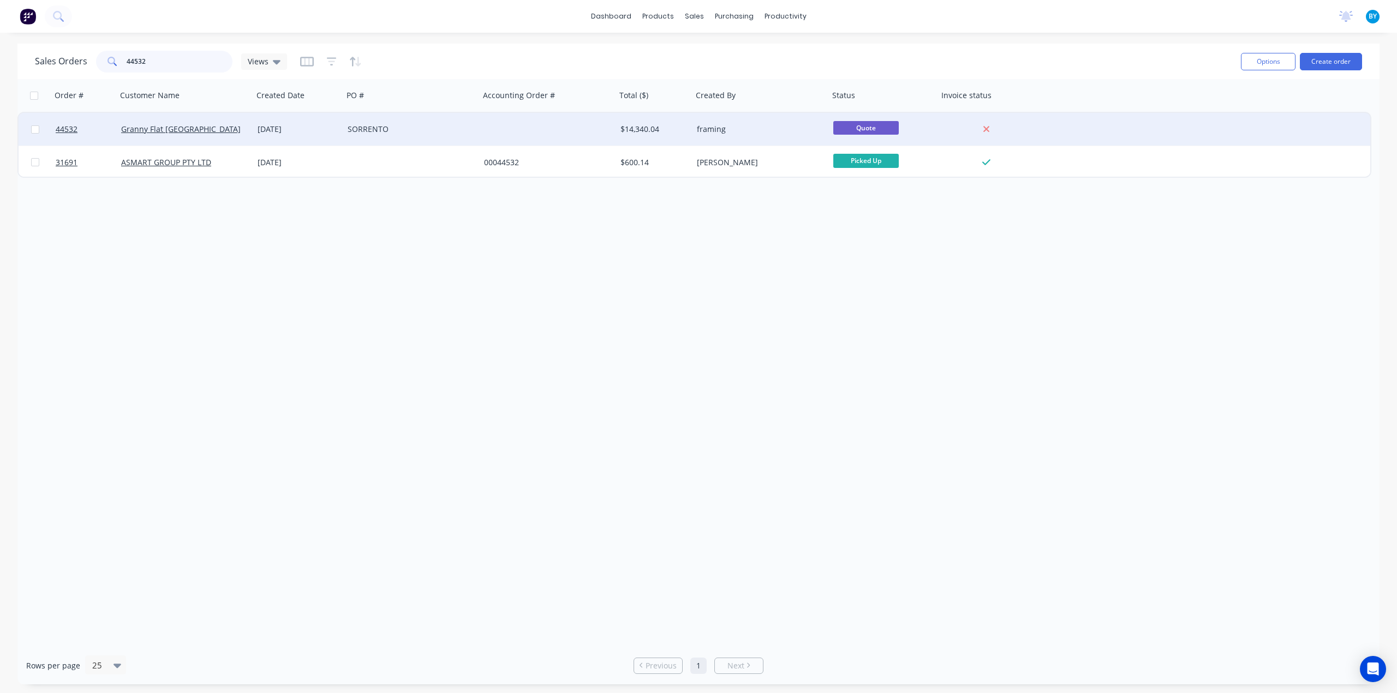
type input "44532"
click at [210, 114] on div "Granny Flat [GEOGRAPHIC_DATA]" at bounding box center [185, 129] width 136 height 33
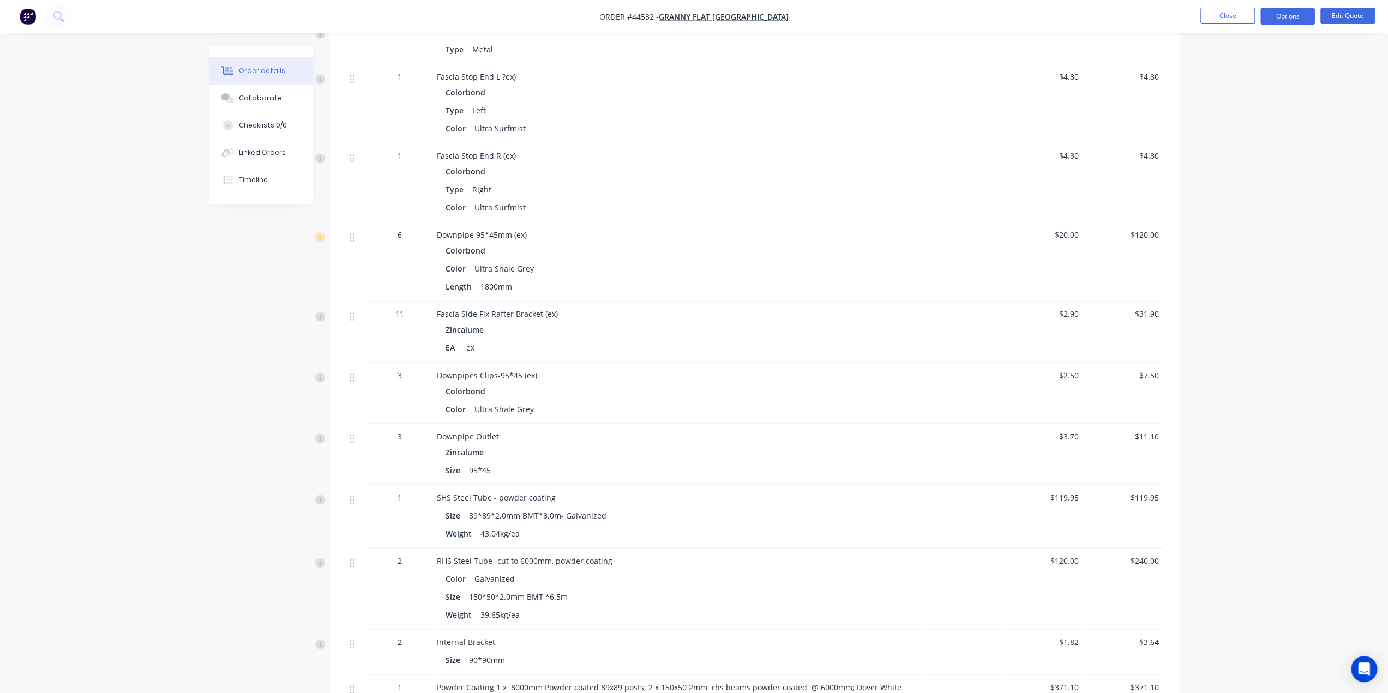
scroll to position [1691, 0]
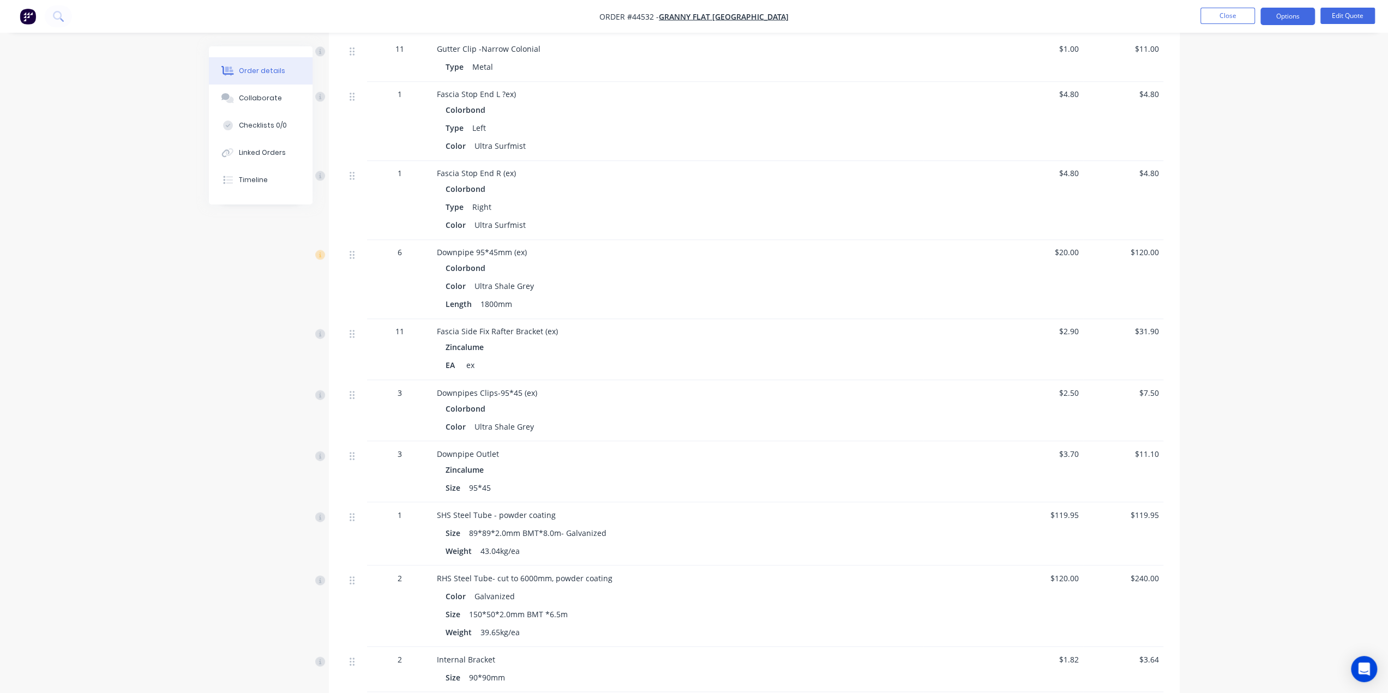
click at [470, 357] on div "ex" at bounding box center [470, 365] width 17 height 16
click at [542, 357] on div "EA ex" at bounding box center [678, 365] width 465 height 16
click at [576, 339] on div "Zincalume EA ex" at bounding box center [678, 356] width 482 height 34
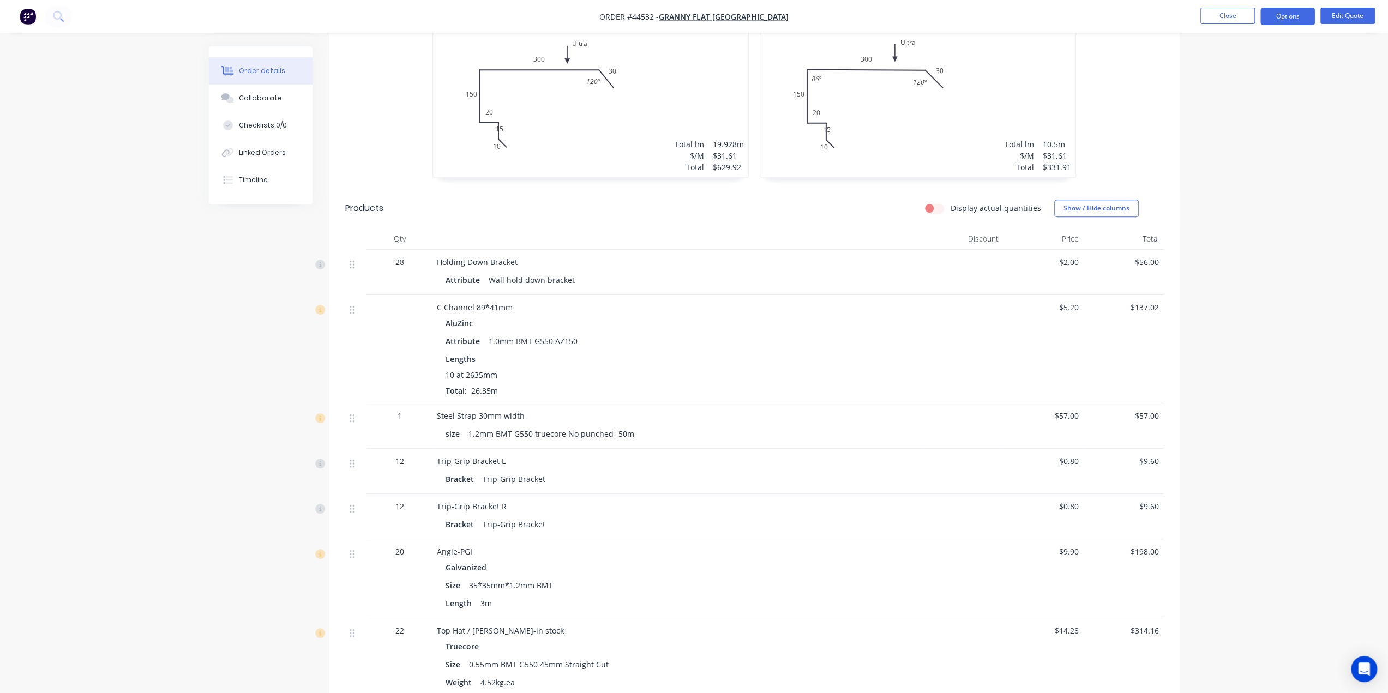
scroll to position [236, 0]
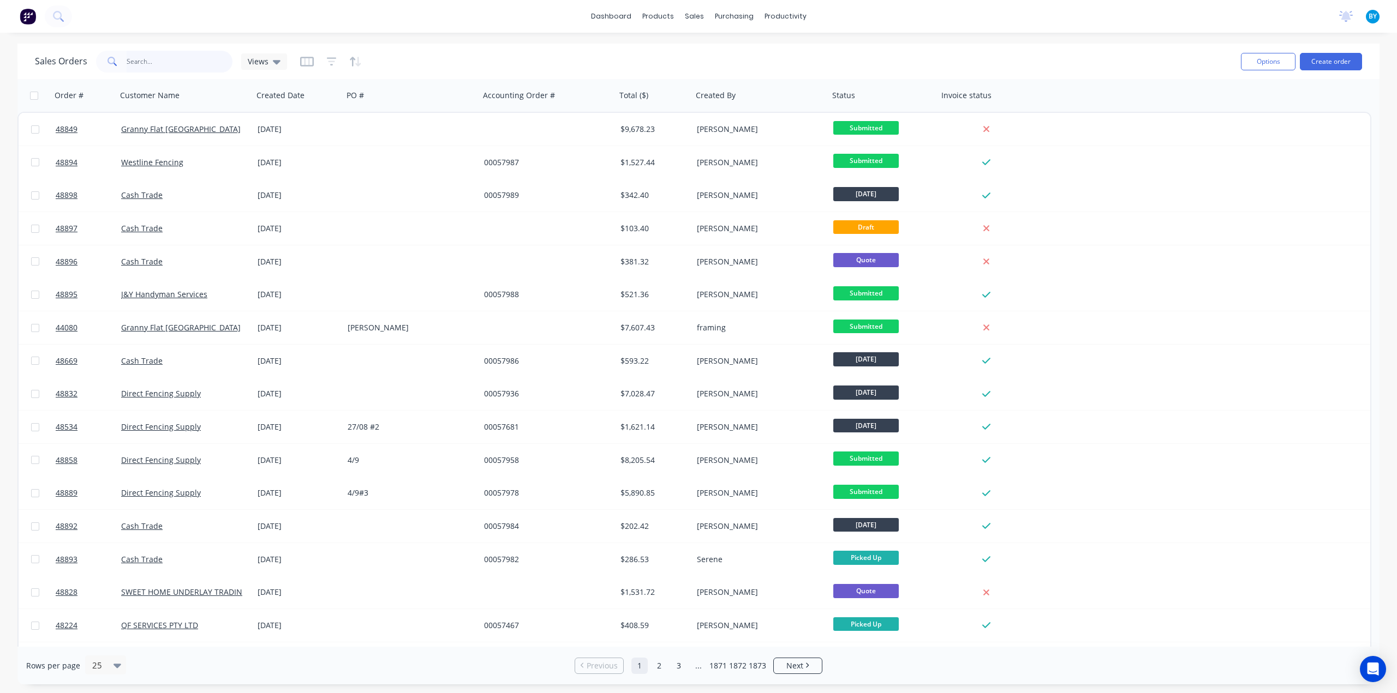
click at [136, 58] on input "text" at bounding box center [180, 62] width 106 height 22
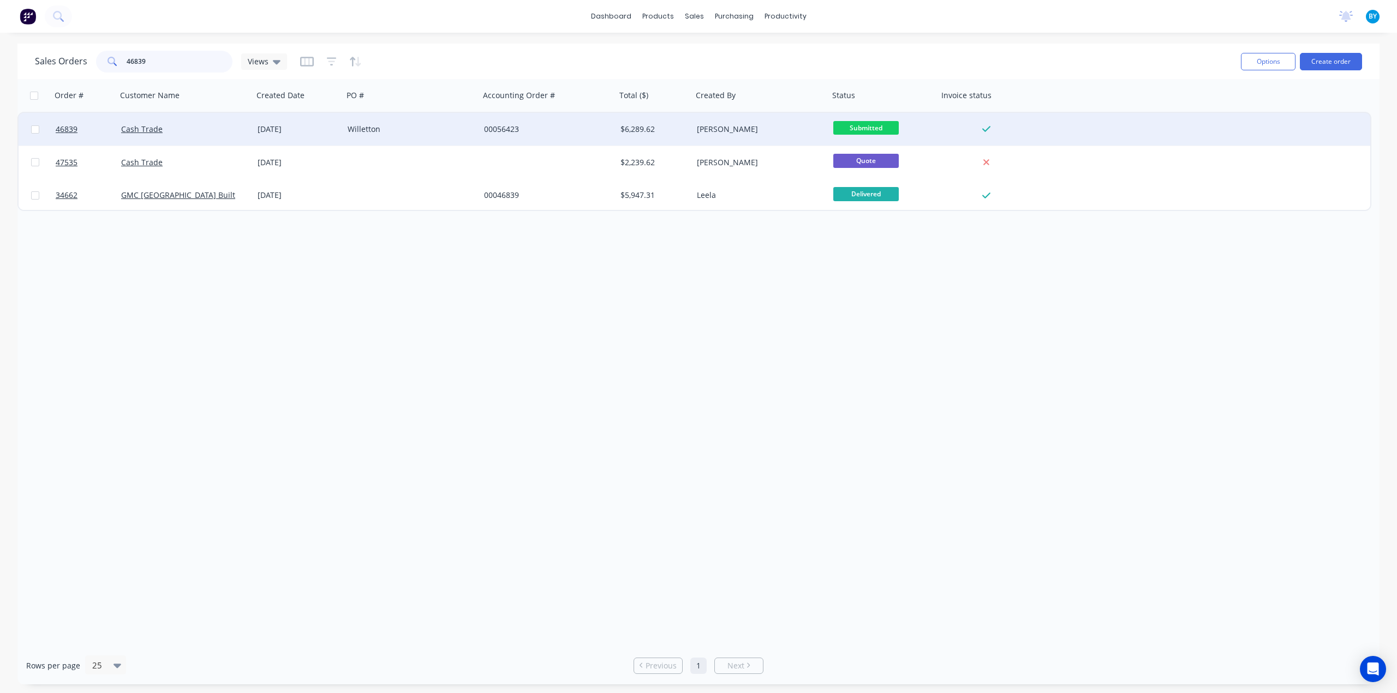
type input "46839"
click at [207, 117] on div "Cash Trade" at bounding box center [185, 129] width 136 height 33
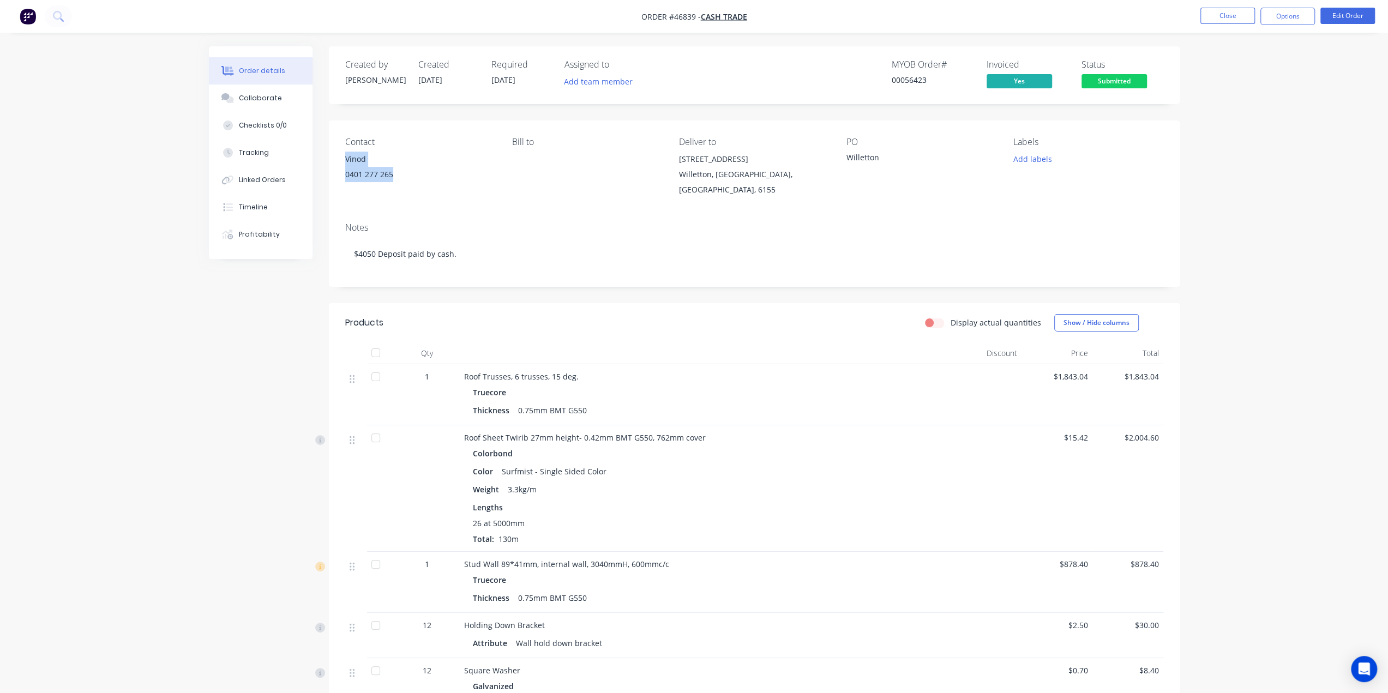
drag, startPoint x: 359, startPoint y: 169, endPoint x: 458, endPoint y: 184, distance: 100.4
click at [447, 179] on div "Contact Vinod [PHONE_NUMBER] Bill to Deliver to [STREET_ADDRESS] PO Willetton L…" at bounding box center [754, 167] width 851 height 93
copy div "Vinod 0401 277 265"
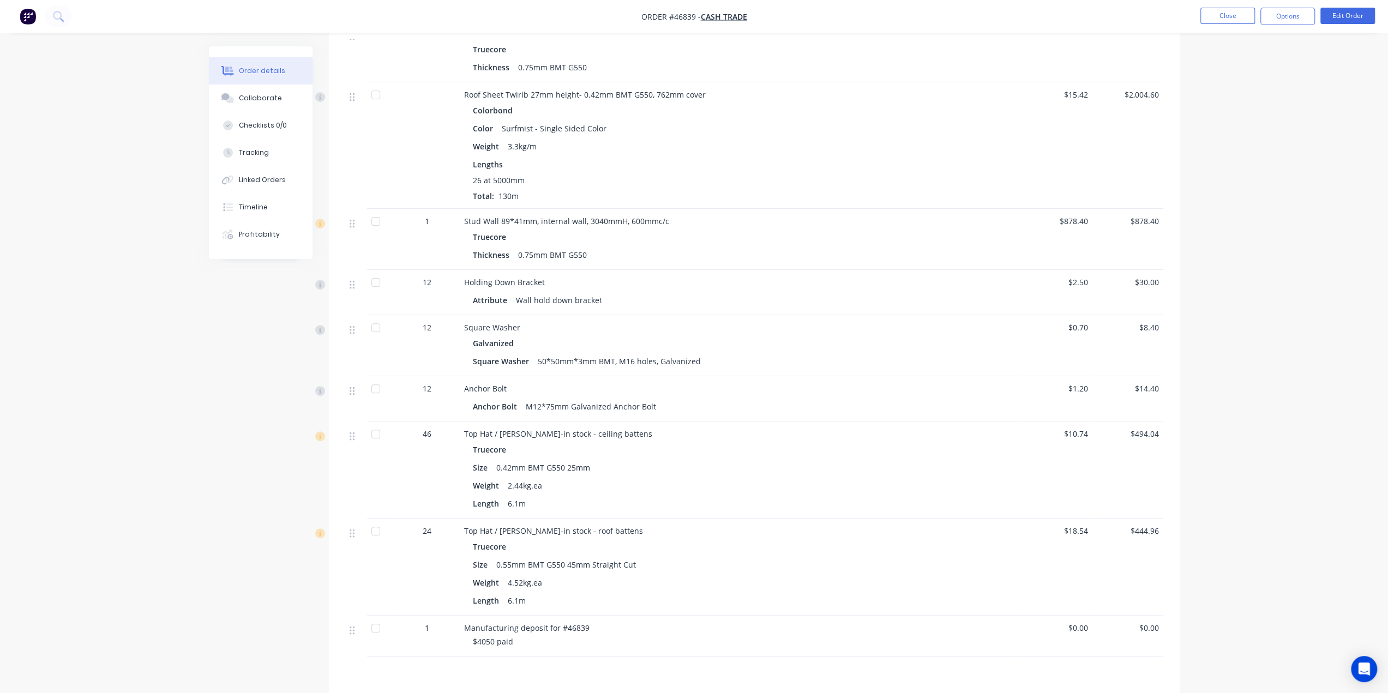
scroll to position [200, 0]
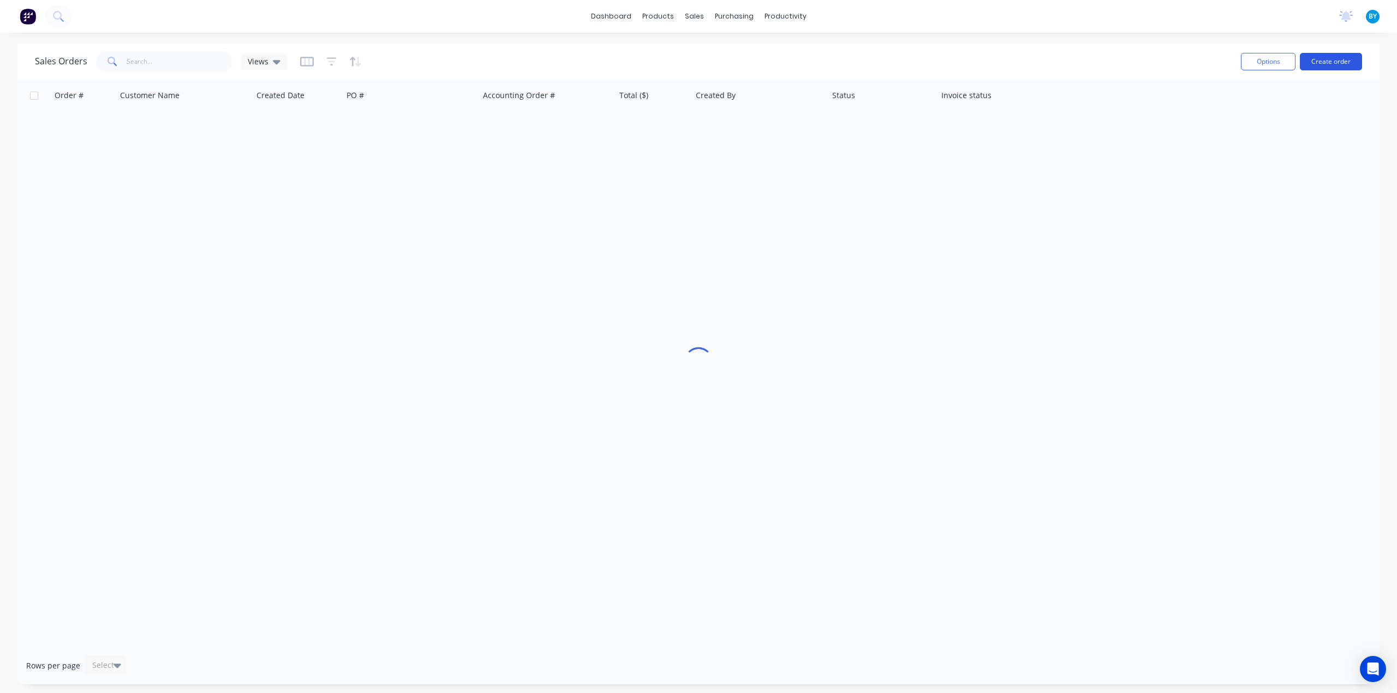
click at [1315, 58] on button "Create order" at bounding box center [1330, 61] width 62 height 17
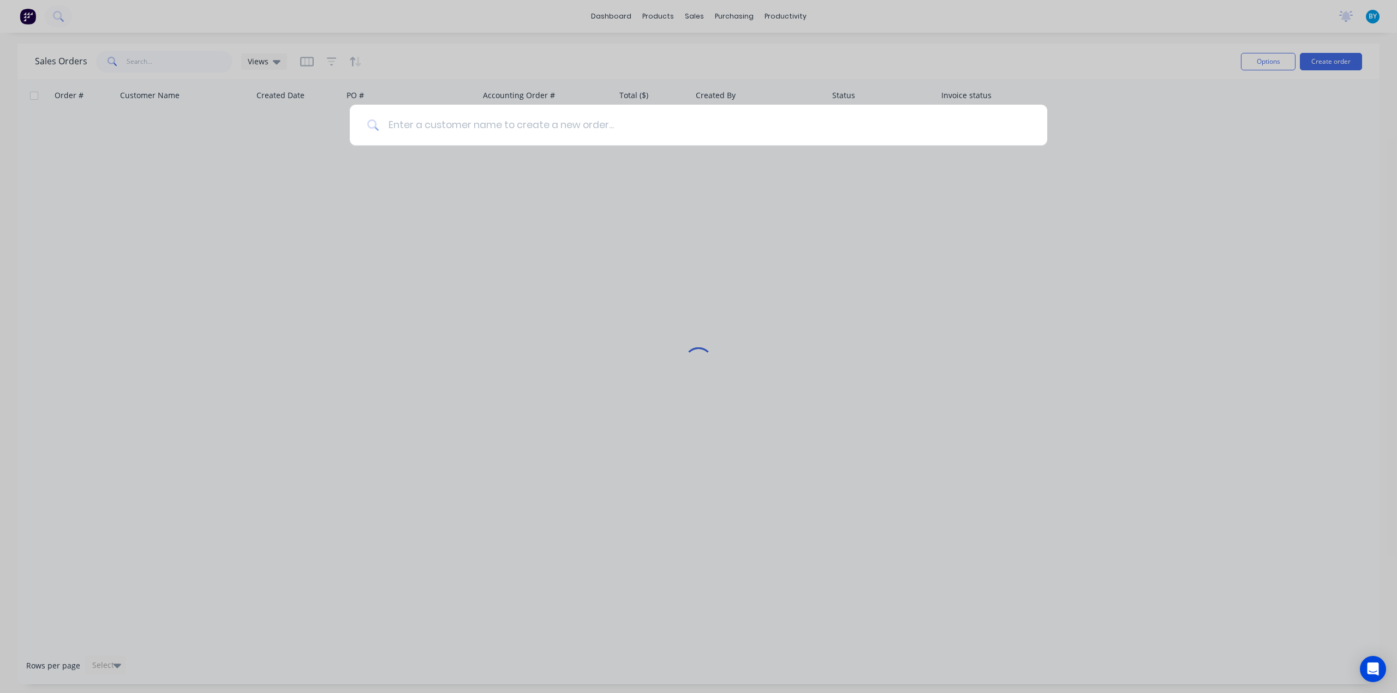
click at [552, 129] on input at bounding box center [704, 125] width 650 height 41
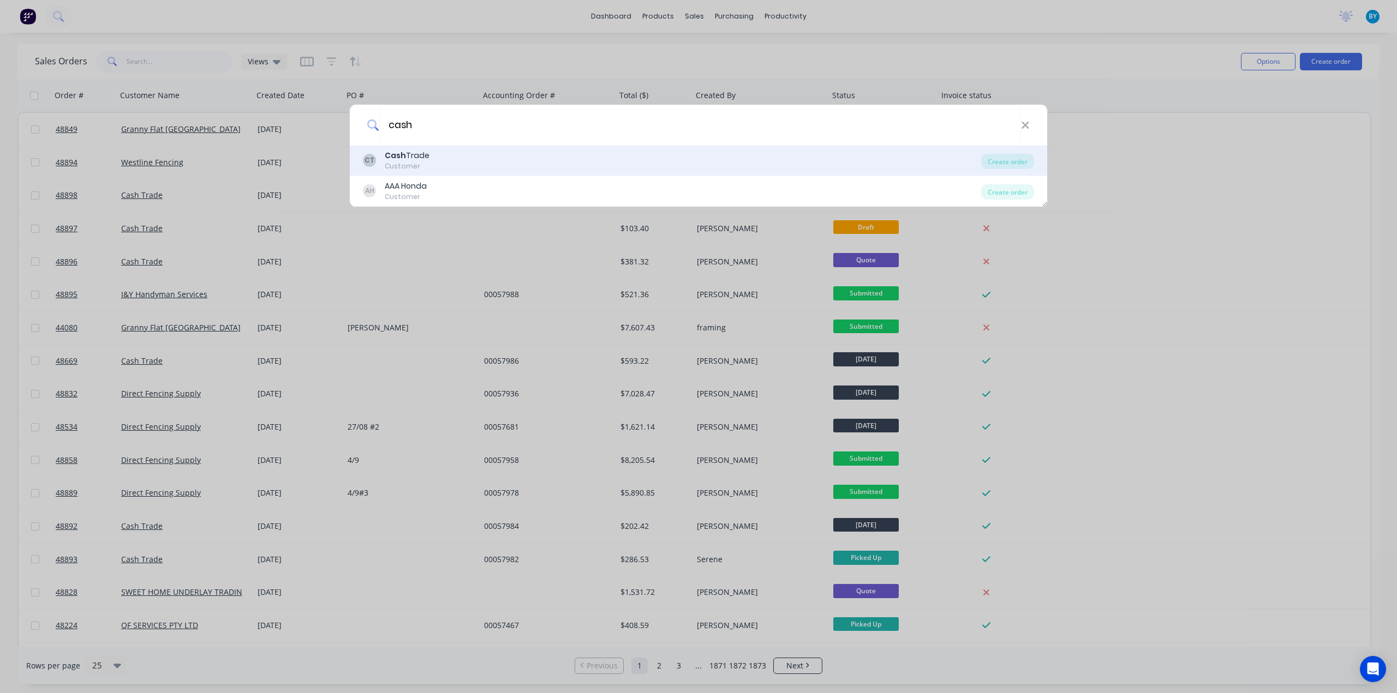
type input "cash"
click at [491, 152] on div "CT Cash Trade Customer" at bounding box center [672, 160] width 618 height 21
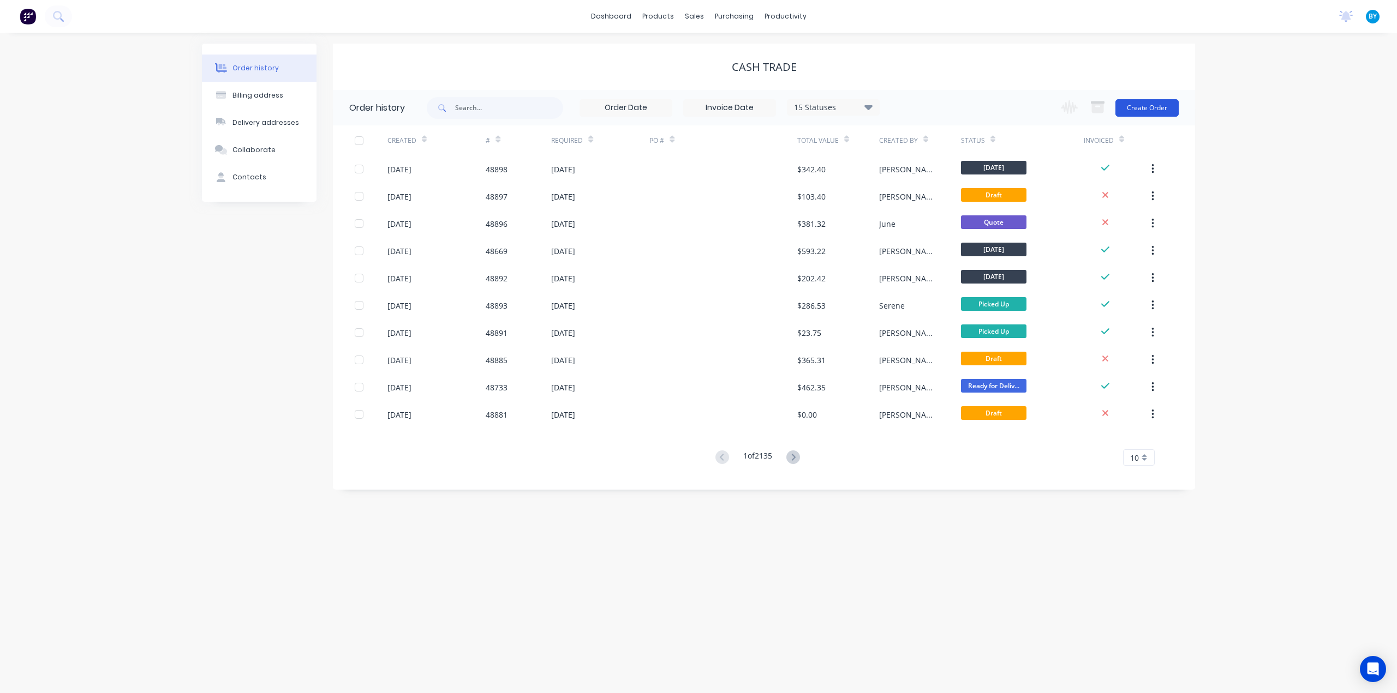
click at [1149, 107] on button "Create Order" at bounding box center [1146, 107] width 63 height 17
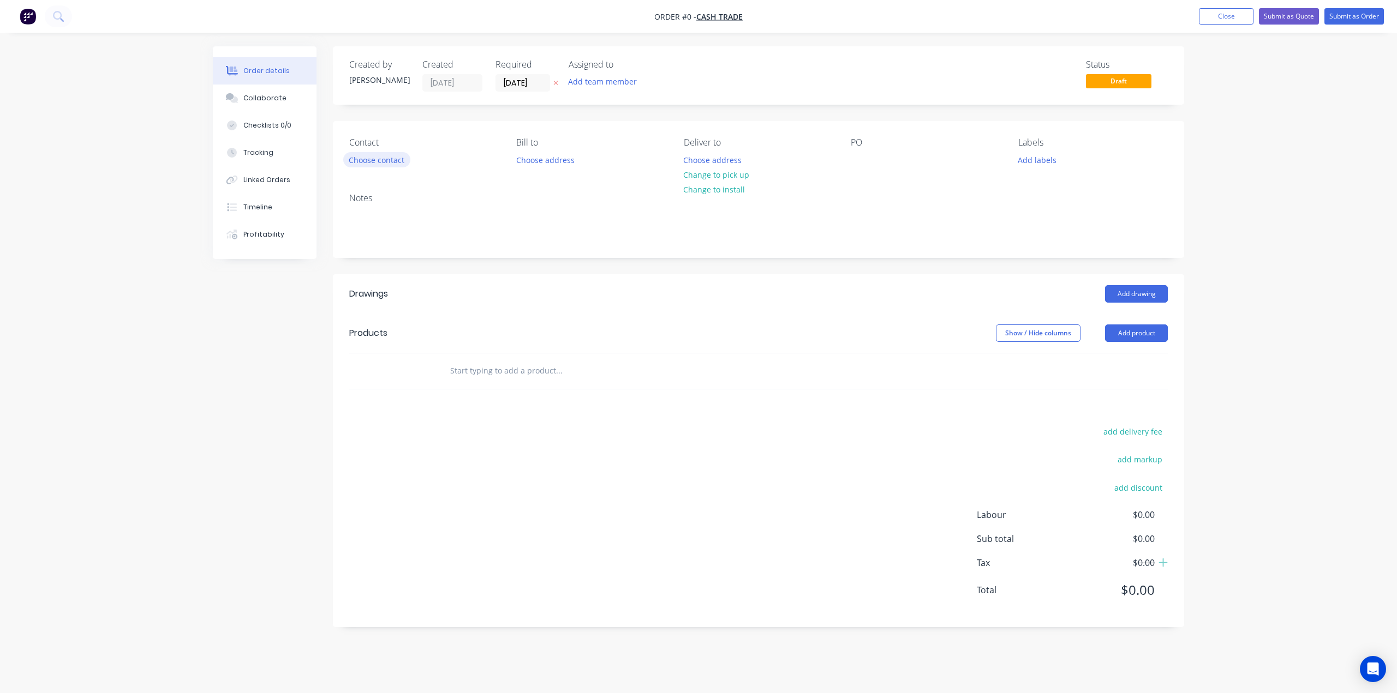
click at [384, 158] on button "Choose contact" at bounding box center [376, 159] width 67 height 15
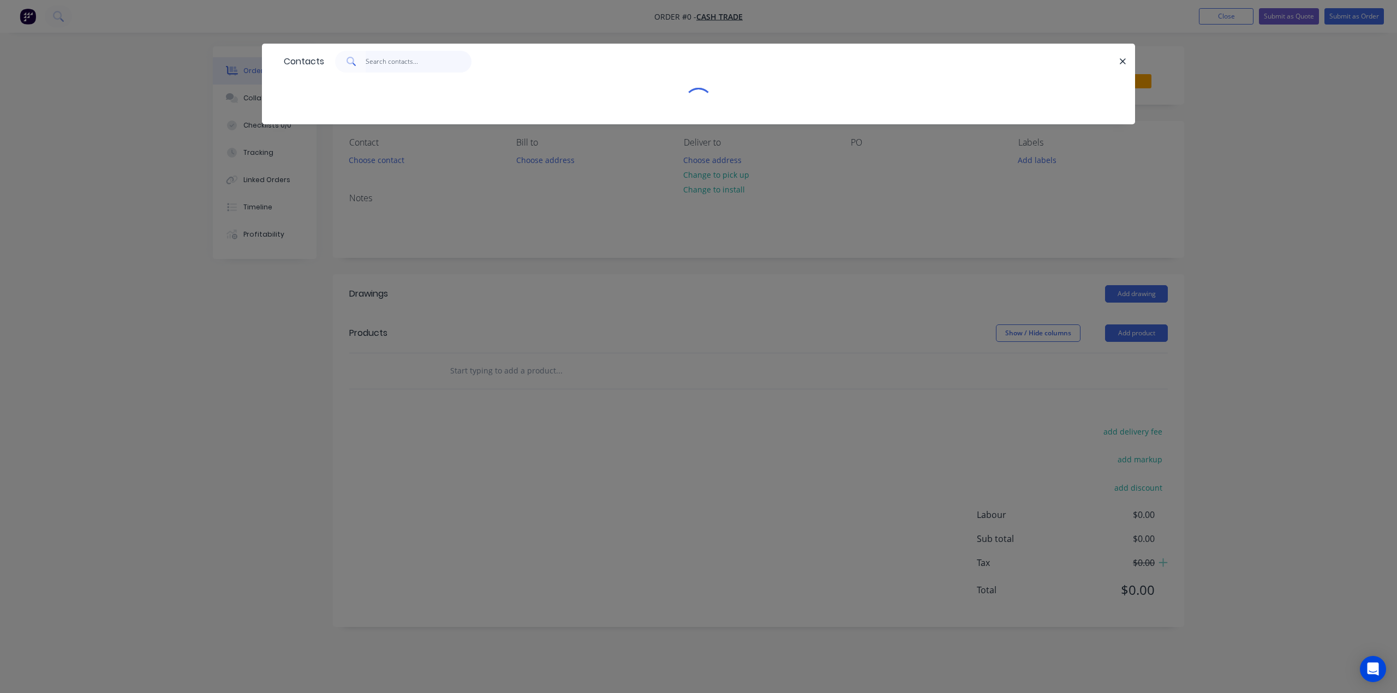
click at [395, 65] on input "text" at bounding box center [419, 62] width 106 height 22
click at [388, 73] on div "Contacts" at bounding box center [698, 61] width 873 height 35
click at [389, 61] on input "text" at bounding box center [419, 62] width 106 height 22
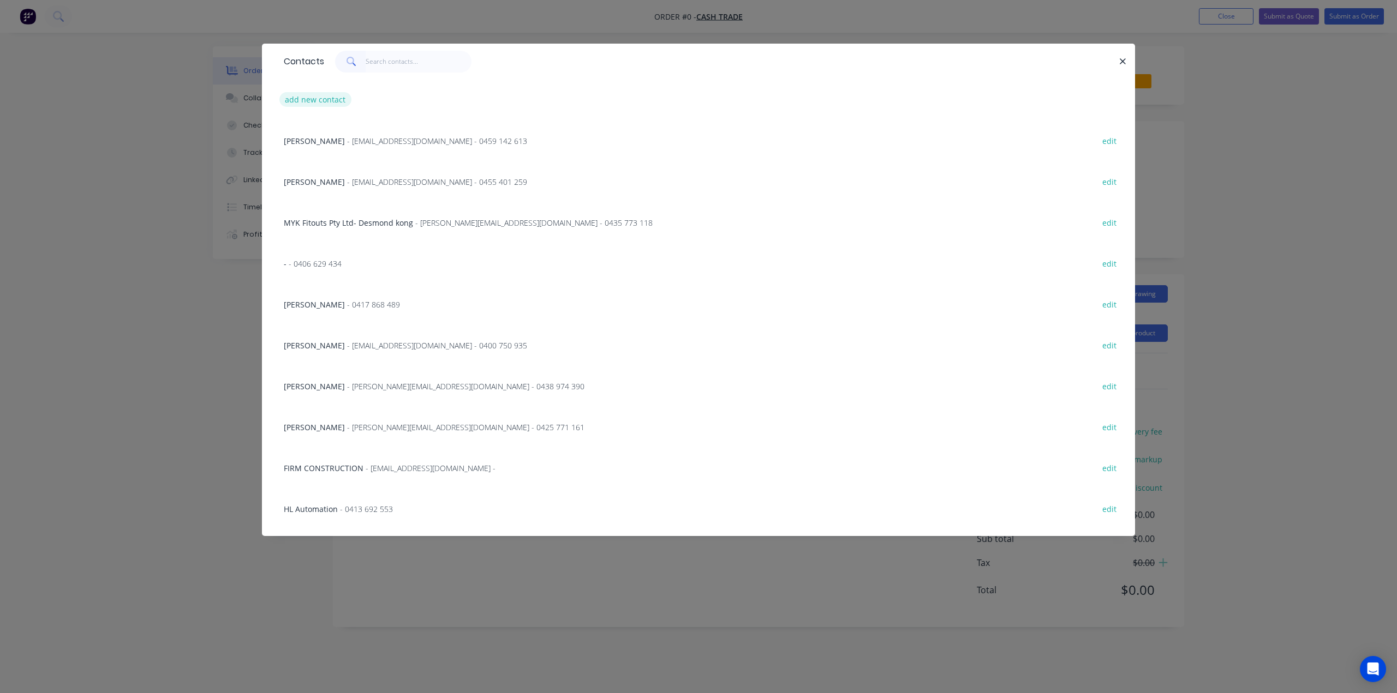
click at [315, 101] on button "add new contact" at bounding box center [315, 99] width 72 height 15
select select "AU"
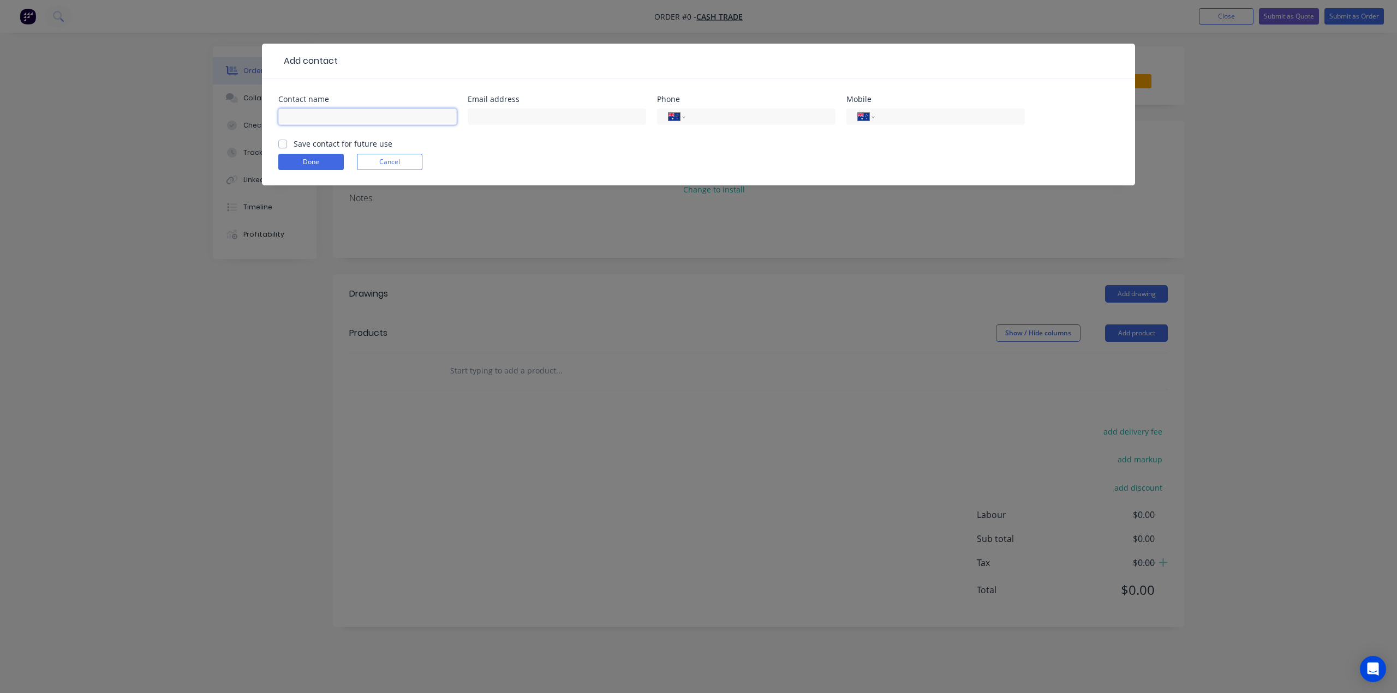
click at [327, 111] on input "text" at bounding box center [367, 117] width 178 height 16
paste input "Vinod 0401 277 265"
drag, startPoint x: 354, startPoint y: 117, endPoint x: 308, endPoint y: 121, distance: 45.4
click at [308, 120] on input "Vinod 0401 277 265" at bounding box center [367, 117] width 178 height 16
type input "Vinod"
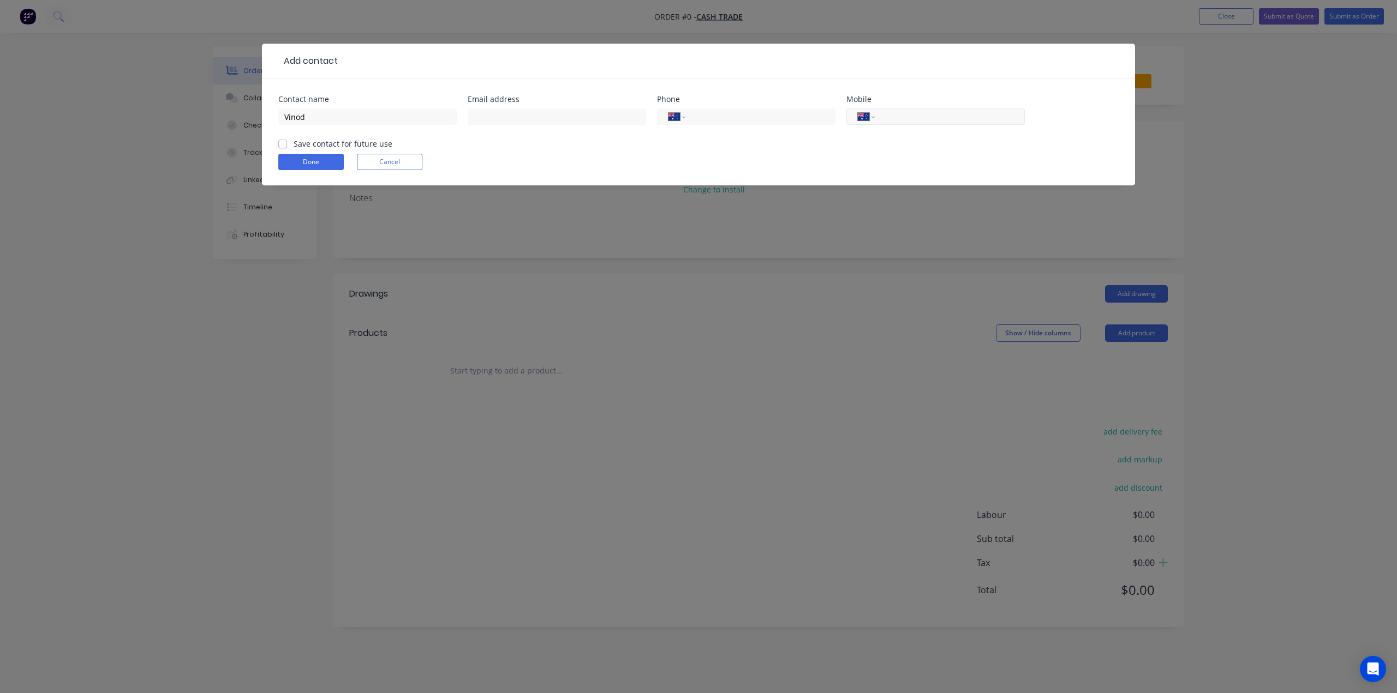
click at [927, 109] on div "International [GEOGRAPHIC_DATA] [GEOGRAPHIC_DATA] [GEOGRAPHIC_DATA] [GEOGRAPHIC…" at bounding box center [935, 117] width 178 height 16
click at [929, 117] on input "tel" at bounding box center [947, 117] width 131 height 13
paste input "0401 277 265"
type input "0401 277 265"
click at [551, 115] on input "text" at bounding box center [557, 117] width 178 height 16
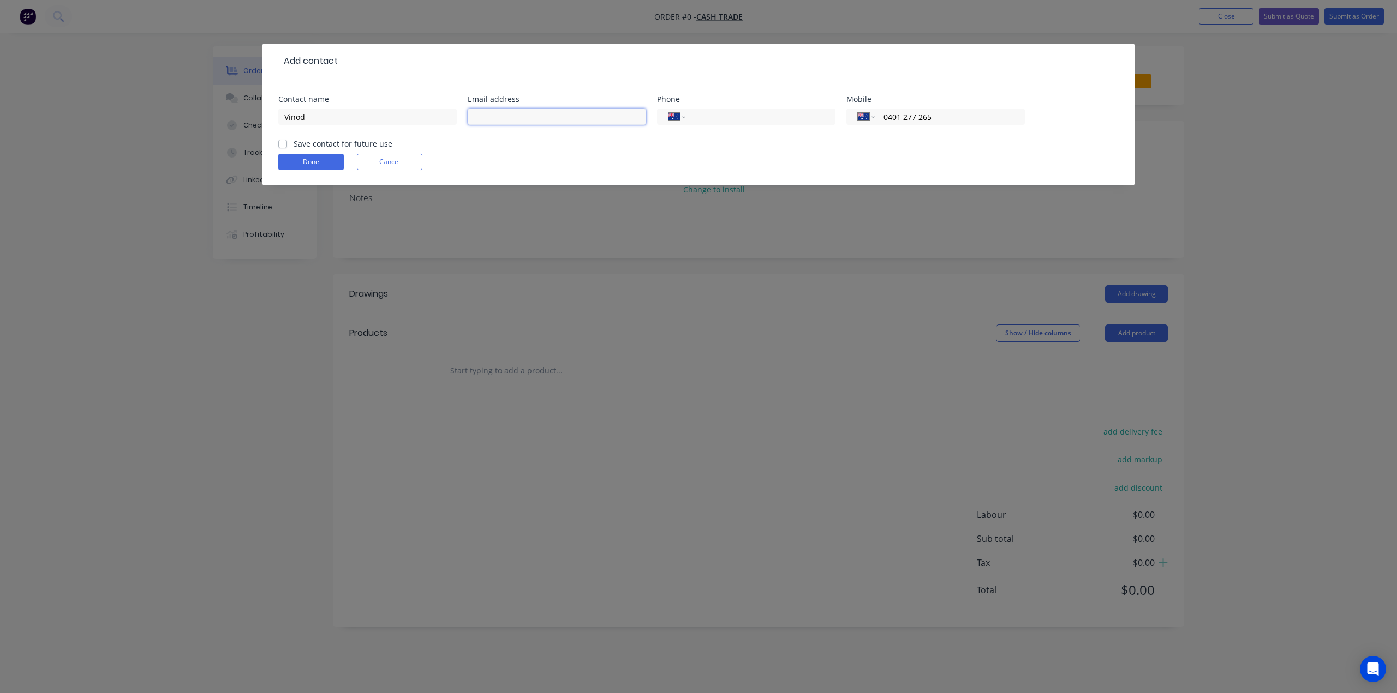
paste input ""[PERSON_NAME]" <[EMAIL_ADDRESS][DOMAIN_NAME]>"
drag, startPoint x: 534, startPoint y: 118, endPoint x: 392, endPoint y: 116, distance: 142.4
click at [392, 116] on div "Contact name Vinod Email address "[PERSON_NAME]" <[EMAIL_ADDRESS][DOMAIN_NAME]>…" at bounding box center [698, 116] width 840 height 43
click at [602, 117] on input "[EMAIL_ADDRESS][DOMAIN_NAME]>" at bounding box center [557, 117] width 178 height 16
type input "[EMAIL_ADDRESS][DOMAIN_NAME]"
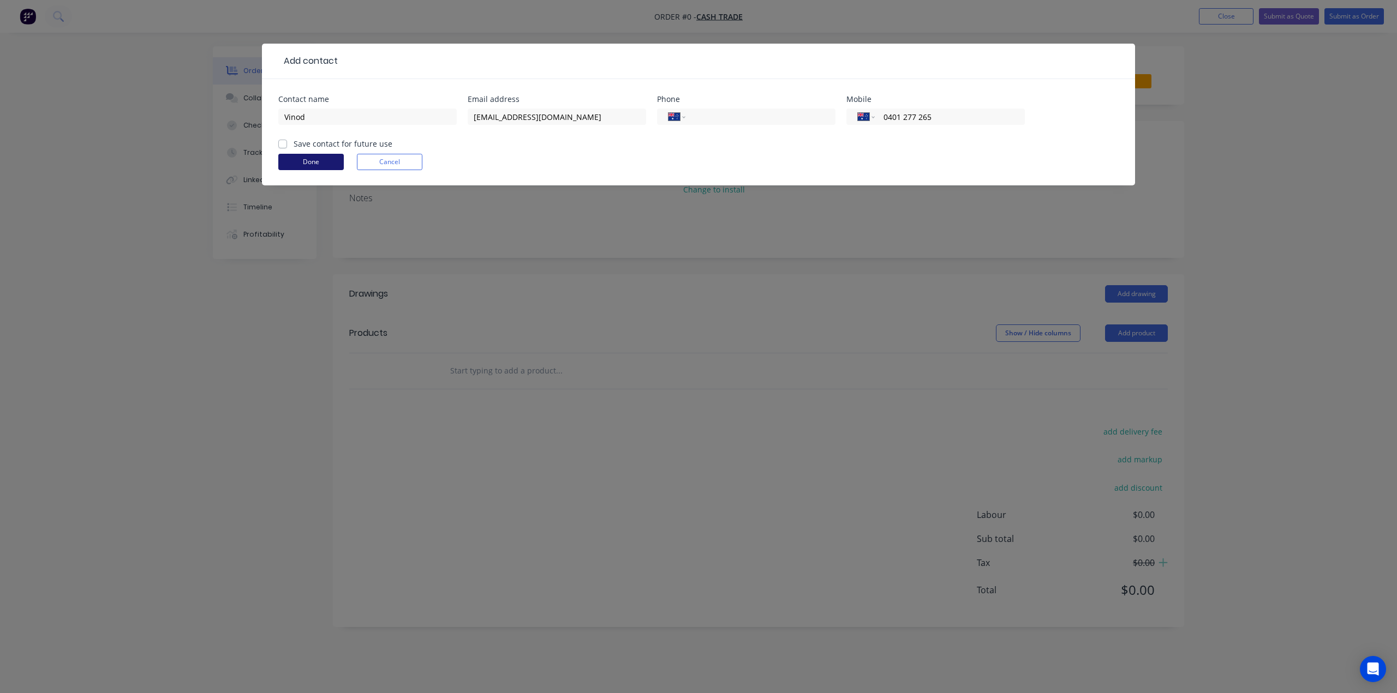
click at [323, 160] on button "Done" at bounding box center [310, 162] width 65 height 16
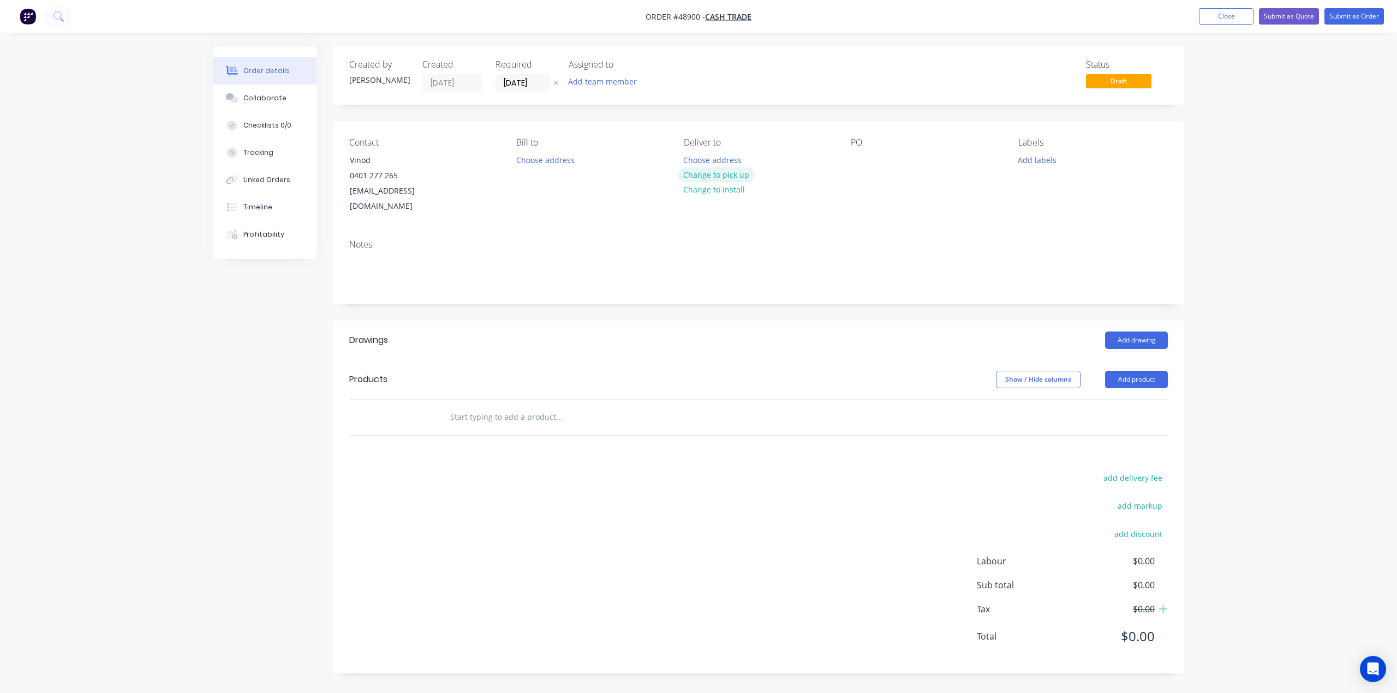
click at [718, 178] on button "Change to pick up" at bounding box center [716, 174] width 77 height 15
click at [859, 209] on div "Contact Vinod [PHONE_NUMBER] [EMAIL_ADDRESS][DOMAIN_NAME] [PERSON_NAME] to Choo…" at bounding box center [758, 176] width 851 height 110
click at [1124, 371] on button "Add product" at bounding box center [1136, 379] width 63 height 17
click at [1106, 399] on div "Product catalogue" at bounding box center [1116, 407] width 84 height 16
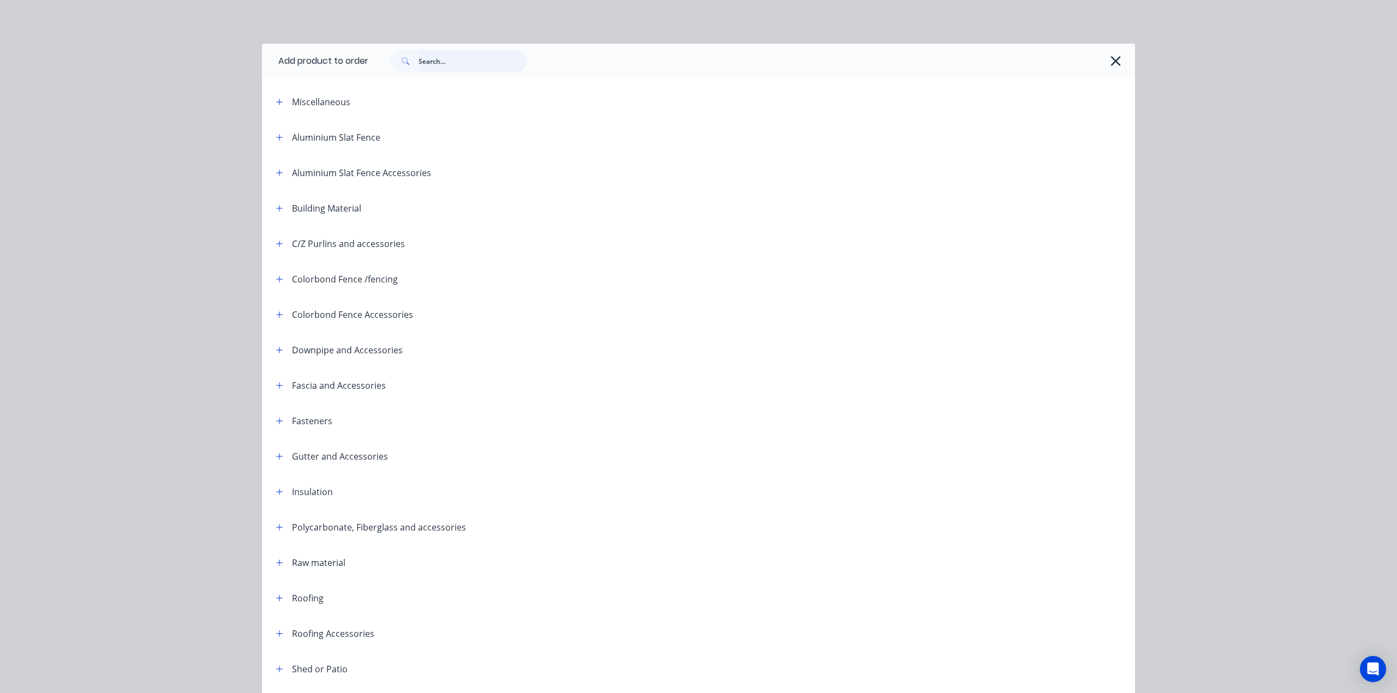
click at [463, 68] on input "text" at bounding box center [472, 61] width 108 height 22
type input "s"
type input "r"
type input "s"
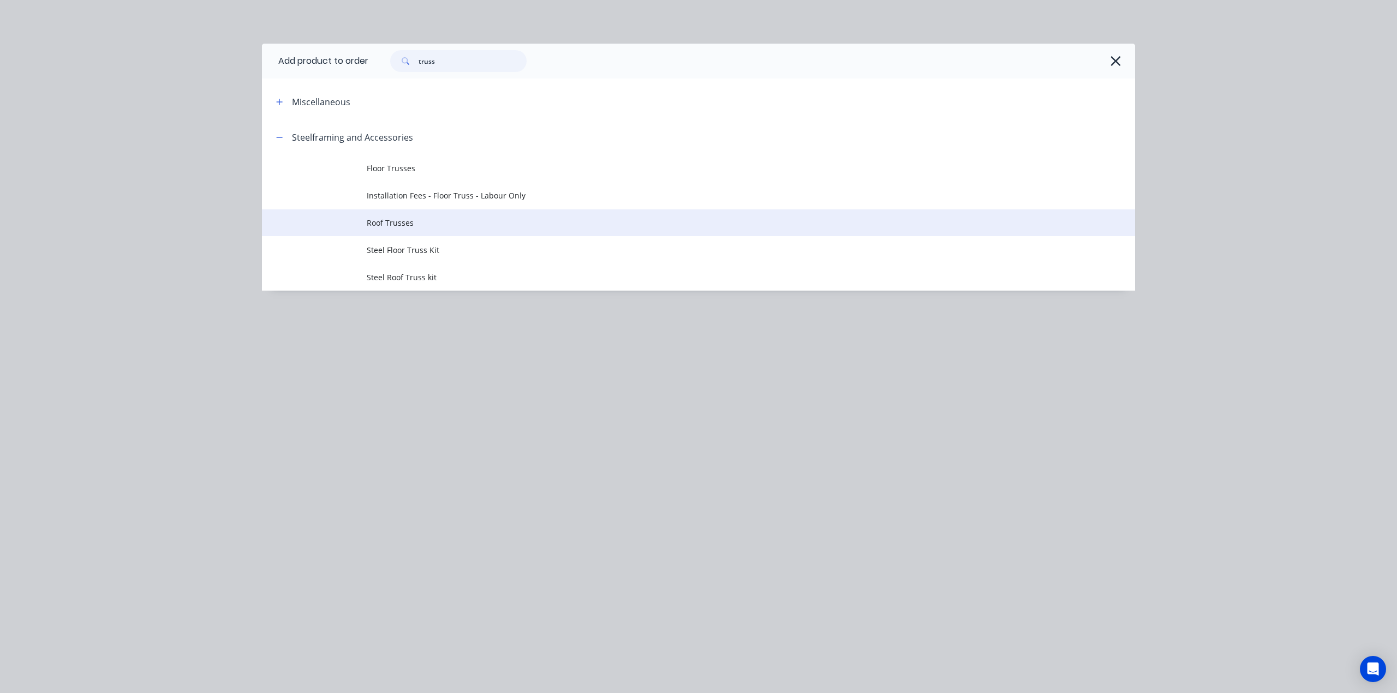
type input "truss"
click at [443, 224] on span "Roof Trusses" at bounding box center [674, 222] width 614 height 11
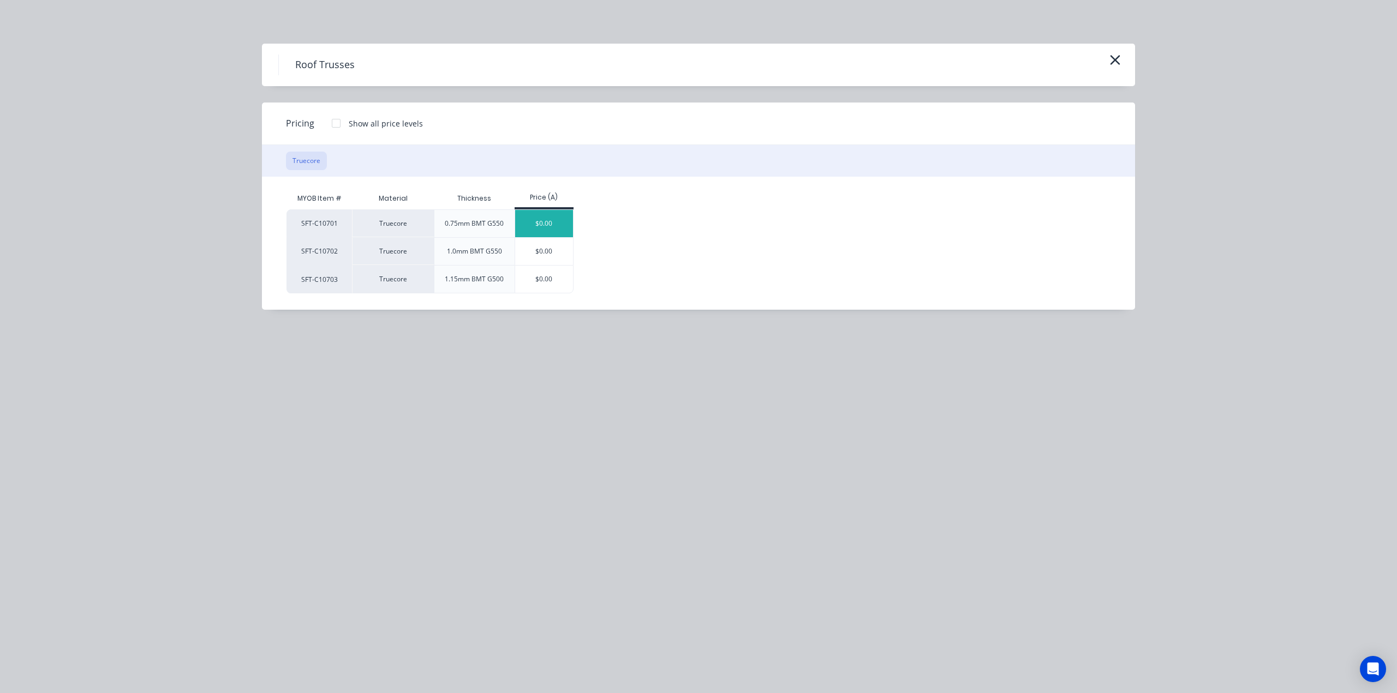
click at [545, 222] on div "$0.00" at bounding box center [544, 223] width 58 height 27
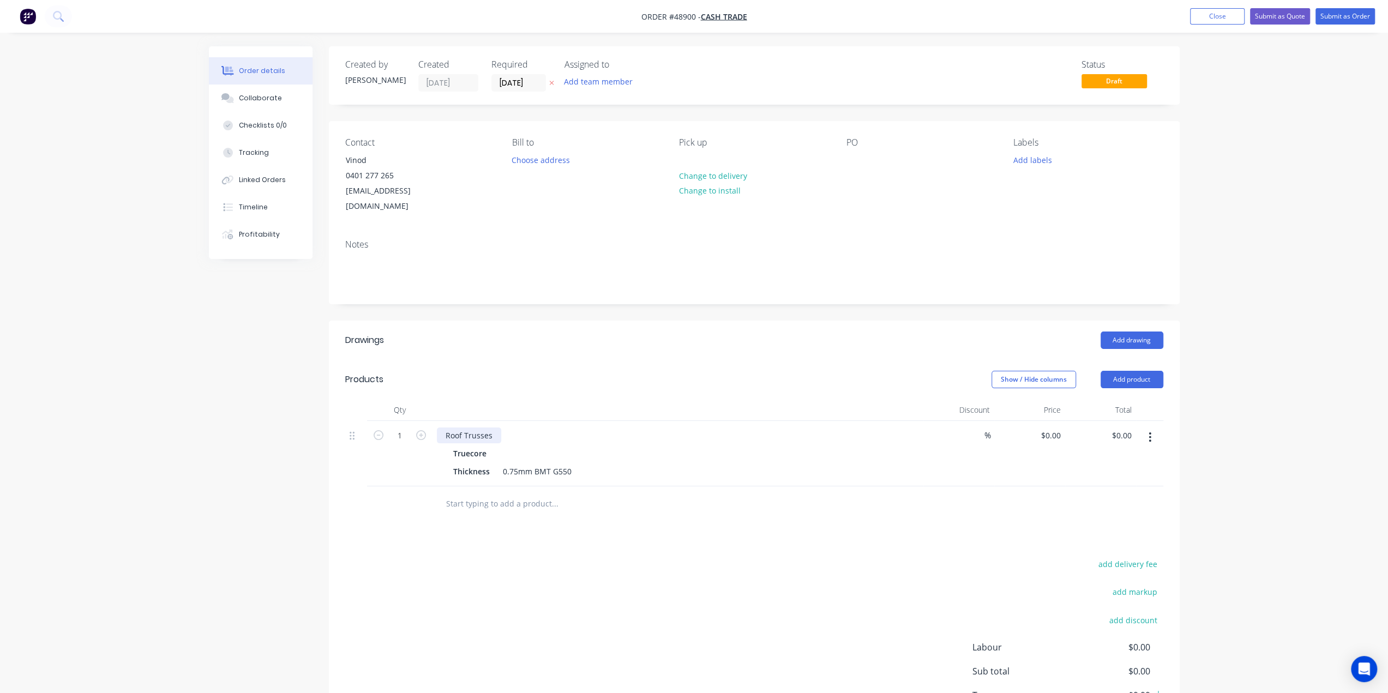
click at [493, 428] on div "Roof Trusses" at bounding box center [469, 436] width 64 height 16
click at [642, 446] on div "Truecore" at bounding box center [678, 454] width 450 height 16
click at [678, 464] on div "Thickness 0.75mm BMT G550" at bounding box center [676, 472] width 454 height 16
click at [663, 428] on div "Roof Trusses - 8.5 deg picth Truecore Thickness 0.75mm BMT G550" at bounding box center [678, 453] width 491 height 65
click at [884, 446] on div "Truecore" at bounding box center [678, 454] width 450 height 16
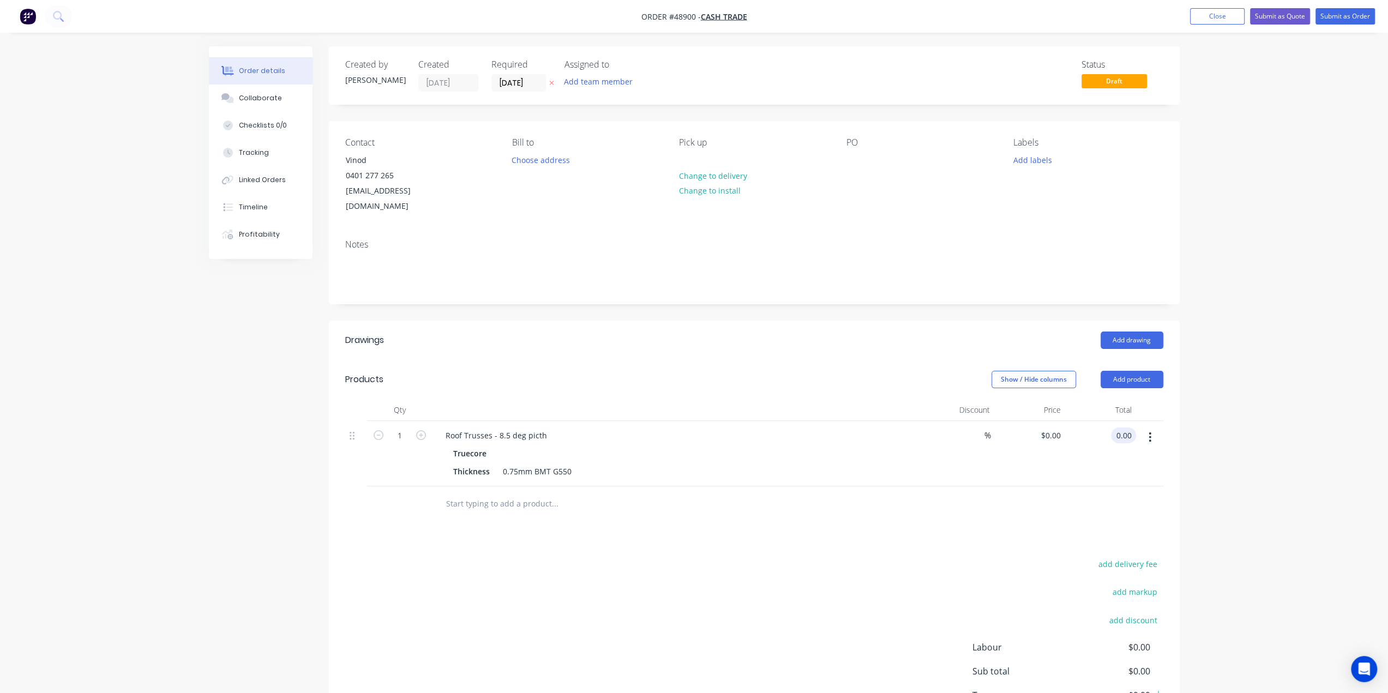
click at [1134, 428] on input "0.00" at bounding box center [1126, 436] width 21 height 16
type input "1317.83"
type input "$1,317.83"
click at [1205, 440] on div "Order details Collaborate Checklists 0/0 Tracking Linked Orders Timeline Profit…" at bounding box center [694, 388] width 1388 height 776
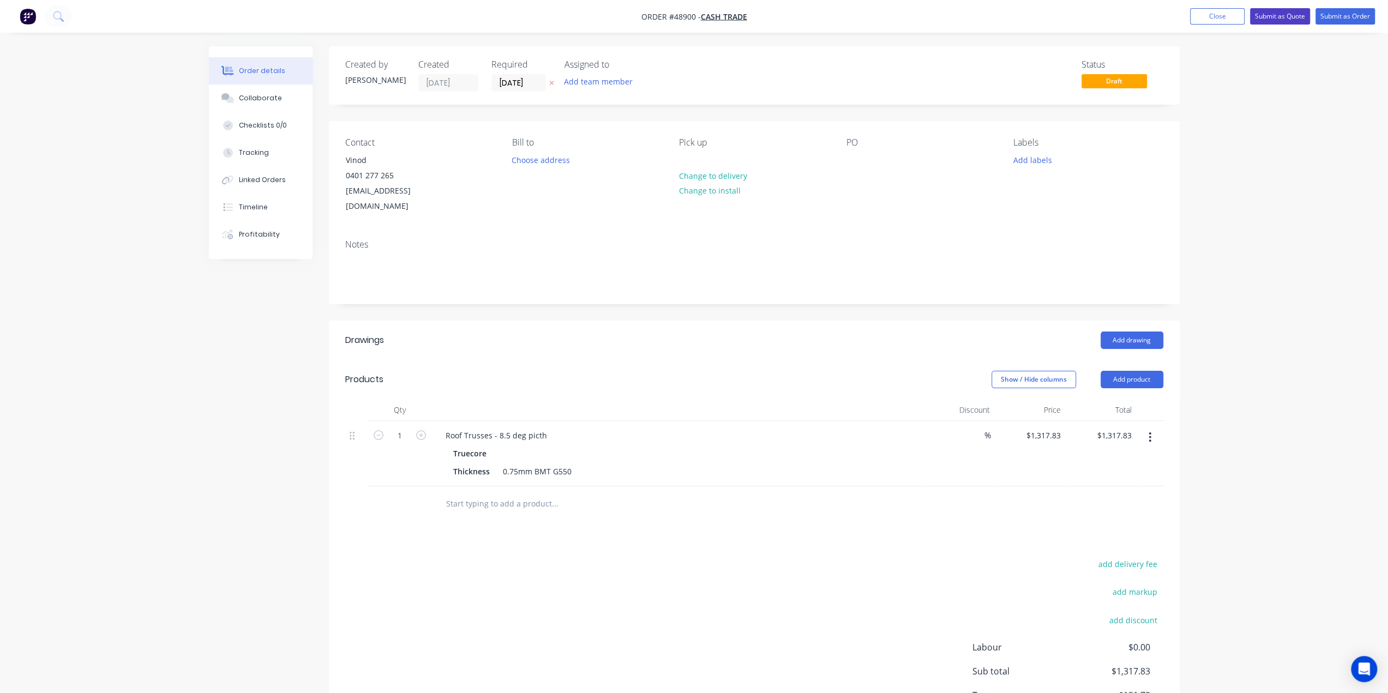
click at [1278, 18] on button "Submit as Quote" at bounding box center [1280, 16] width 60 height 16
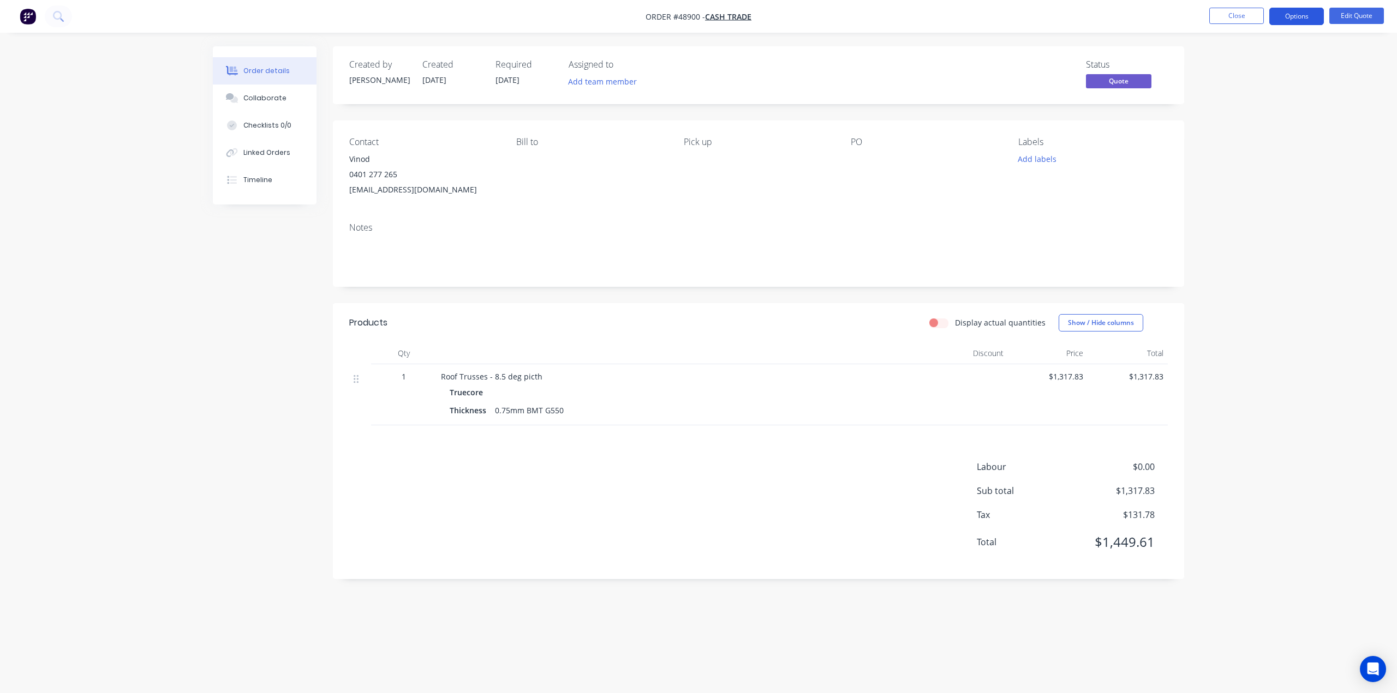
click at [1295, 17] on button "Options" at bounding box center [1296, 16] width 55 height 17
click at [1242, 64] on div "Quote" at bounding box center [1263, 66] width 100 height 16
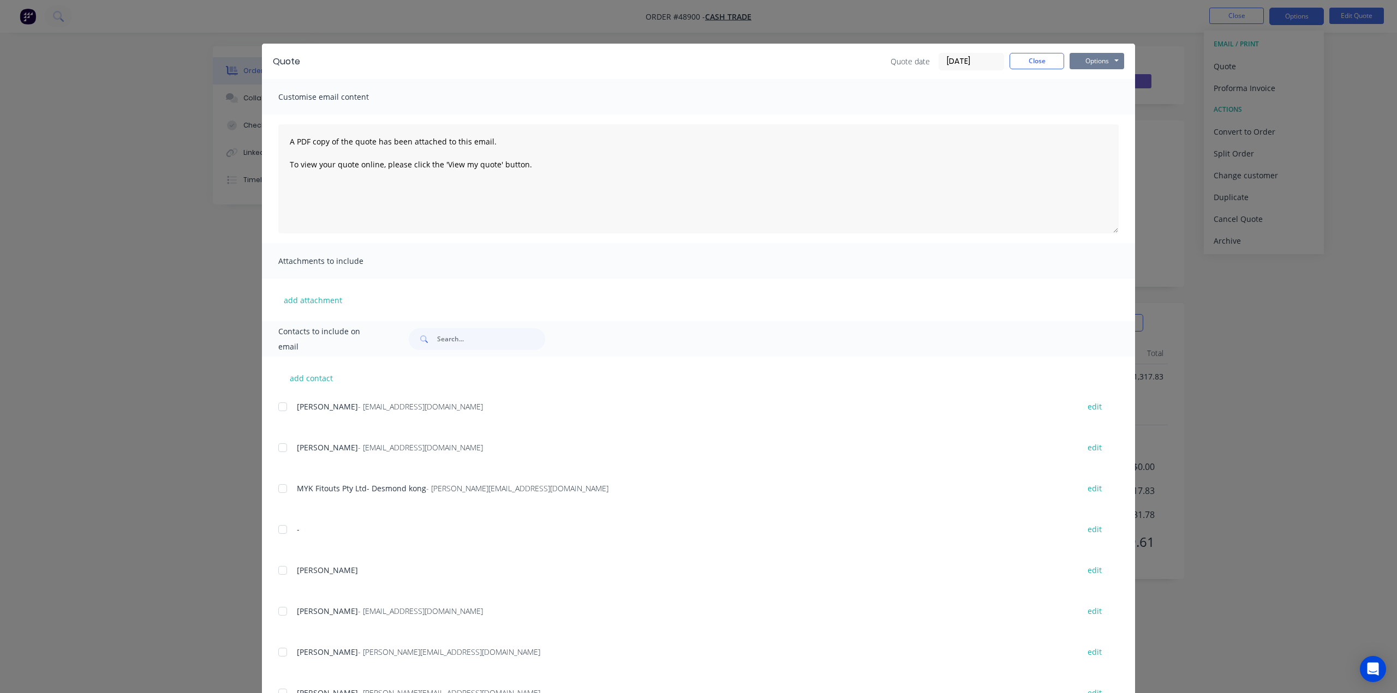
click at [1088, 58] on button "Options" at bounding box center [1096, 61] width 55 height 16
click at [1085, 95] on button "Print" at bounding box center [1104, 98] width 70 height 18
click at [105, 225] on div "Quote Quote date 05/09/25 Close Options Preview Print Email Customise email con…" at bounding box center [698, 346] width 1397 height 693
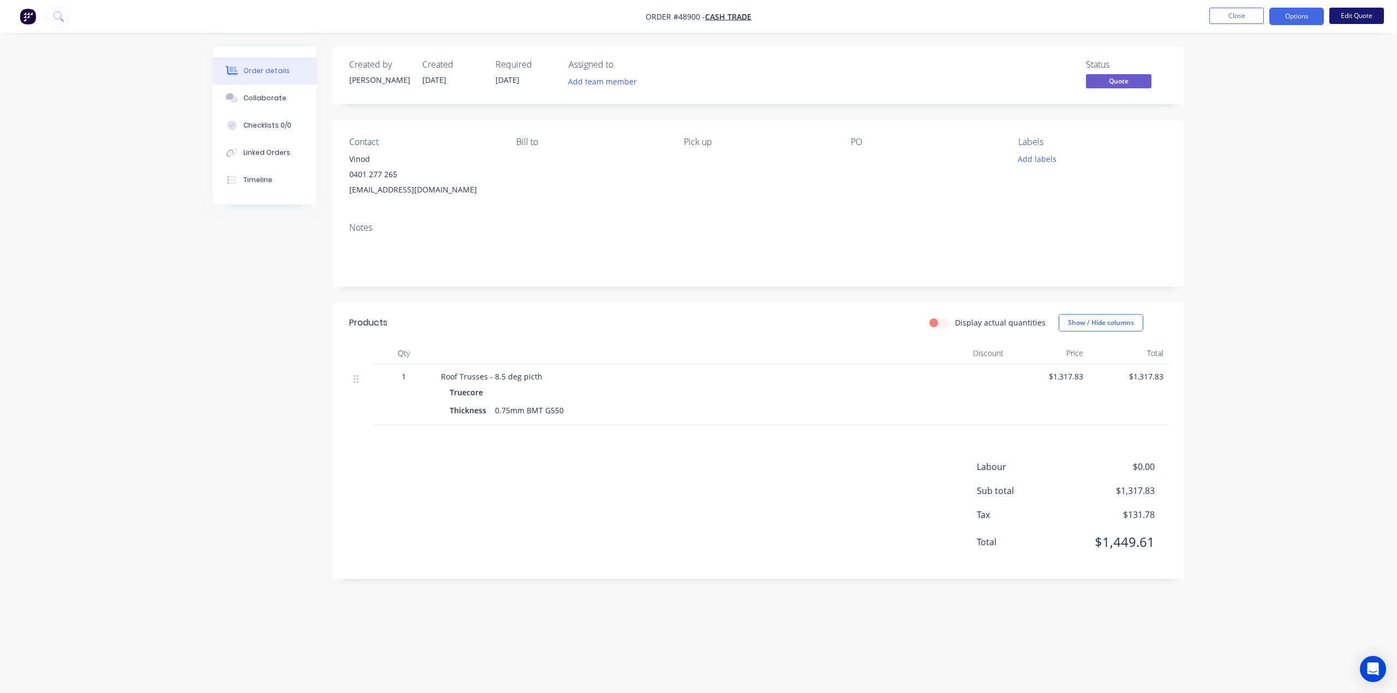
click at [1348, 10] on button "Edit Quote" at bounding box center [1356, 16] width 55 height 16
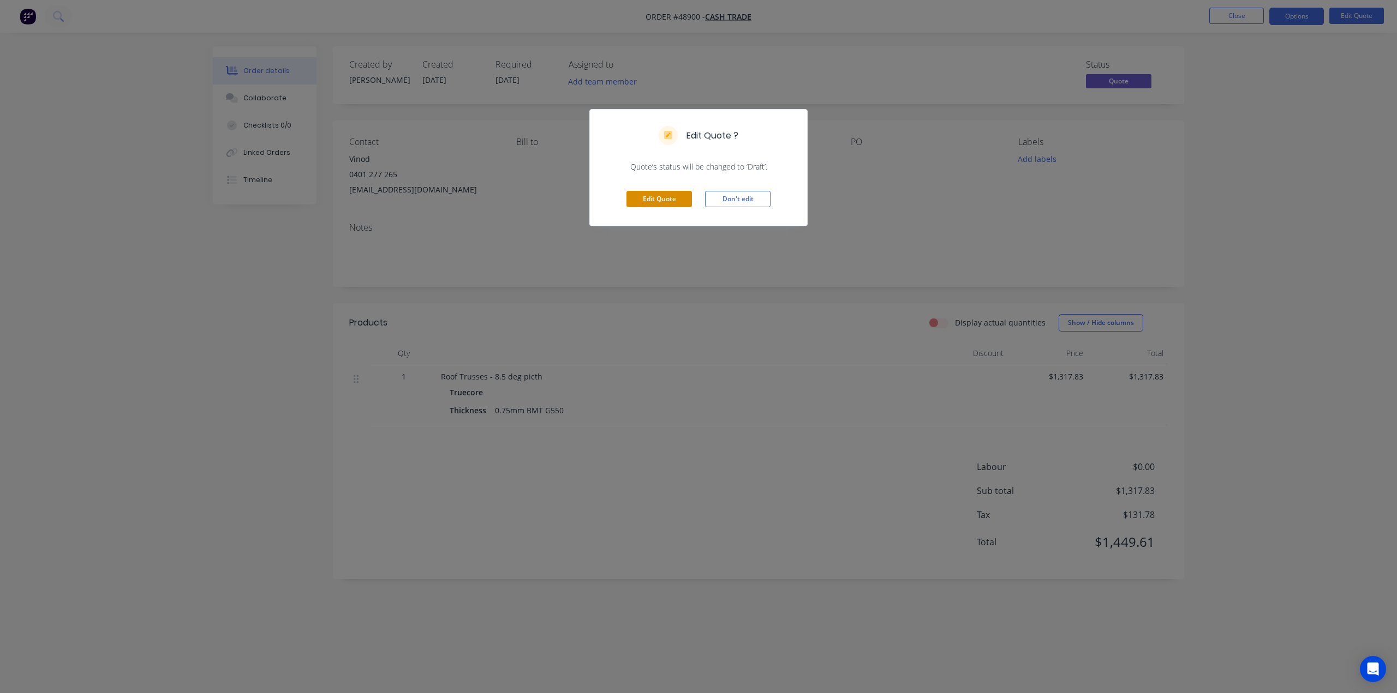
click at [659, 199] on button "Edit Quote" at bounding box center [658, 199] width 65 height 16
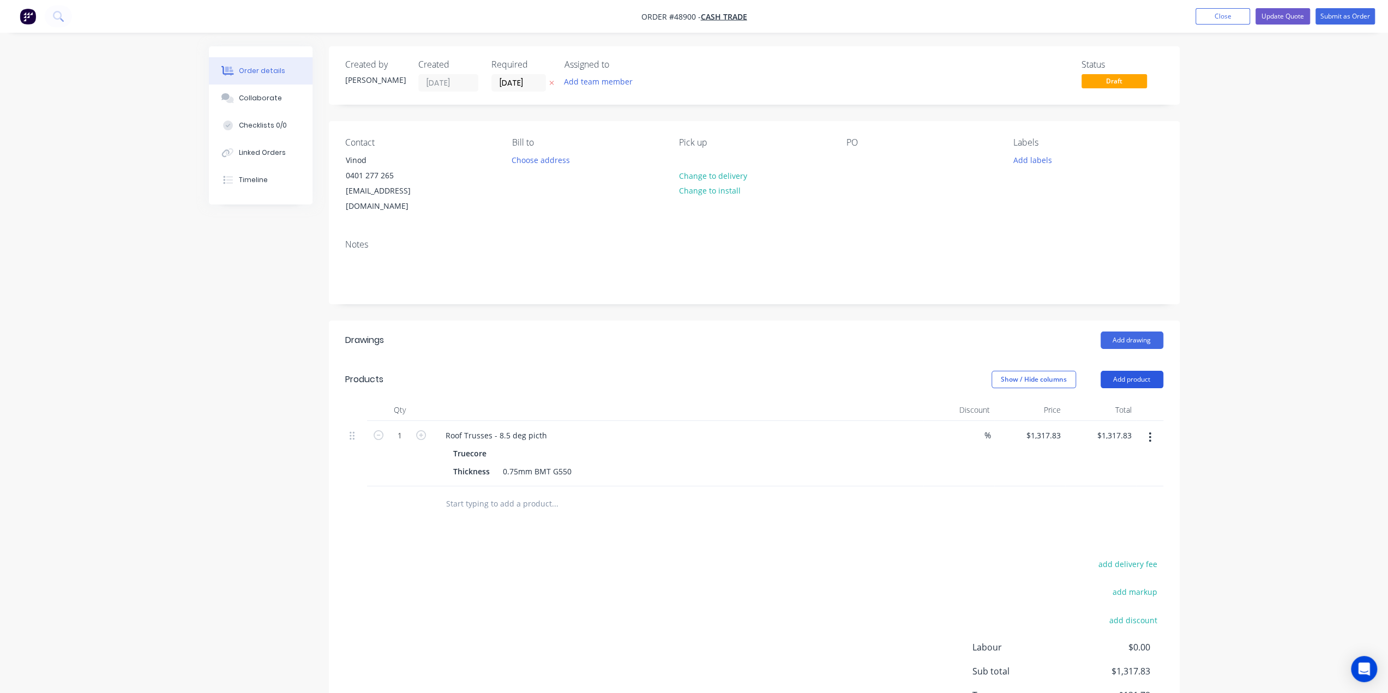
drag, startPoint x: 1124, startPoint y: 358, endPoint x: 1119, endPoint y: 371, distance: 13.8
click at [1124, 371] on button "Add product" at bounding box center [1132, 379] width 63 height 17
click at [1115, 397] on button "Product catalogue" at bounding box center [1112, 408] width 104 height 22
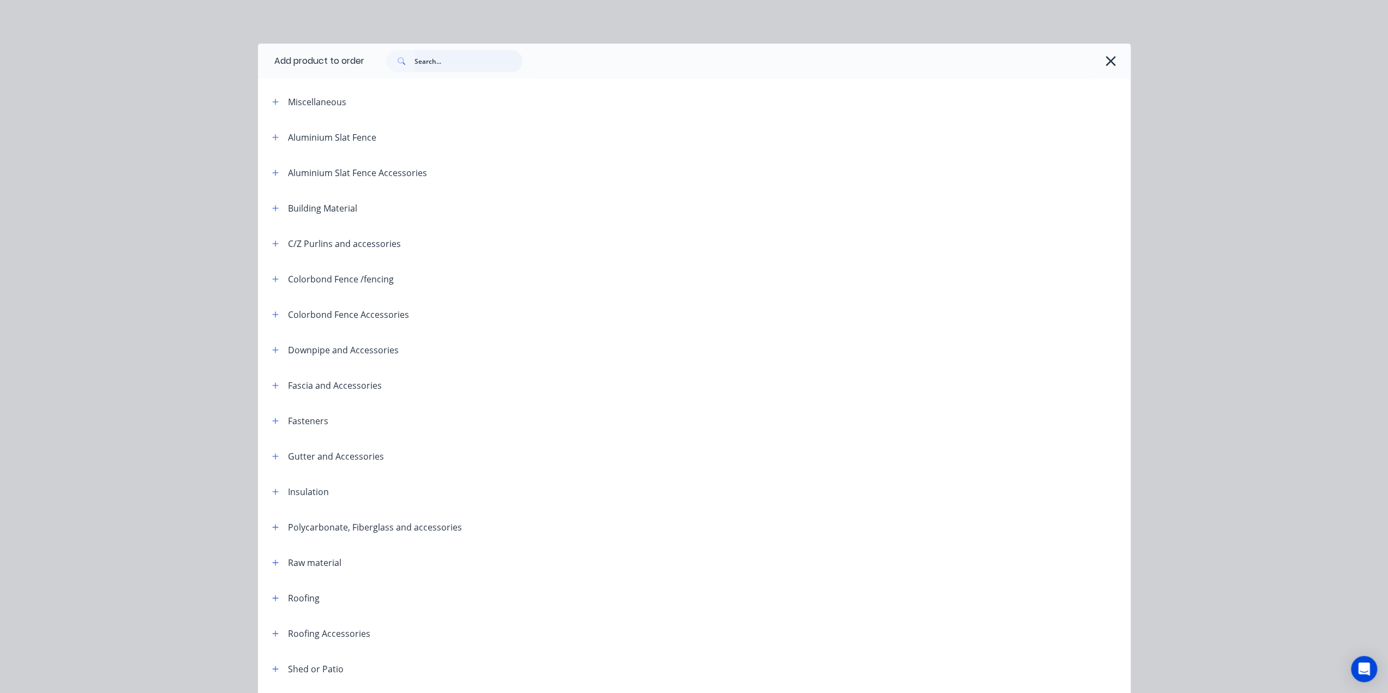
click at [459, 66] on input "text" at bounding box center [469, 61] width 108 height 22
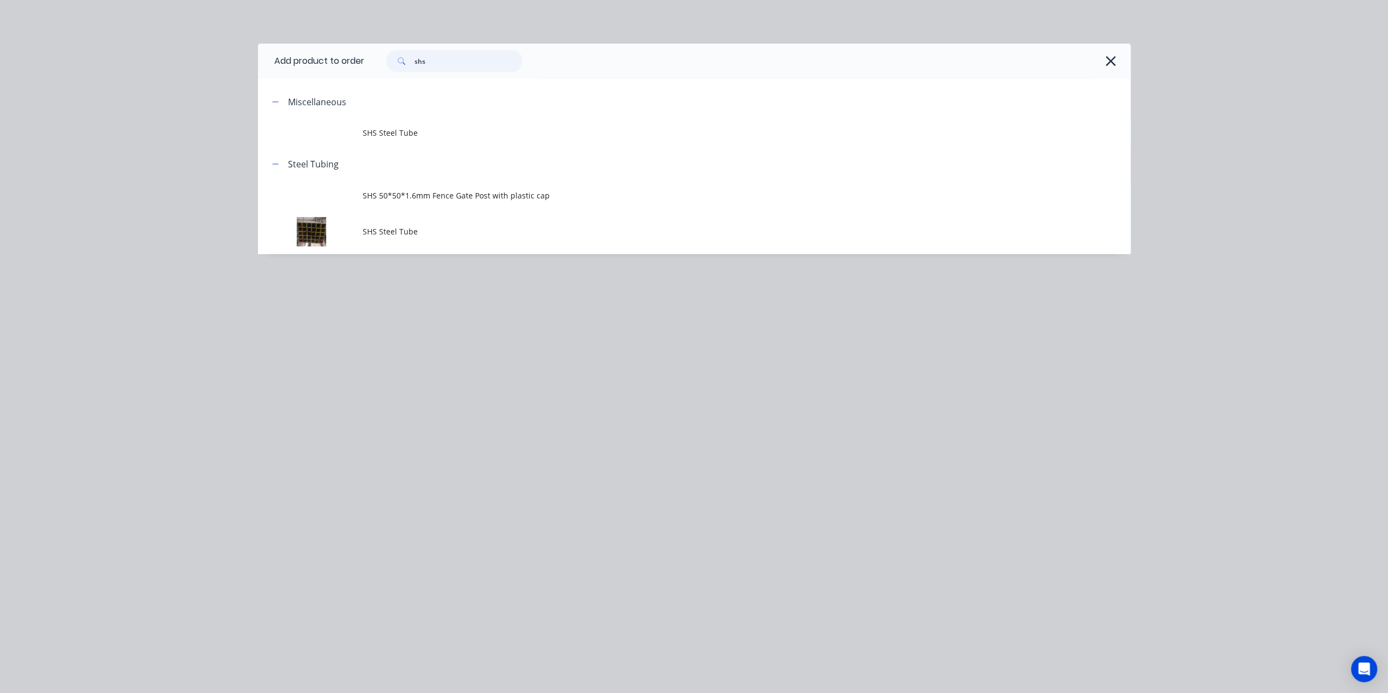
scroll to position [81, 0]
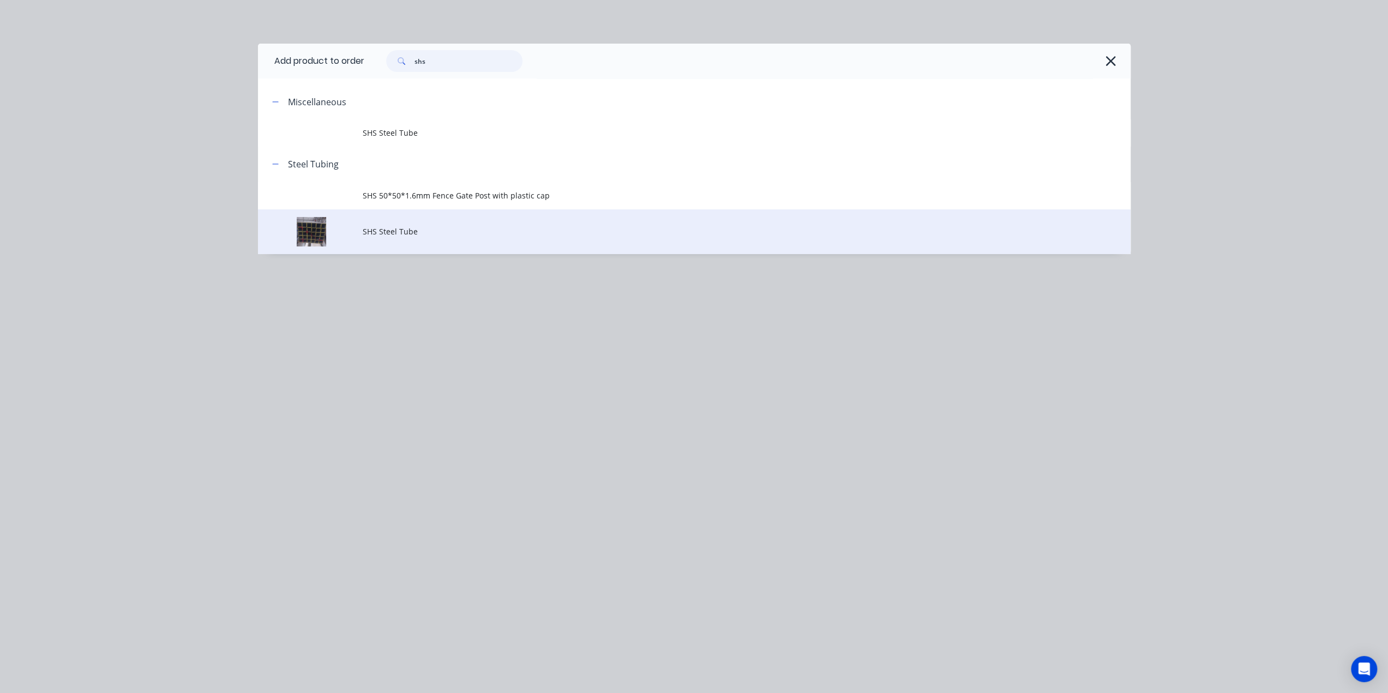
type input "shs"
click at [432, 243] on td "SHS Steel Tube" at bounding box center [747, 231] width 768 height 45
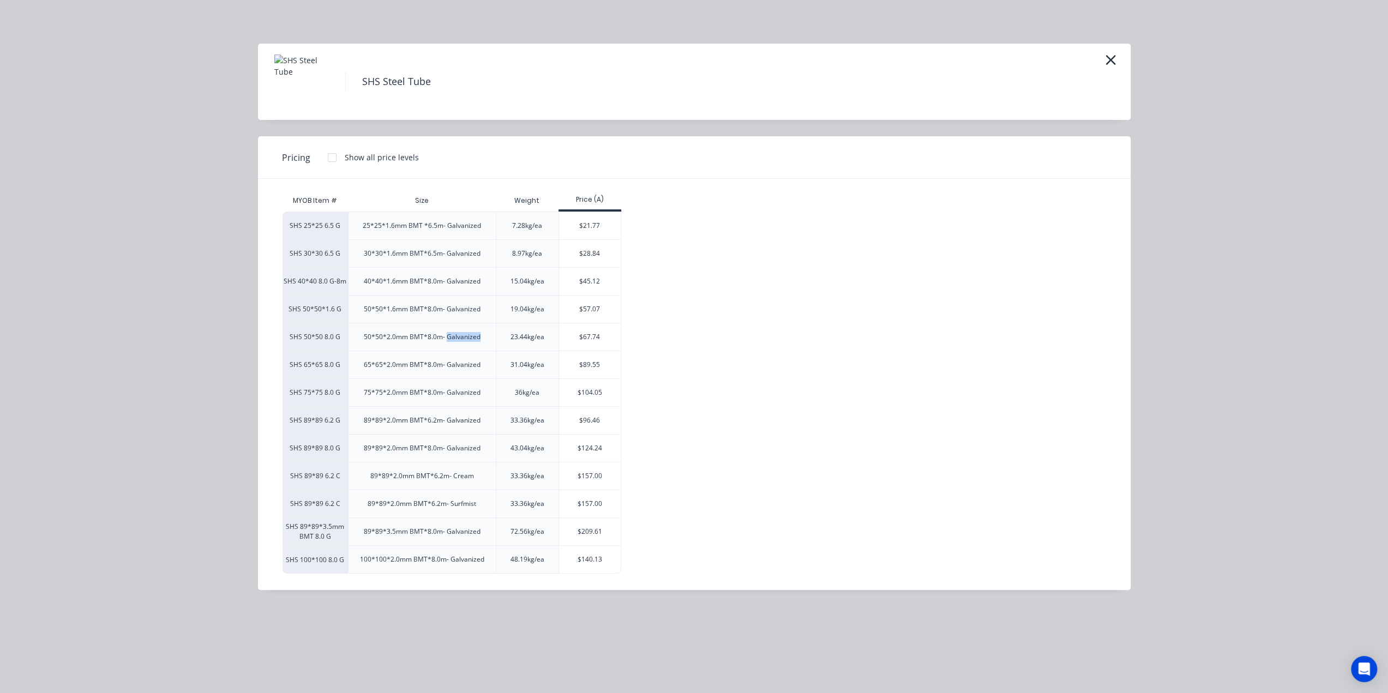
drag, startPoint x: 445, startPoint y: 337, endPoint x: 493, endPoint y: 336, distance: 48.0
click at [493, 336] on div "50*50*2.0mm BMT*8.0m- Galvanized" at bounding box center [422, 337] width 148 height 28
copy div "Galvanized"
click at [1106, 59] on icon "button" at bounding box center [1110, 59] width 11 height 15
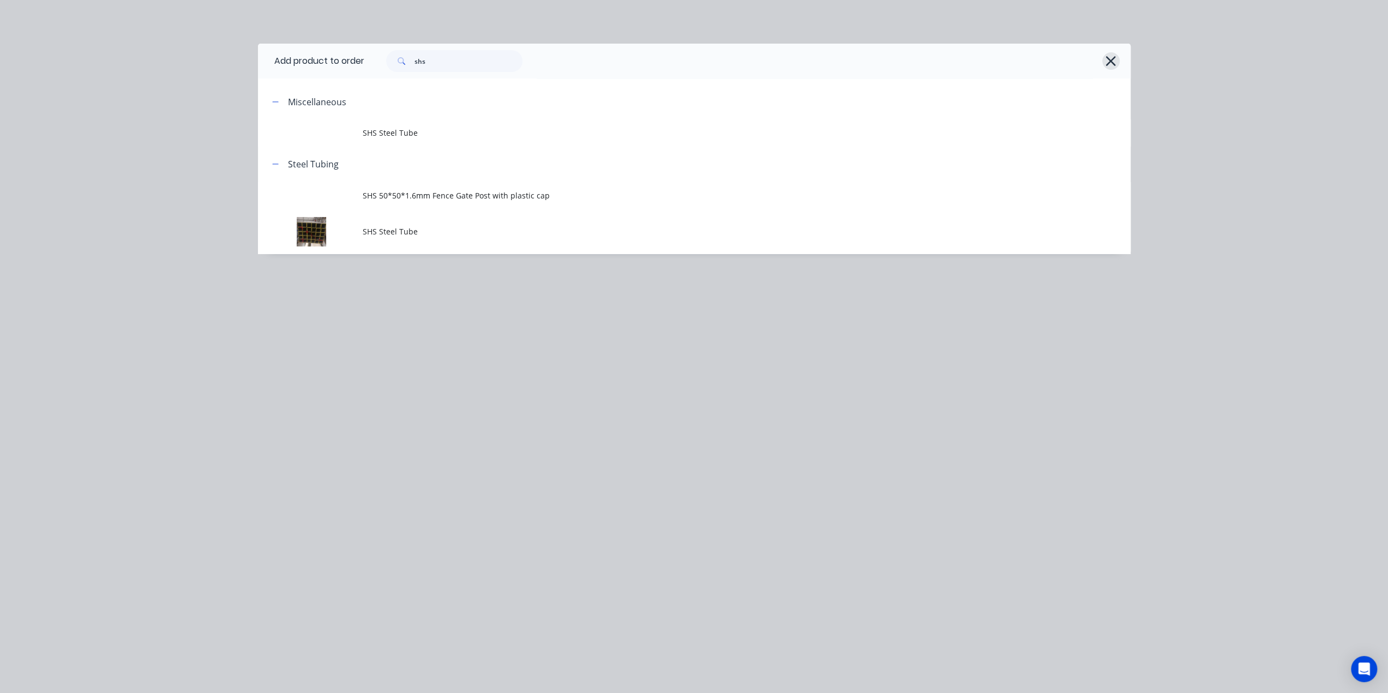
click at [1110, 62] on icon "button" at bounding box center [1111, 61] width 10 height 10
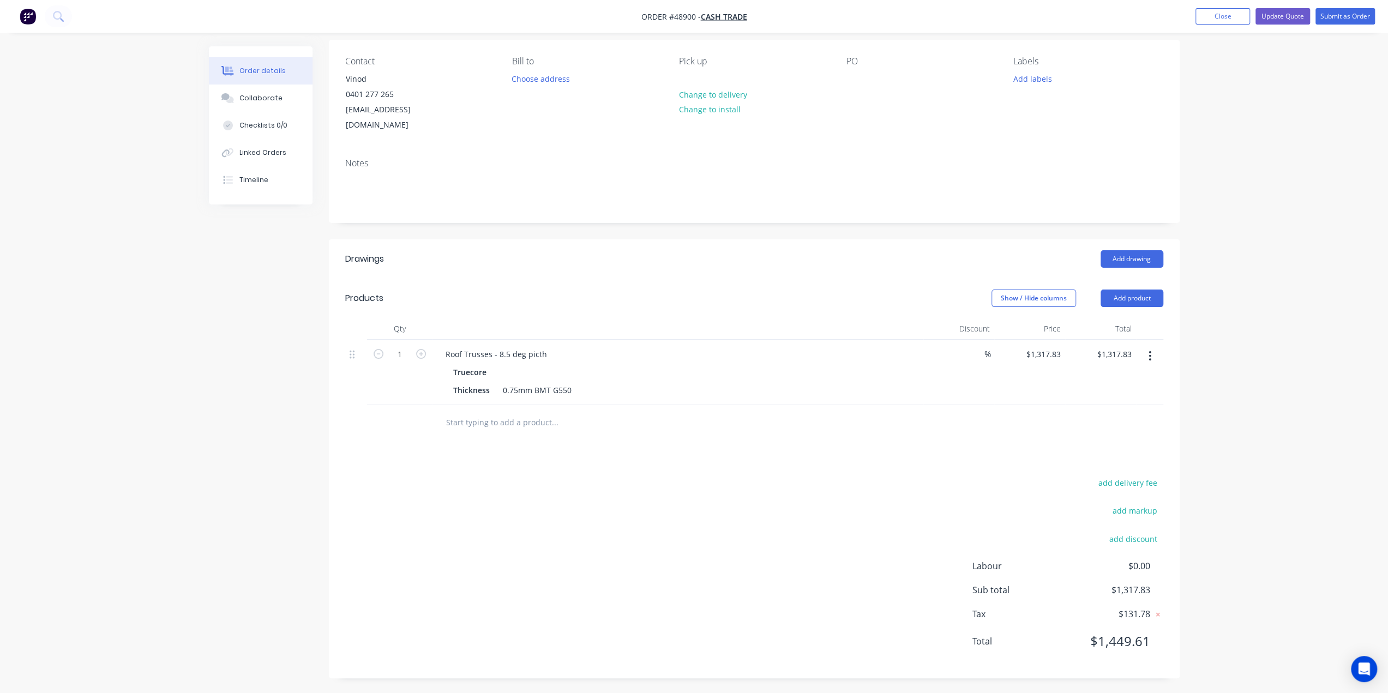
scroll to position [65, 0]
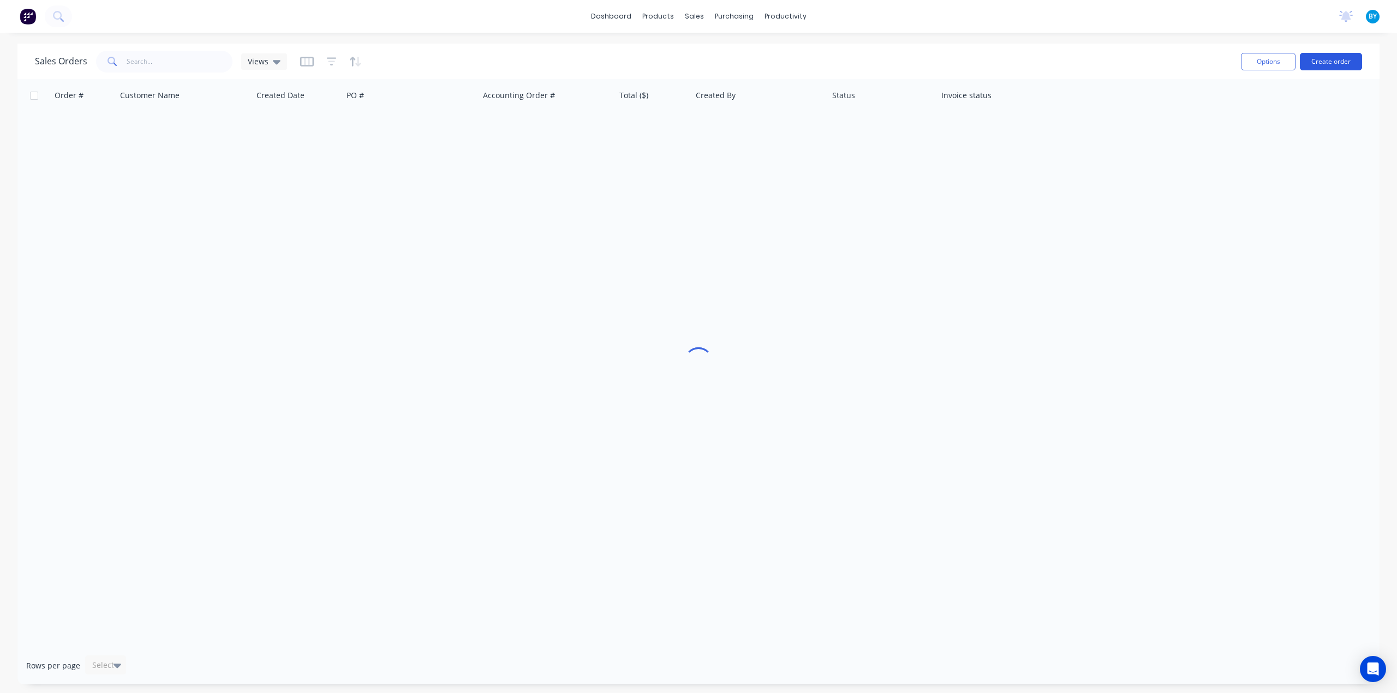
click at [1336, 56] on button "Create order" at bounding box center [1330, 61] width 62 height 17
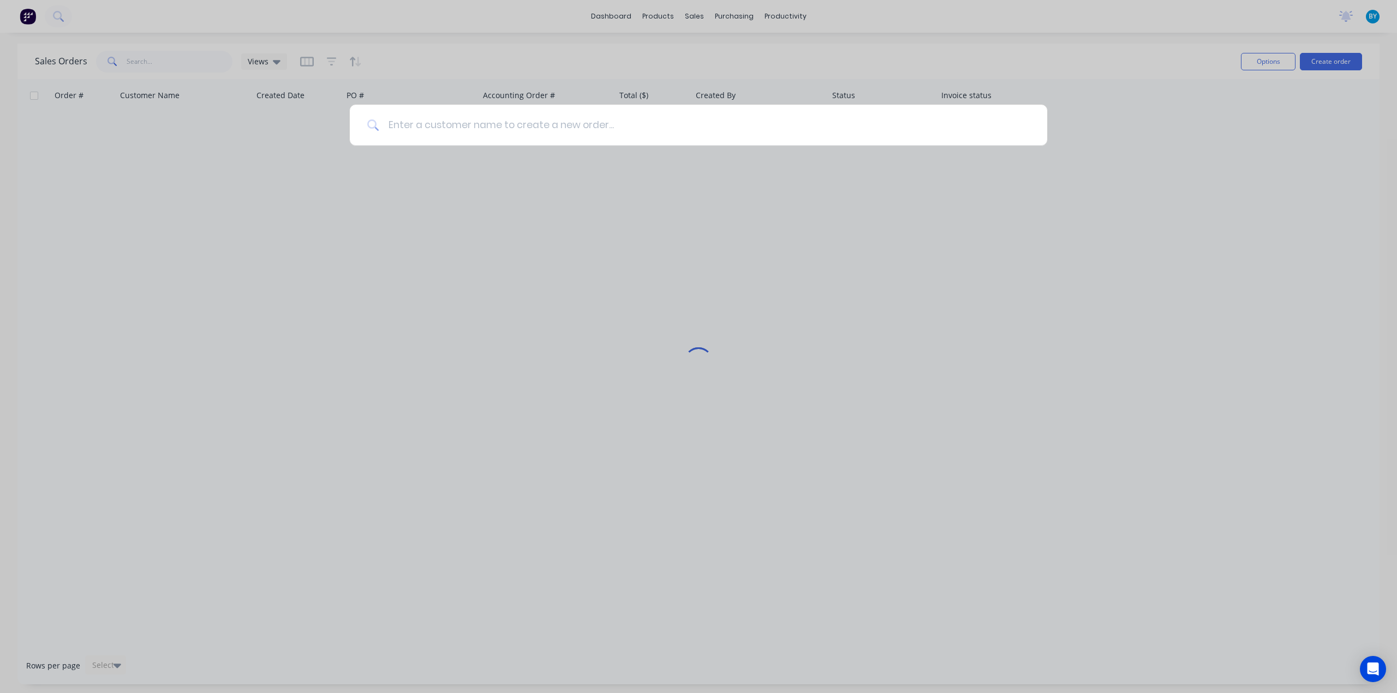
click at [594, 125] on input at bounding box center [704, 125] width 650 height 41
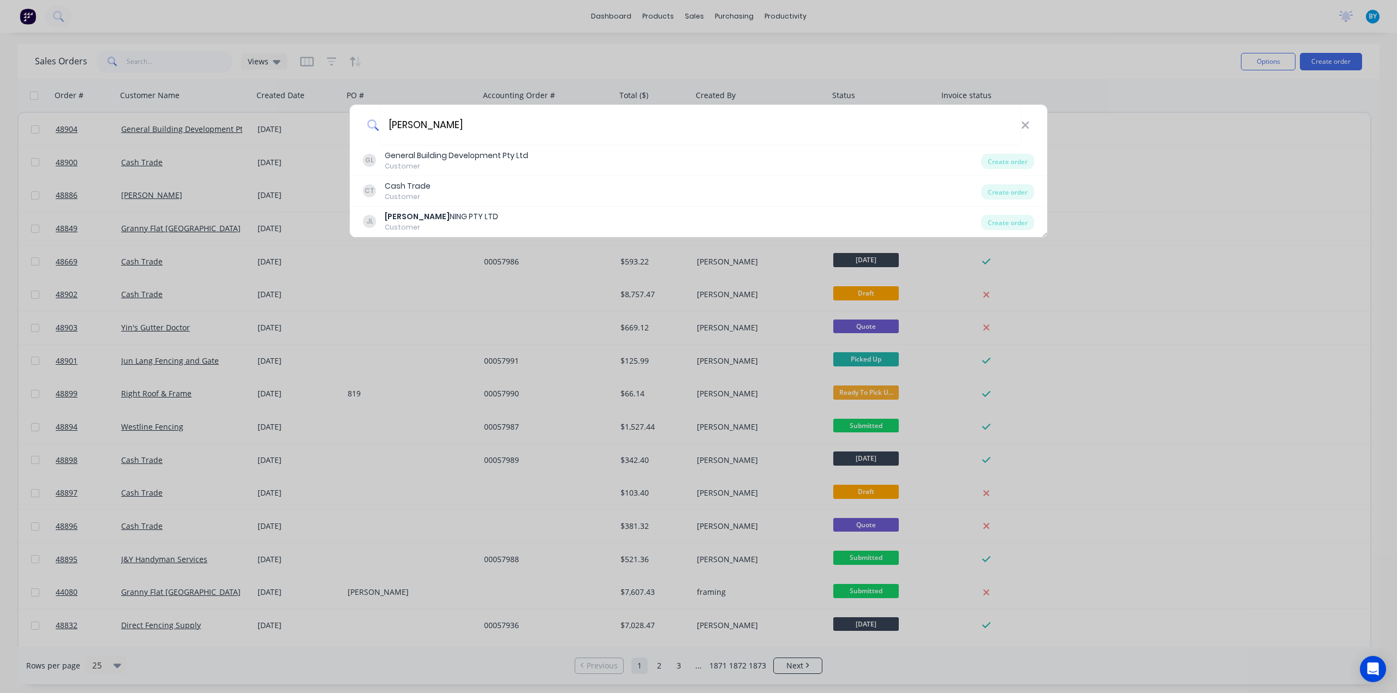
type input "[PERSON_NAME]"
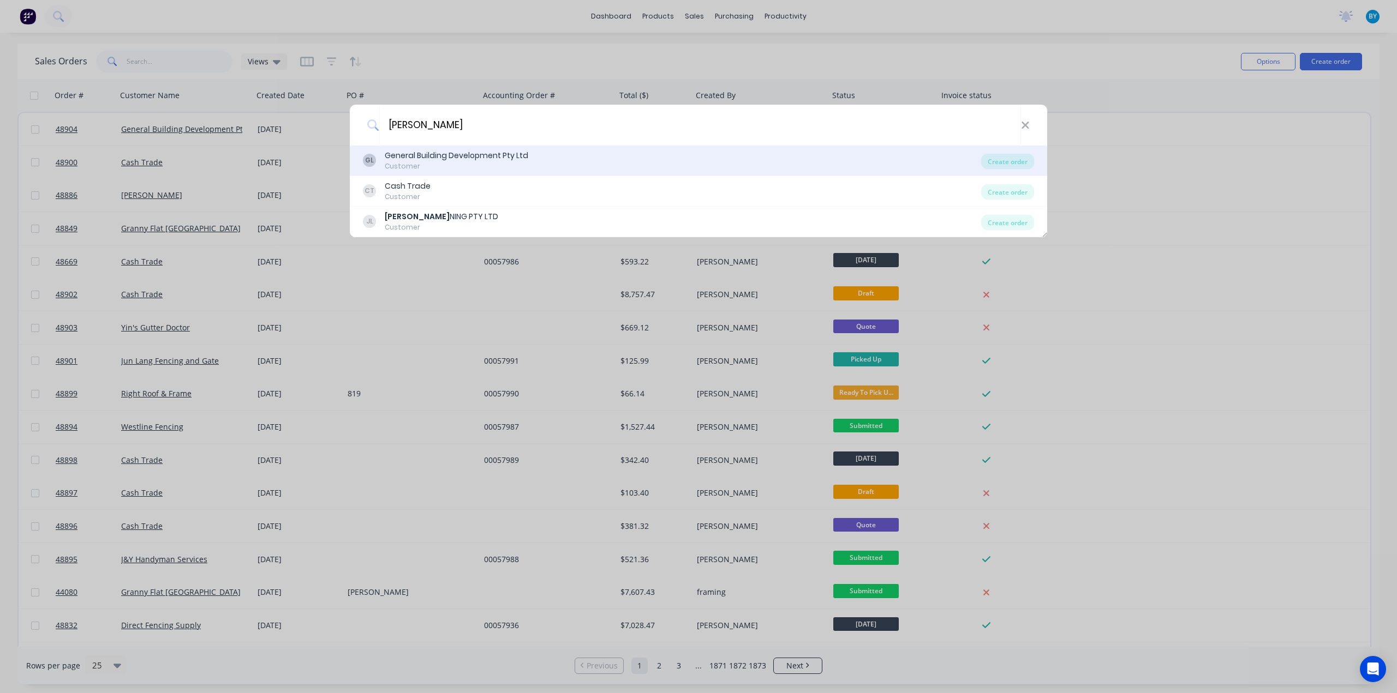
click at [454, 157] on div "General Building Development Pty Ltd" at bounding box center [456, 155] width 143 height 11
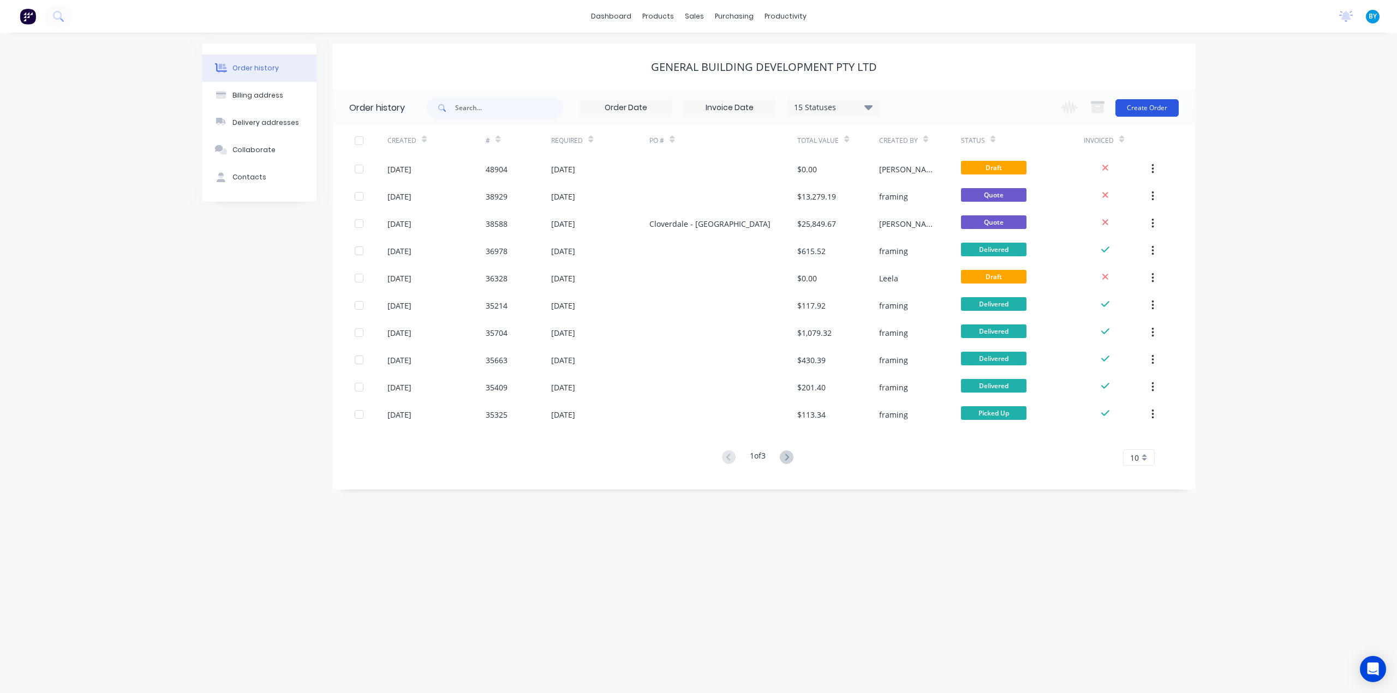
click at [1169, 111] on button "Create Order" at bounding box center [1146, 107] width 63 height 17
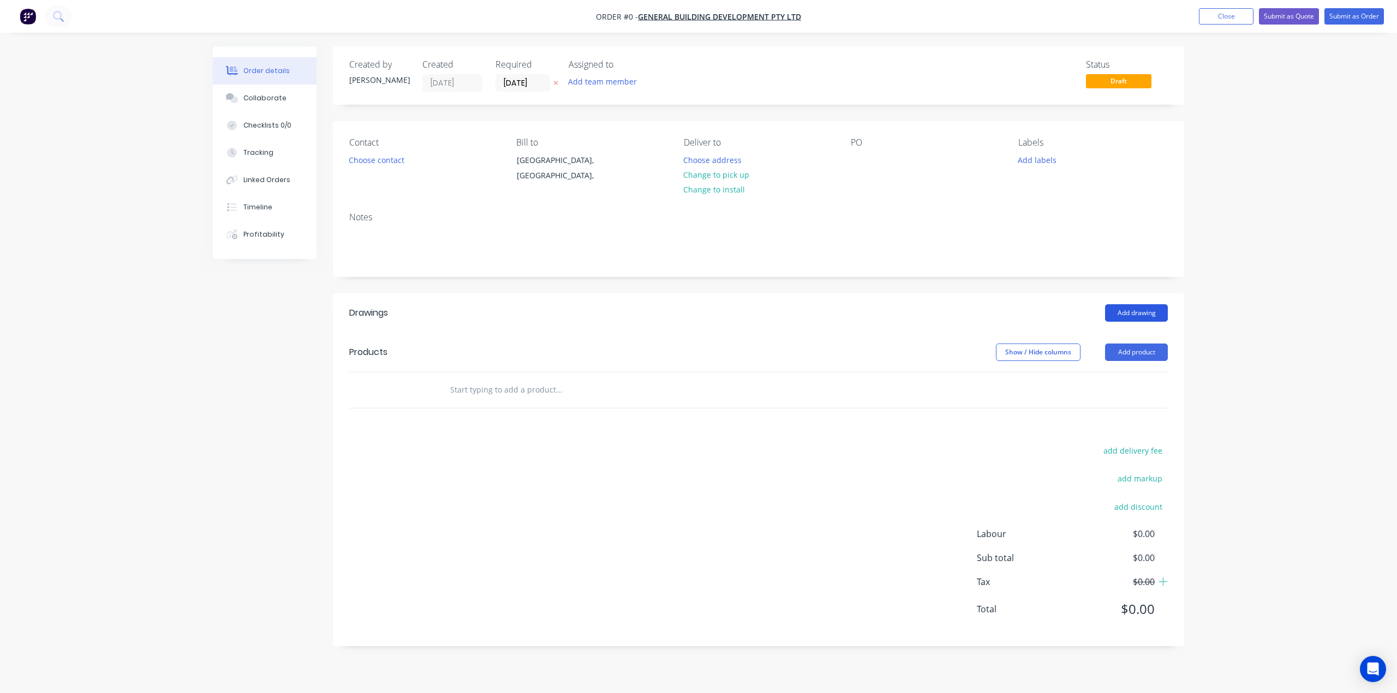
click at [1124, 314] on button "Add drawing" at bounding box center [1136, 312] width 63 height 17
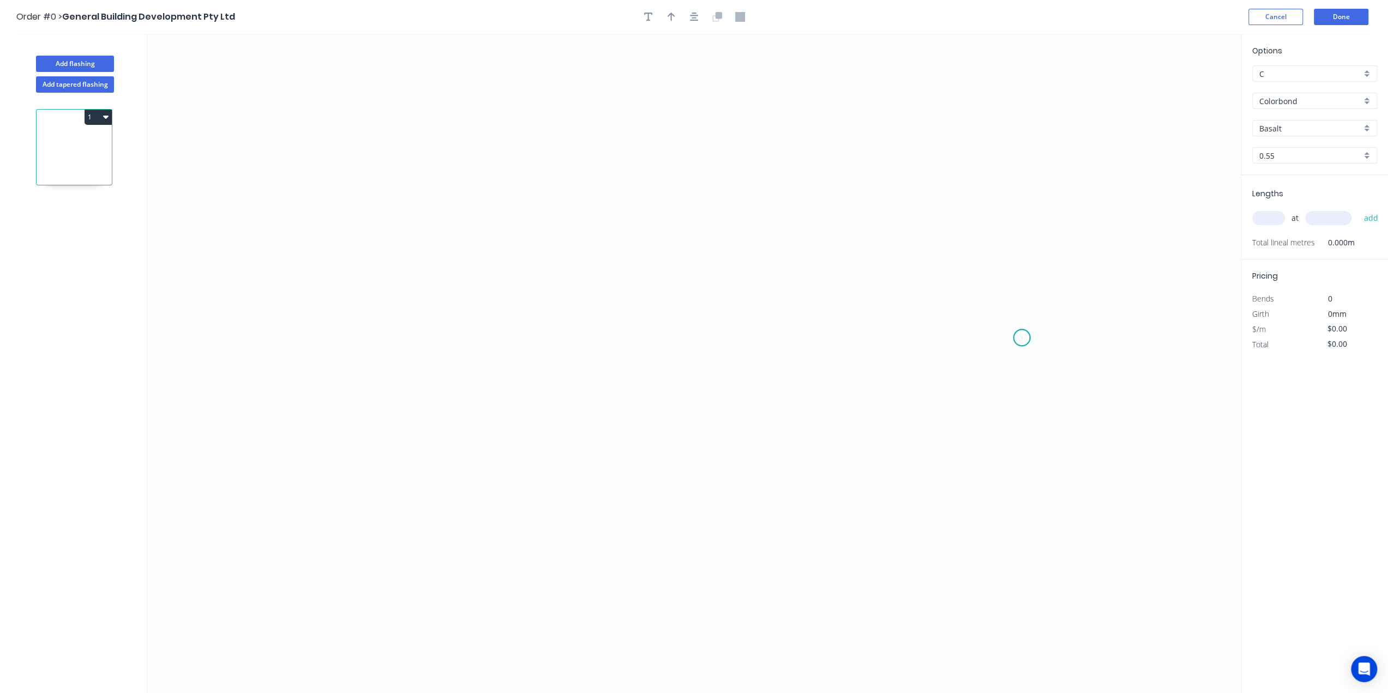
click at [1022, 338] on icon "0" at bounding box center [694, 364] width 1094 height 660
click at [995, 338] on icon at bounding box center [1008, 338] width 27 height 0
click at [995, 309] on icon "0 ?" at bounding box center [694, 364] width 1094 height 660
drag, startPoint x: 691, startPoint y: 182, endPoint x: 574, endPoint y: 182, distance: 117.3
click at [692, 182] on icon at bounding box center [843, 246] width 304 height 128
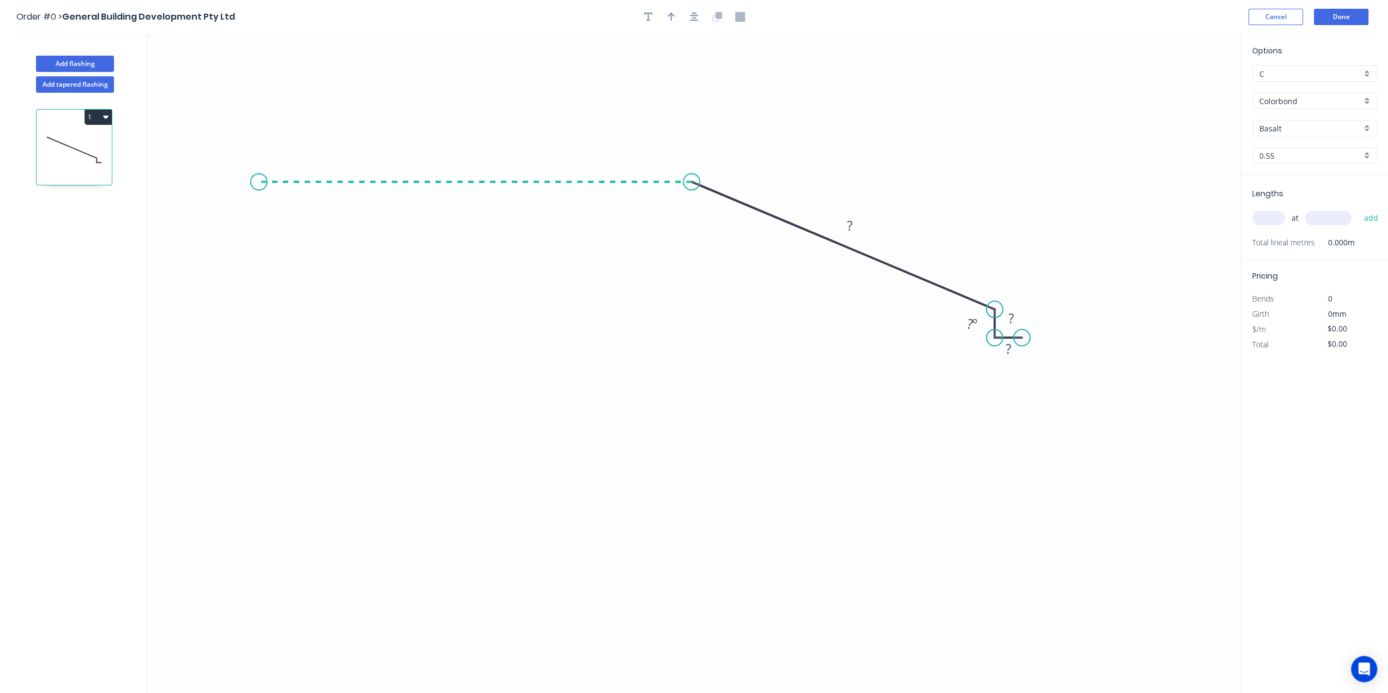
click at [259, 190] on icon "0 ? ? ? ? º" at bounding box center [694, 364] width 1094 height 660
click at [259, 183] on circle at bounding box center [259, 181] width 16 height 16
click at [260, 208] on icon "0 ? ? ? ? ? º ? º" at bounding box center [694, 364] width 1094 height 660
drag, startPoint x: 993, startPoint y: 306, endPoint x: 995, endPoint y: 316, distance: 10.6
click at [995, 316] on circle at bounding box center [995, 316] width 16 height 16
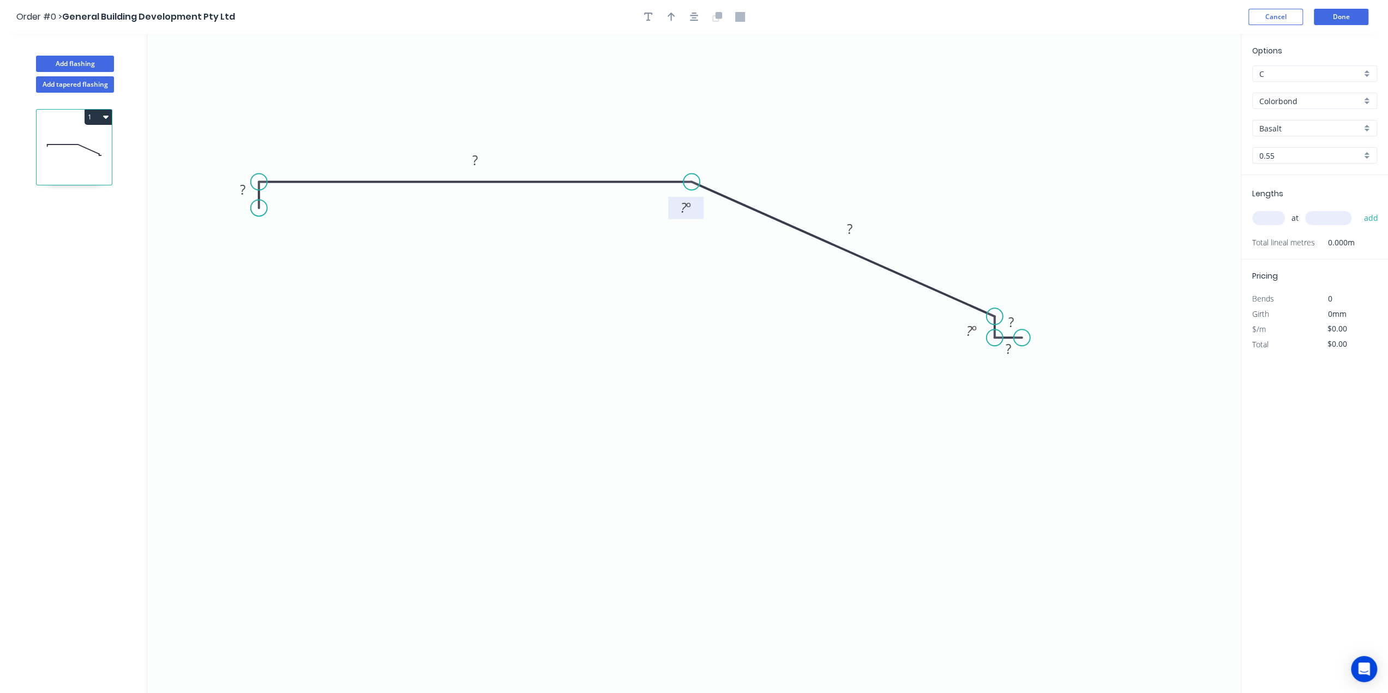
click at [687, 206] on tspan "º" at bounding box center [688, 208] width 5 height 18
click at [791, 393] on icon "0 ? ? ? ? ? ? º 135 º" at bounding box center [694, 364] width 1094 height 660
click at [858, 229] on rect at bounding box center [850, 229] width 22 height 15
click at [479, 161] on rect at bounding box center [475, 160] width 22 height 15
click at [247, 190] on rect at bounding box center [243, 190] width 22 height 15
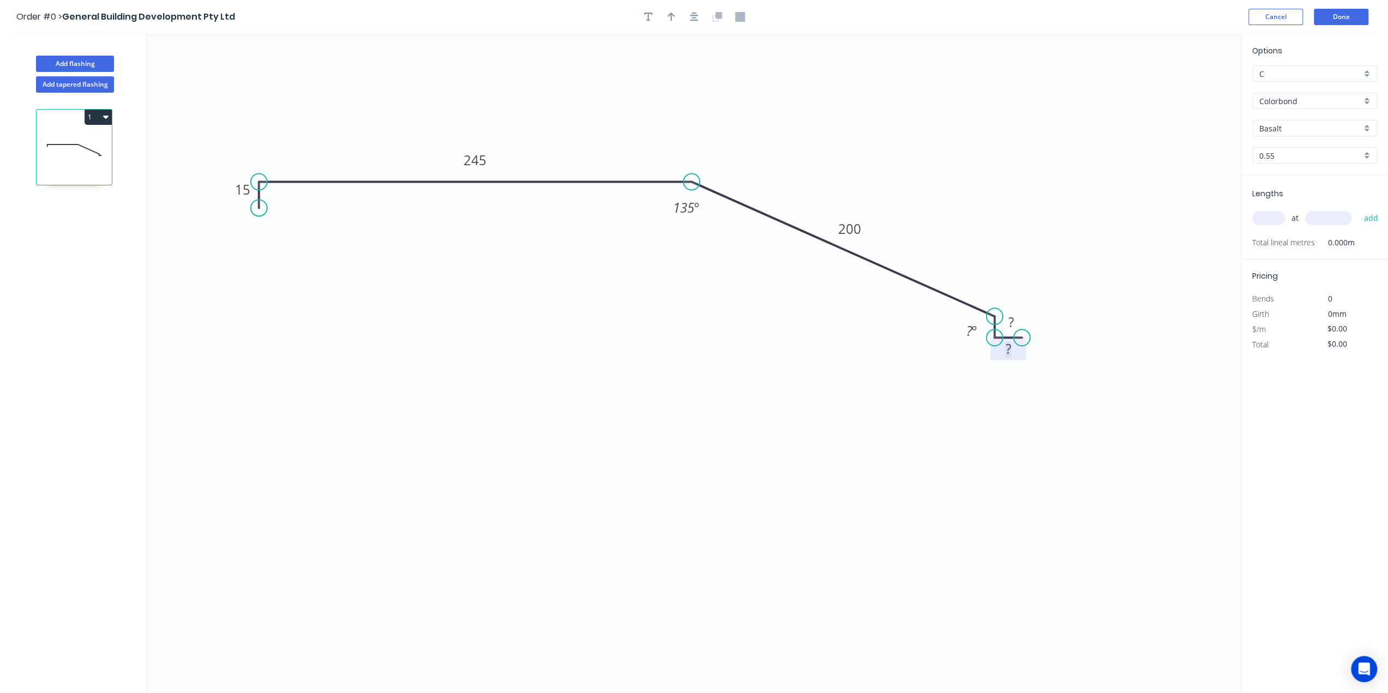
click at [1011, 349] on rect at bounding box center [1009, 349] width 22 height 15
click at [913, 475] on icon "0 15 245 200 15 15 ? º 135 º" at bounding box center [694, 364] width 1094 height 660
type input "$21.63"
click at [1309, 123] on input "Basalt" at bounding box center [1311, 128] width 102 height 11
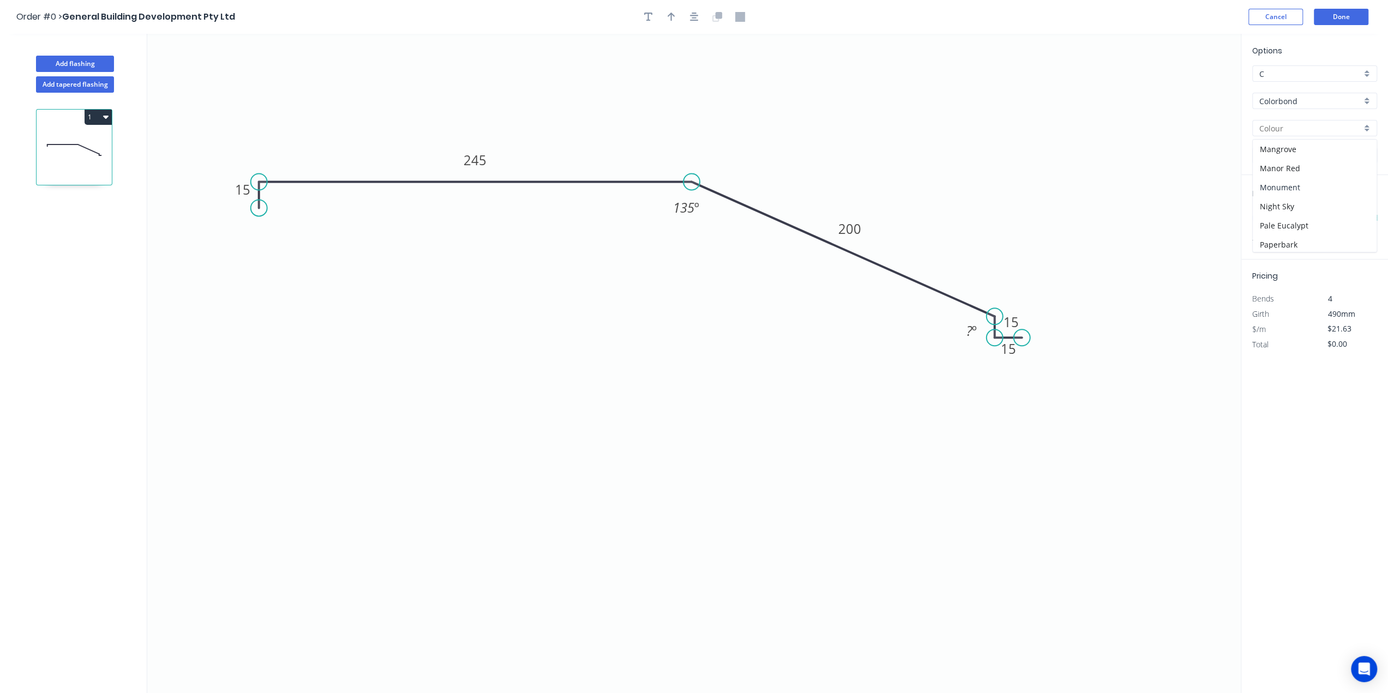
click at [1305, 181] on div "Monument" at bounding box center [1315, 187] width 124 height 19
type input "Monument"
click at [675, 19] on button "button" at bounding box center [671, 17] width 16 height 16
drag, startPoint x: 1187, startPoint y: 86, endPoint x: 608, endPoint y: 151, distance: 582.5
click at [608, 150] on icon at bounding box center [608, 138] width 10 height 35
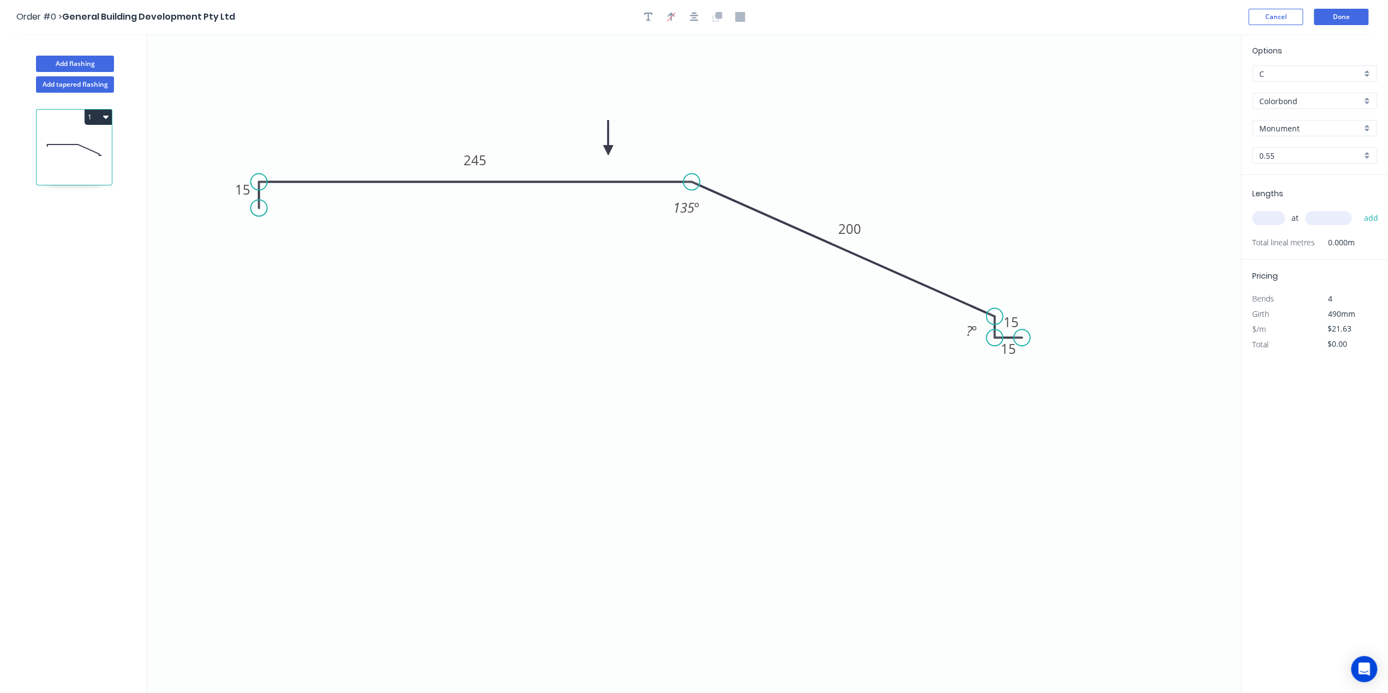
click at [651, 371] on icon "0 15 245 200 15 15 ? º 135 º" at bounding box center [694, 364] width 1094 height 660
click at [1263, 219] on input "text" at bounding box center [1269, 218] width 33 height 14
type input "2"
type input "2500"
click at [1358, 209] on button "add" at bounding box center [1371, 218] width 26 height 19
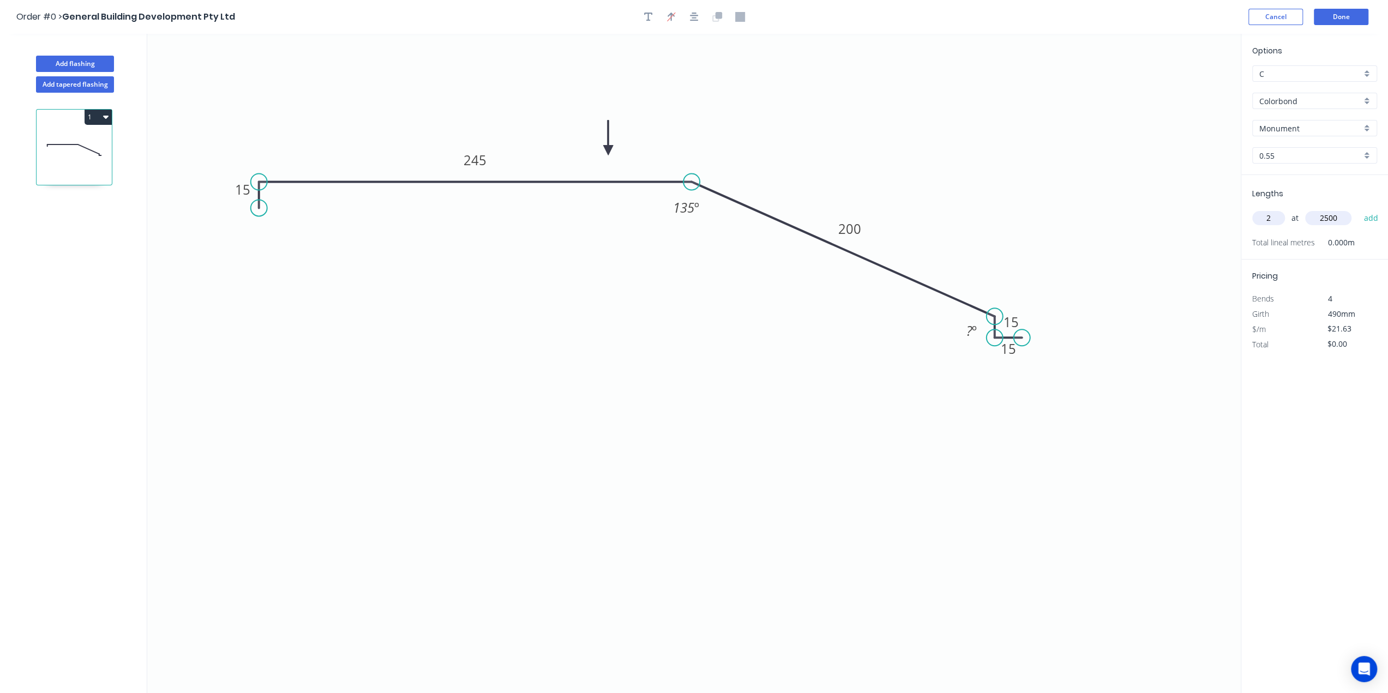
type input "$108.15"
click at [1087, 239] on icon "0 15 245 200 15 15 ? º 135 º" at bounding box center [694, 364] width 1094 height 660
click at [1125, 289] on icon "0 15 245 200 15 15 ? º 135 º" at bounding box center [694, 364] width 1094 height 660
click at [1353, 22] on button "Done" at bounding box center [1341, 17] width 55 height 16
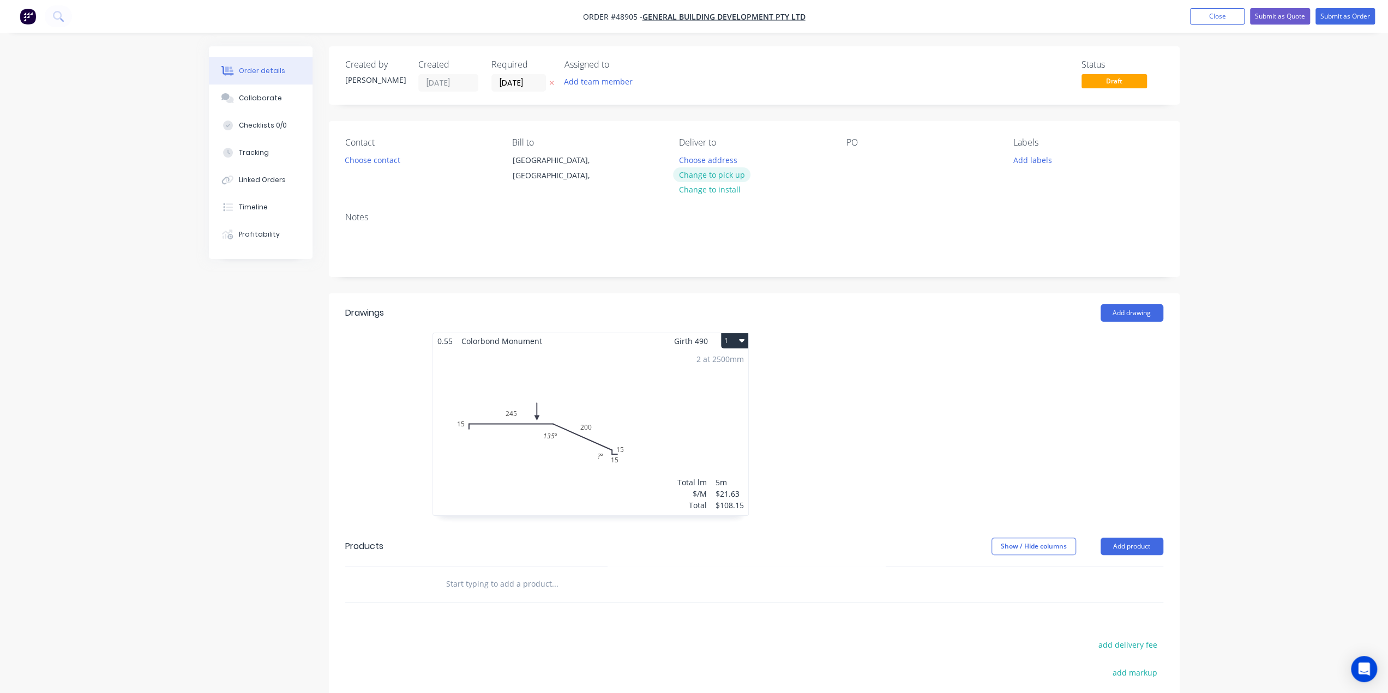
click at [723, 175] on button "Change to pick up" at bounding box center [711, 174] width 77 height 15
click at [1292, 318] on div "Order details Collaborate Checklists 0/0 Tracking Linked Orders Timeline Profit…" at bounding box center [694, 428] width 1388 height 857
click at [396, 159] on button "Choose contact" at bounding box center [372, 159] width 67 height 15
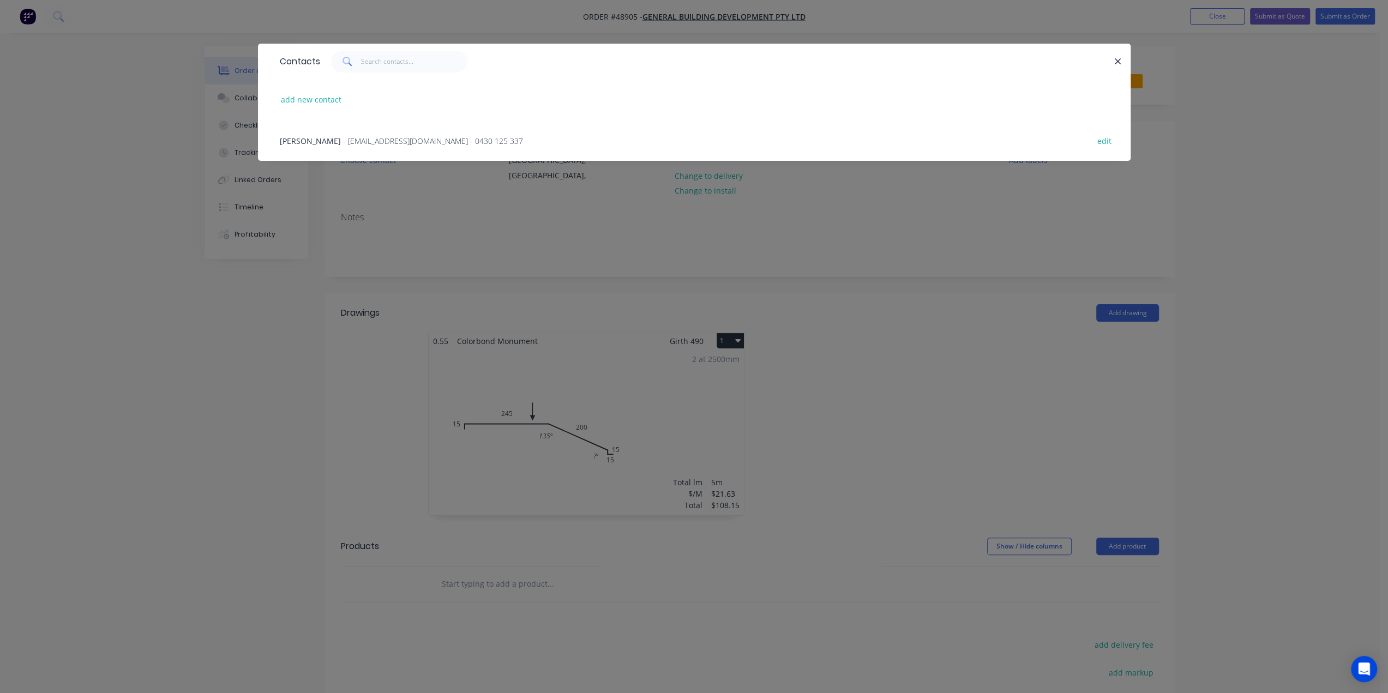
drag, startPoint x: 306, startPoint y: 145, endPoint x: 339, endPoint y: 150, distance: 34.3
click at [306, 145] on span "[PERSON_NAME]" at bounding box center [310, 141] width 61 height 10
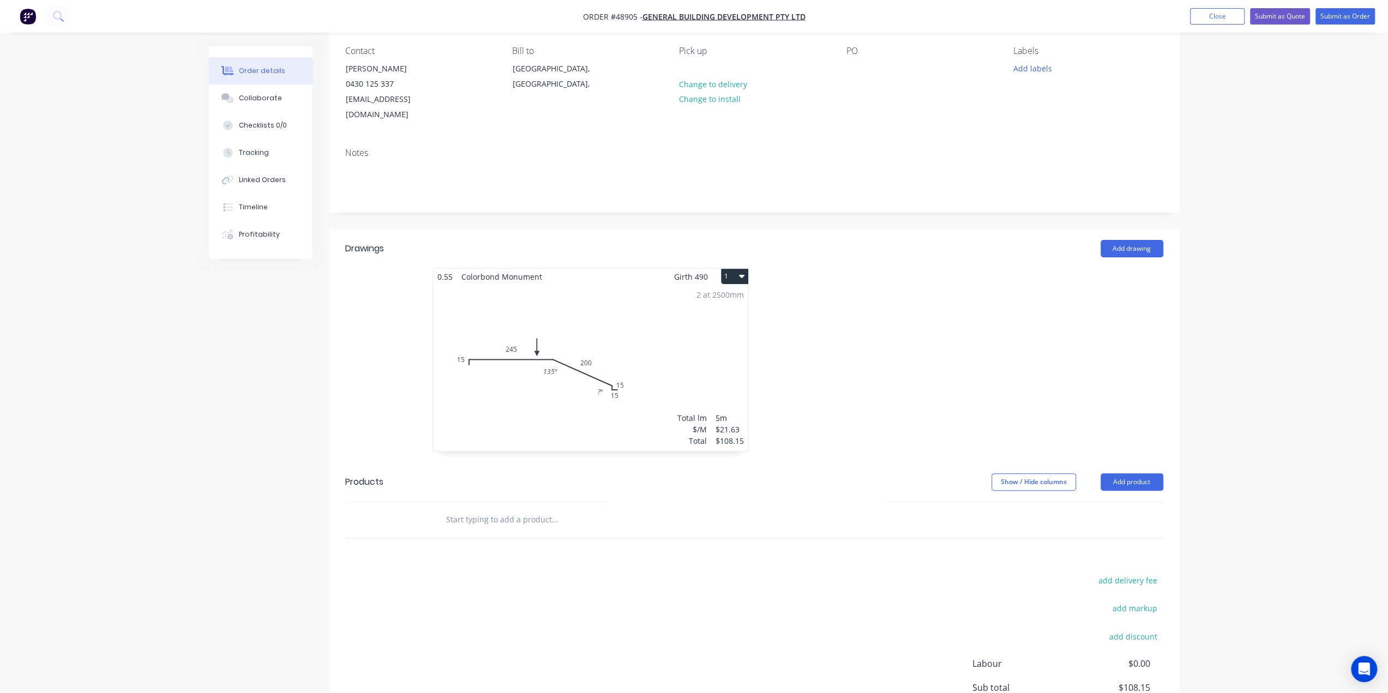
scroll to position [82, 0]
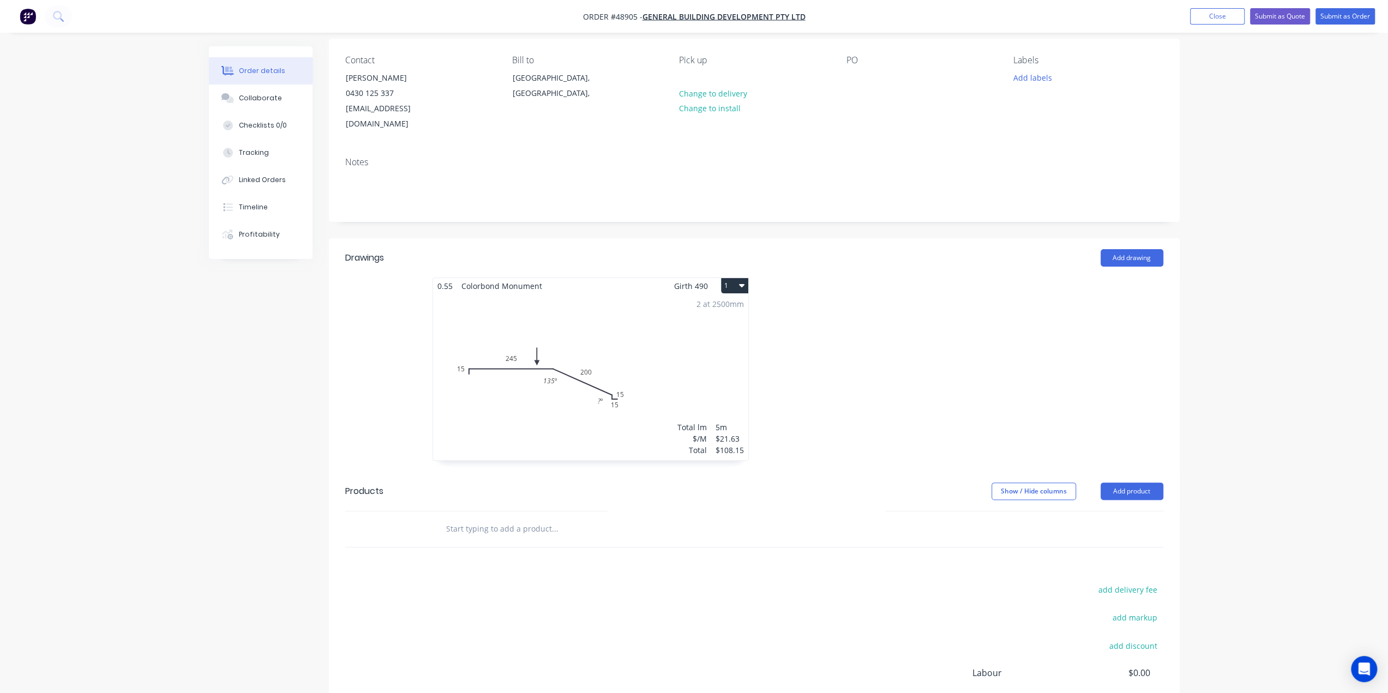
click at [630, 353] on div "2 at 2500mm Total lm $/M Total 5m $21.63 $108.15" at bounding box center [590, 377] width 315 height 166
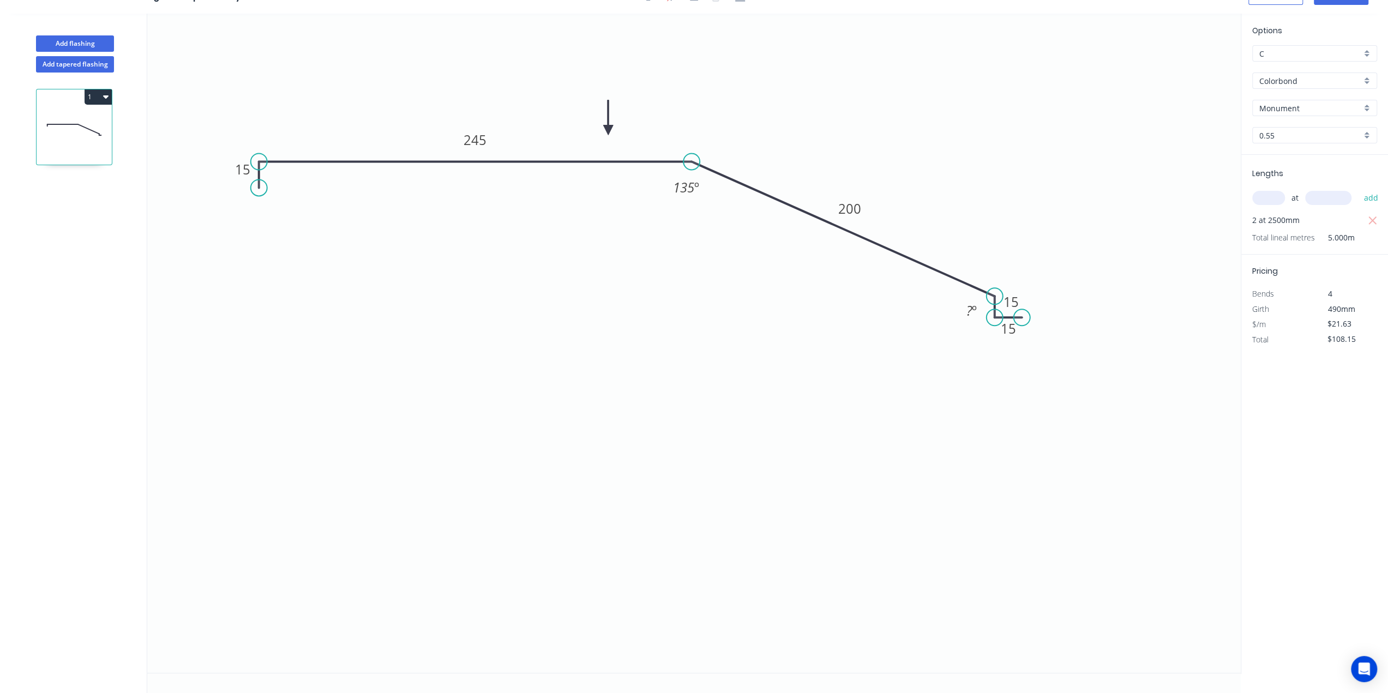
scroll to position [19, 0]
click at [967, 308] on tspan "?" at bounding box center [970, 312] width 6 height 18
click at [914, 433] on icon "0 15 245 200 15 15 ? º 135 º" at bounding box center [694, 345] width 1094 height 660
drag, startPoint x: 996, startPoint y: 319, endPoint x: 999, endPoint y: 373, distance: 54.1
click at [999, 373] on circle at bounding box center [995, 373] width 16 height 16
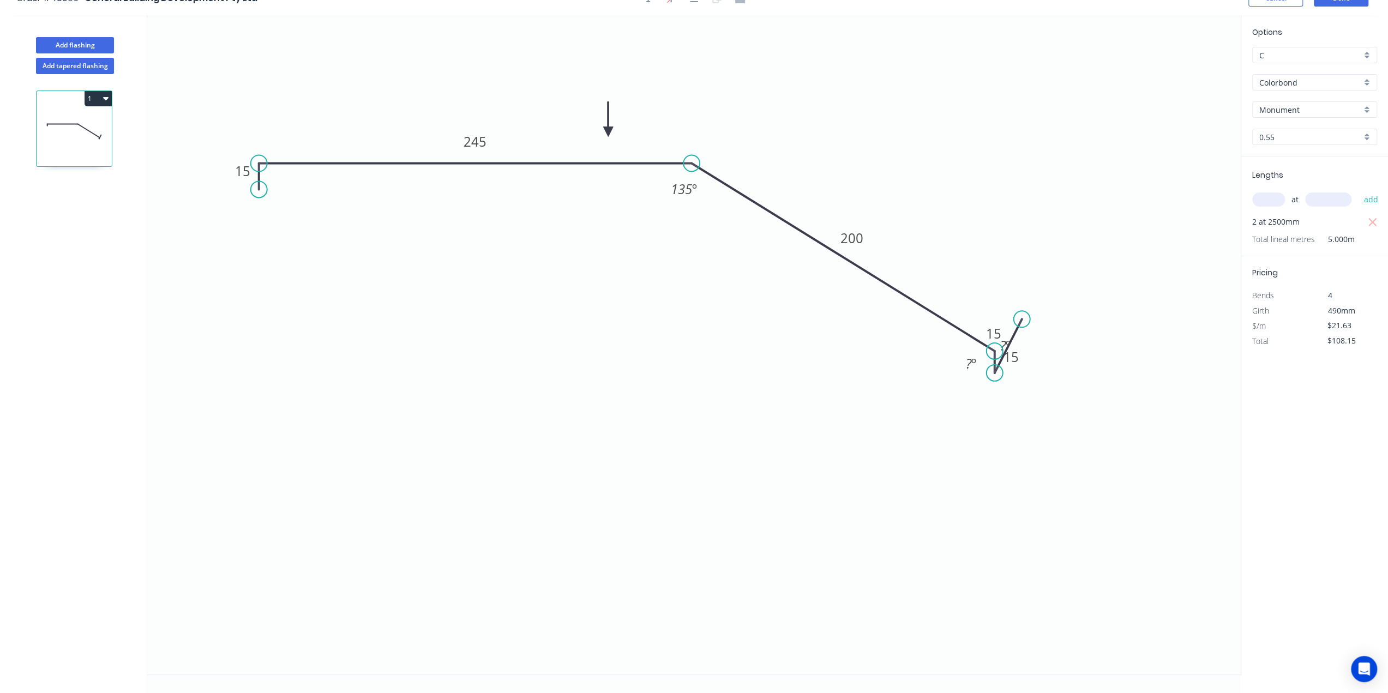
drag, startPoint x: 995, startPoint y: 295, endPoint x: 996, endPoint y: 348, distance: 52.9
click at [996, 348] on circle at bounding box center [995, 351] width 16 height 16
drag, startPoint x: 1020, startPoint y: 319, endPoint x: 1021, endPoint y: 373, distance: 53.5
click at [1021, 373] on circle at bounding box center [1021, 373] width 16 height 16
click at [1128, 448] on icon "0 15 245 200 15 15 ? º 135 º" at bounding box center [694, 345] width 1094 height 660
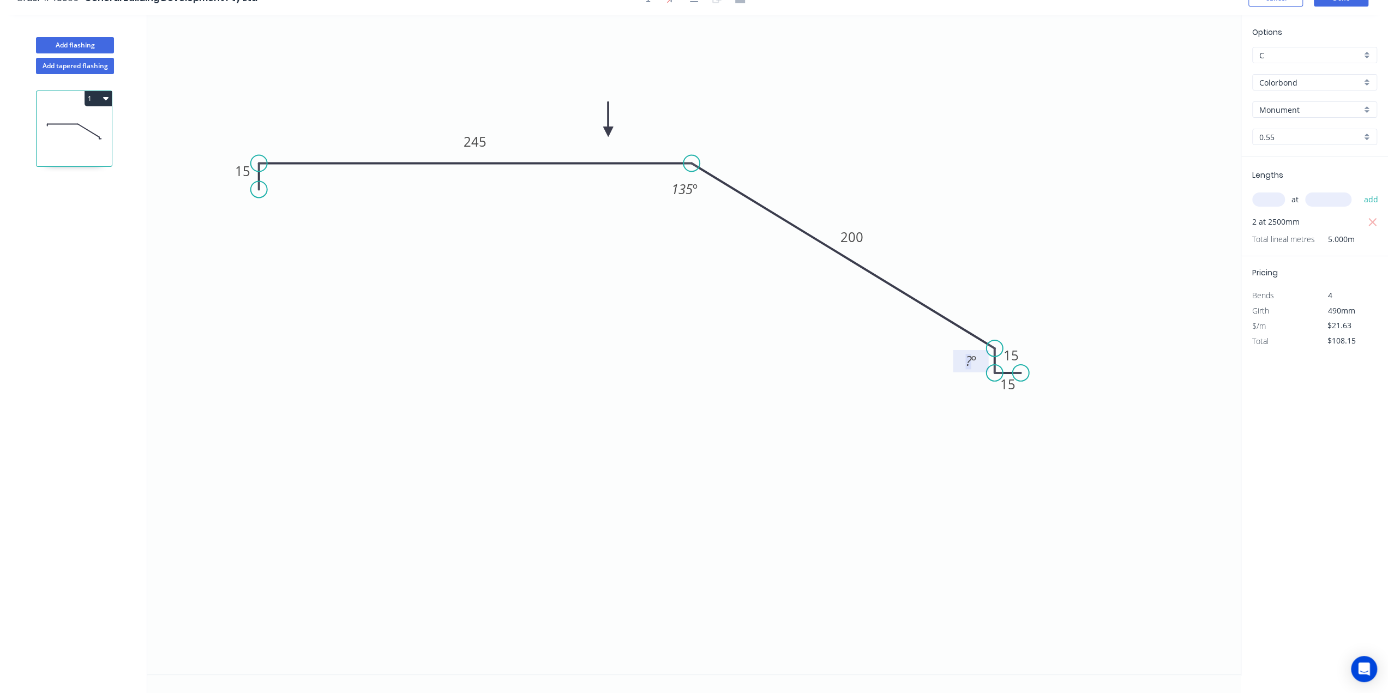
click at [968, 358] on tspan "?" at bounding box center [969, 361] width 6 height 18
click at [878, 392] on icon "0 15 245 200 15 15 135 º 135 º" at bounding box center [694, 345] width 1094 height 660
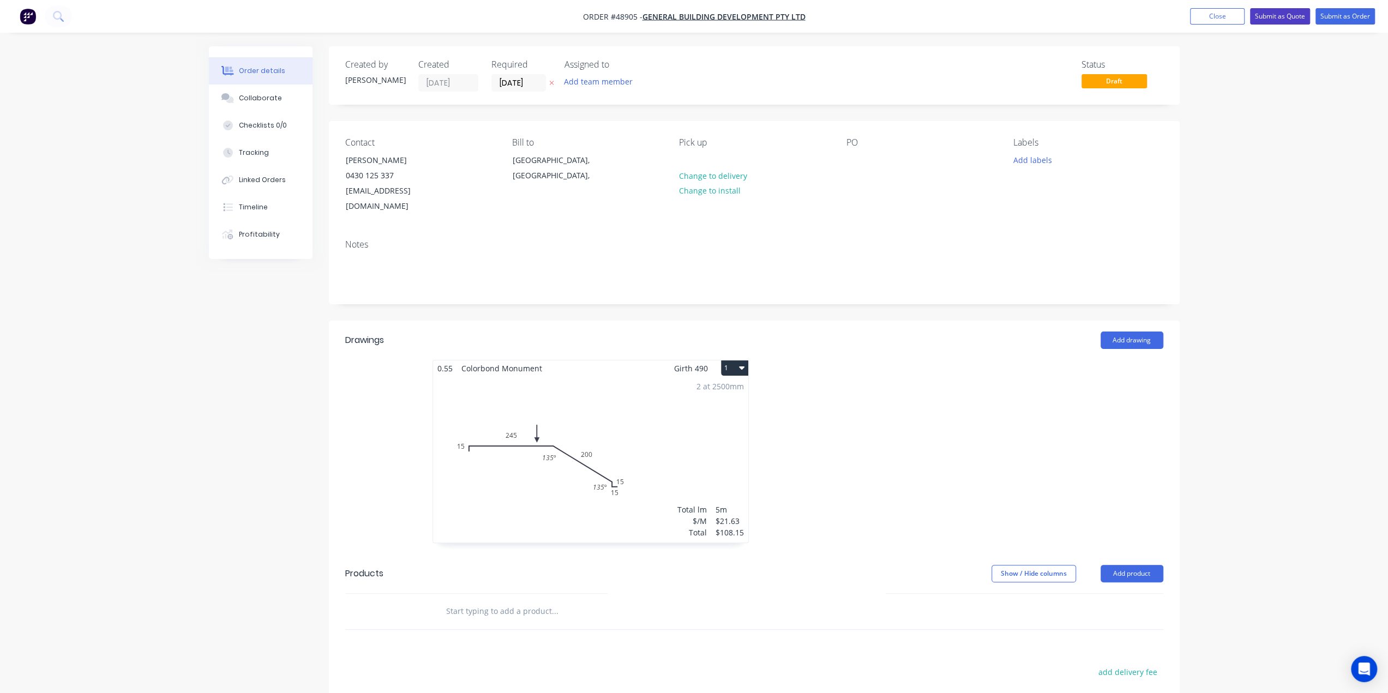
click at [1281, 15] on button "Submit as Quote" at bounding box center [1280, 16] width 60 height 16
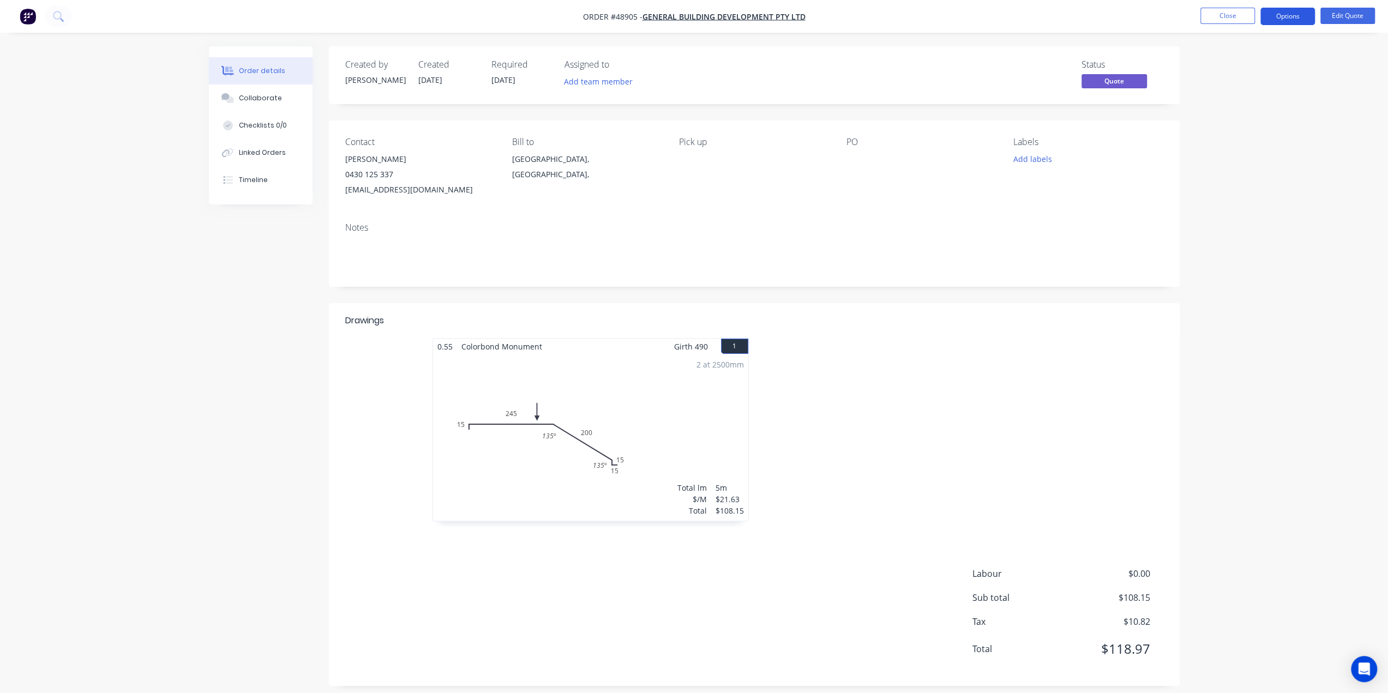
click at [1275, 19] on button "Options" at bounding box center [1288, 16] width 55 height 17
click at [1248, 69] on div "Quote" at bounding box center [1255, 66] width 100 height 16
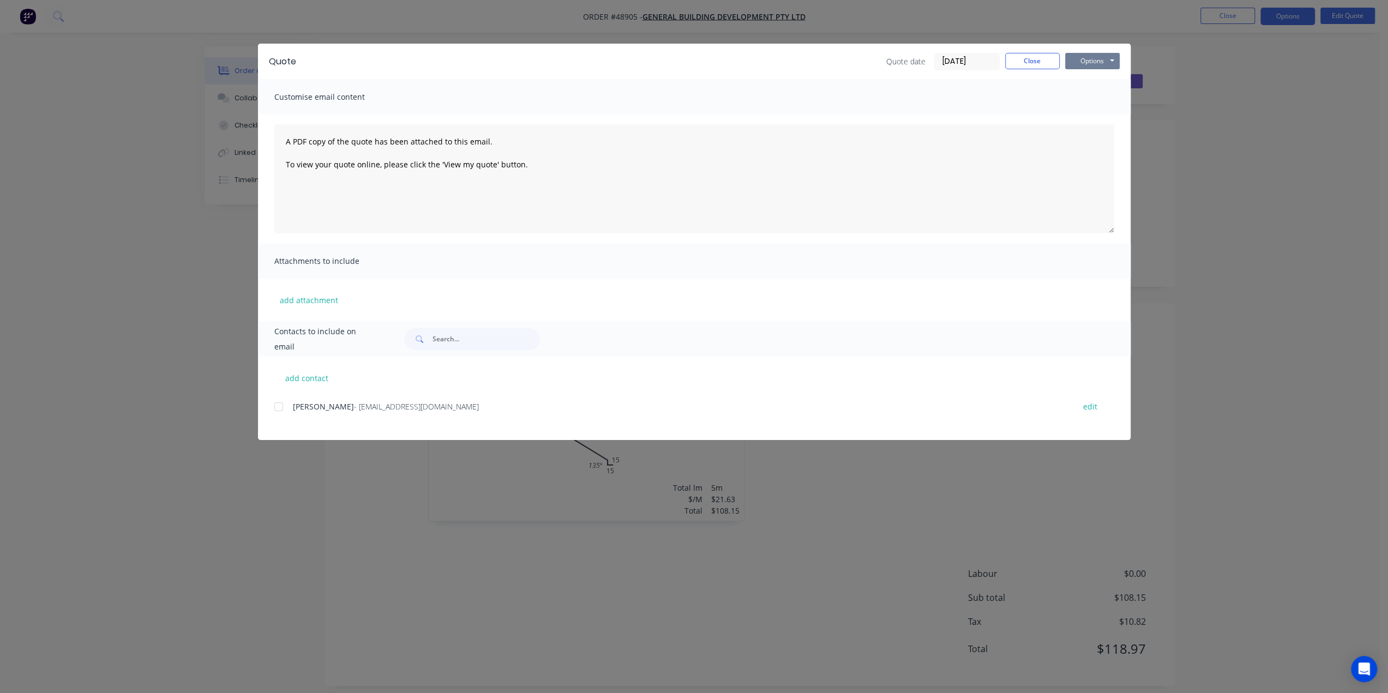
click at [1094, 58] on button "Options" at bounding box center [1092, 61] width 55 height 16
click at [1081, 103] on button "Print" at bounding box center [1100, 98] width 70 height 18
click at [1309, 211] on div "Quote Quote date 05/09/25 Close Options Preview Print Email Customise email con…" at bounding box center [694, 346] width 1388 height 693
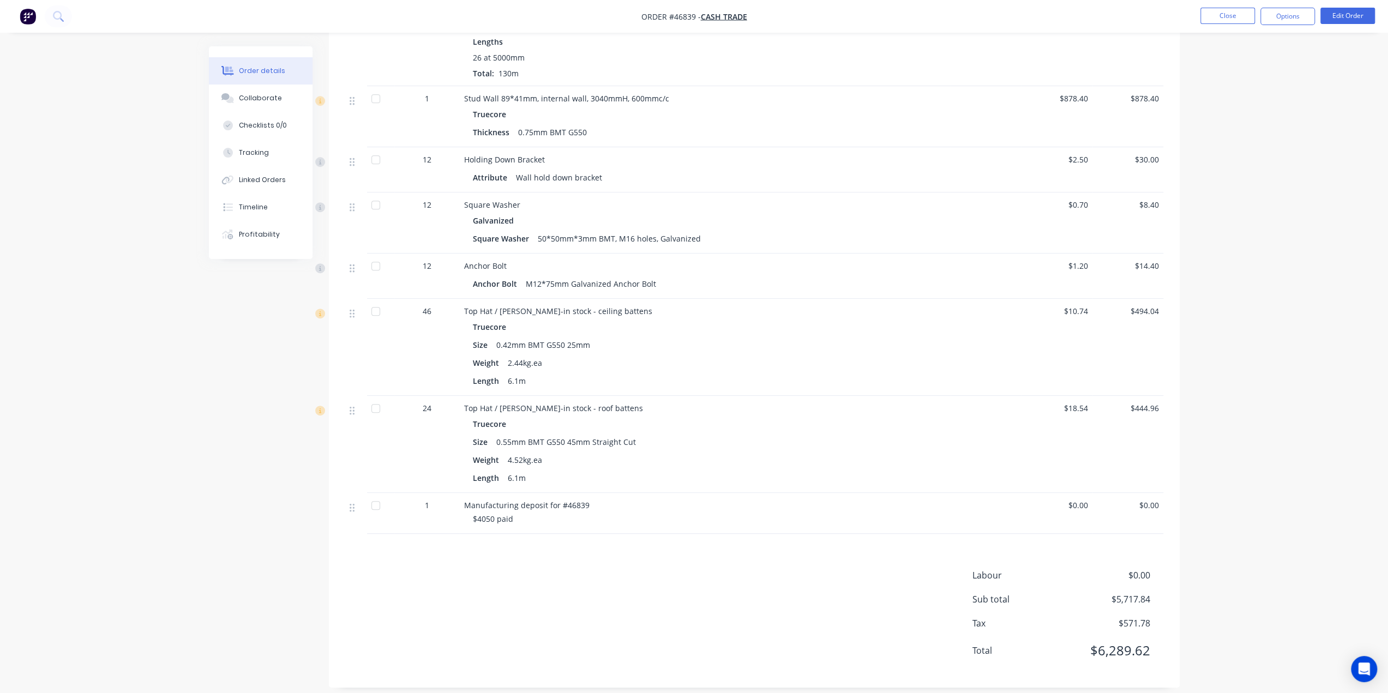
scroll to position [475, 0]
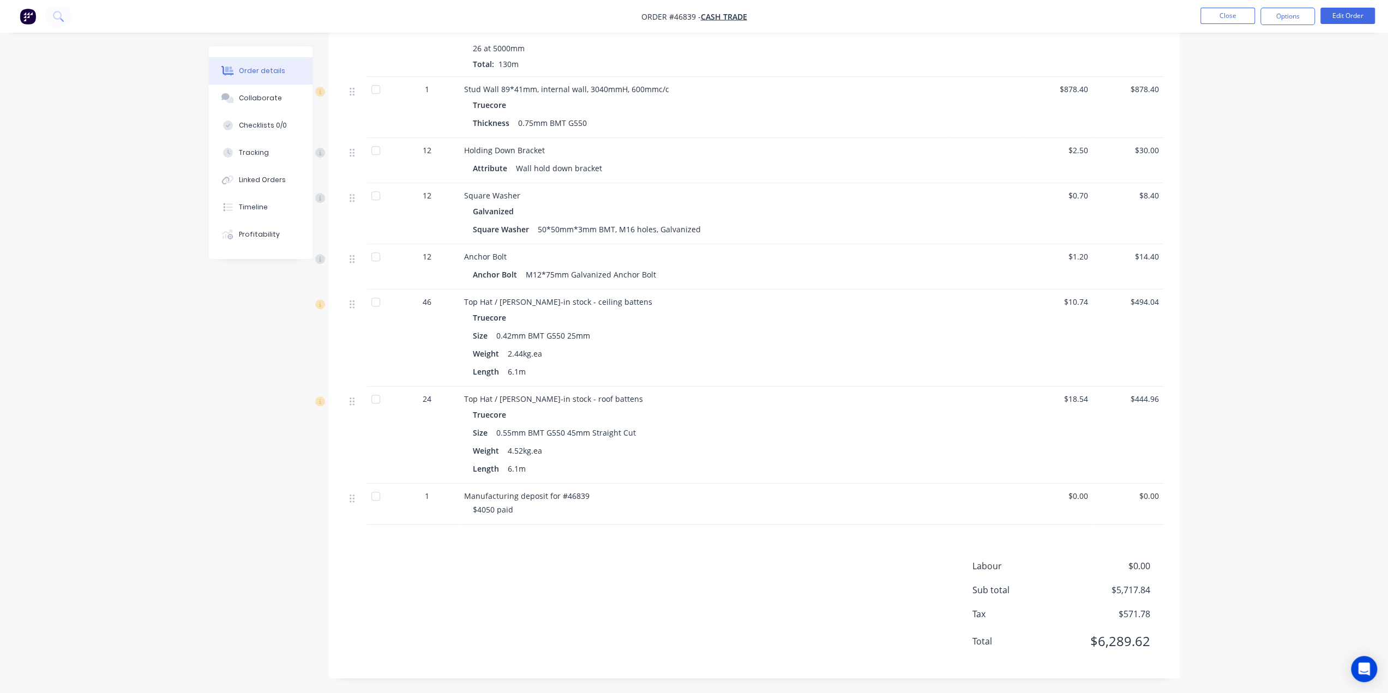
click at [805, 435] on div "Size 0.55mm BMT G550 45mm Straight Cut" at bounding box center [705, 433] width 465 height 16
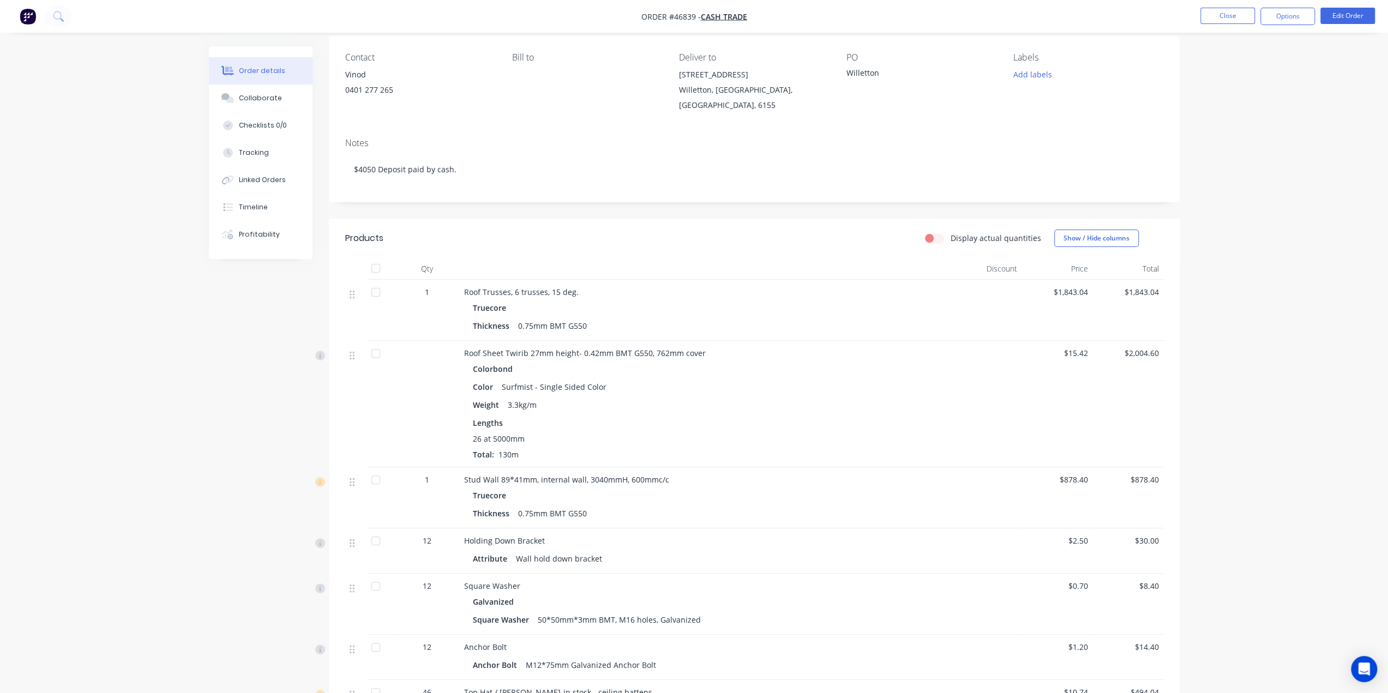
scroll to position [0, 0]
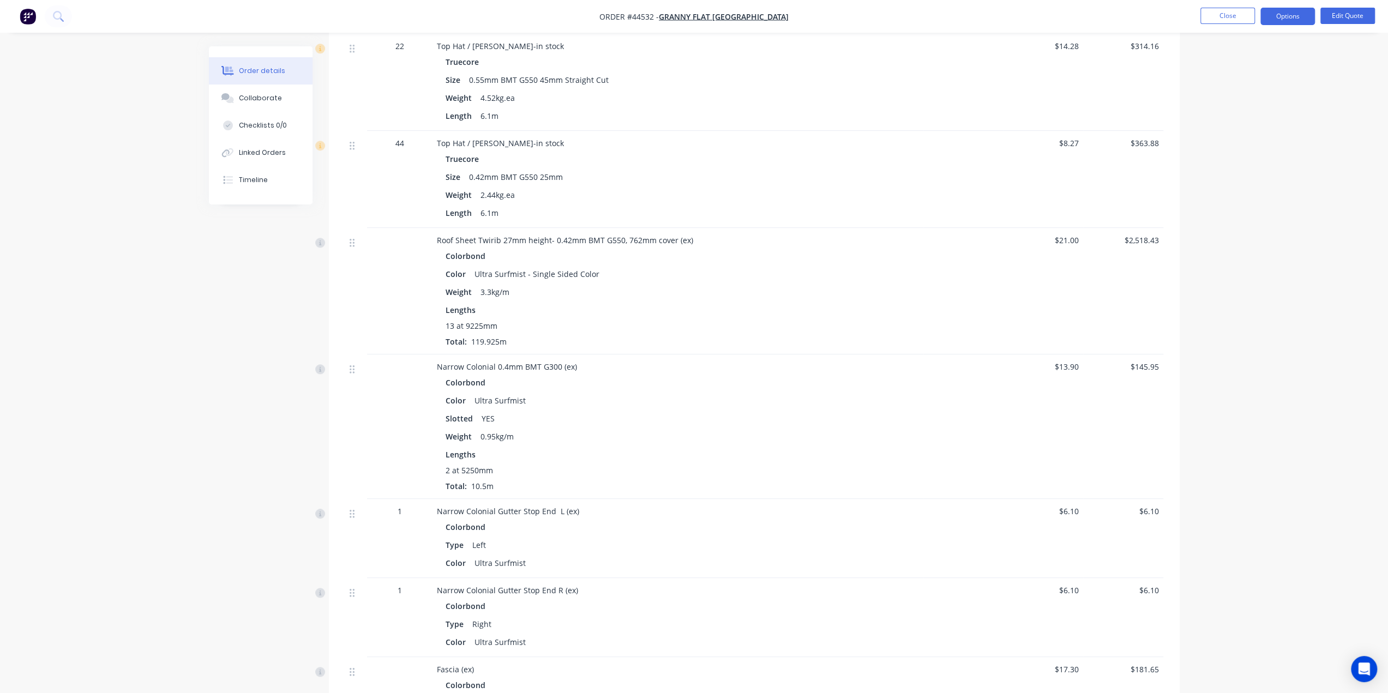
scroll to position [945, 0]
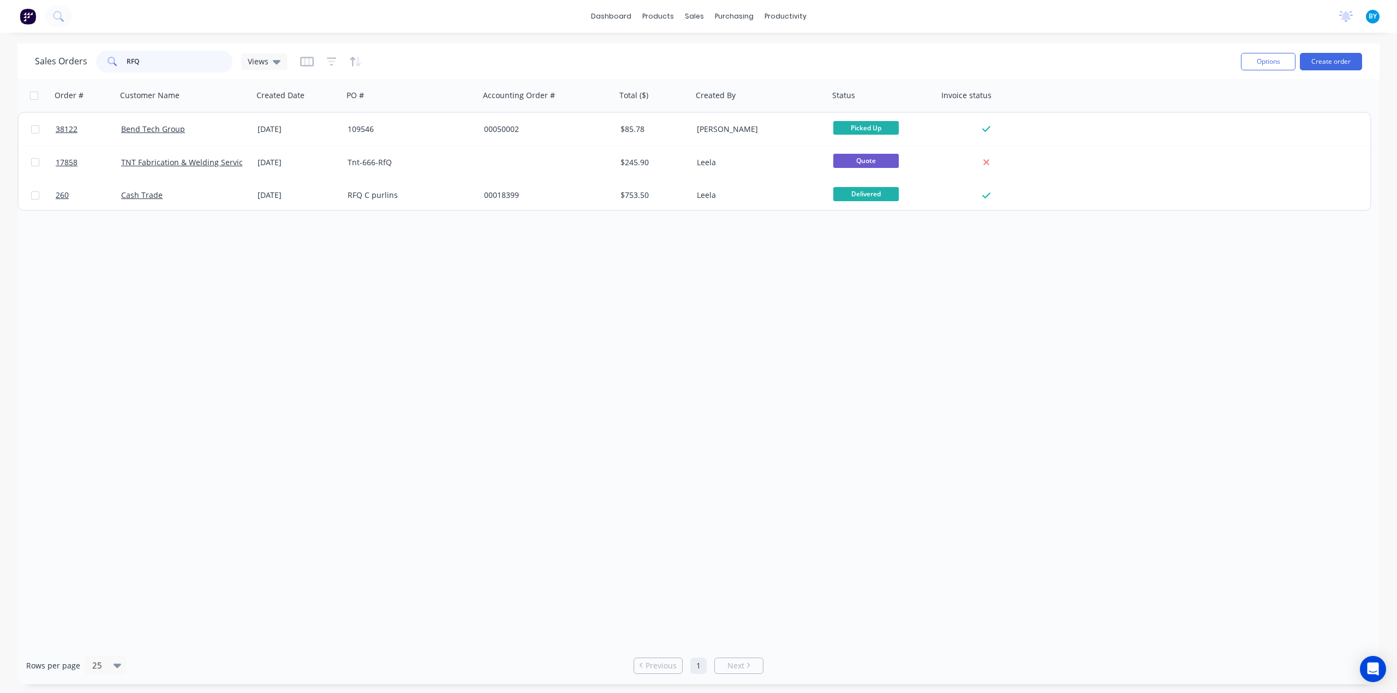
drag, startPoint x: 173, startPoint y: 58, endPoint x: 82, endPoint y: 63, distance: 91.8
click at [82, 63] on div "Sales Orders RFQ Views" at bounding box center [161, 62] width 252 height 22
paste input "BUILTECH"
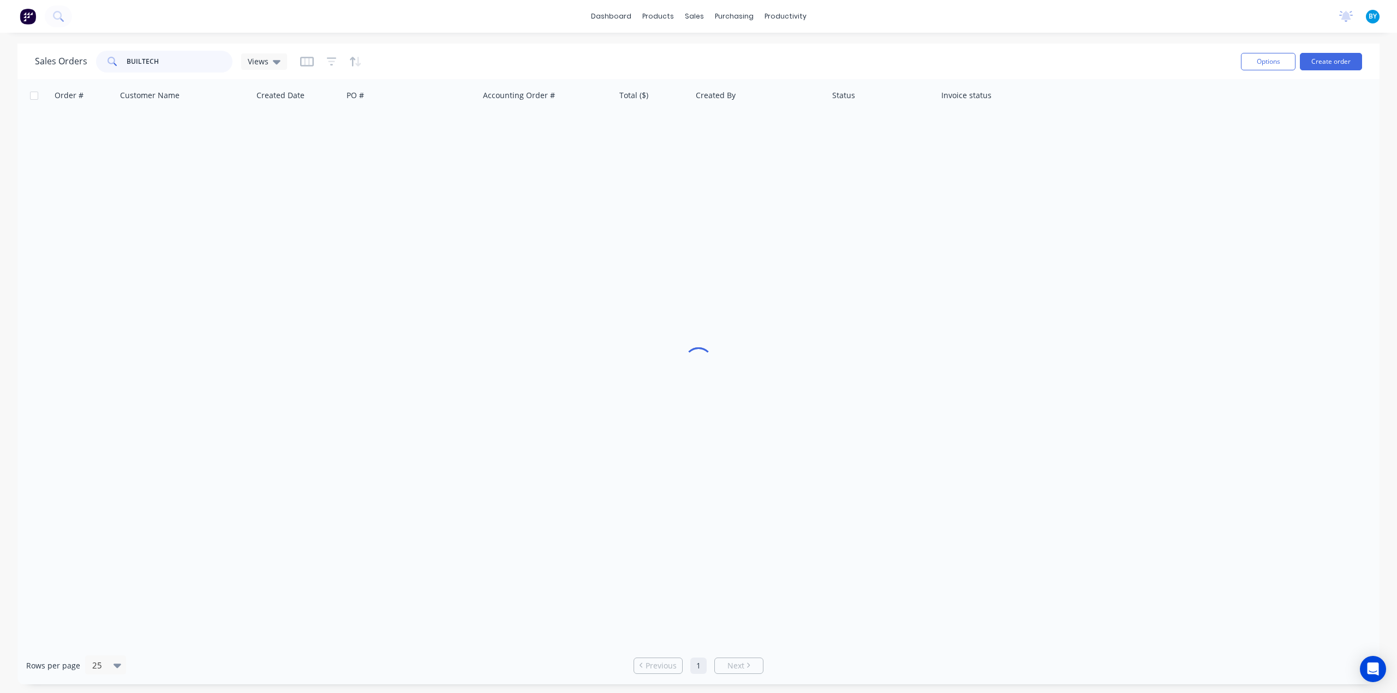
drag, startPoint x: 125, startPoint y: 67, endPoint x: 105, endPoint y: 65, distance: 20.3
click at [105, 65] on div "BUILTECH" at bounding box center [164, 62] width 136 height 22
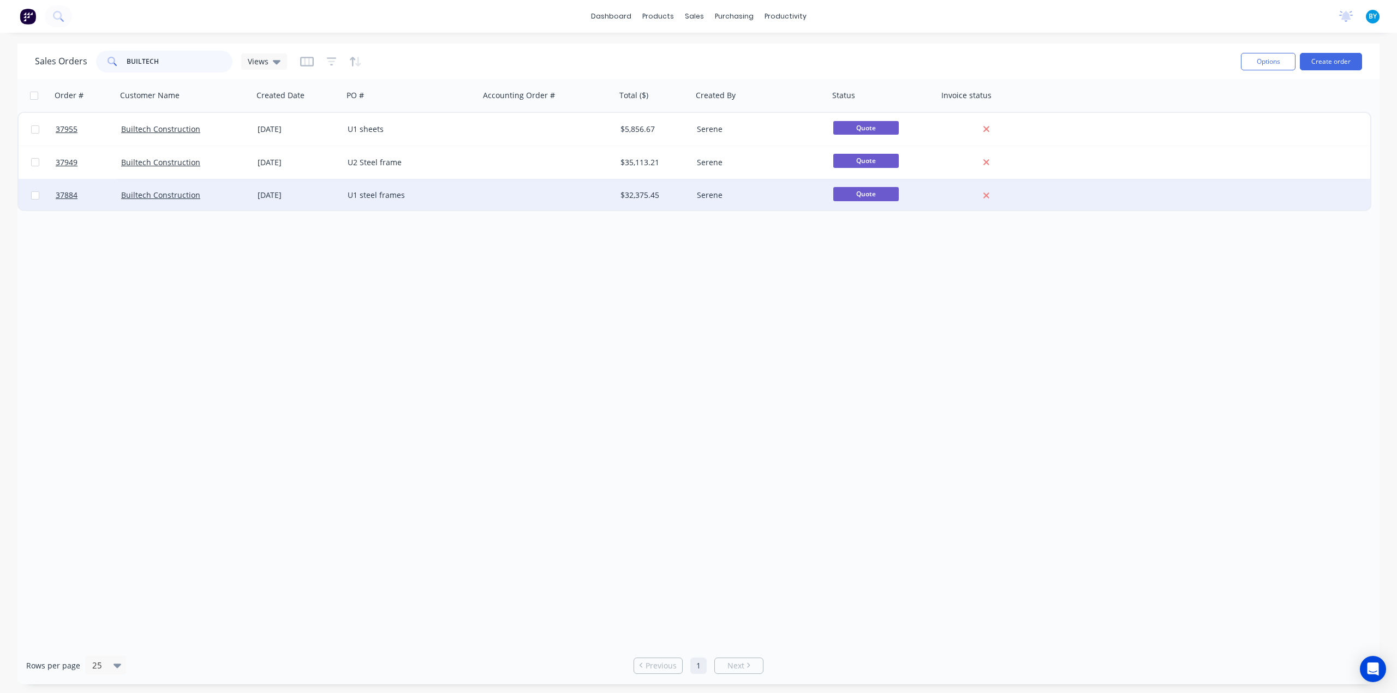
type input "BUILTECH"
click at [321, 200] on div "01 Nov 2024" at bounding box center [297, 195] width 81 height 11
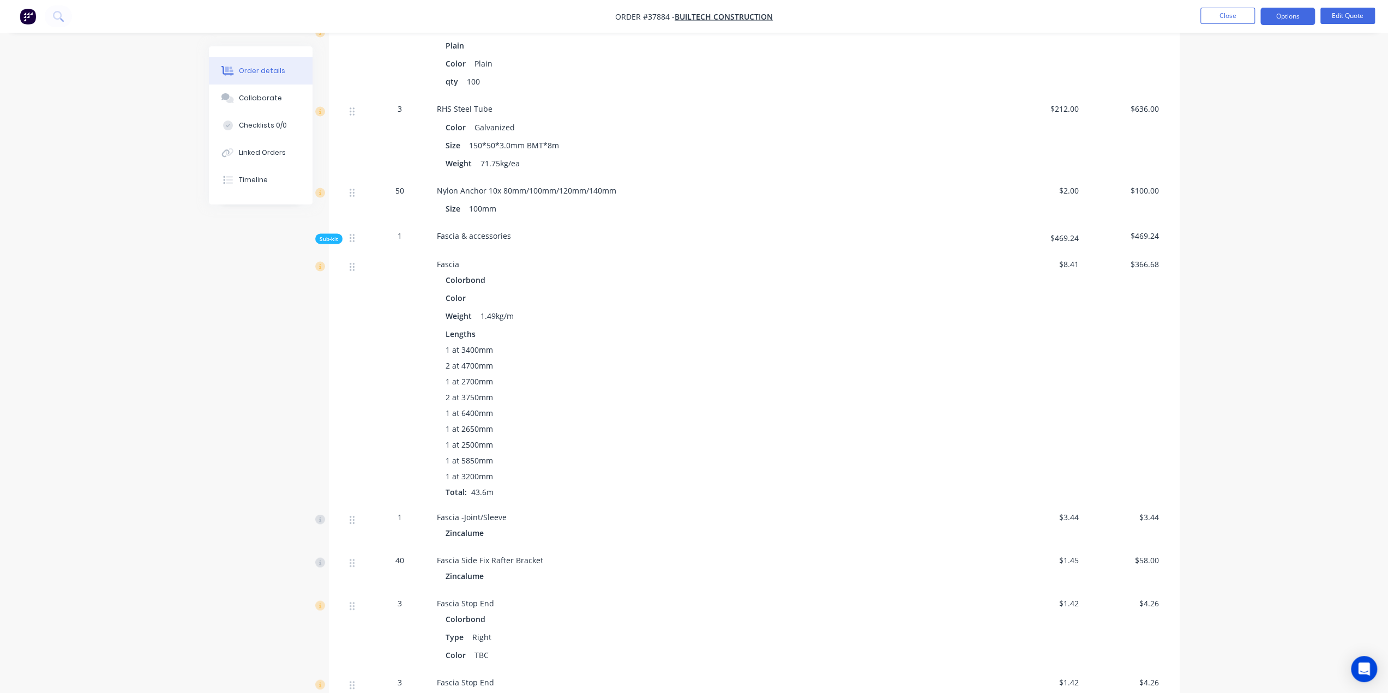
scroll to position [1885, 0]
